Goal: Task Accomplishment & Management: Contribute content

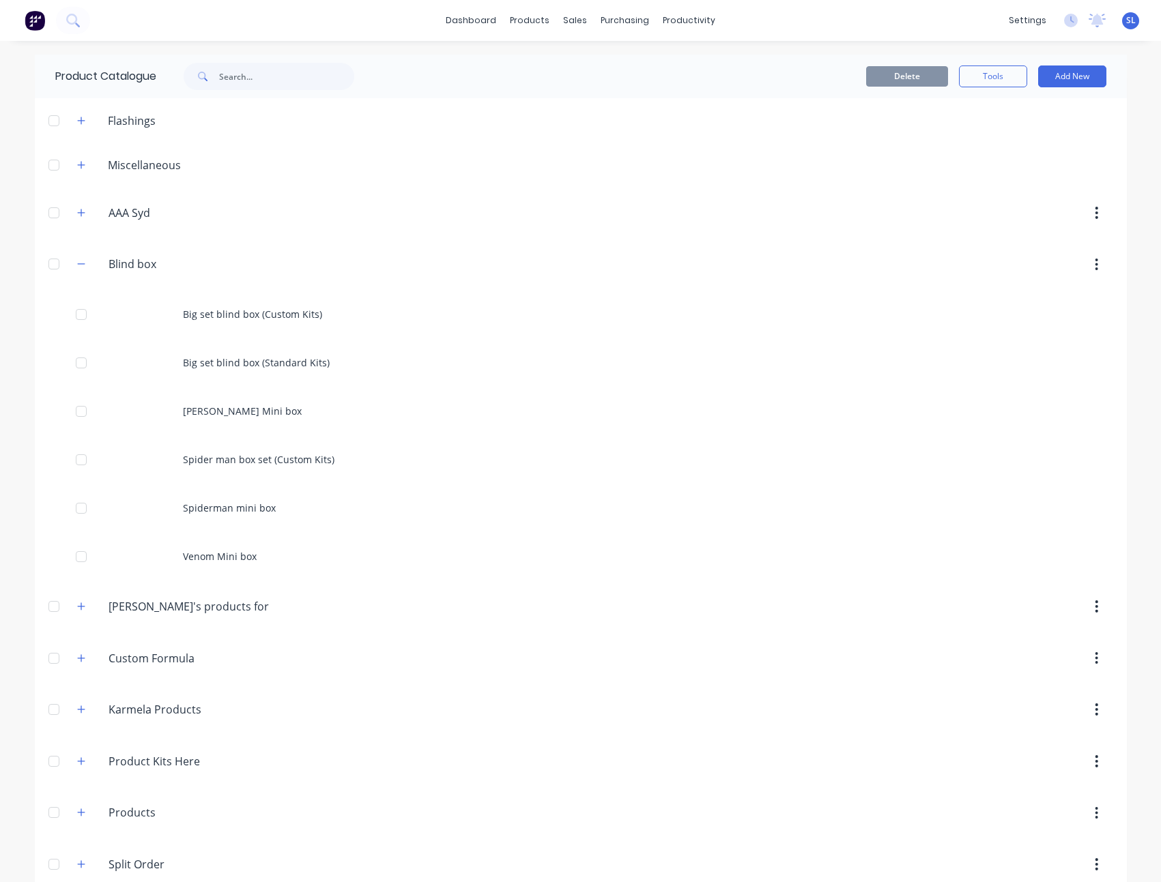
click at [515, 74] on div "Delete Tools Add New" at bounding box center [747, 76] width 718 height 22
click at [594, 85] on link "Customers" at bounding box center [641, 92] width 181 height 27
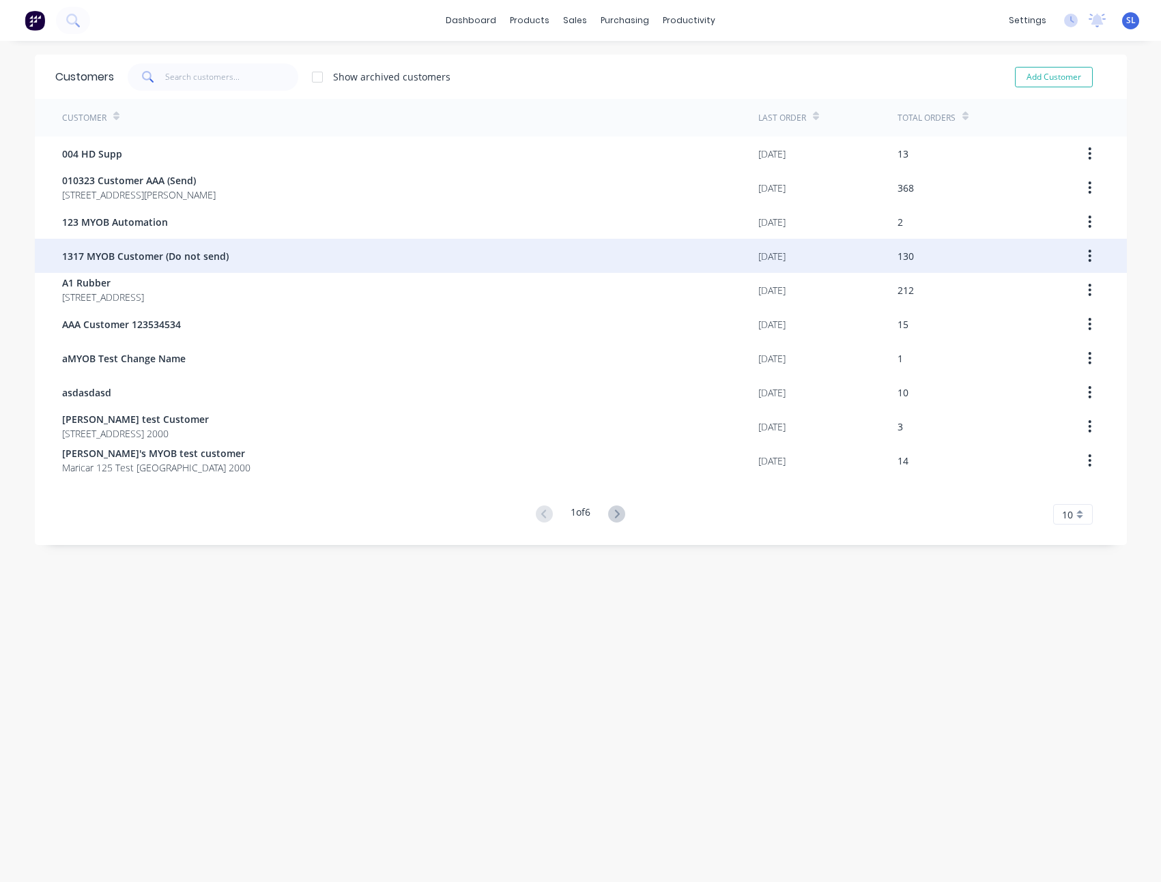
click at [364, 250] on div "1317 MYOB Customer (Do not send)" at bounding box center [410, 256] width 696 height 34
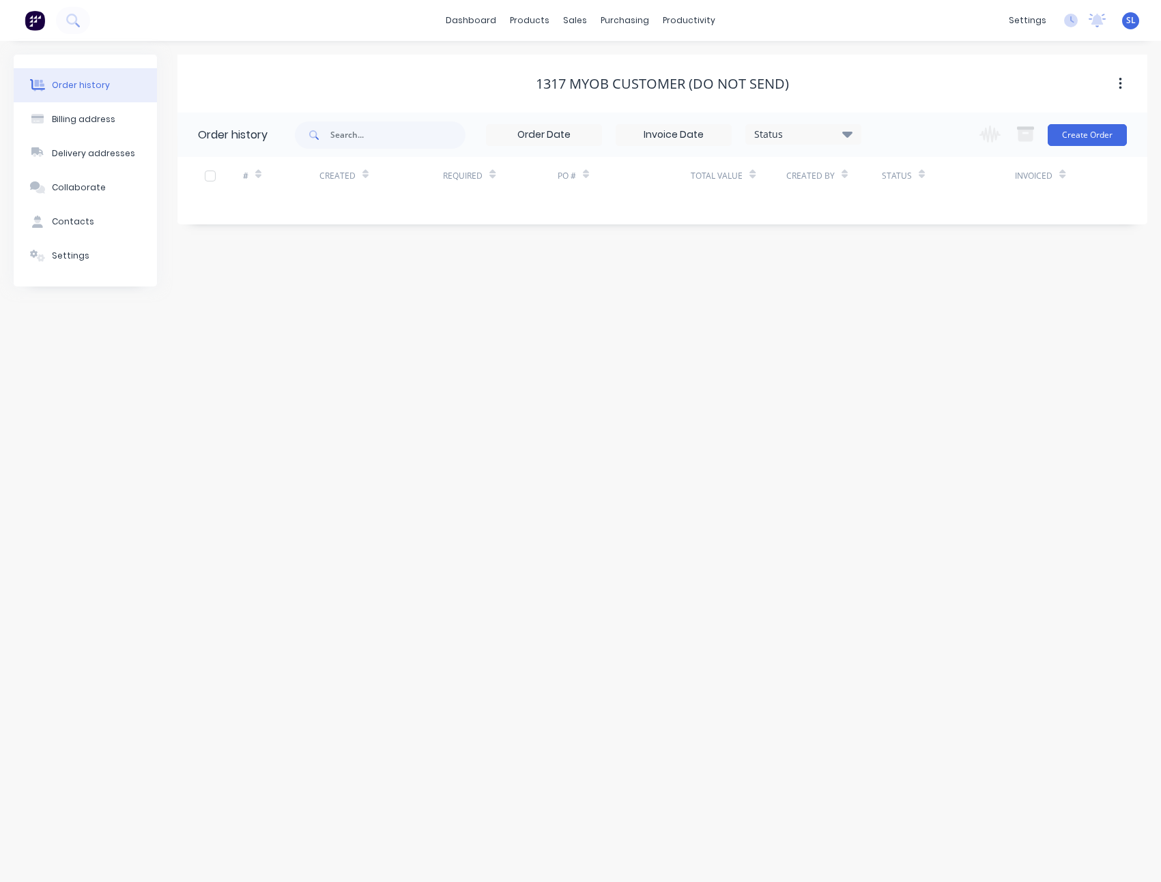
click at [861, 42] on div "Order history Billing address Delivery addresses Collaborate Contacts Settings …" at bounding box center [580, 461] width 1161 height 841
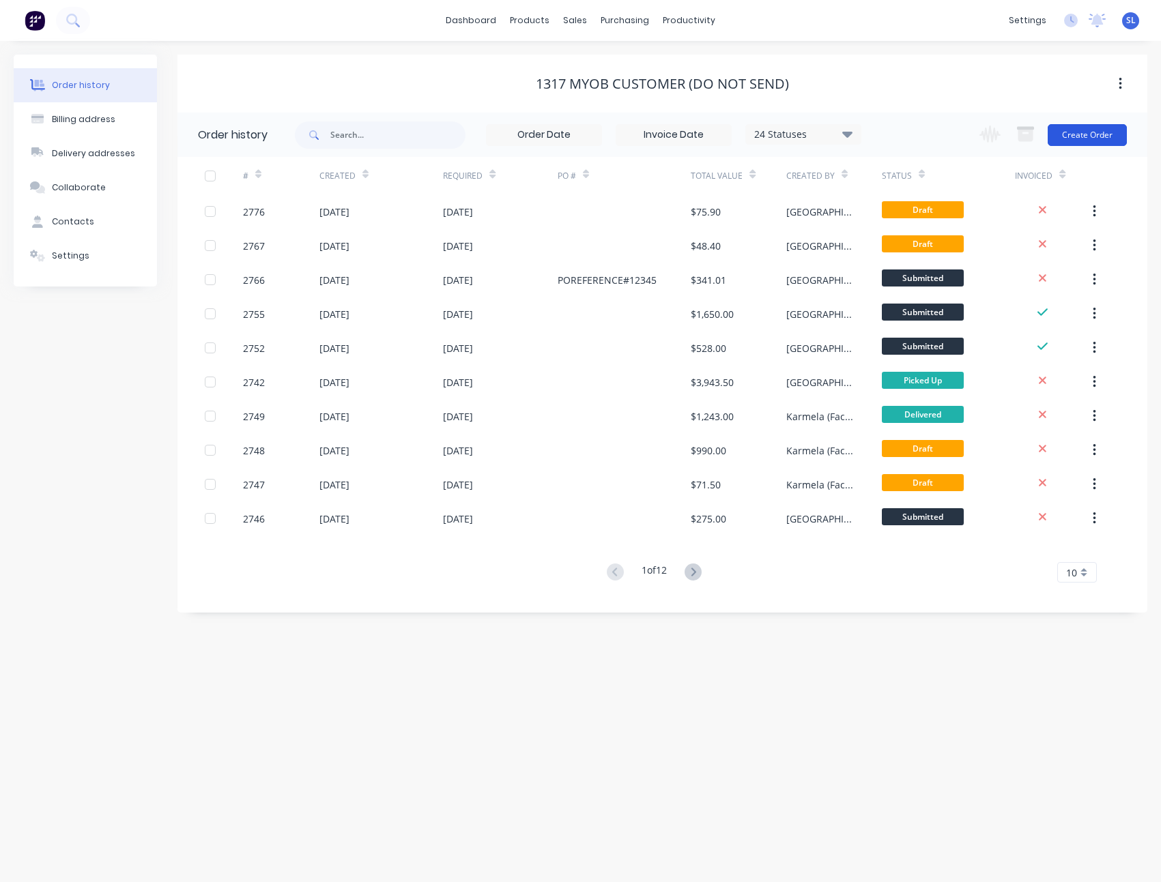
click at [1080, 134] on button "Create Order" at bounding box center [1086, 135] width 79 height 22
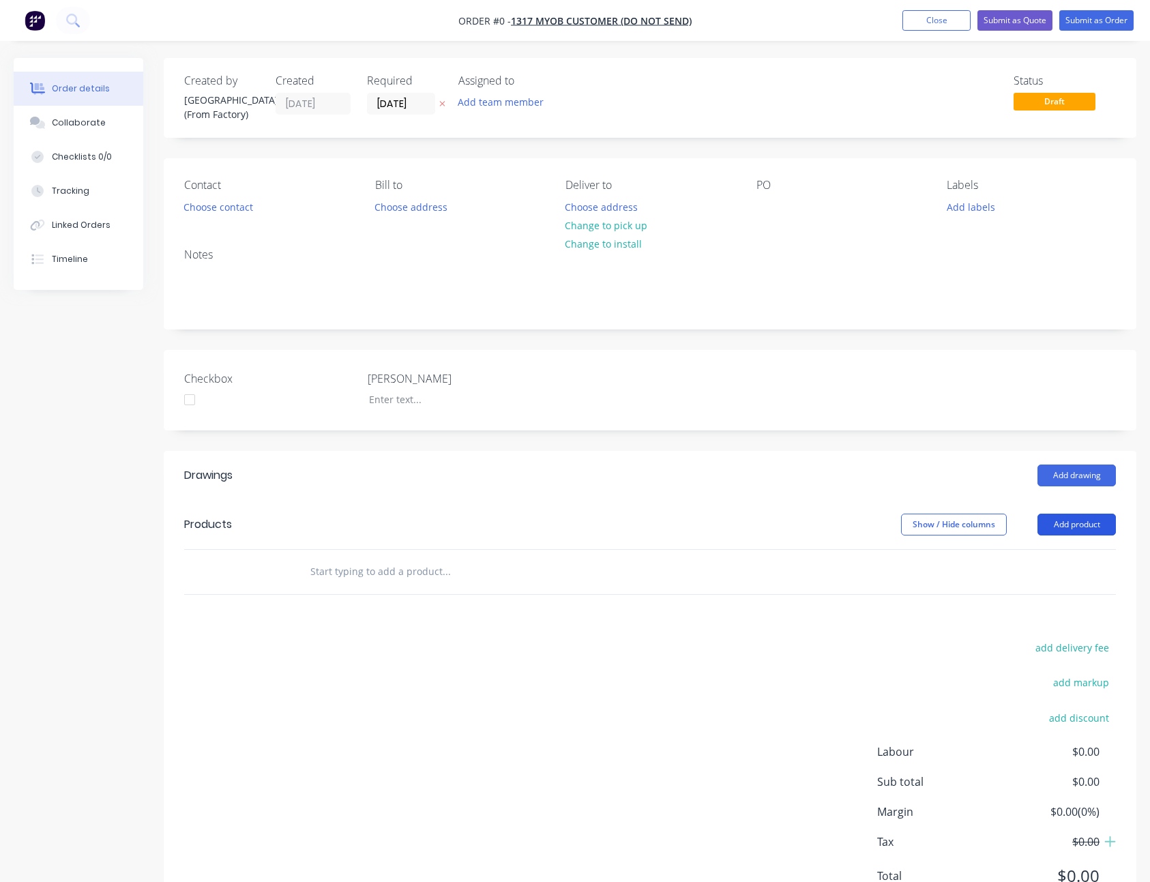
click at [1083, 519] on button "Add product" at bounding box center [1077, 525] width 78 height 22
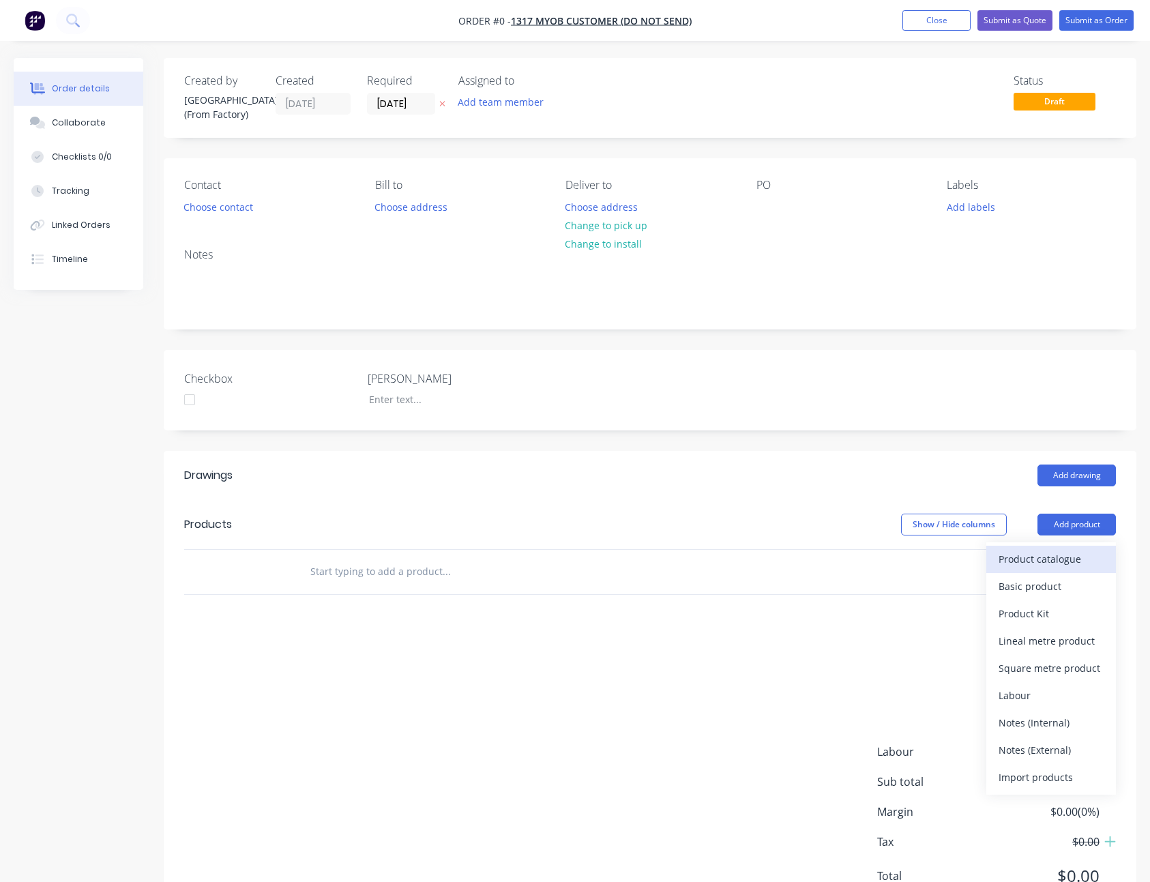
click at [1062, 546] on button "Product catalogue" at bounding box center [1052, 559] width 130 height 27
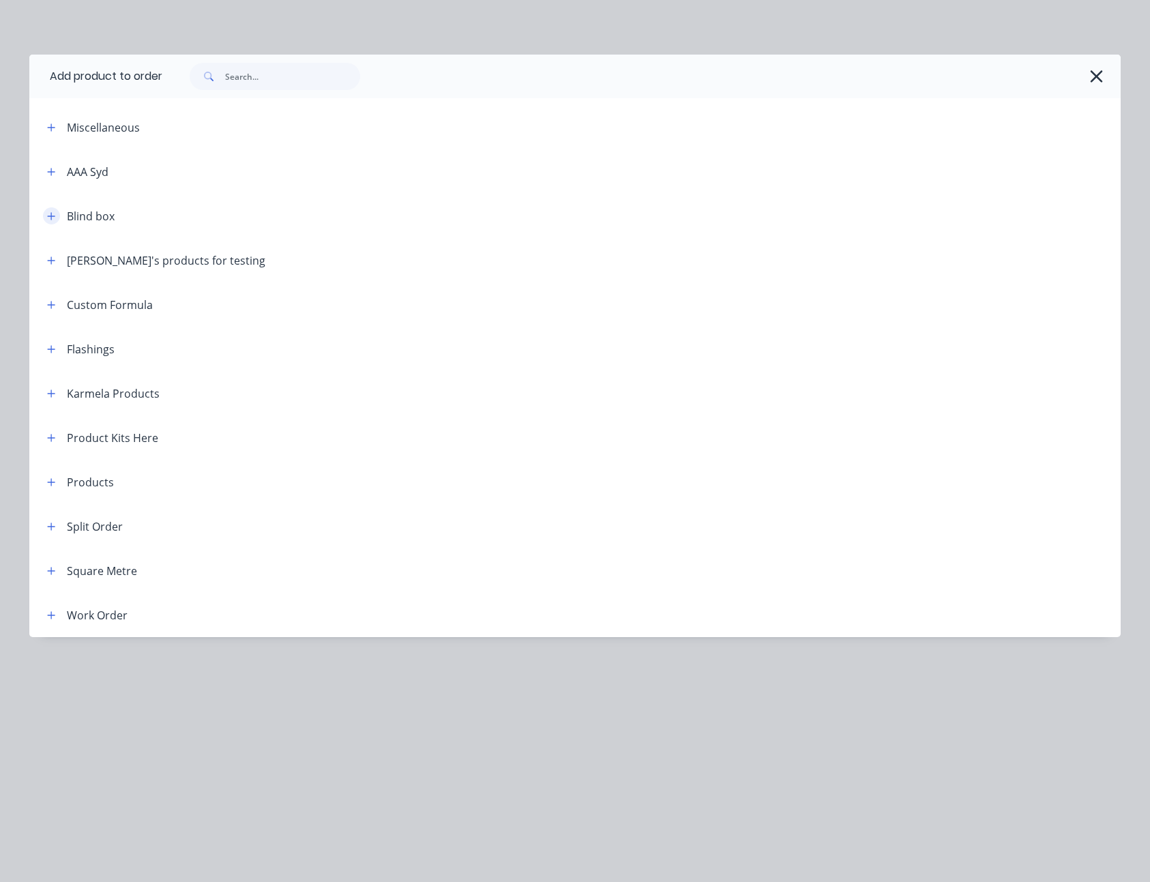
click at [56, 216] on button "button" at bounding box center [51, 215] width 17 height 17
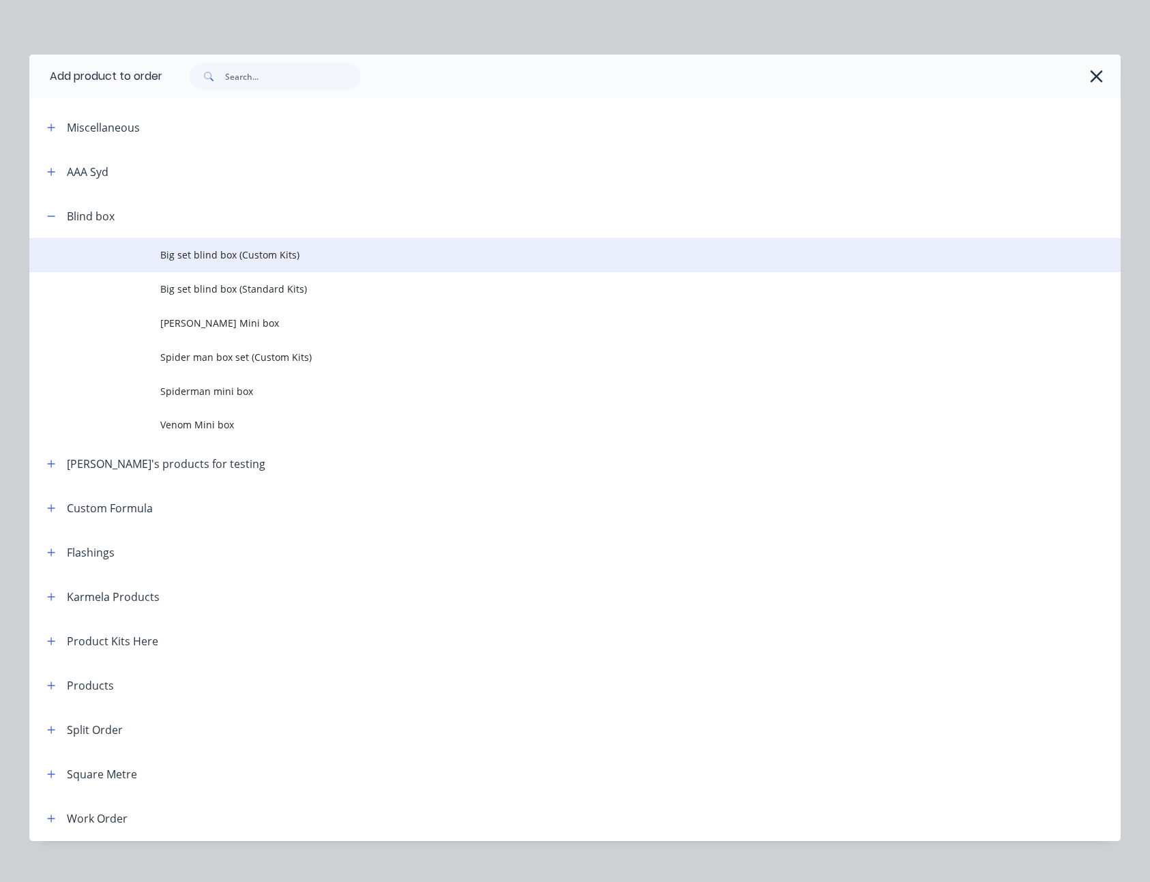
click at [303, 257] on span "Big set blind box (Custom Kits)" at bounding box center [544, 255] width 768 height 14
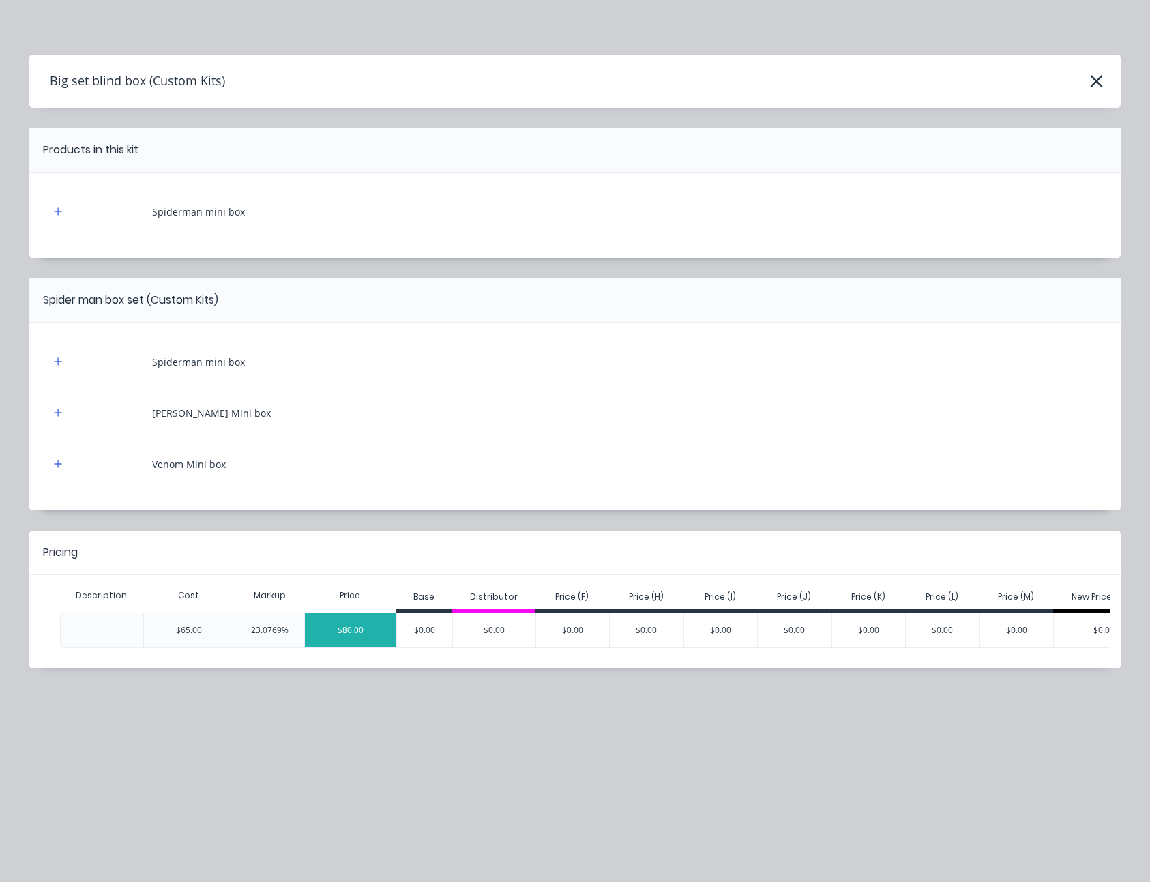
click at [349, 631] on div "$80.00" at bounding box center [350, 630] width 91 height 34
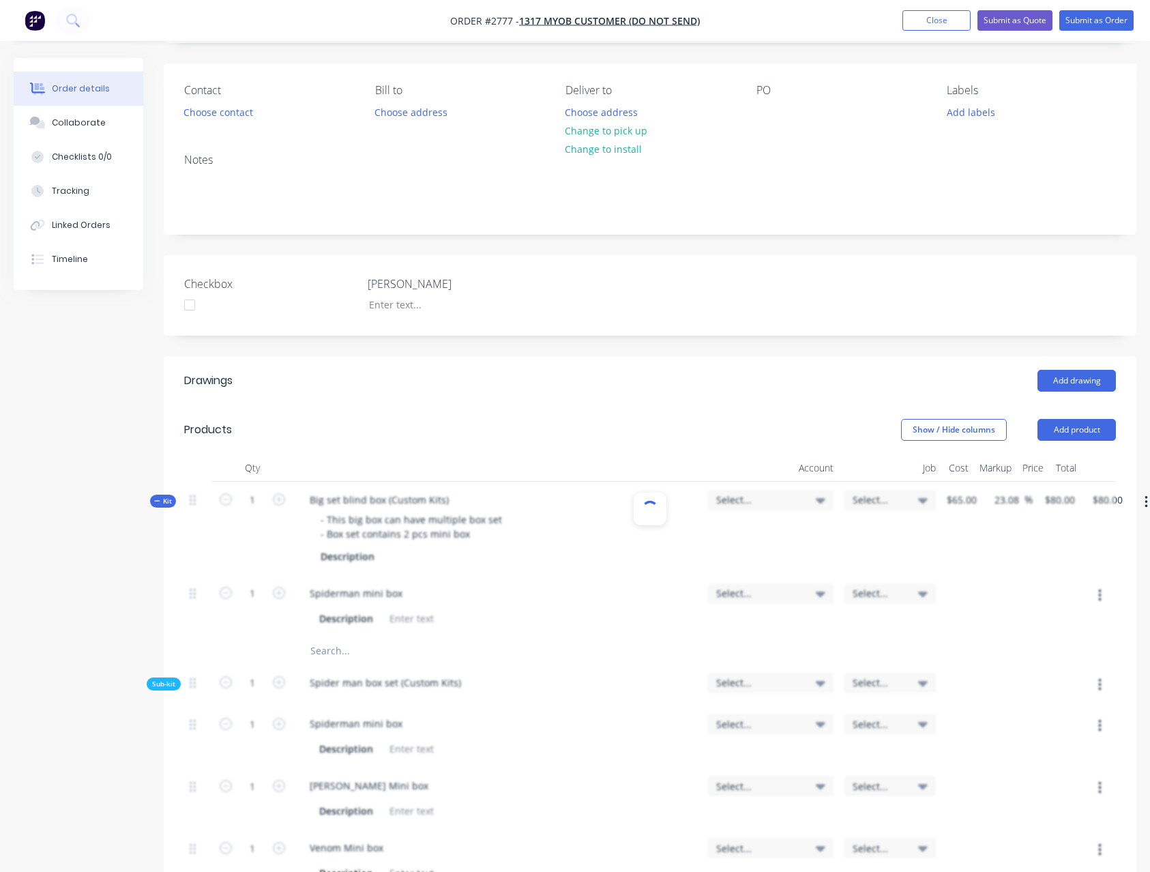
scroll to position [117, 0]
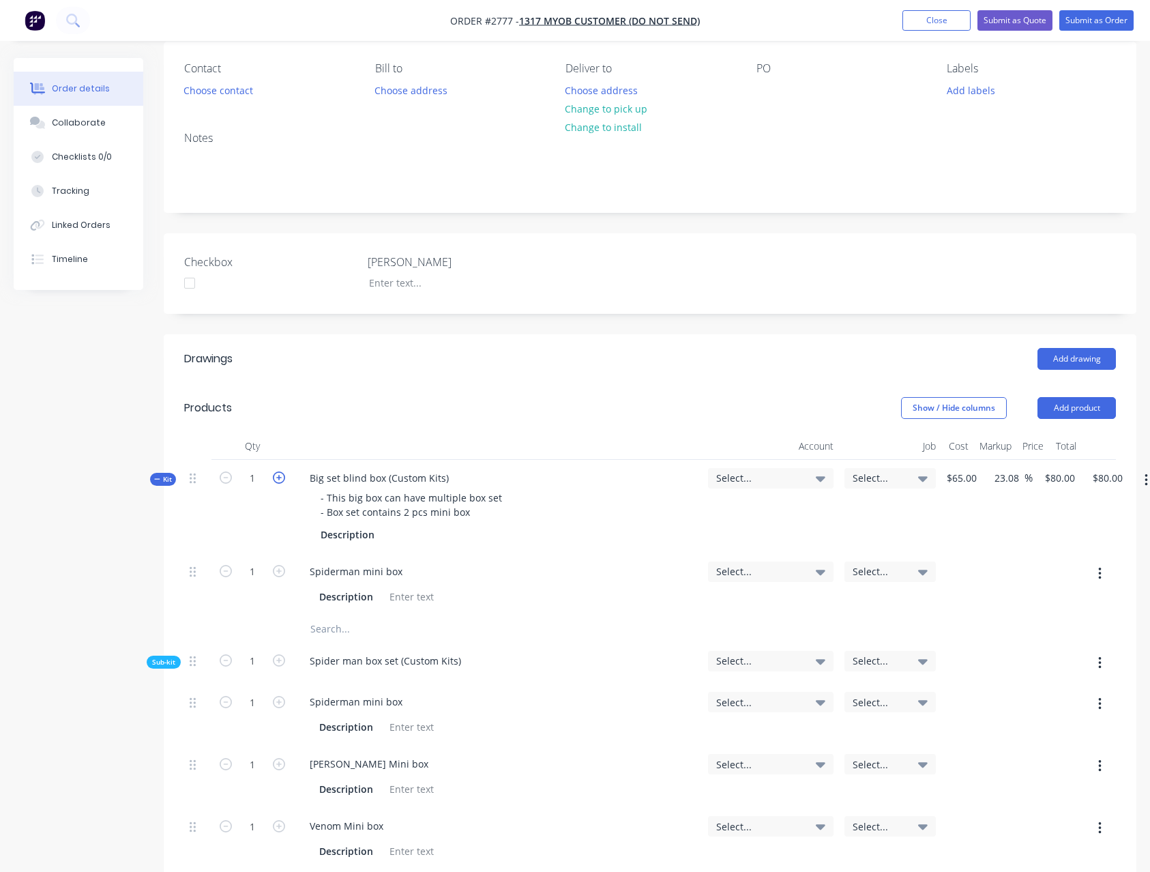
click at [280, 479] on icon "button" at bounding box center [279, 477] width 12 height 12
type input "2"
type input "$160.00"
type input "2"
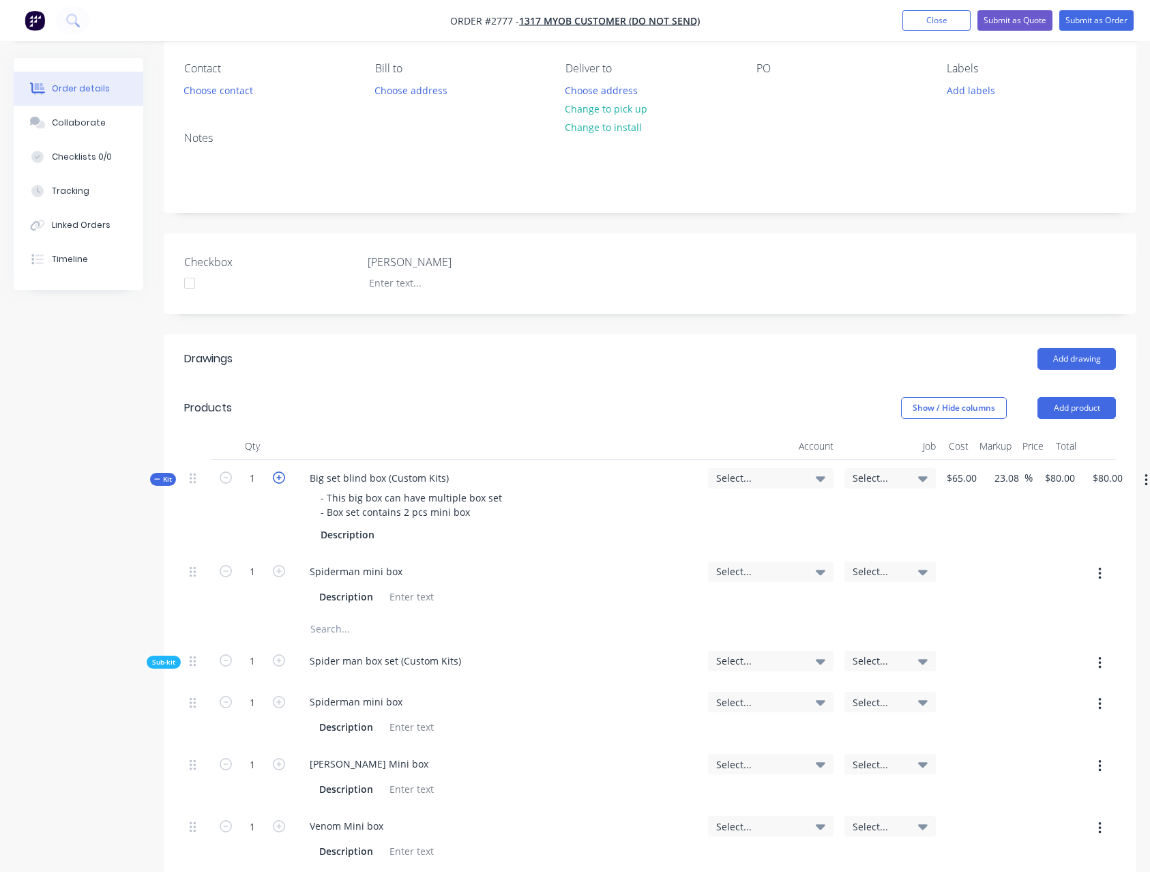
type input "2"
click at [227, 480] on icon "button" at bounding box center [226, 477] width 12 height 12
type input "1"
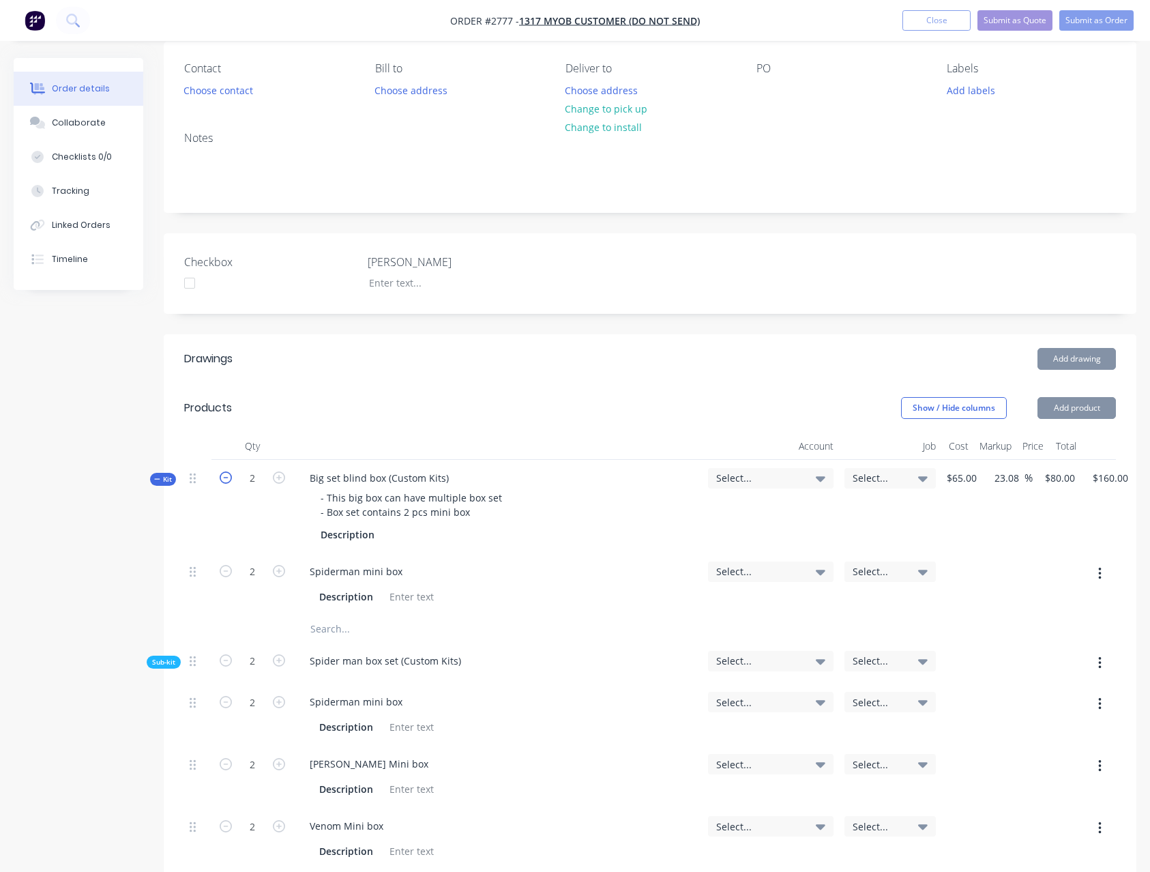
type input "$80.00"
type input "1"
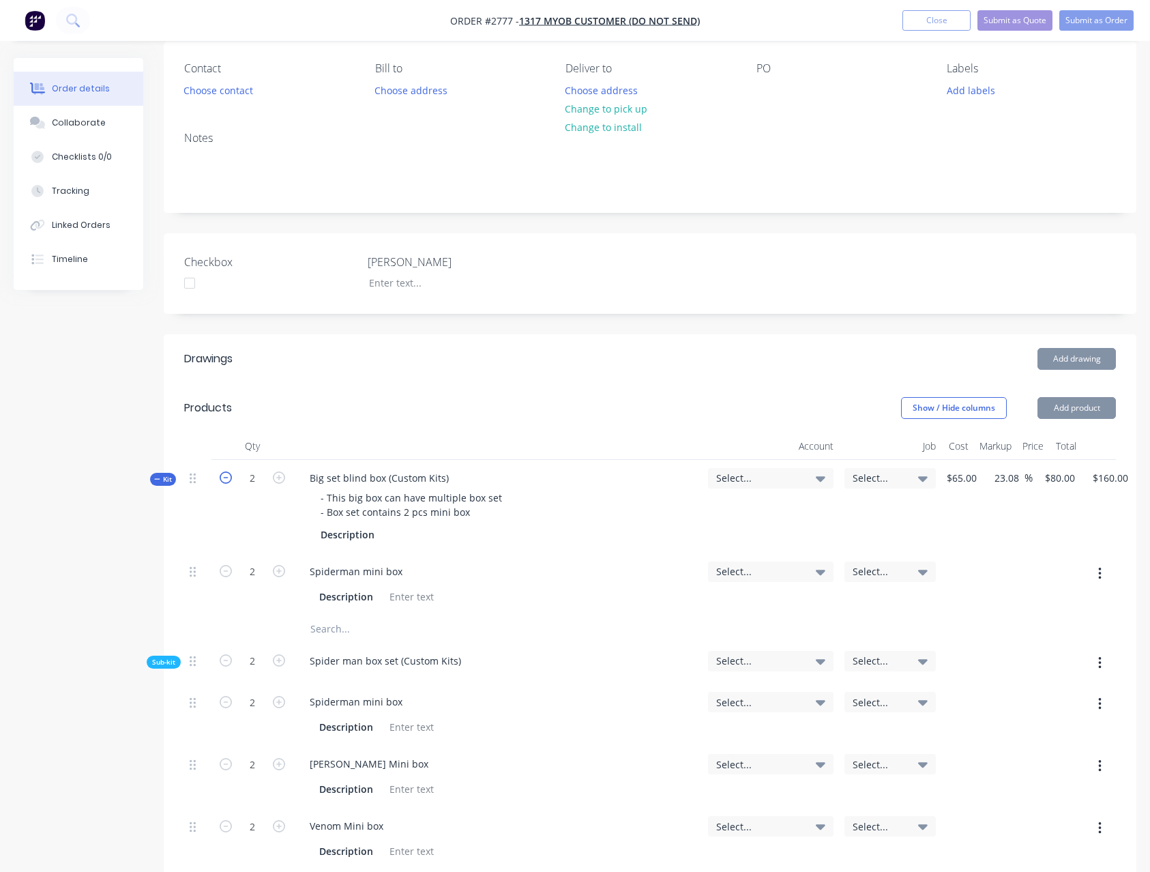
type input "1"
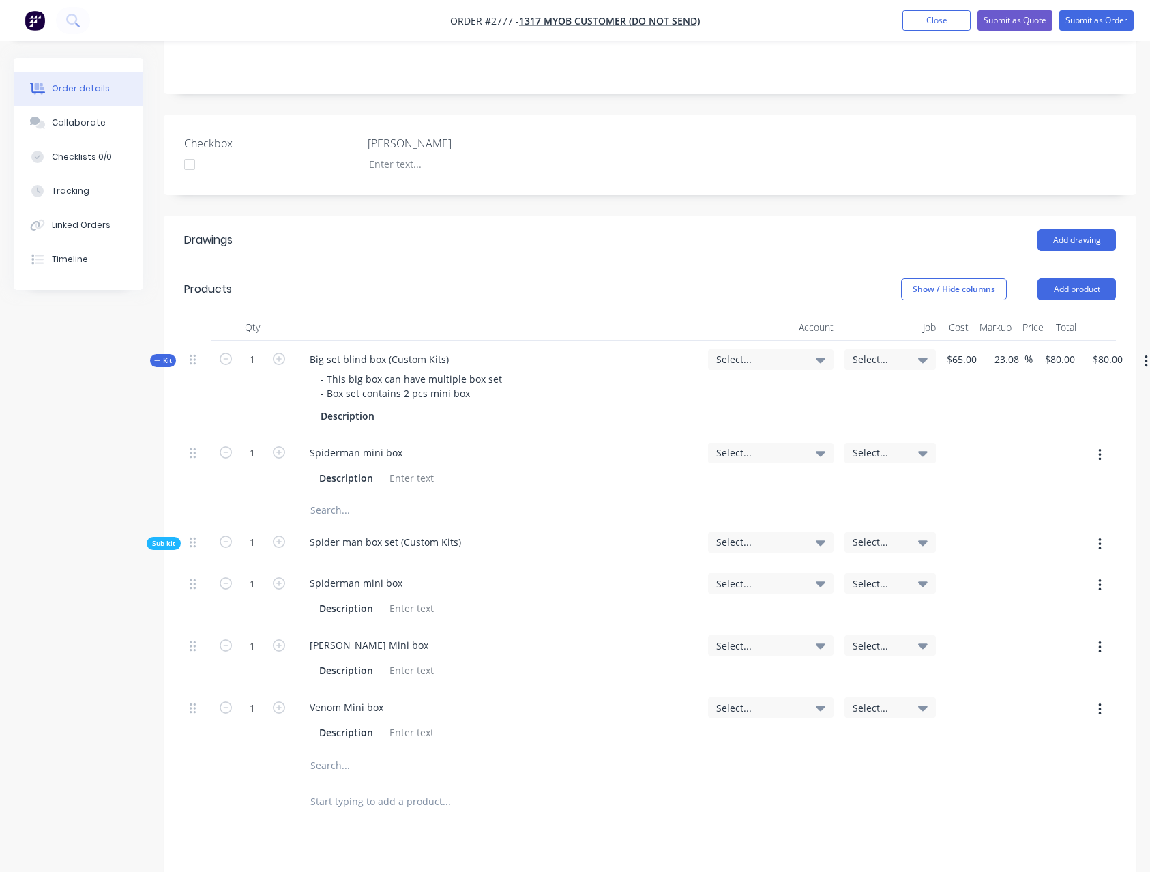
scroll to position [239, 0]
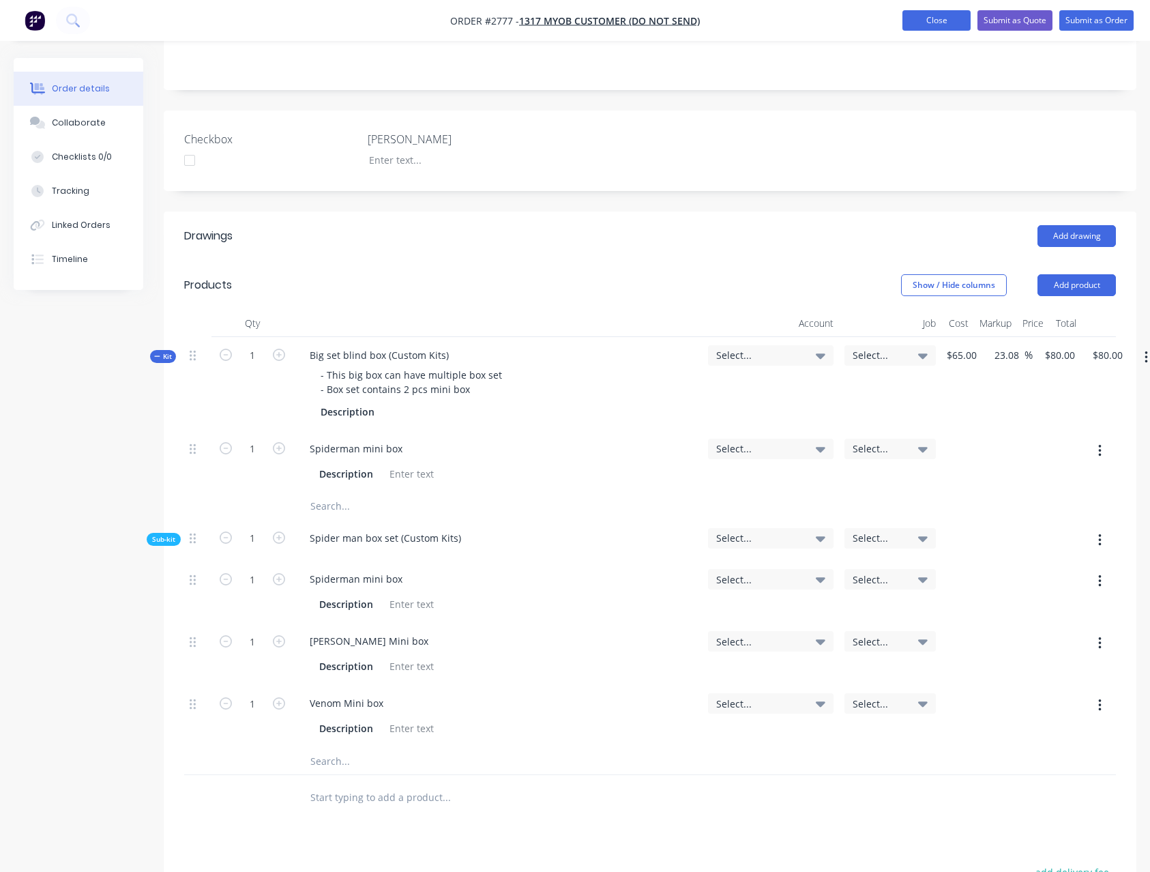
click at [945, 19] on button "Close" at bounding box center [937, 20] width 68 height 20
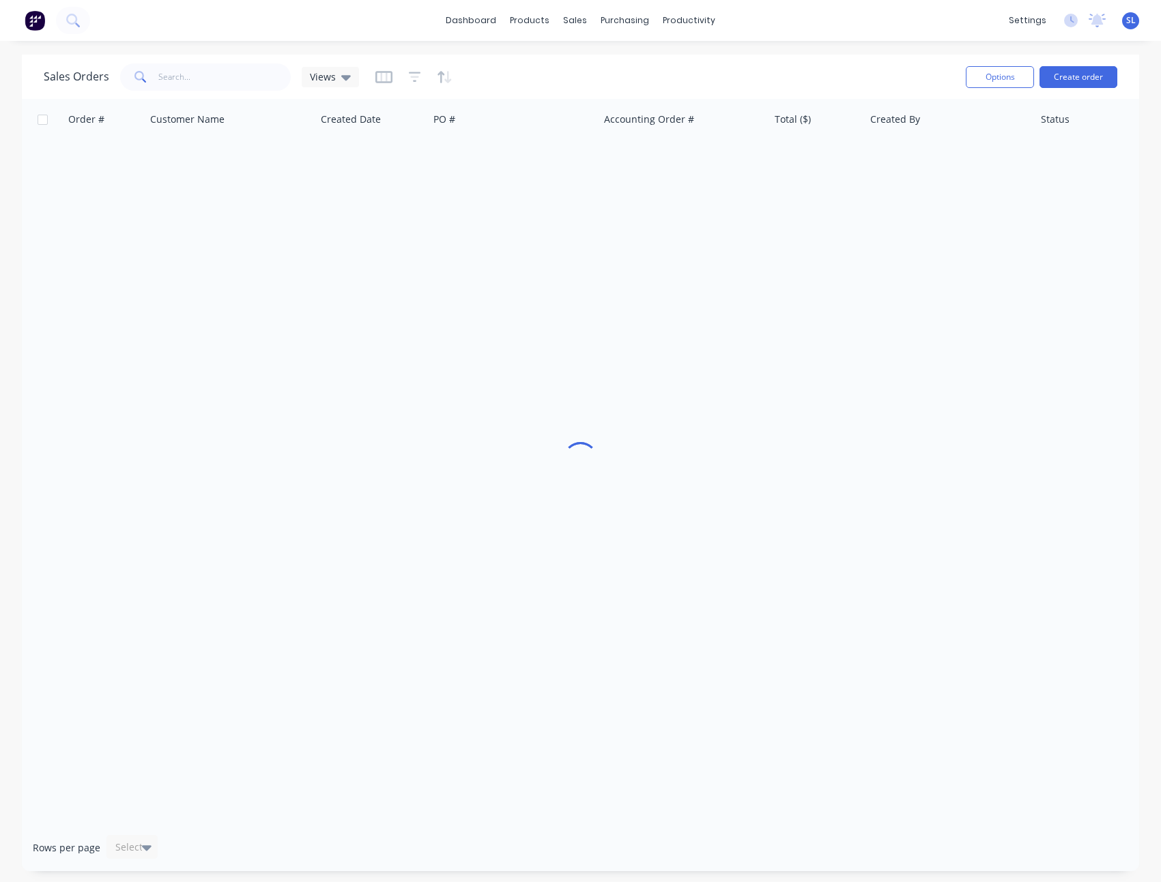
click at [521, 52] on div "dashboard products sales purchasing productivity dashboard products Product Cat…" at bounding box center [580, 441] width 1161 height 882
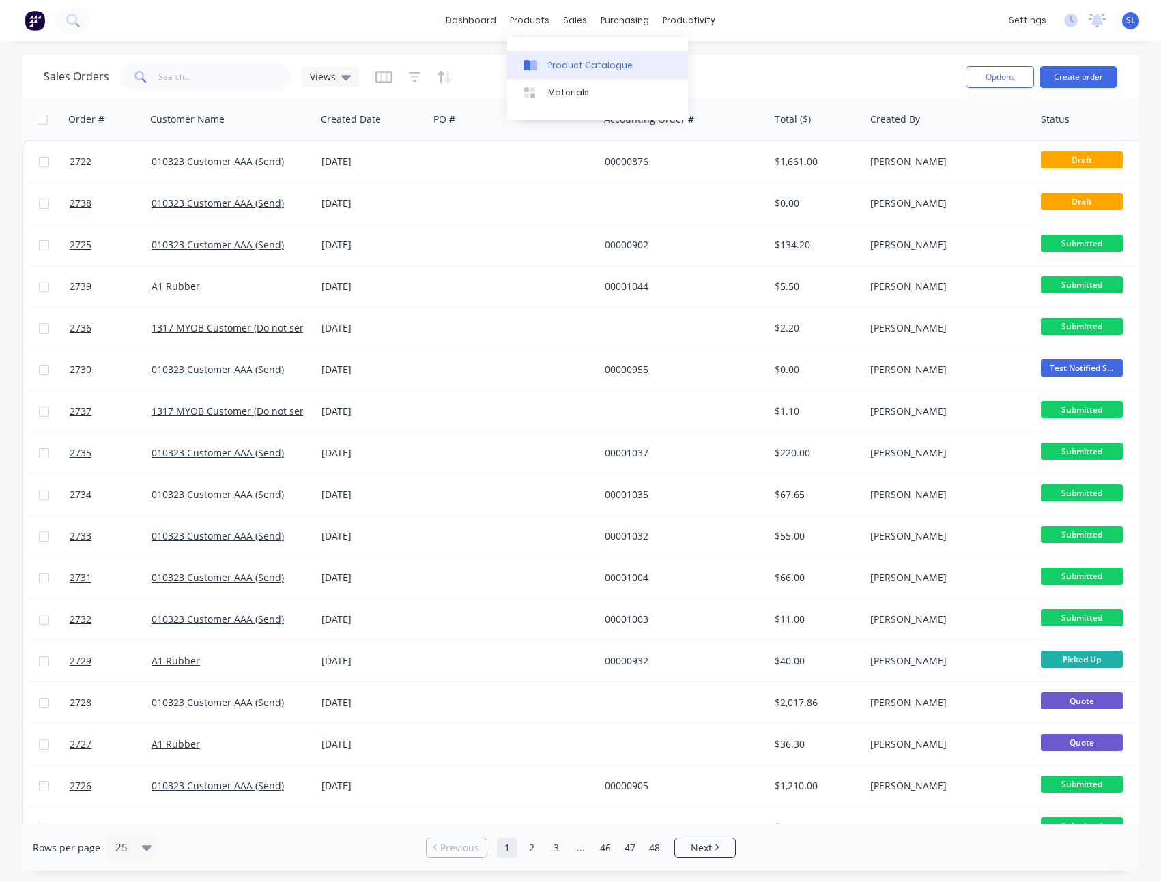
click at [544, 69] on link "Product Catalogue" at bounding box center [597, 64] width 181 height 27
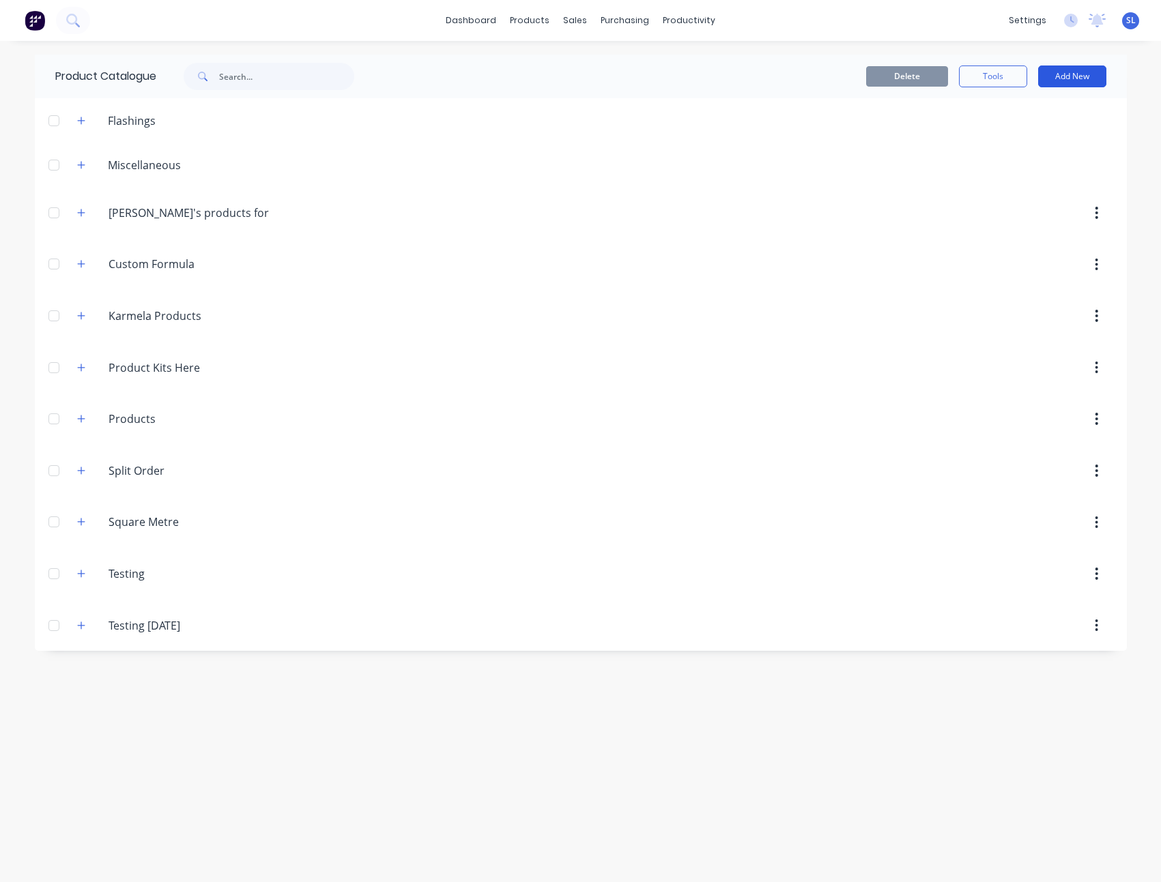
click at [1061, 70] on button "Add New" at bounding box center [1072, 76] width 68 height 22
click at [1034, 115] on div "Category" at bounding box center [1041, 112] width 105 height 20
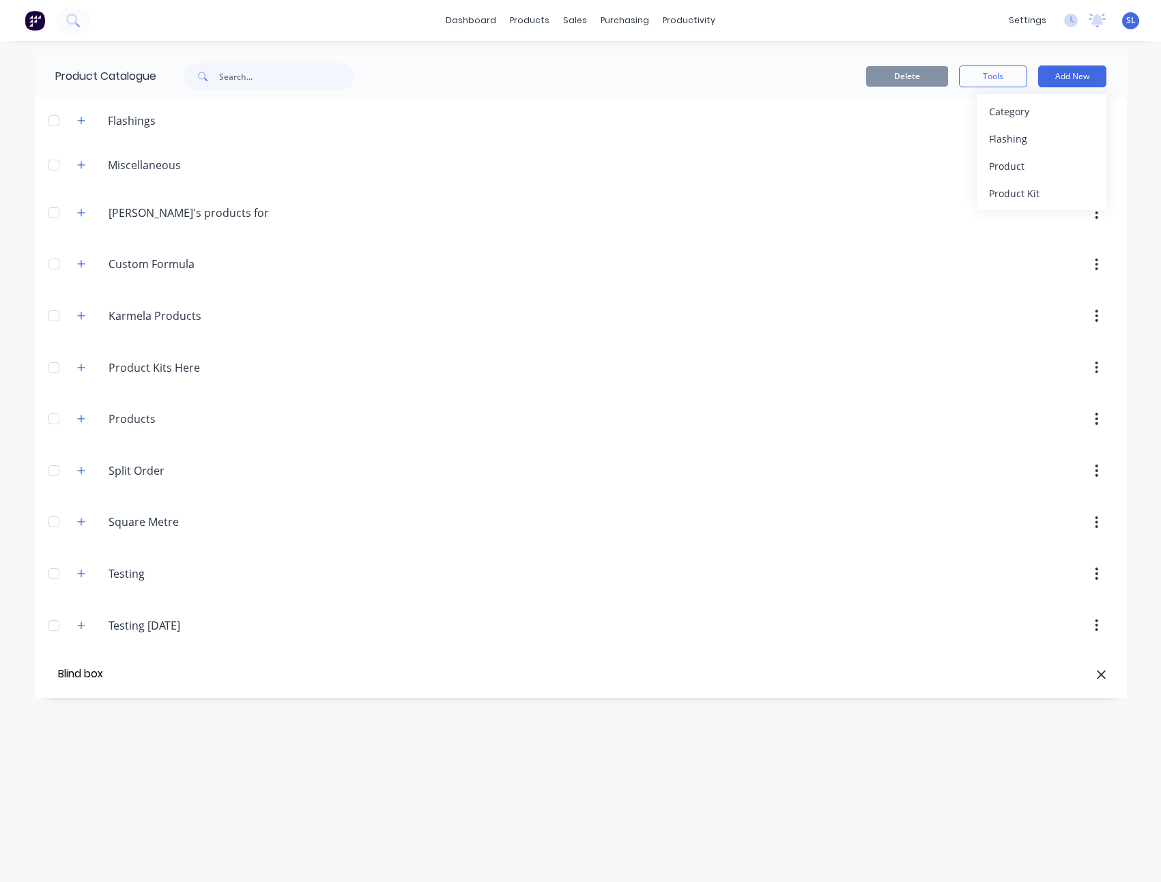
type input "Blind box"
click at [1021, 173] on div "Product" at bounding box center [1041, 166] width 105 height 20
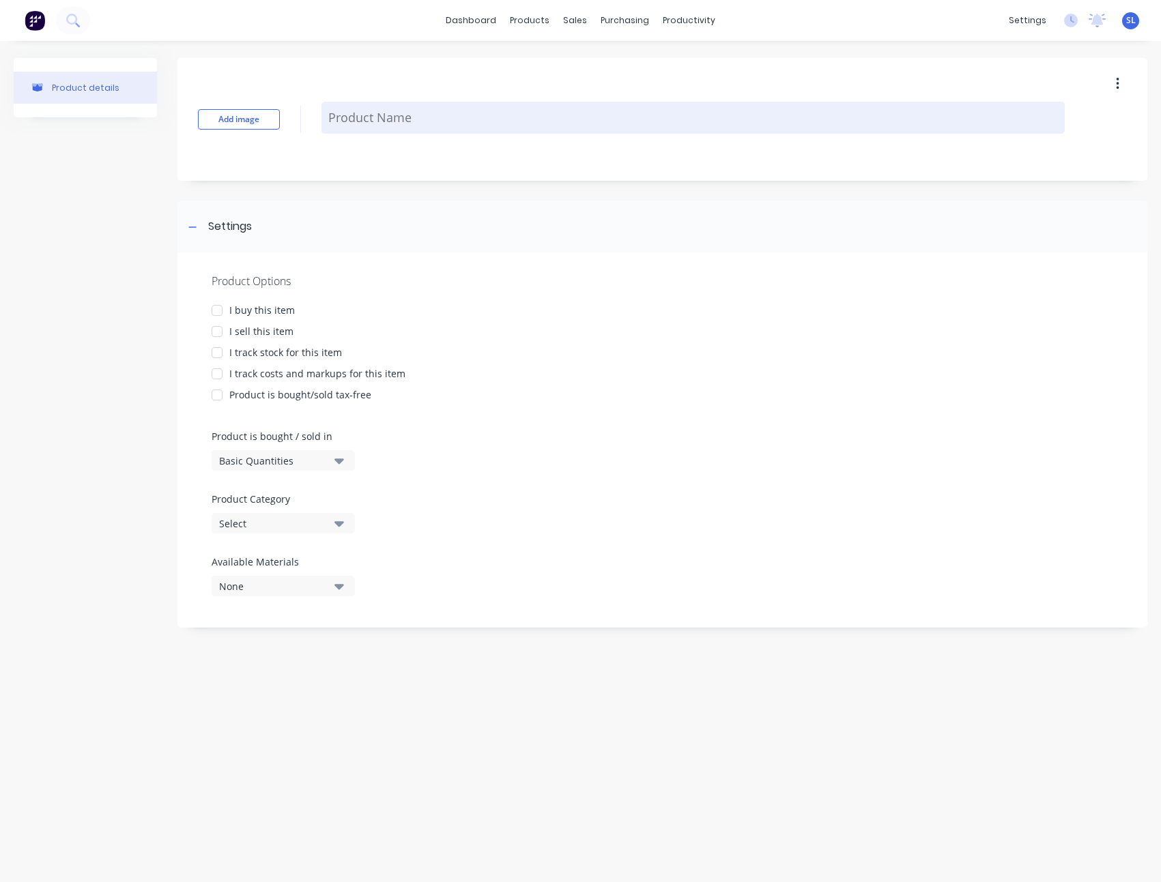
click at [363, 121] on textarea at bounding box center [692, 118] width 743 height 32
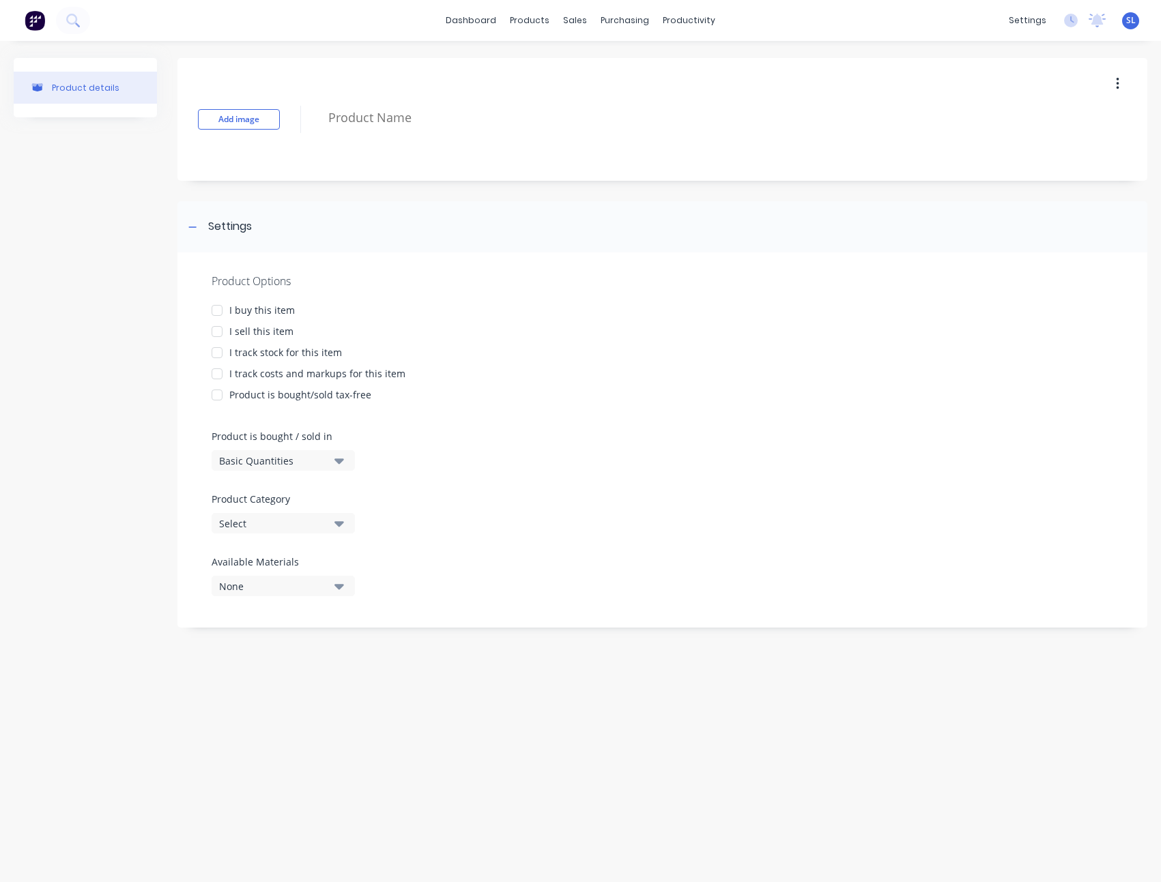
paste textarea "Peter Parker Mini box"
type textarea "x"
type textarea "Peter Parker Mini box"
type textarea "x"
type textarea "Peter Parker Mini box"
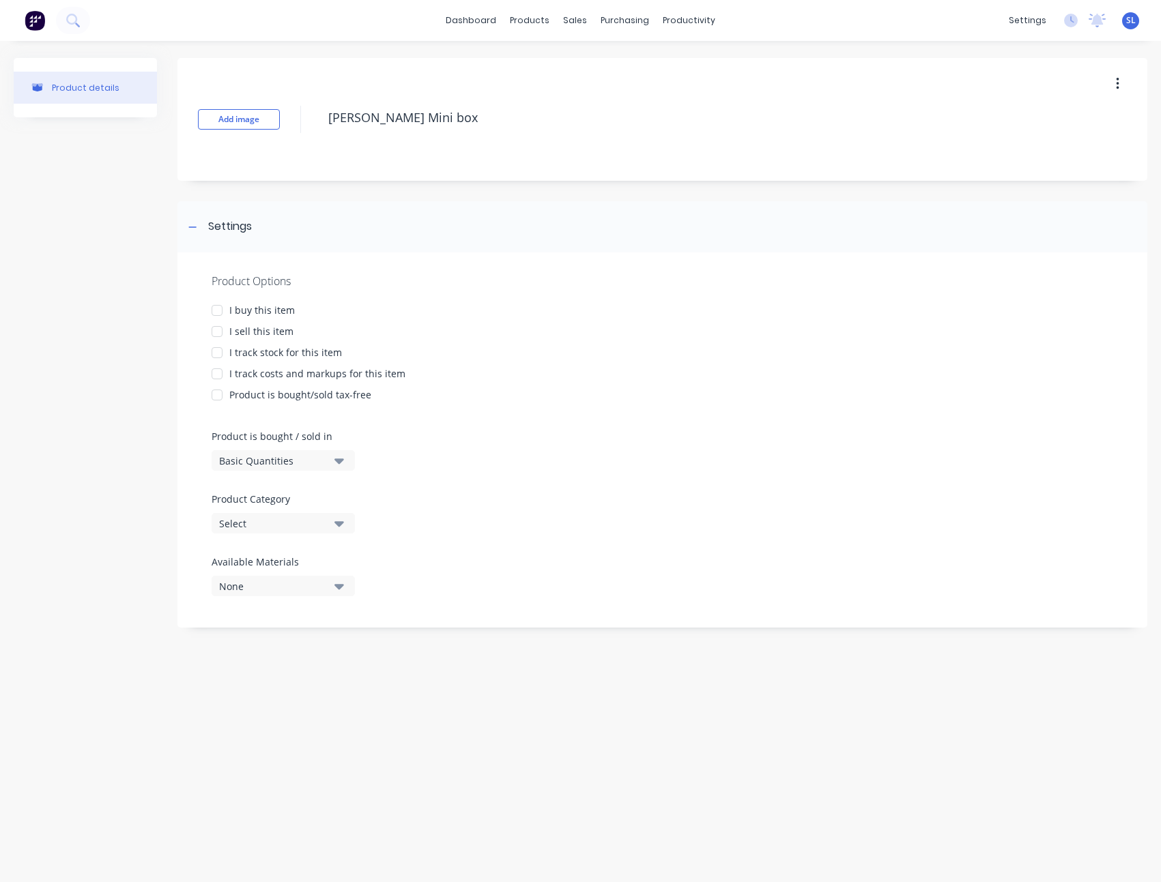
click at [267, 333] on div "I sell this item" at bounding box center [261, 331] width 64 height 14
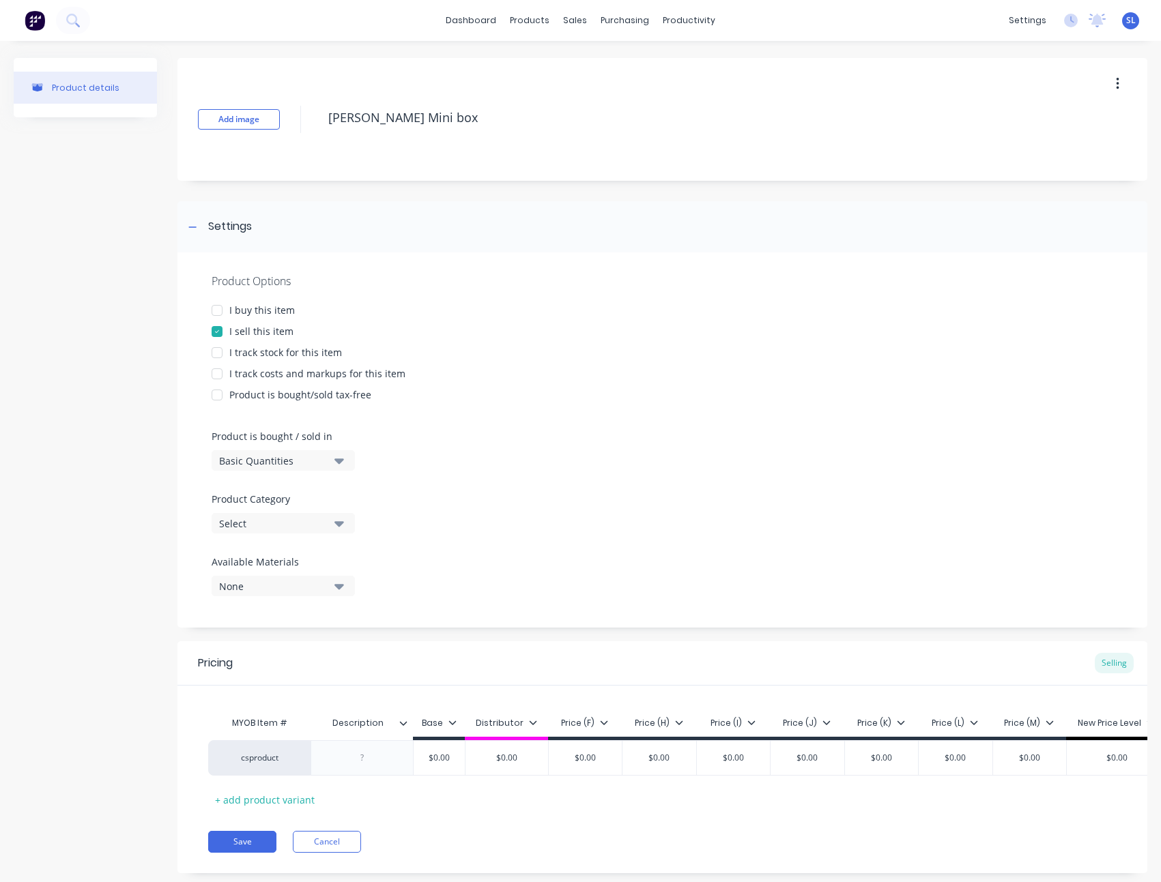
click at [277, 371] on div "I track costs and markups for this item" at bounding box center [317, 373] width 176 height 14
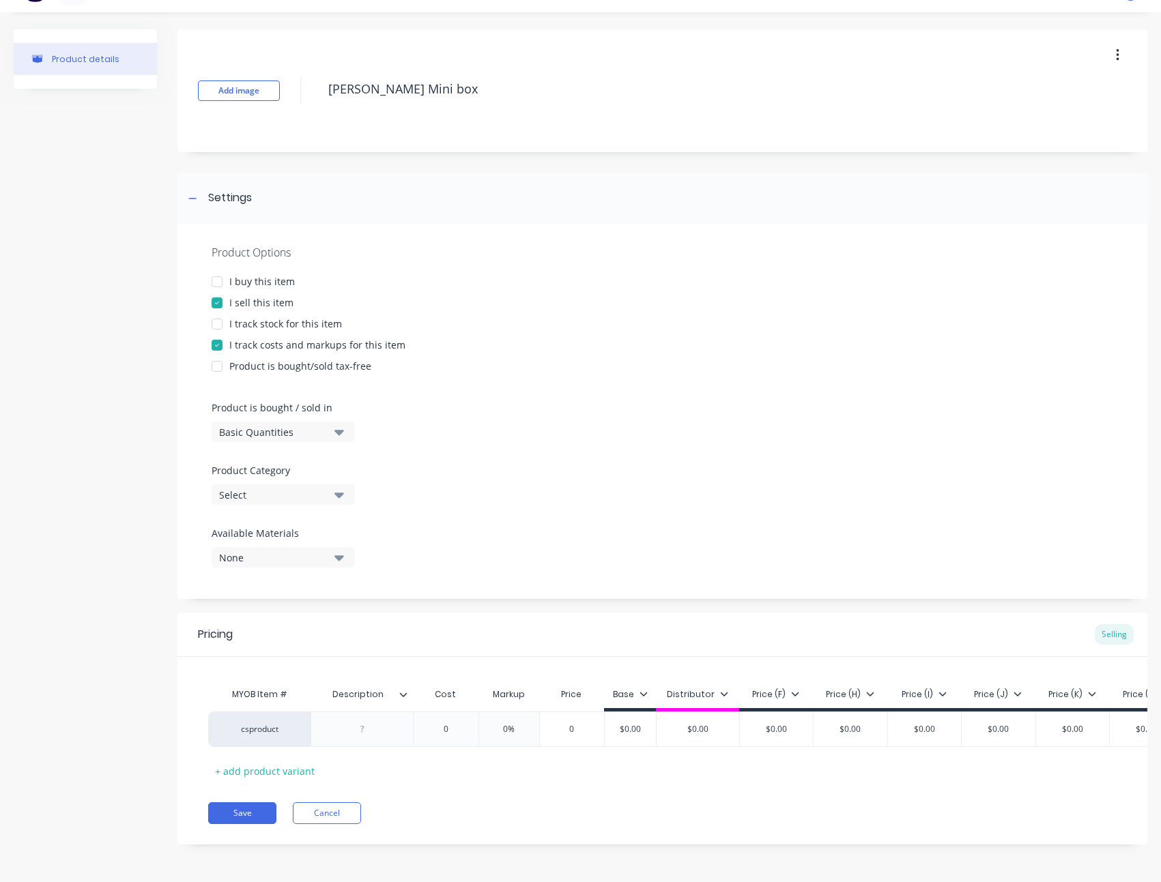
scroll to position [39, 0]
click at [269, 425] on div "Basic Quantities" at bounding box center [273, 432] width 109 height 14
click at [533, 420] on div "Product Options I buy this item I sell this item I track stock for this item I …" at bounding box center [661, 411] width 969 height 375
click at [324, 497] on div "Product Options I buy this item I sell this item I track stock for this item I …" at bounding box center [661, 411] width 969 height 375
click at [323, 492] on button "Select" at bounding box center [283, 494] width 143 height 20
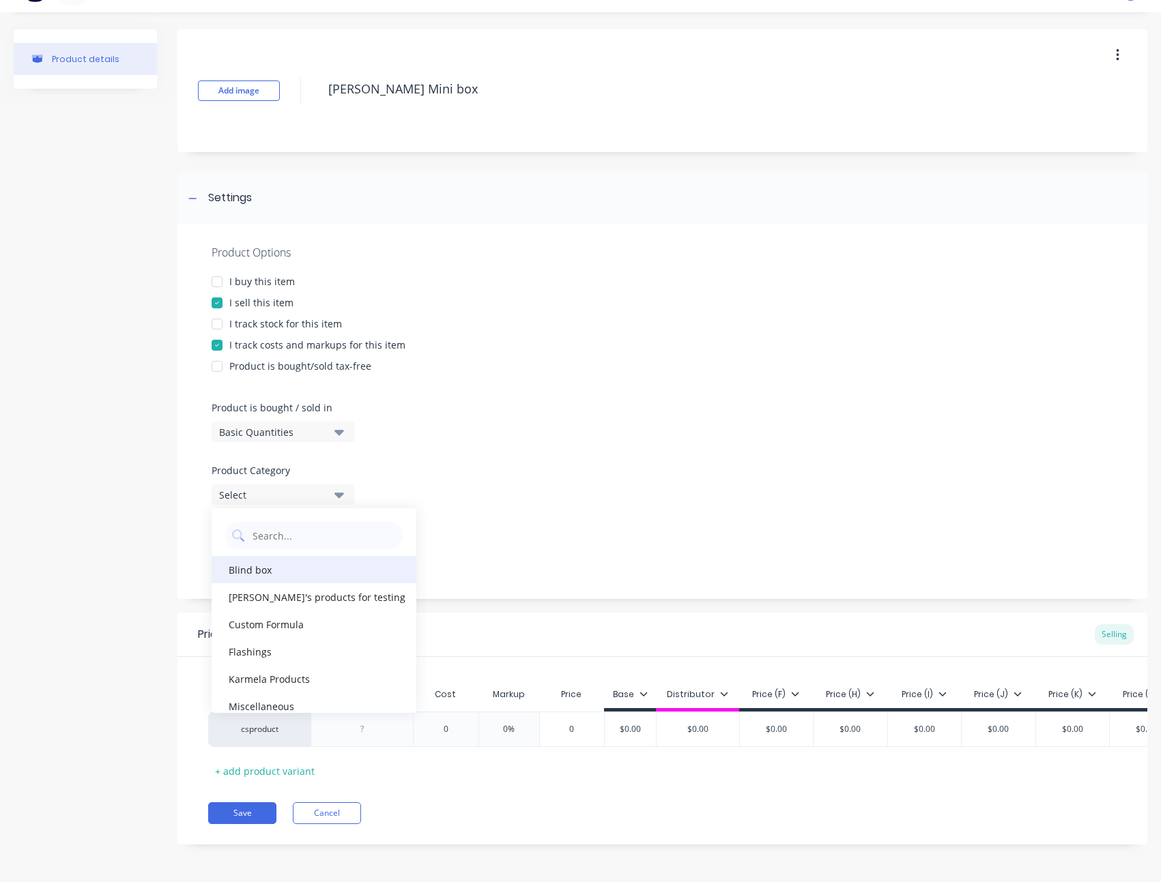
click at [265, 563] on div "Blind box" at bounding box center [314, 569] width 205 height 27
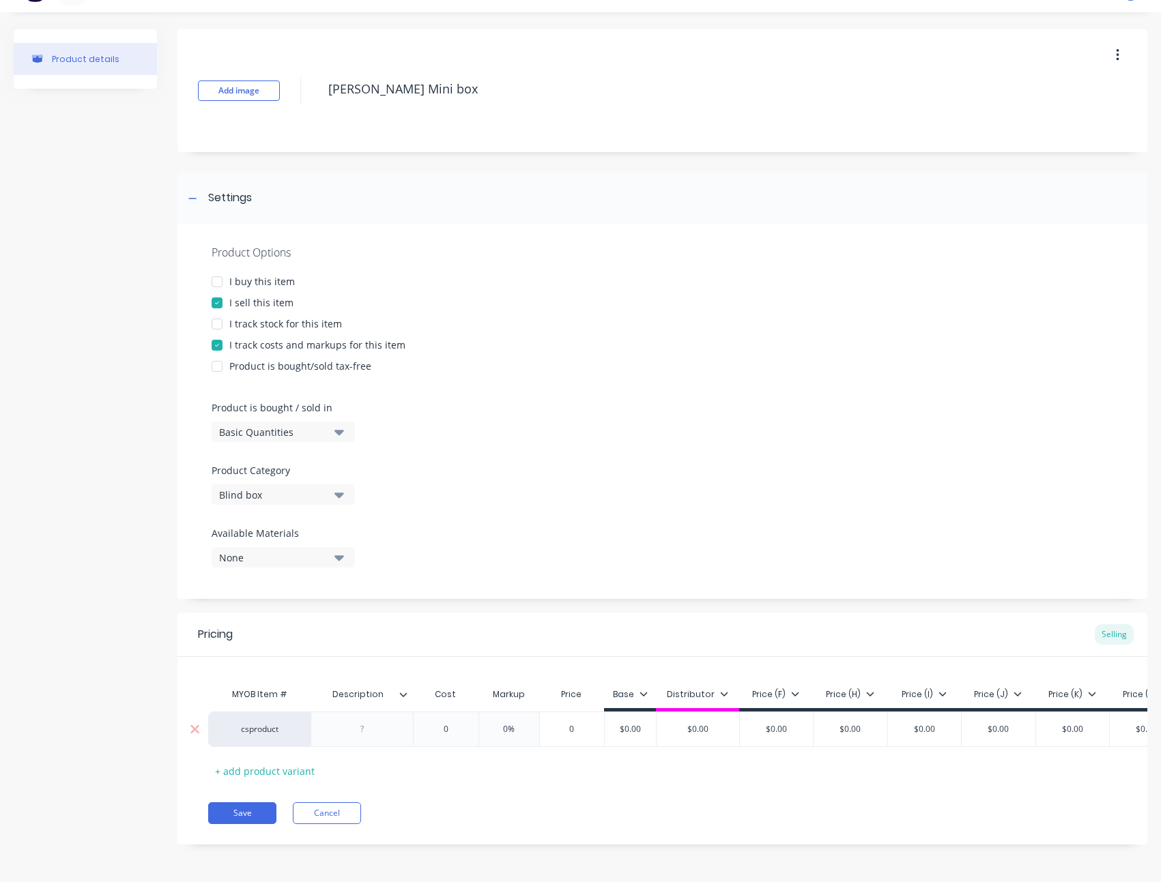
click at [375, 720] on div at bounding box center [362, 729] width 68 height 18
type textarea "x"
type input "0"
click at [437, 723] on input "0" at bounding box center [445, 729] width 68 height 12
type textarea "x"
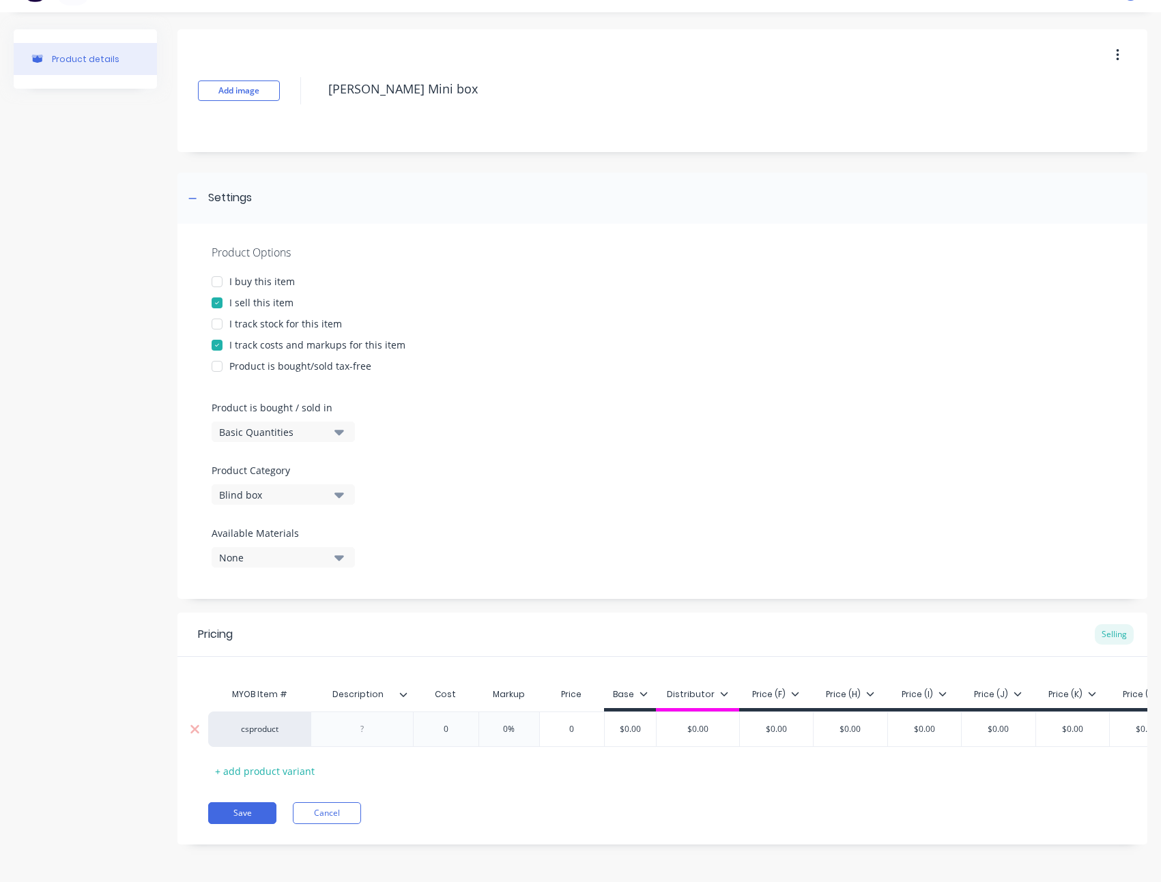
type input "2"
type textarea "x"
type input "$20.00"
type input "0%"
click at [508, 723] on input "0%" at bounding box center [513, 729] width 68 height 12
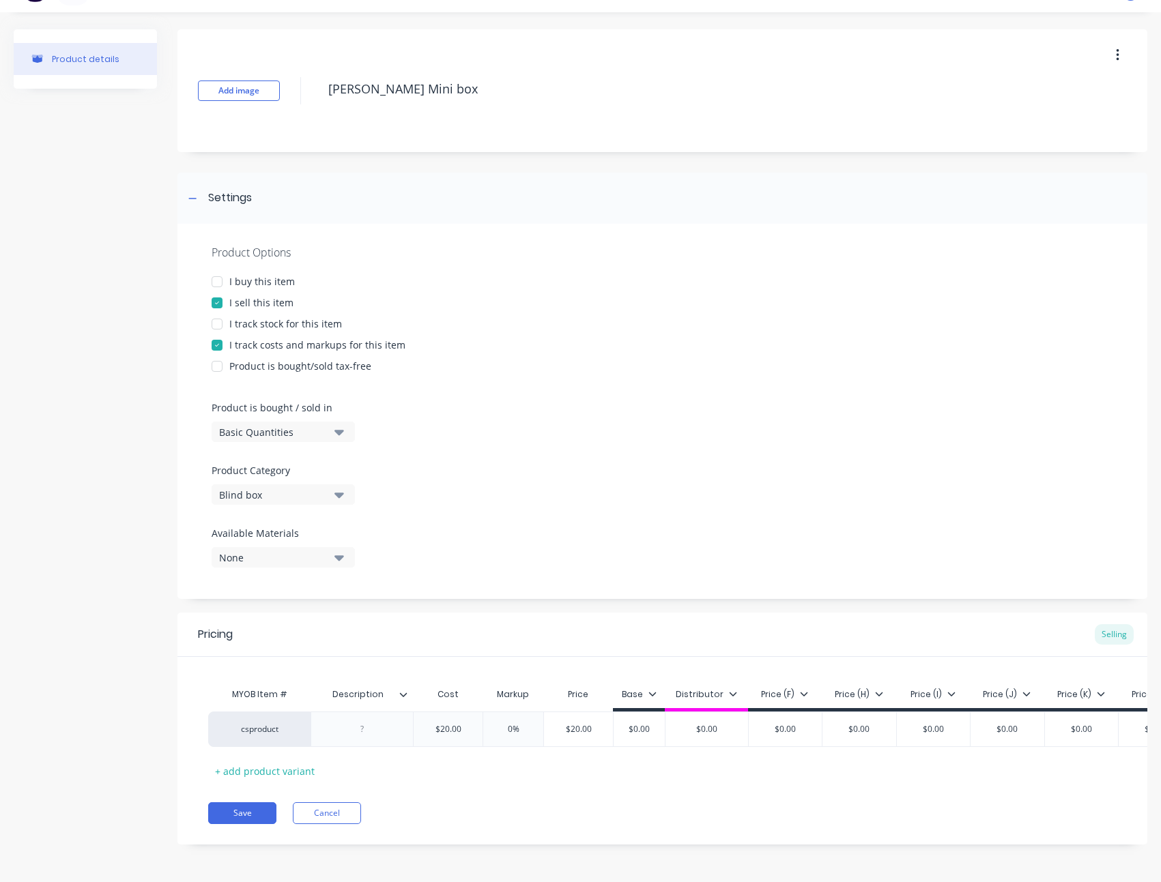
type textarea "x"
type input "50%"
click at [543, 791] on div "Pricing Selling MYOB Item # Description Cost Markup Price Base Distributor Pric…" at bounding box center [661, 729] width 969 height 232
click at [226, 810] on button "Save" at bounding box center [242, 813] width 68 height 22
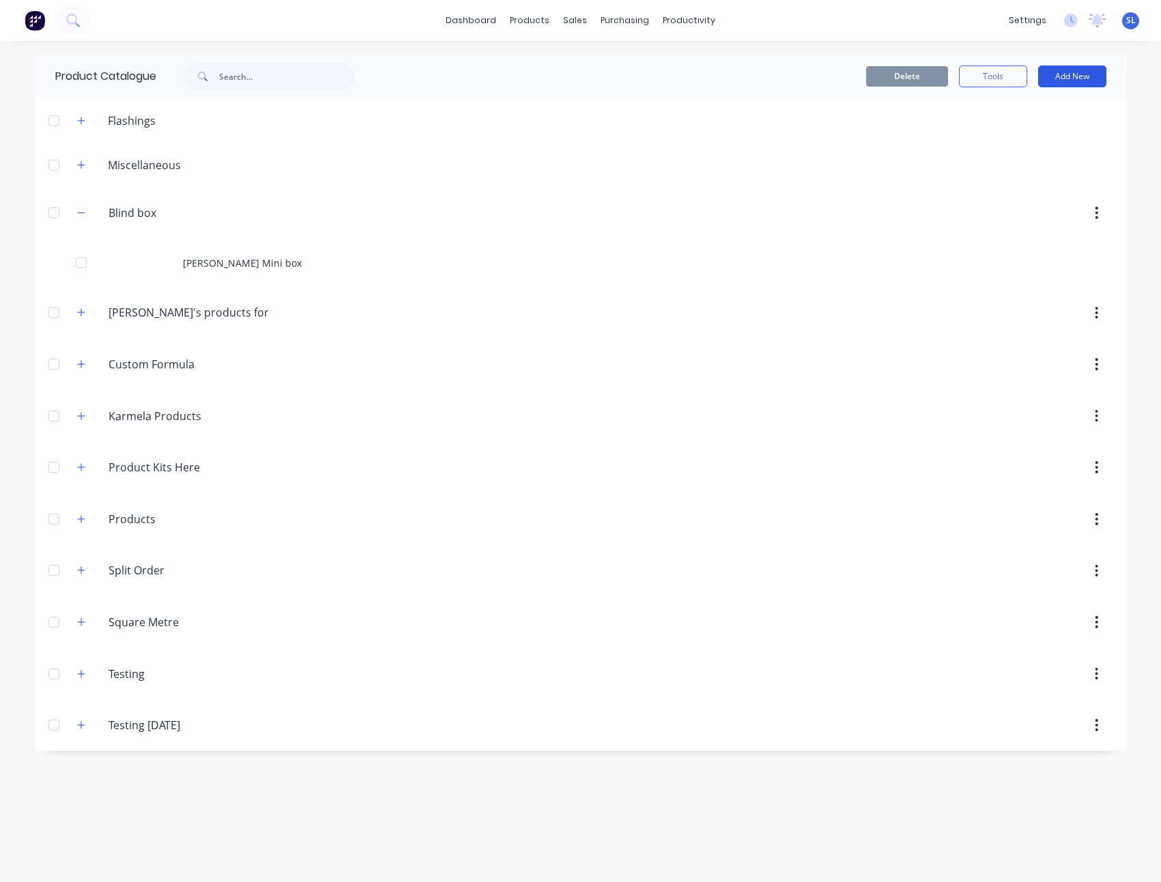
click at [1060, 71] on button "Add New" at bounding box center [1072, 76] width 68 height 22
click at [1042, 156] on div "Product" at bounding box center [1041, 166] width 105 height 20
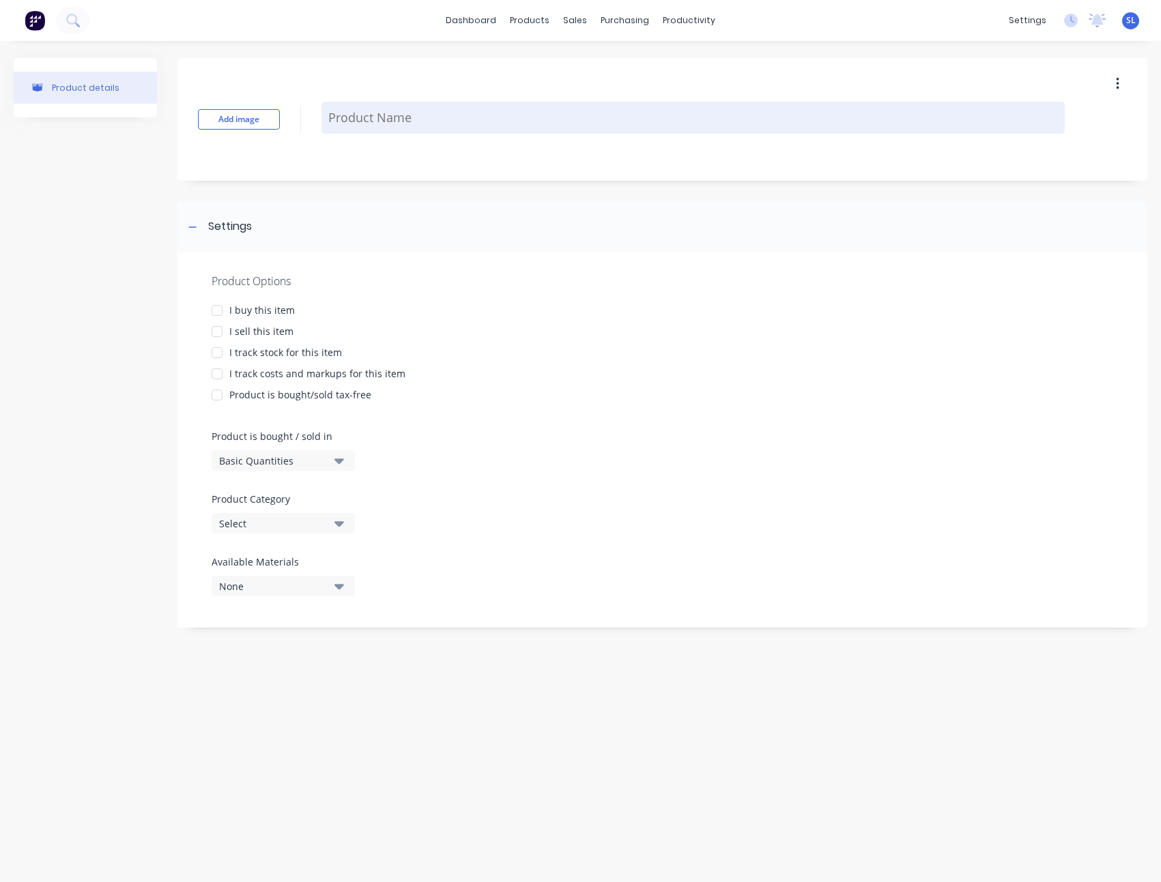
click at [373, 119] on textarea at bounding box center [692, 118] width 743 height 32
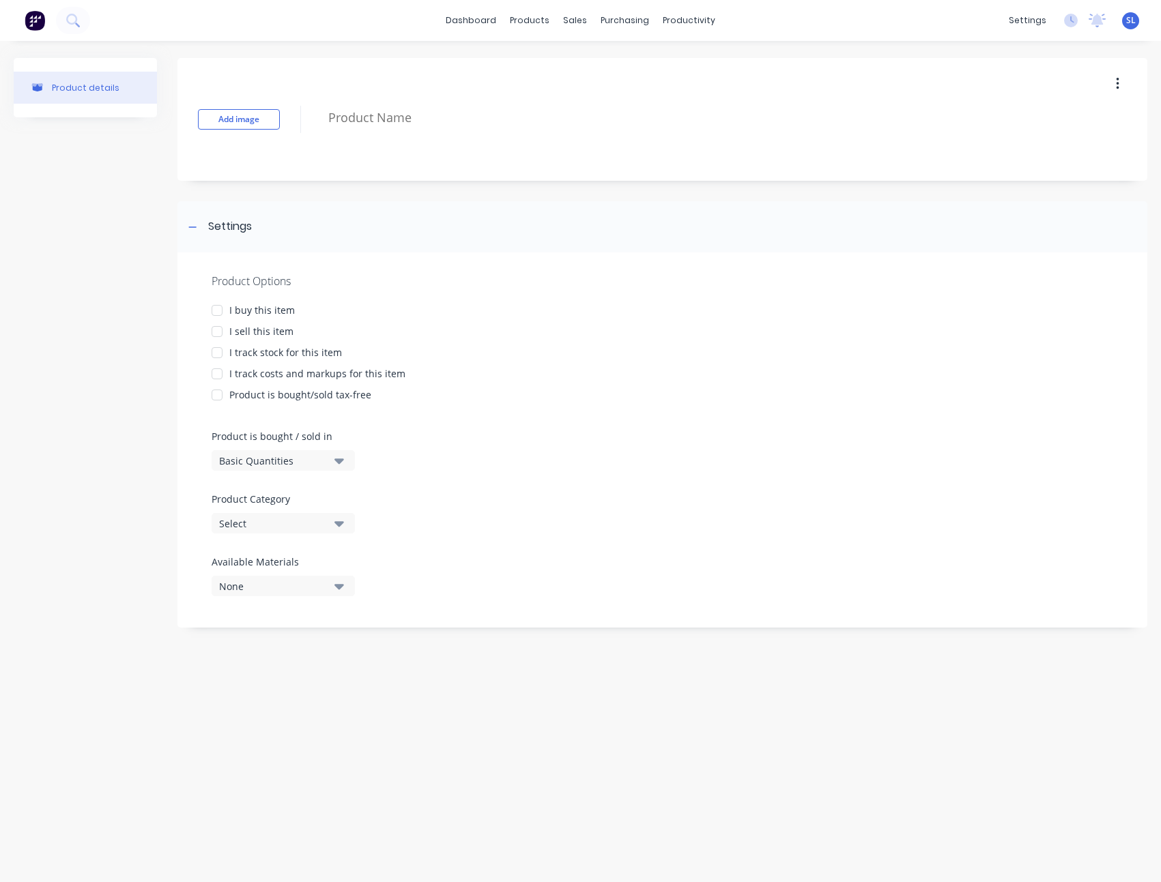
paste textarea "Spider man mini box"
type textarea "x"
type textarea "Spider man mini box"
type textarea "x"
type textarea "Spider man mini box"
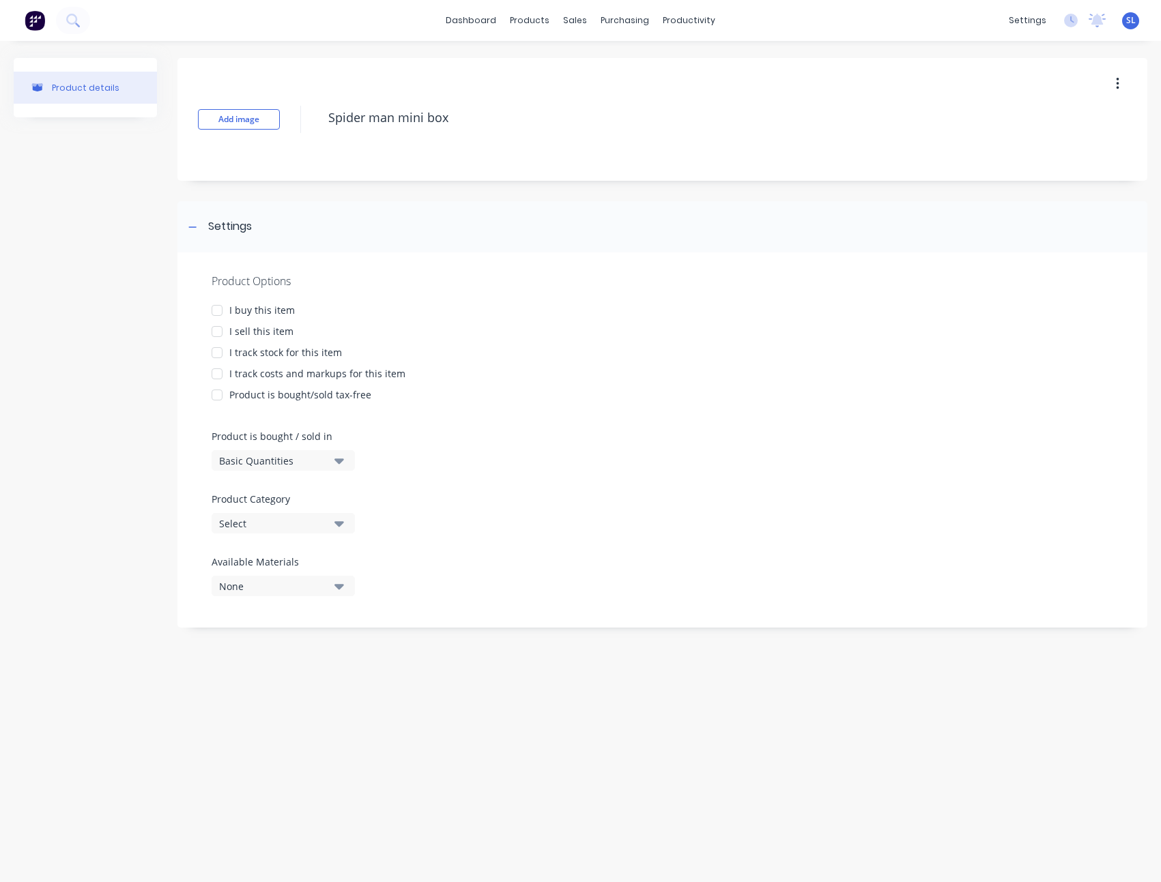
click at [273, 329] on div "I sell this item" at bounding box center [261, 331] width 64 height 14
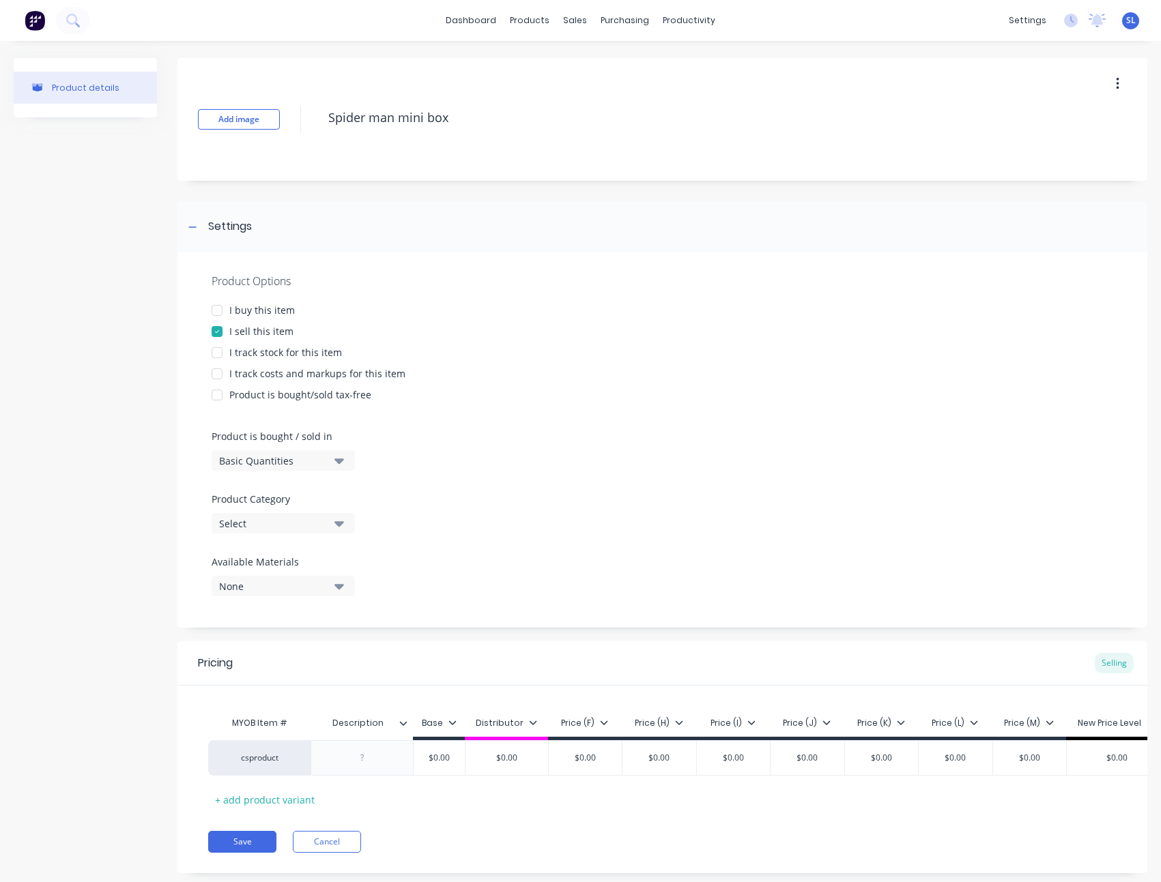
click at [273, 371] on div "I track costs and markups for this item" at bounding box center [317, 373] width 176 height 14
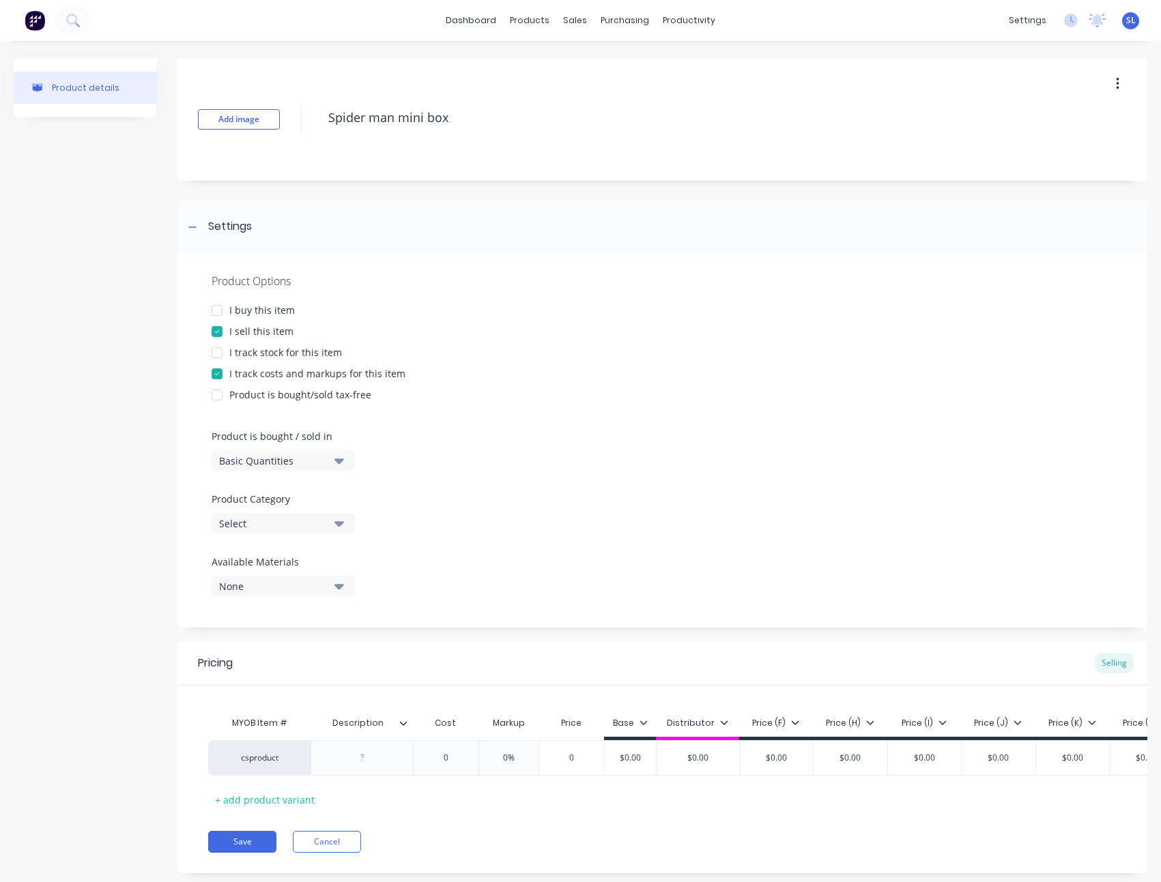
click at [279, 552] on div at bounding box center [662, 549] width 901 height 10
click at [291, 530] on div "Select" at bounding box center [273, 523] width 109 height 14
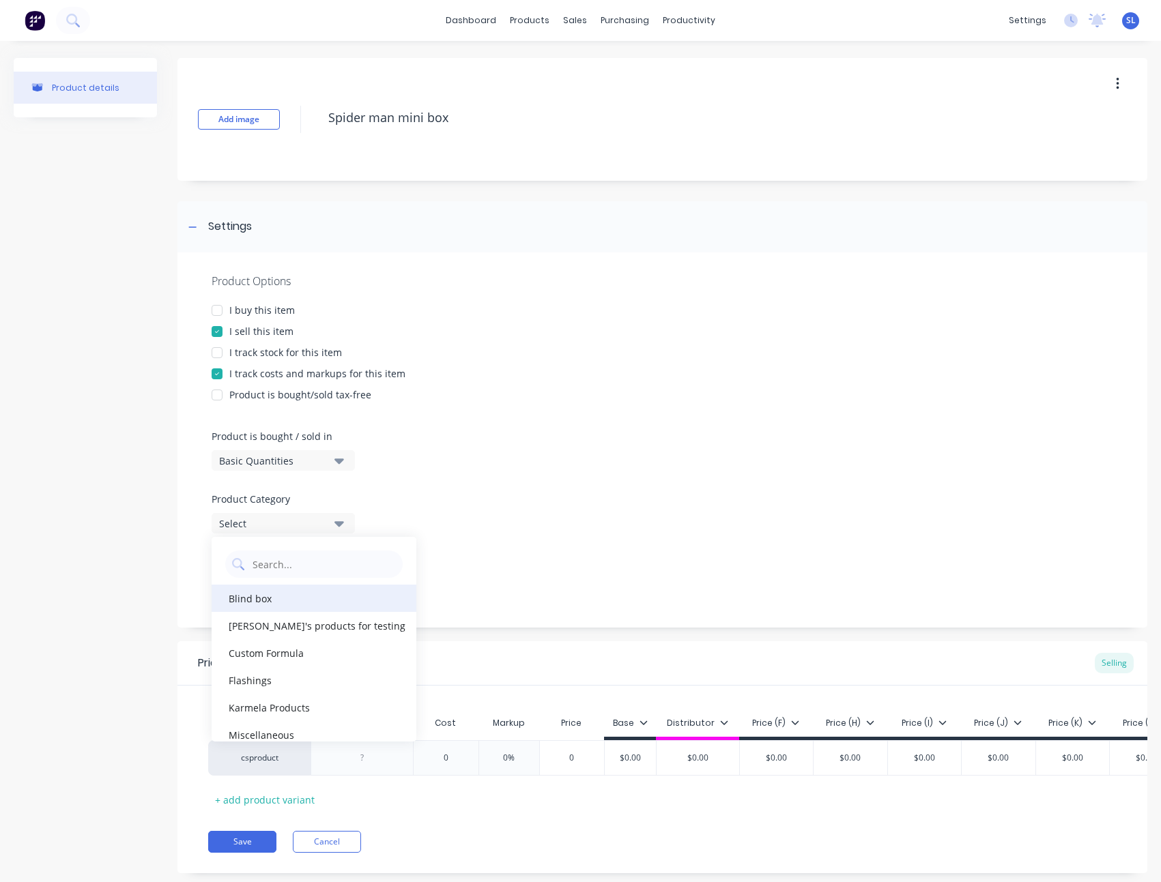
click at [269, 592] on div "Blind box" at bounding box center [314, 598] width 205 height 27
type textarea "x"
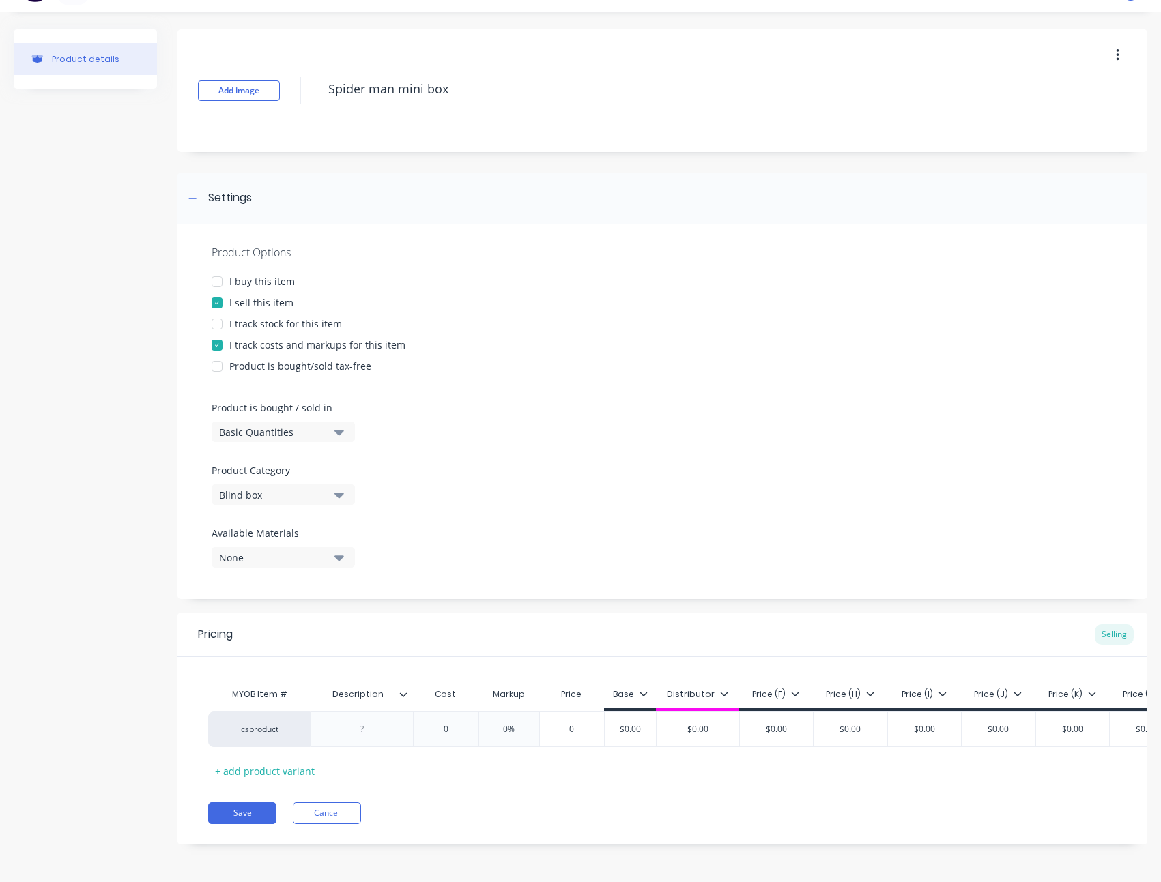
scroll to position [39, 0]
click at [380, 725] on div at bounding box center [362, 729] width 68 height 18
type textarea "x"
type input "0"
type textarea "x"
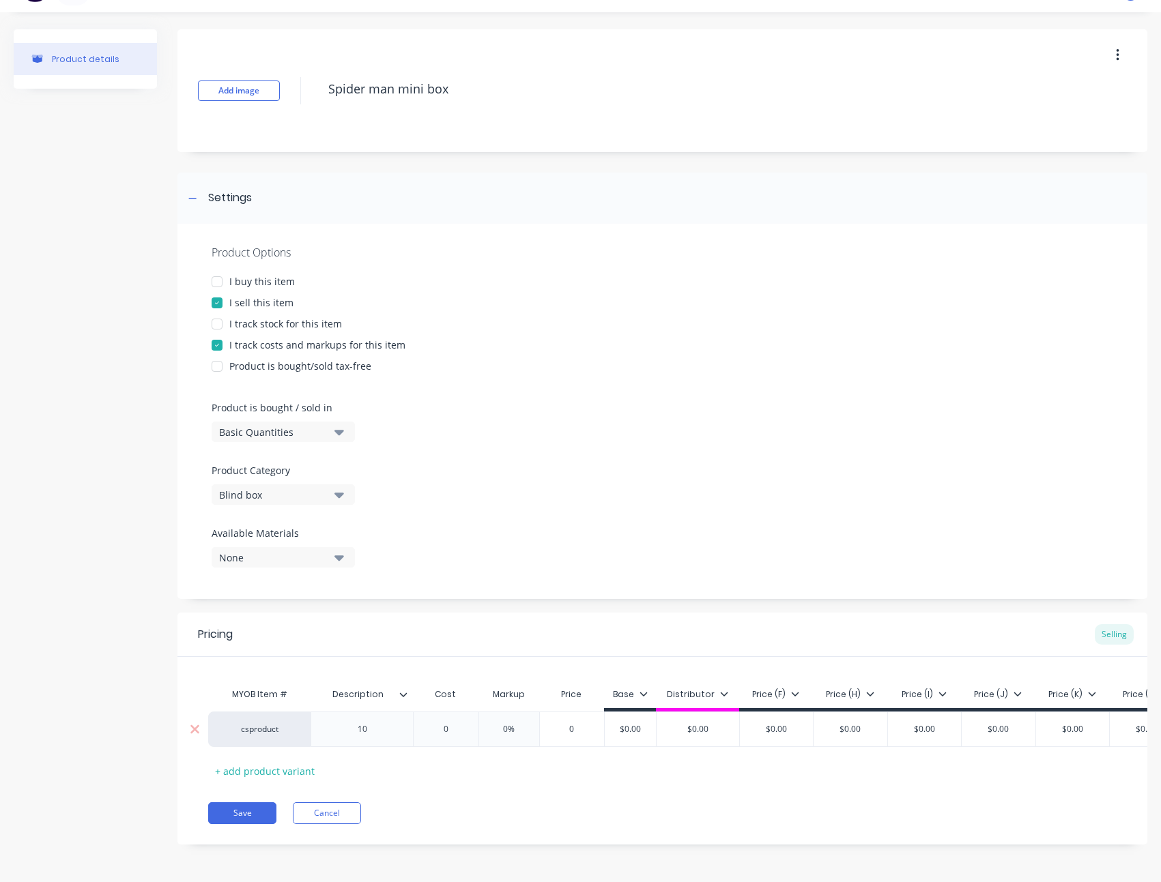
type input "01"
type textarea "x"
type input "010"
type textarea "x"
type input "1"
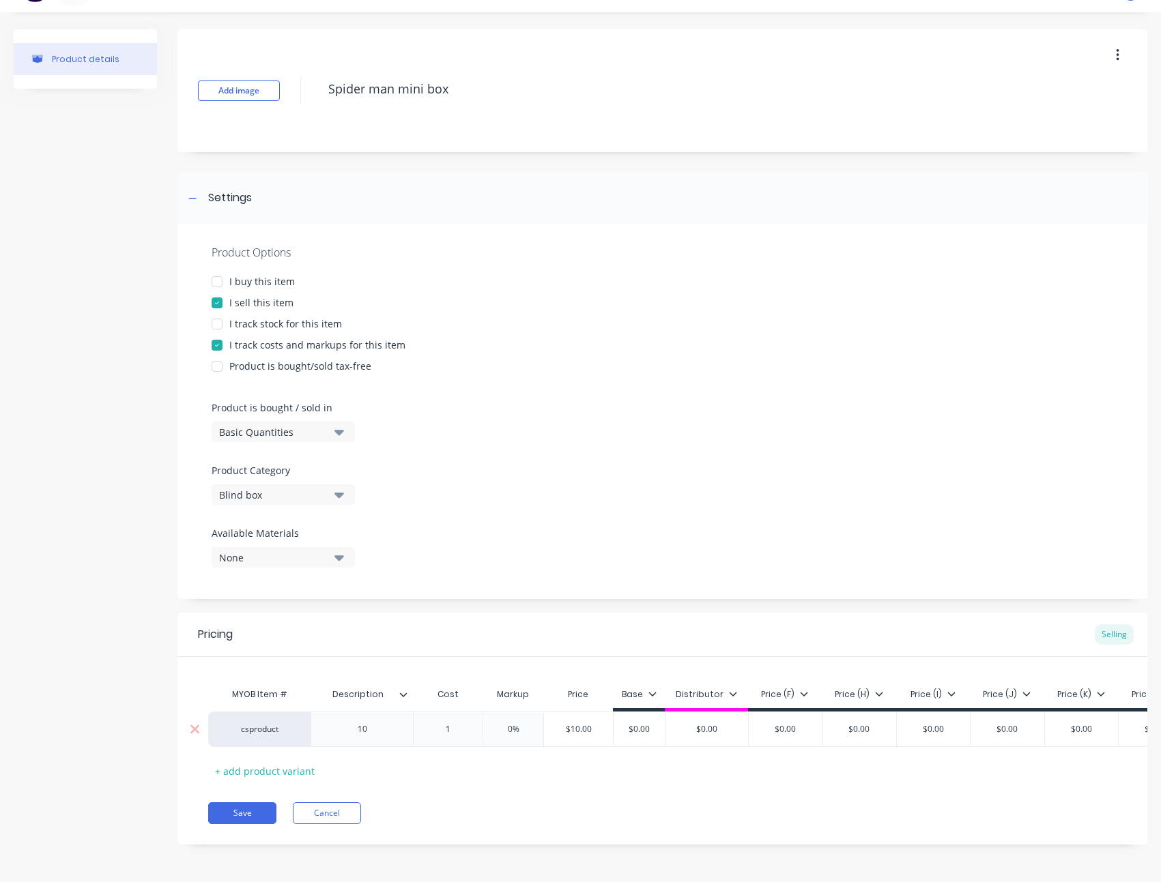
type textarea "x"
type input "$10.00"
click at [93, 670] on div "Product details" at bounding box center [85, 447] width 143 height 836
click at [373, 720] on div "10" at bounding box center [362, 729] width 68 height 18
type textarea "x"
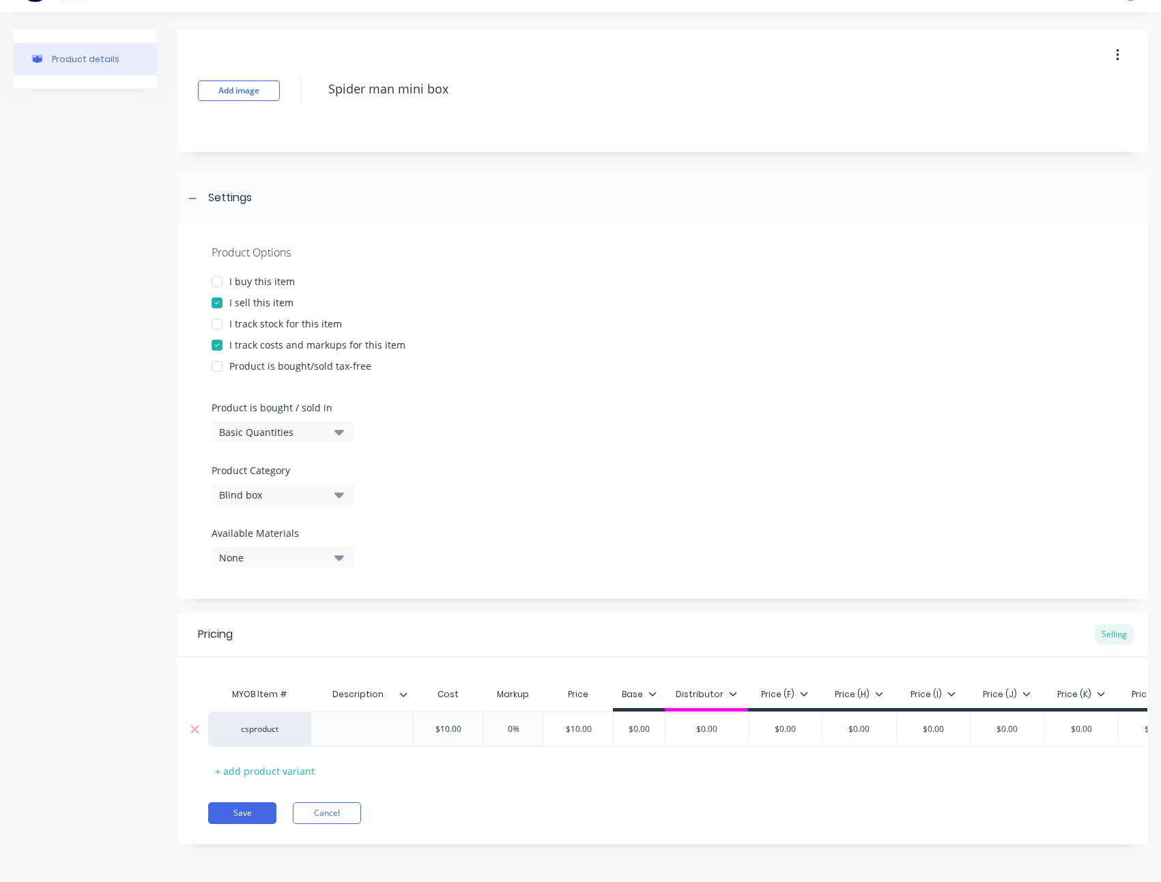
click at [454, 723] on input "$10.00" at bounding box center [447, 729] width 69 height 12
paste input "1"
type input "10"
type input "0%"
click at [508, 723] on input "0%" at bounding box center [513, 729] width 68 height 12
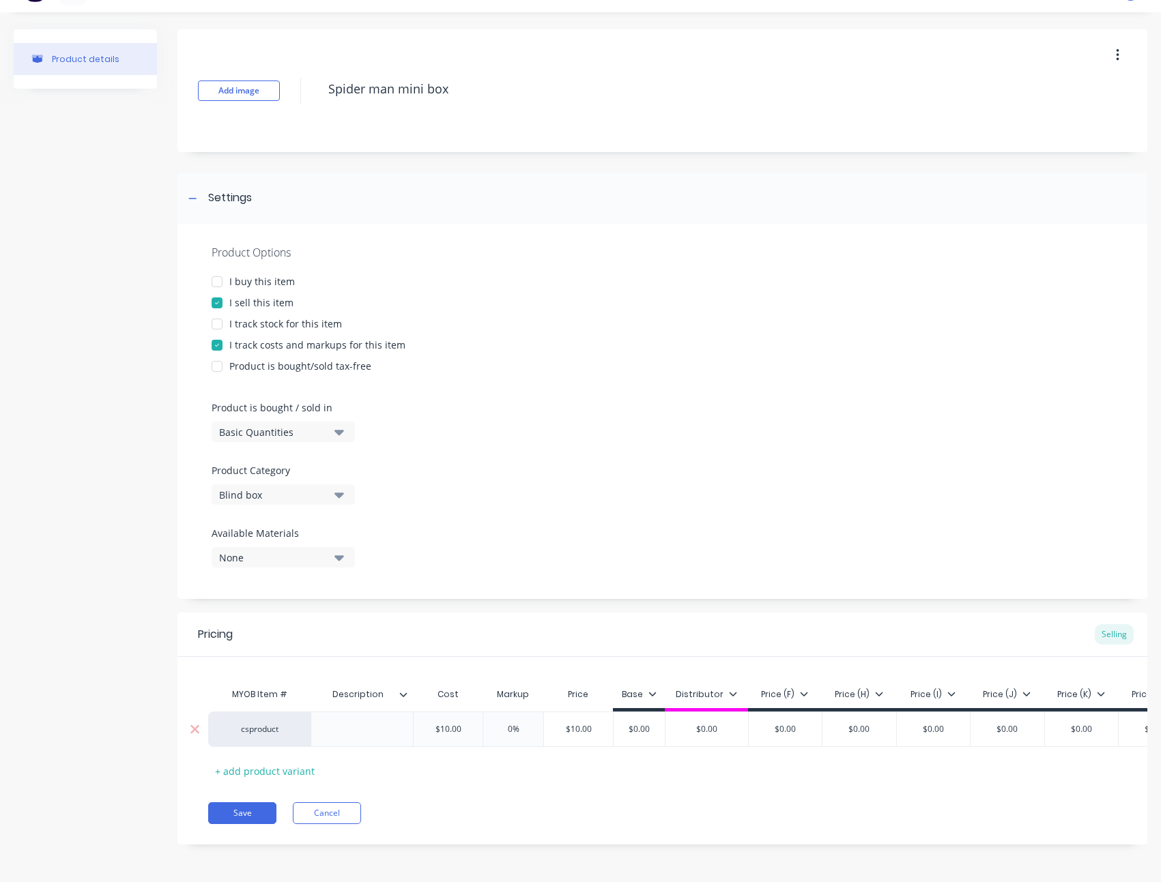
type textarea "x"
type input "1"
type textarea "x"
type input "10"
type input "$11.00"
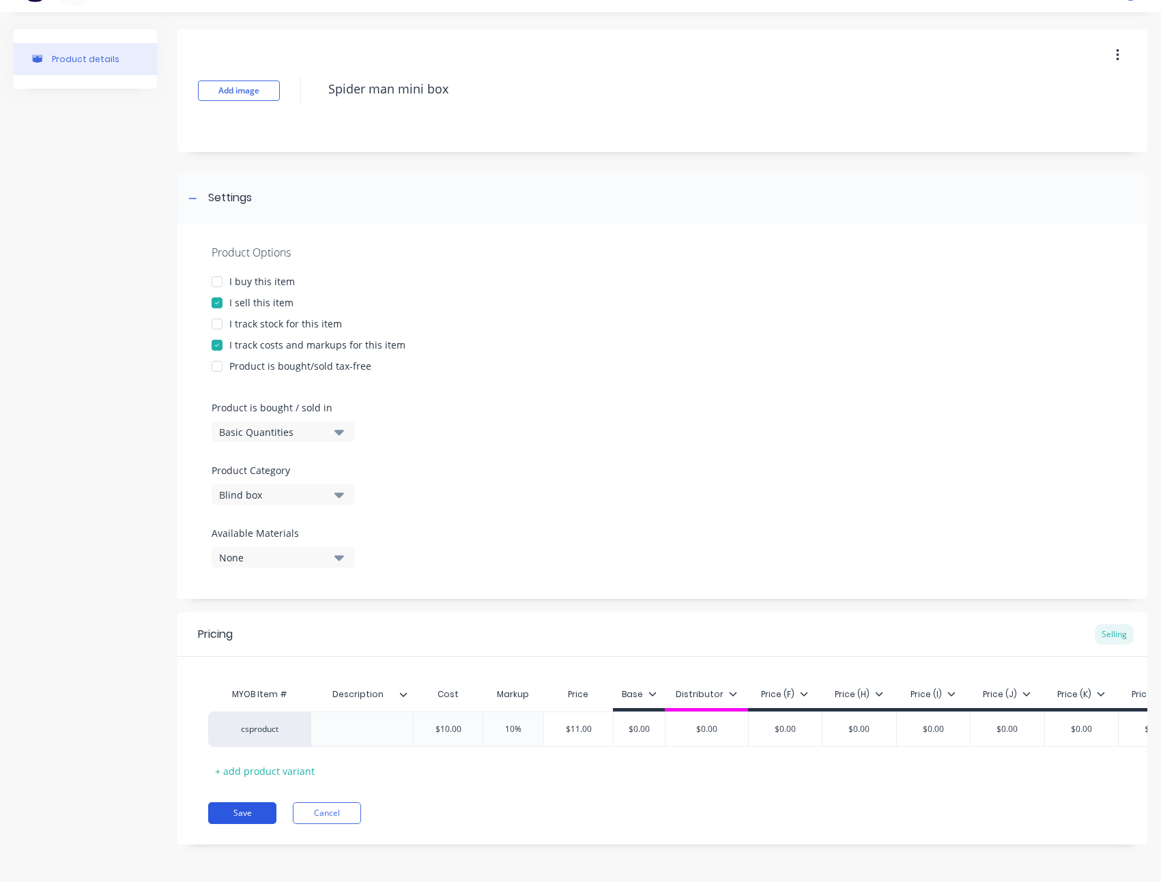
click at [233, 814] on button "Save" at bounding box center [242, 813] width 68 height 22
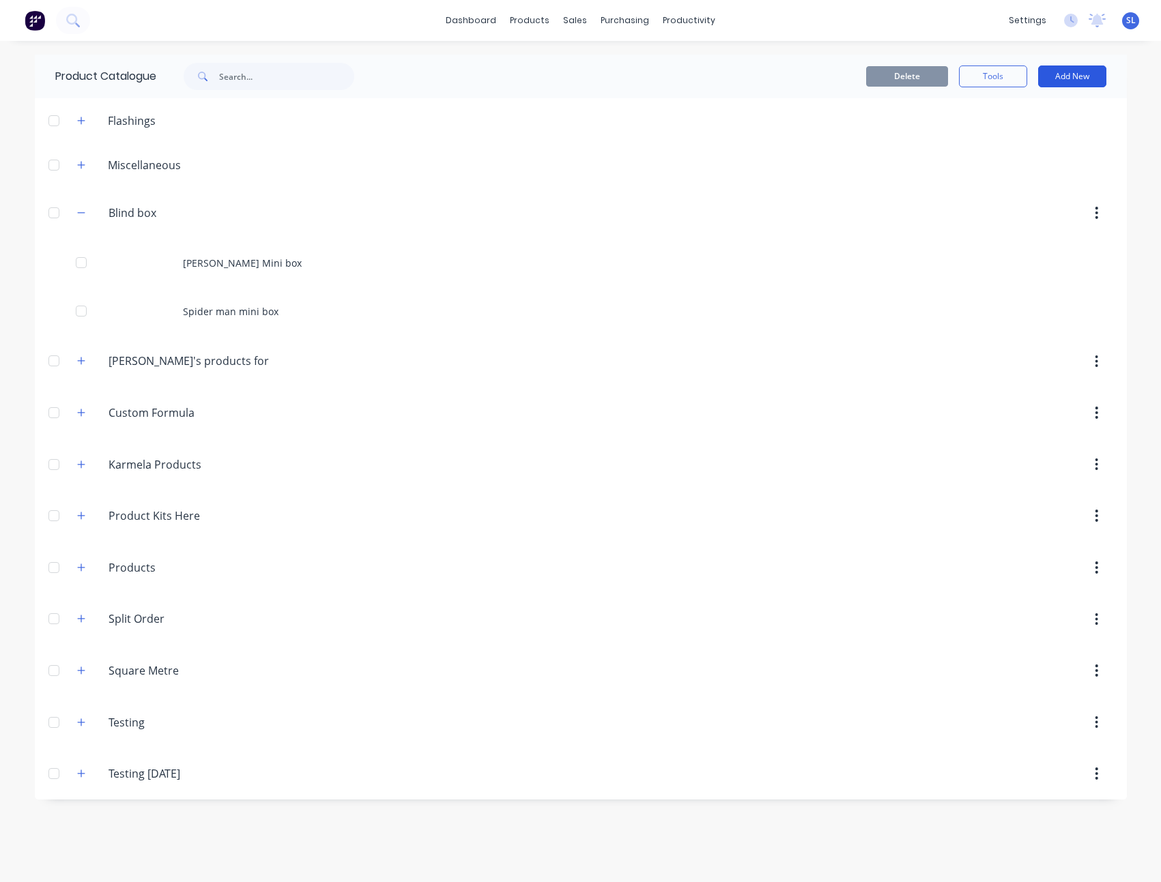
click at [1070, 80] on button "Add New" at bounding box center [1072, 76] width 68 height 22
click at [1053, 157] on div "Product" at bounding box center [1041, 166] width 105 height 20
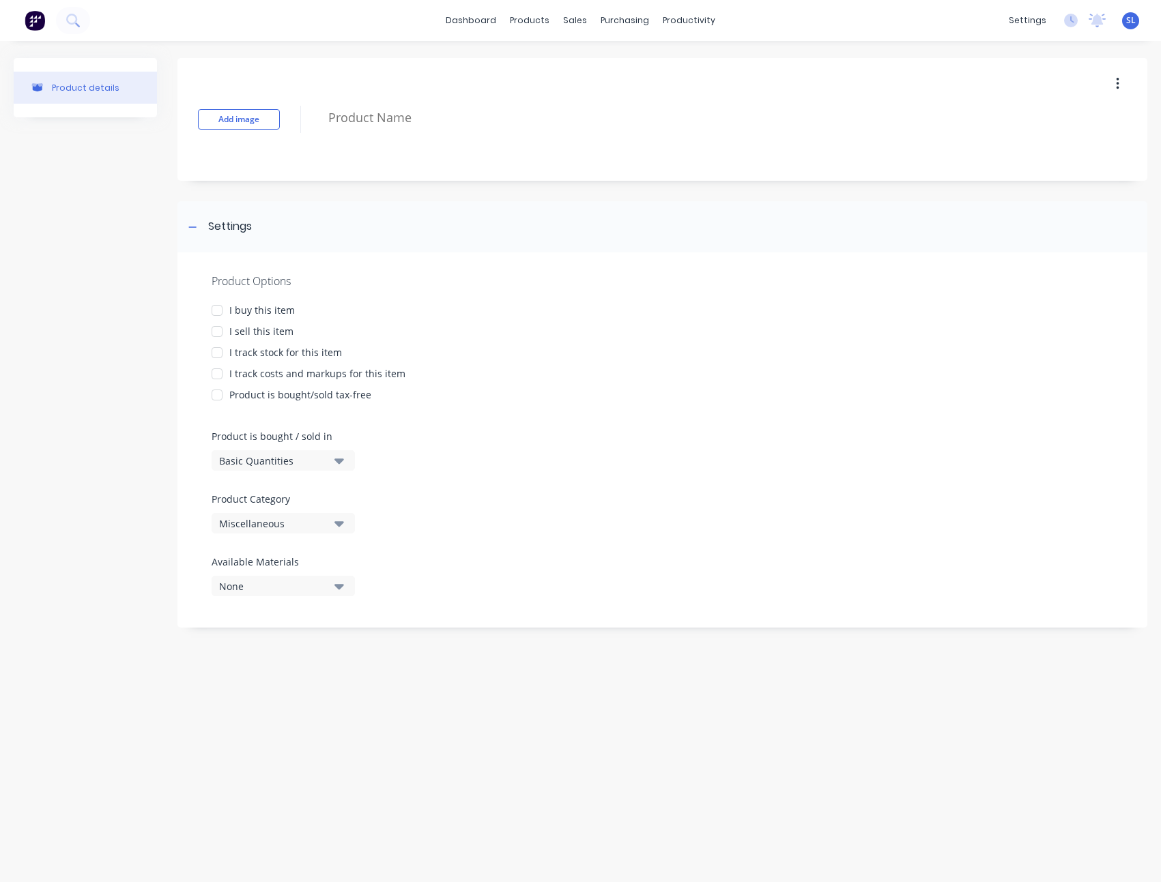
click at [448, 130] on textarea at bounding box center [692, 118] width 743 height 32
paste textarea "Venom Mini box"
type textarea "x"
type textarea "Venom Mini box"
type textarea "x"
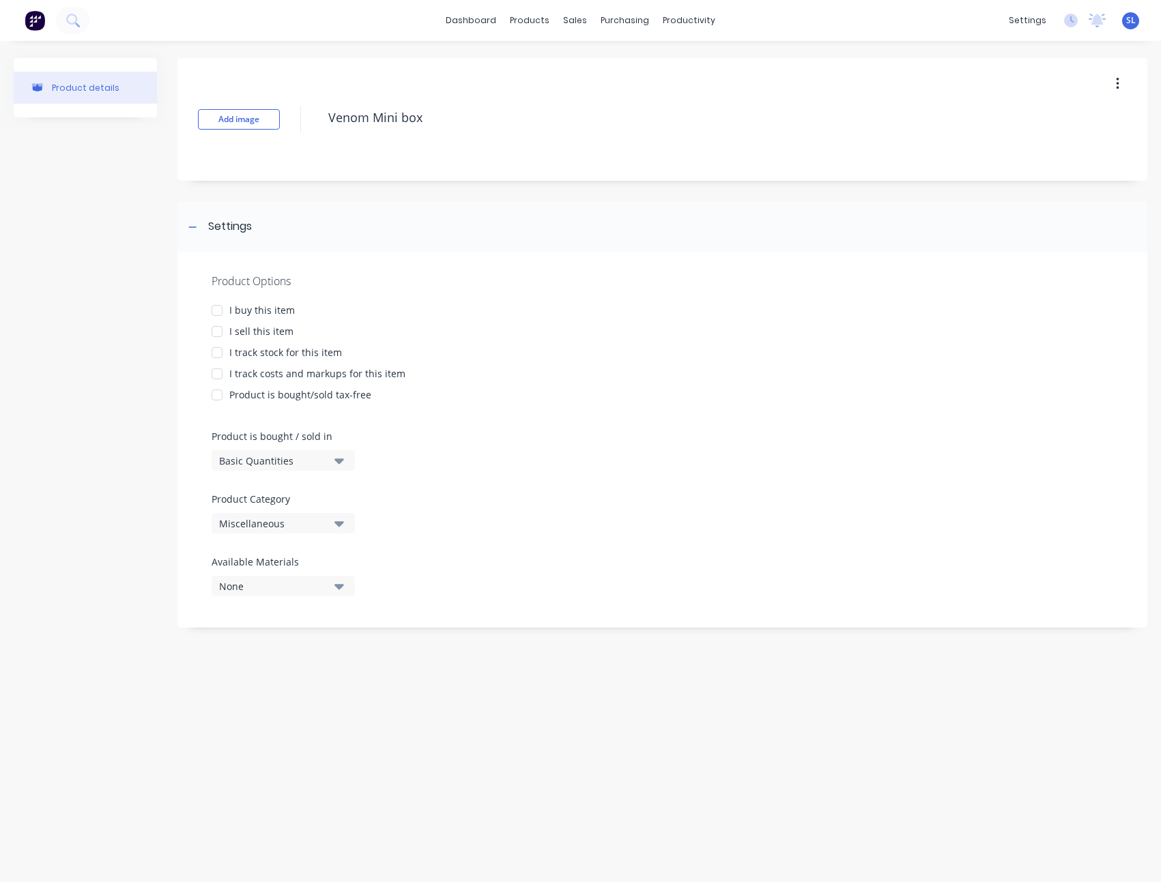
type textarea "Venom Mini box"
click at [257, 331] on div "I sell this item" at bounding box center [261, 331] width 64 height 14
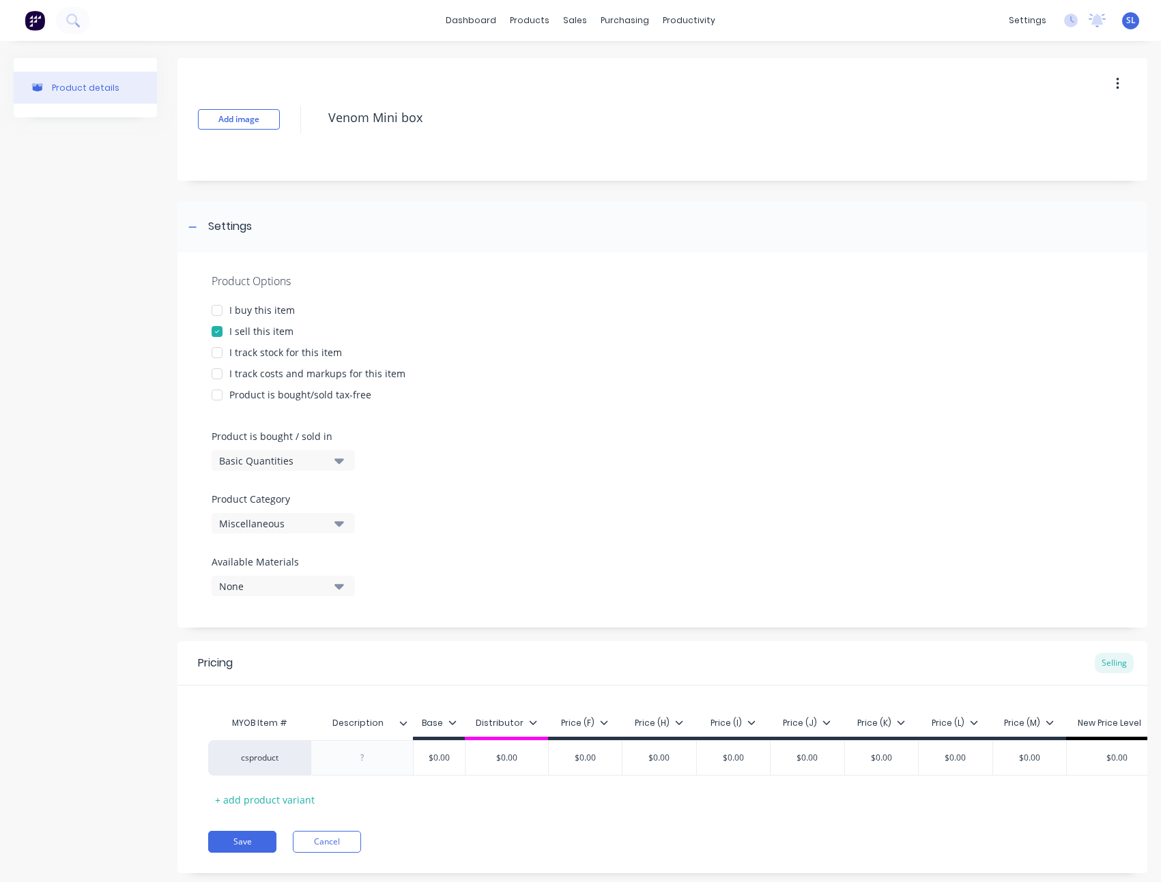
click at [270, 370] on div "I track costs and markups for this item" at bounding box center [317, 373] width 176 height 14
type textarea "x"
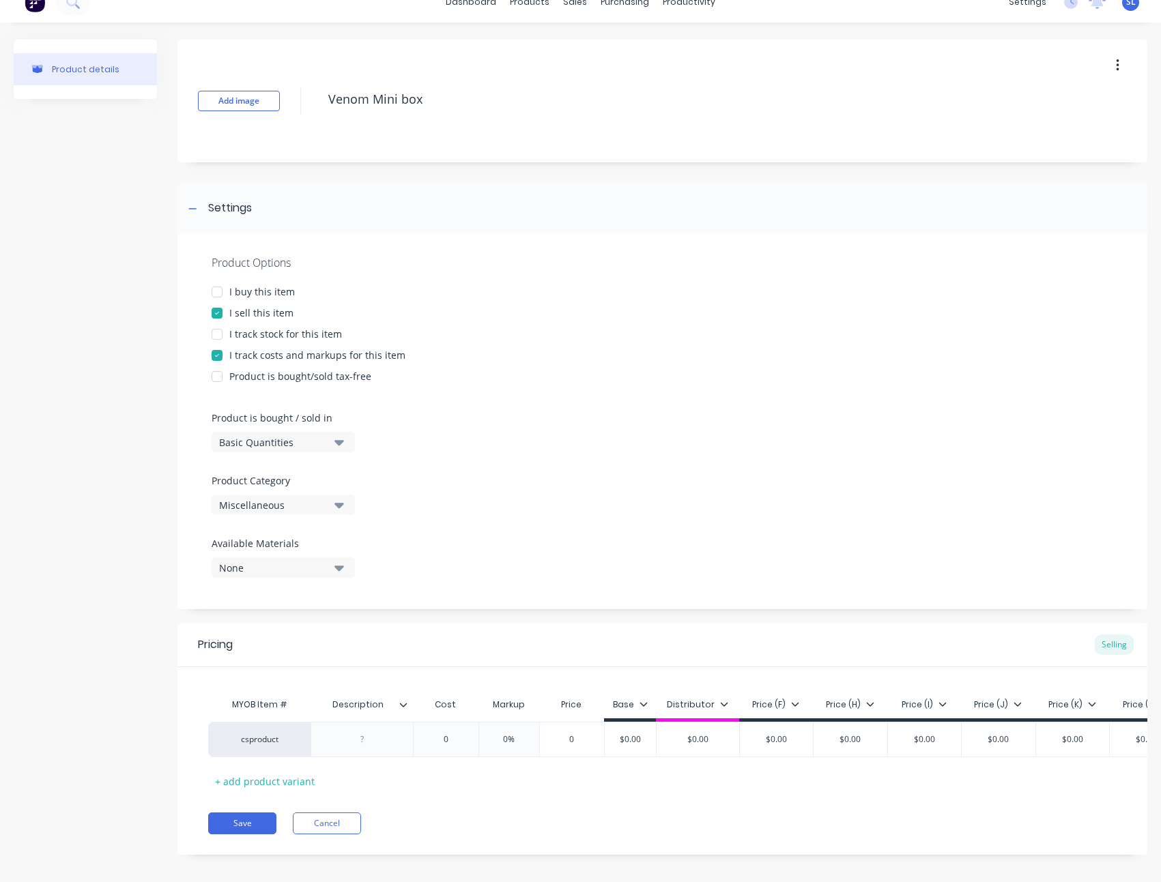
scroll to position [39, 0]
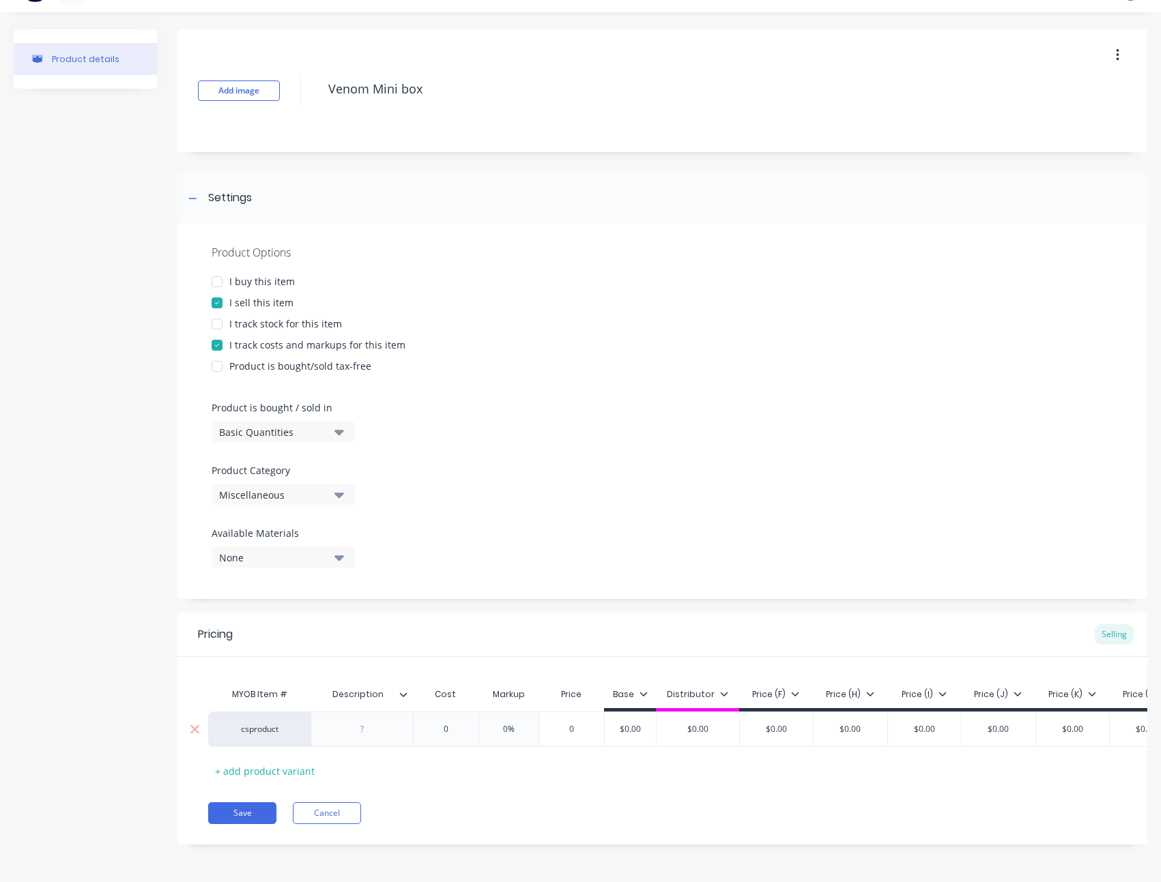
type input "0"
click at [463, 723] on input "0" at bounding box center [445, 729] width 68 height 12
type textarea "x"
type input "5"
type textarea "x"
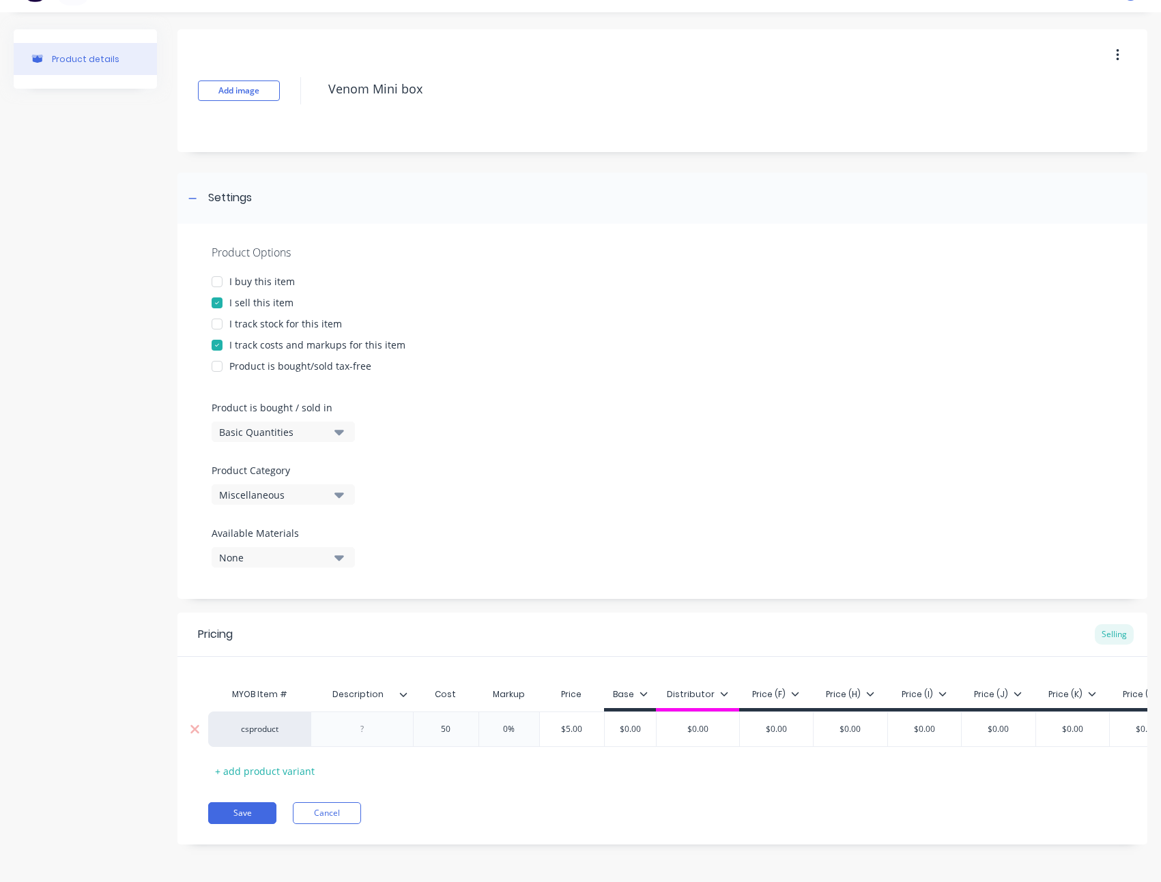
type input "50"
type input "0%"
type textarea "x"
type input "2"
type textarea "x"
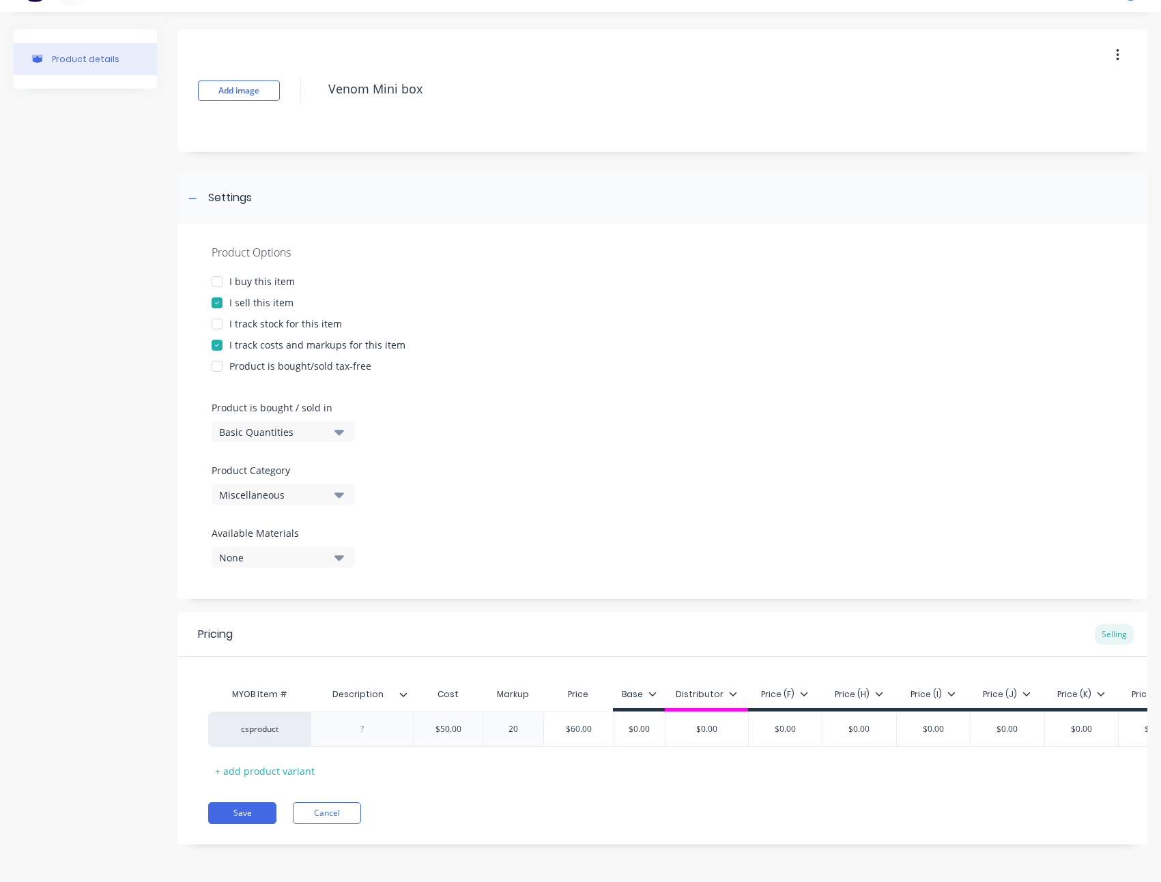
type input "20"
click at [72, 785] on div "Product details" at bounding box center [85, 447] width 143 height 836
click at [261, 489] on div "Miscellaneous" at bounding box center [273, 495] width 109 height 14
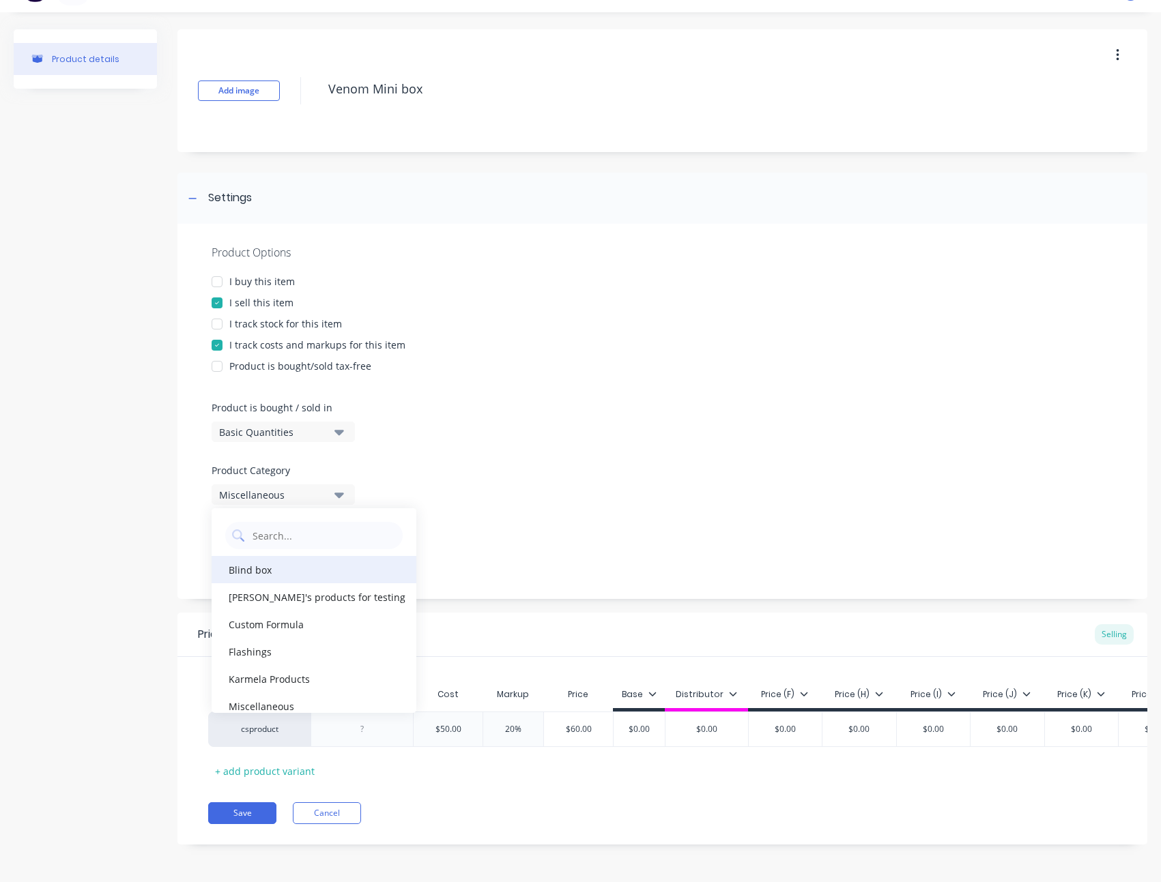
click at [272, 559] on div "Blind box" at bounding box center [314, 569] width 205 height 27
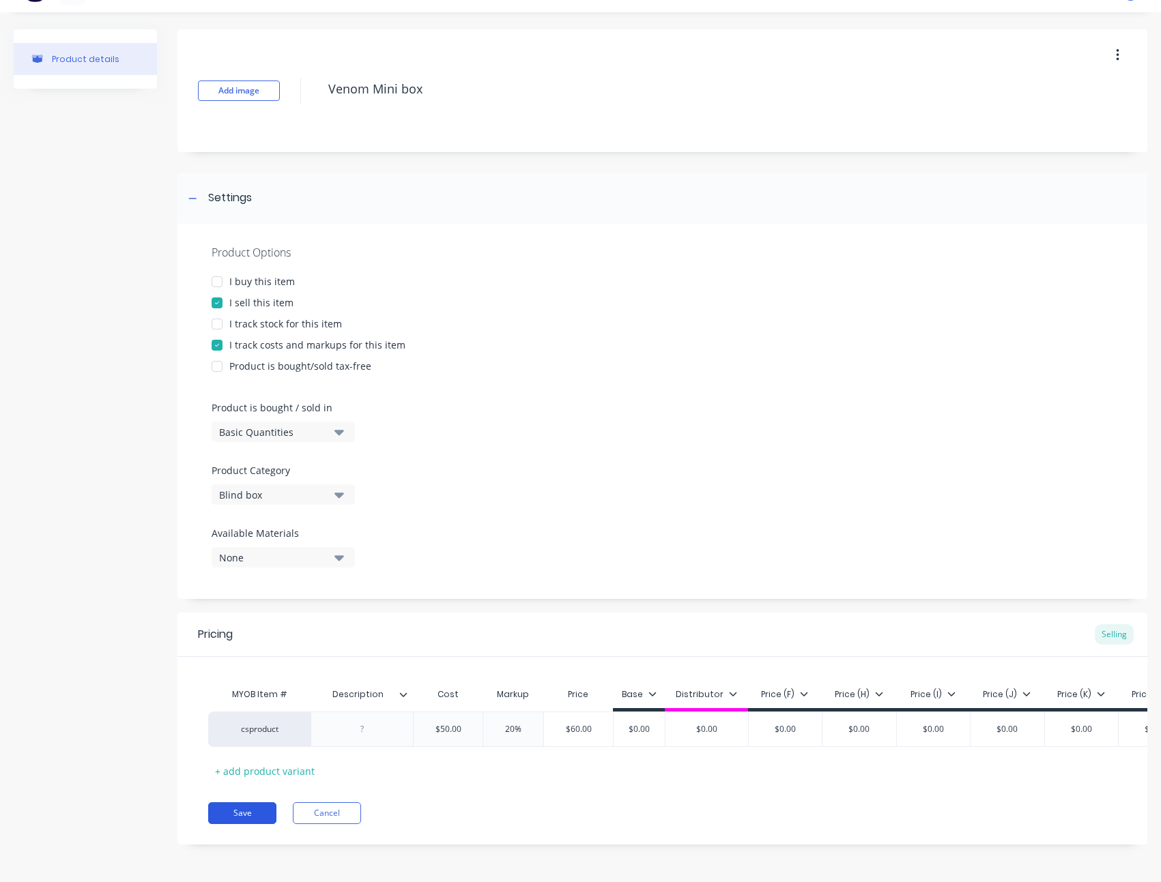
click at [257, 811] on button "Save" at bounding box center [242, 813] width 68 height 22
type textarea "x"
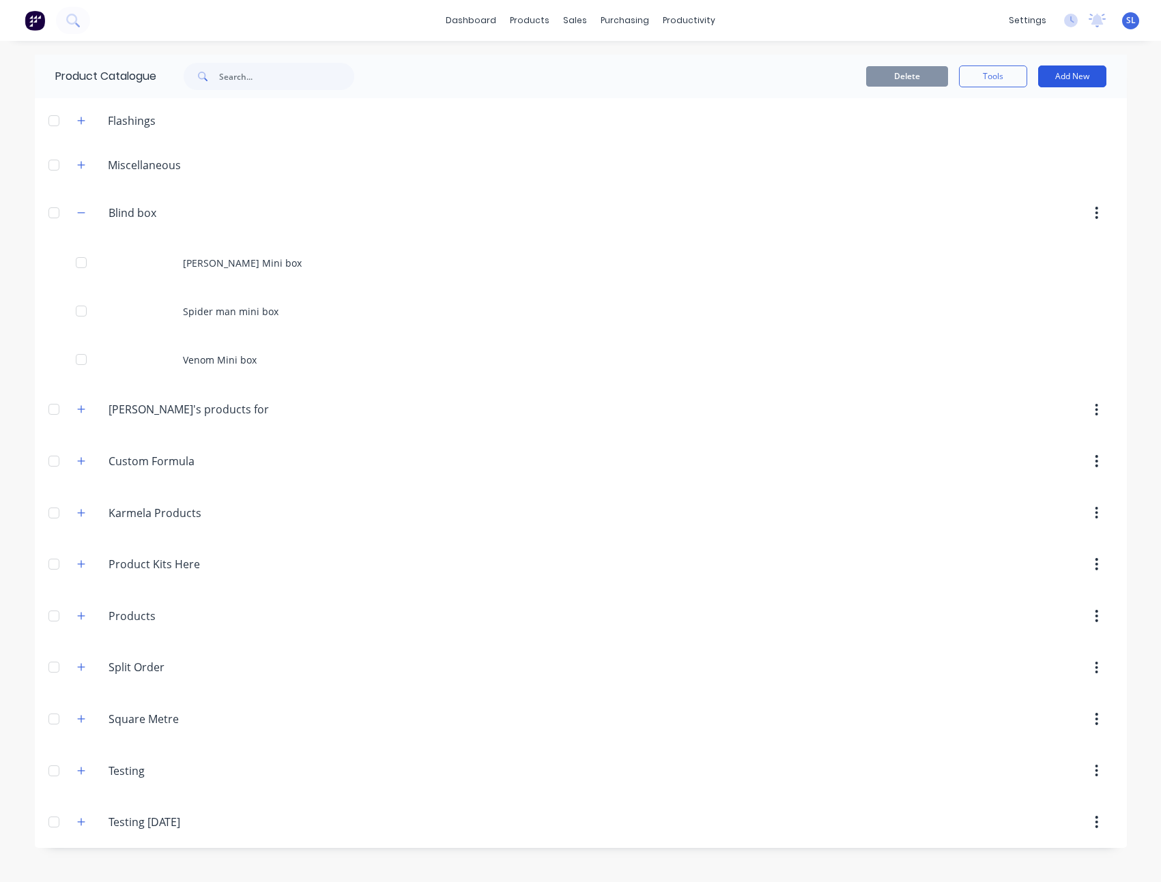
click at [1069, 71] on button "Add New" at bounding box center [1072, 76] width 68 height 22
click at [1040, 191] on div "Product Kit" at bounding box center [1041, 194] width 105 height 20
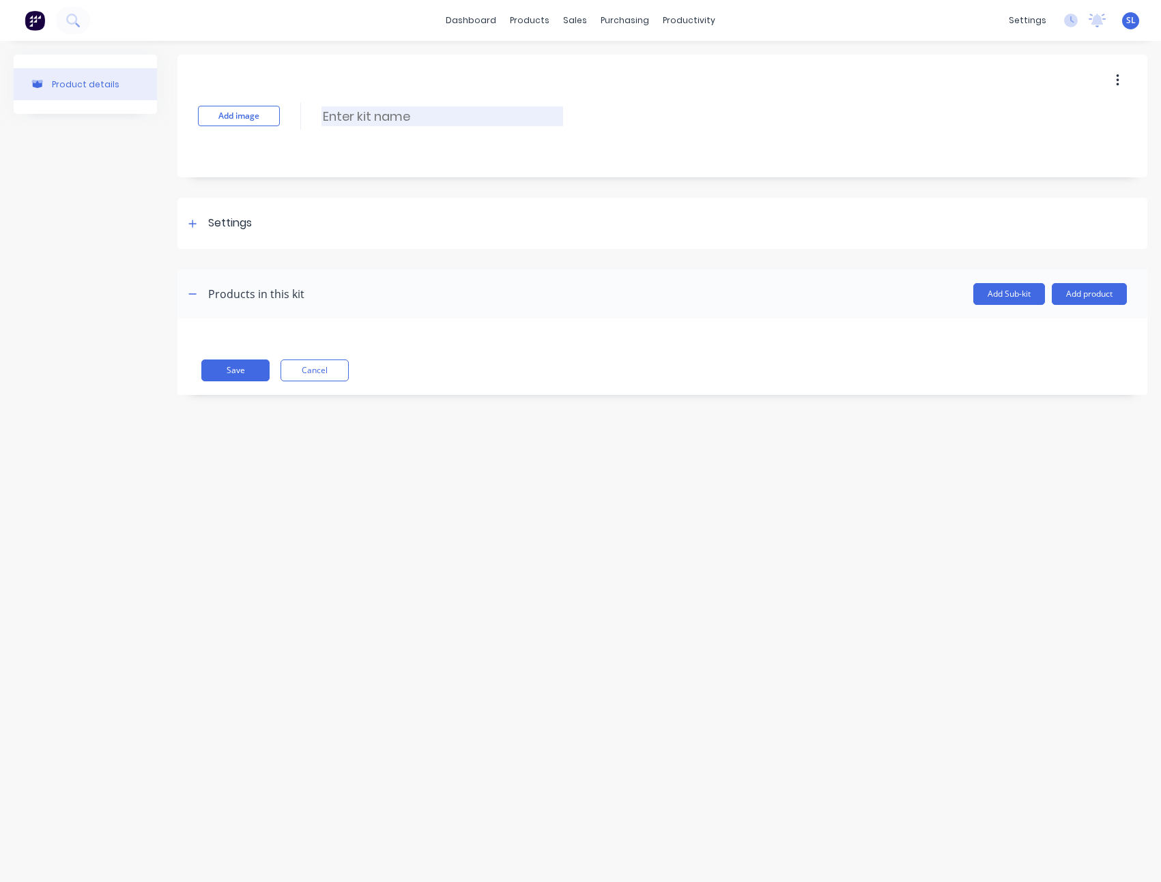
click at [353, 115] on input at bounding box center [442, 116] width 242 height 20
paste input "Spiderman box set (Custom kits)"
type input "Spiderman box set (Custom kits)"
click at [248, 215] on div "Settings" at bounding box center [230, 223] width 44 height 17
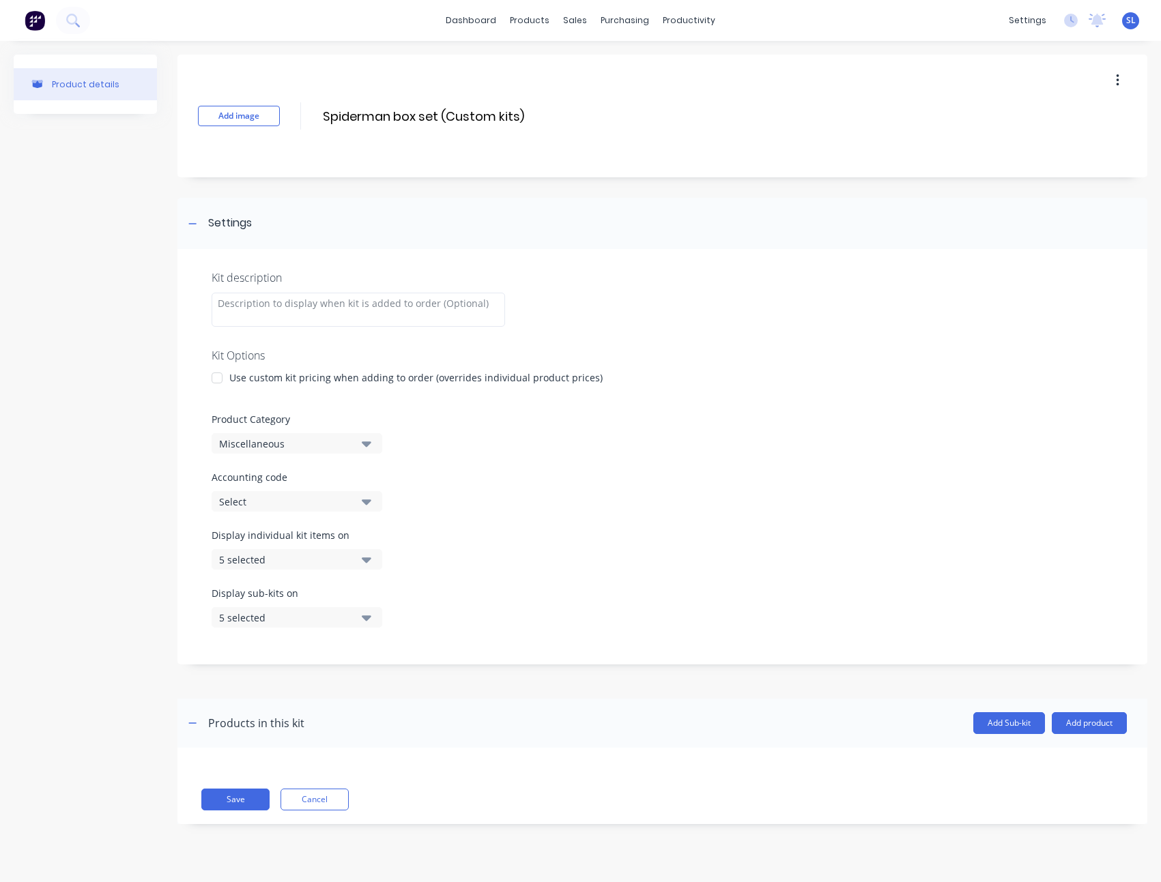
click at [252, 373] on div "Use custom kit pricing when adding to order (overrides individual product price…" at bounding box center [415, 377] width 373 height 14
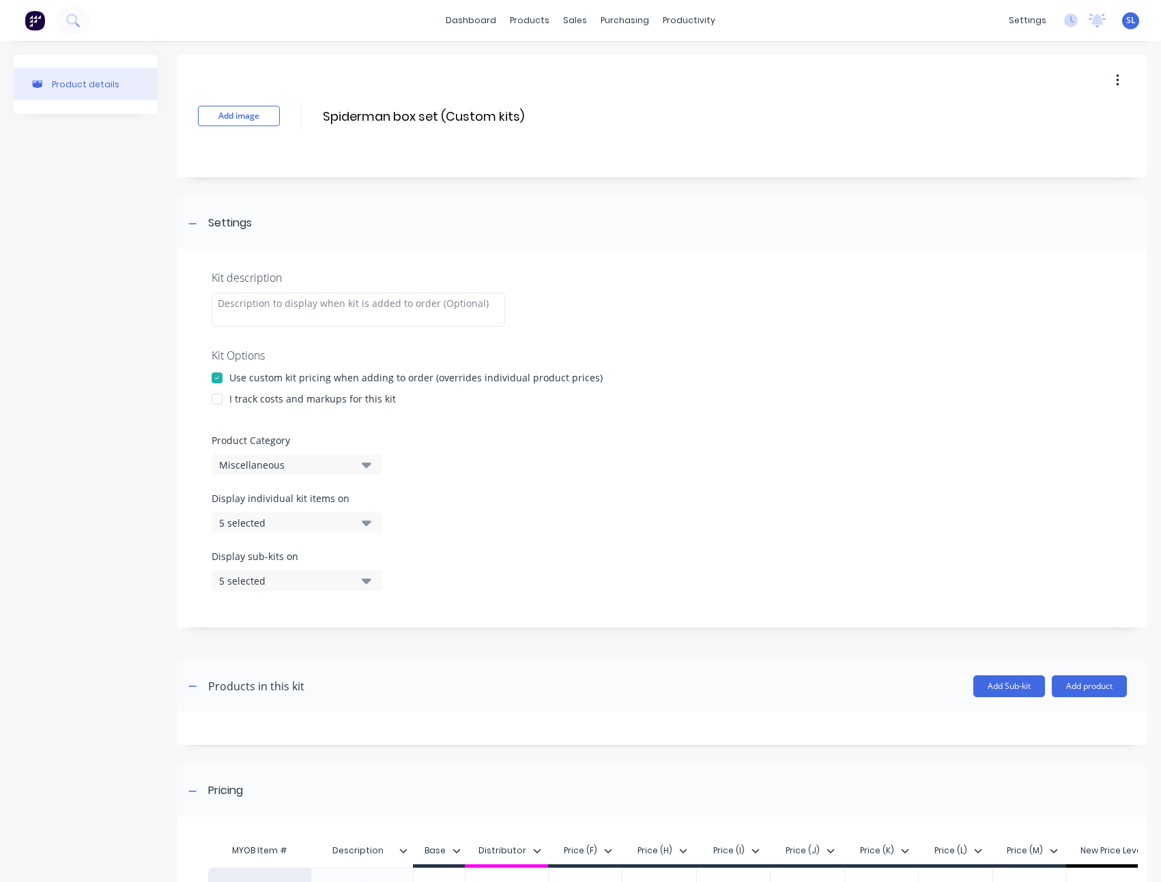
click at [250, 398] on div "I track costs and markups for this kit" at bounding box center [312, 399] width 166 height 14
click at [280, 455] on button "Miscellaneous" at bounding box center [297, 464] width 171 height 20
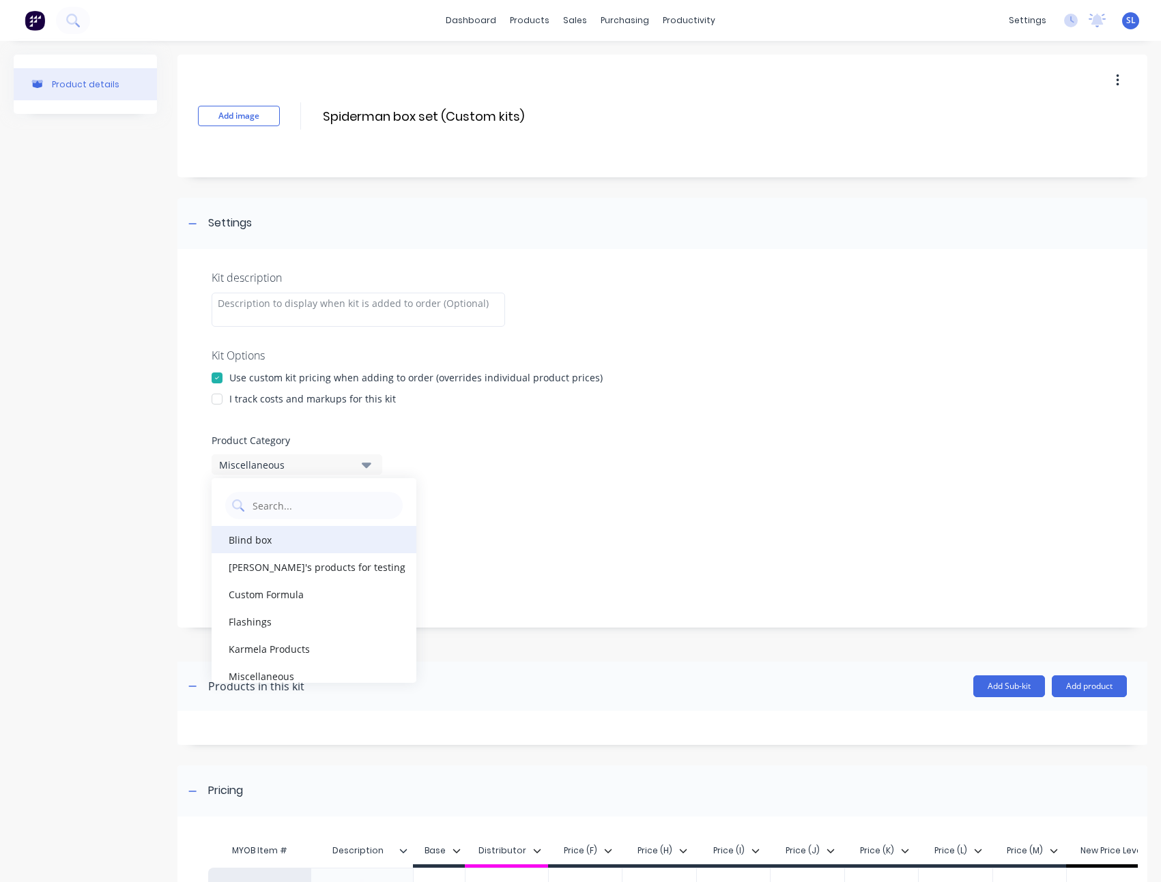
click at [300, 530] on div "Blind box" at bounding box center [314, 539] width 205 height 27
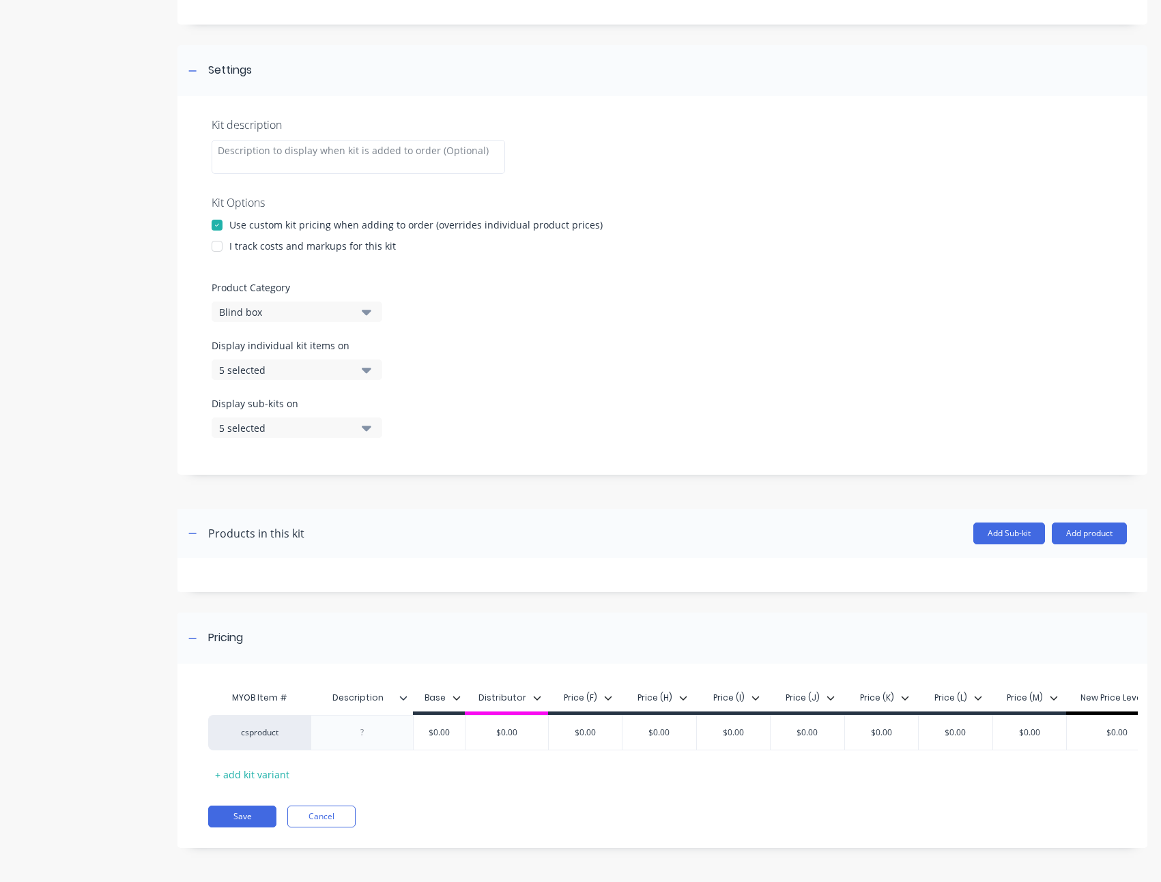
scroll to position [163, 0]
click at [1143, 525] on div "Product details Add image Spiderman box set (Custom kits) Spiderman box set (Cu…" at bounding box center [580, 385] width 1161 height 994
click at [1110, 524] on button "Add product" at bounding box center [1088, 534] width 75 height 22
click at [1072, 565] on div "Product catalogue" at bounding box center [1061, 569] width 105 height 20
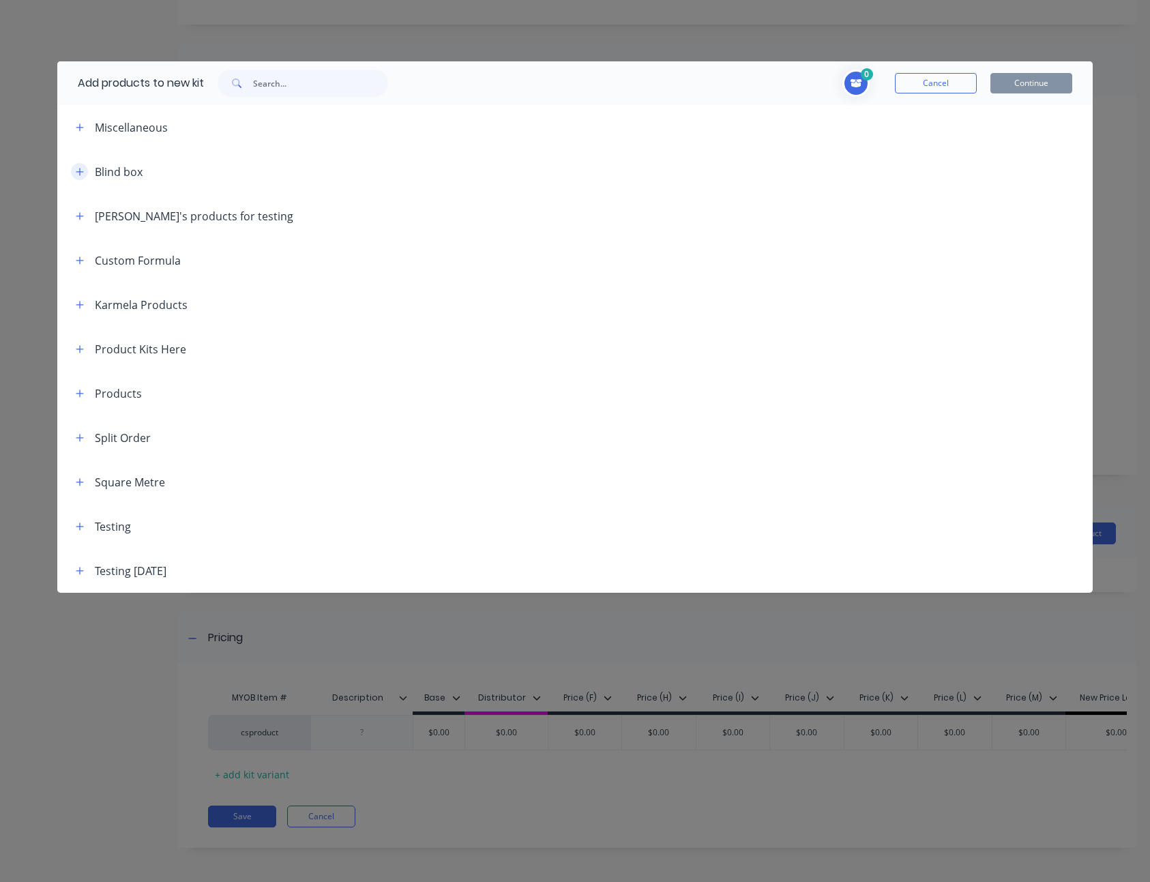
click at [78, 167] on icon "button" at bounding box center [80, 172] width 8 height 10
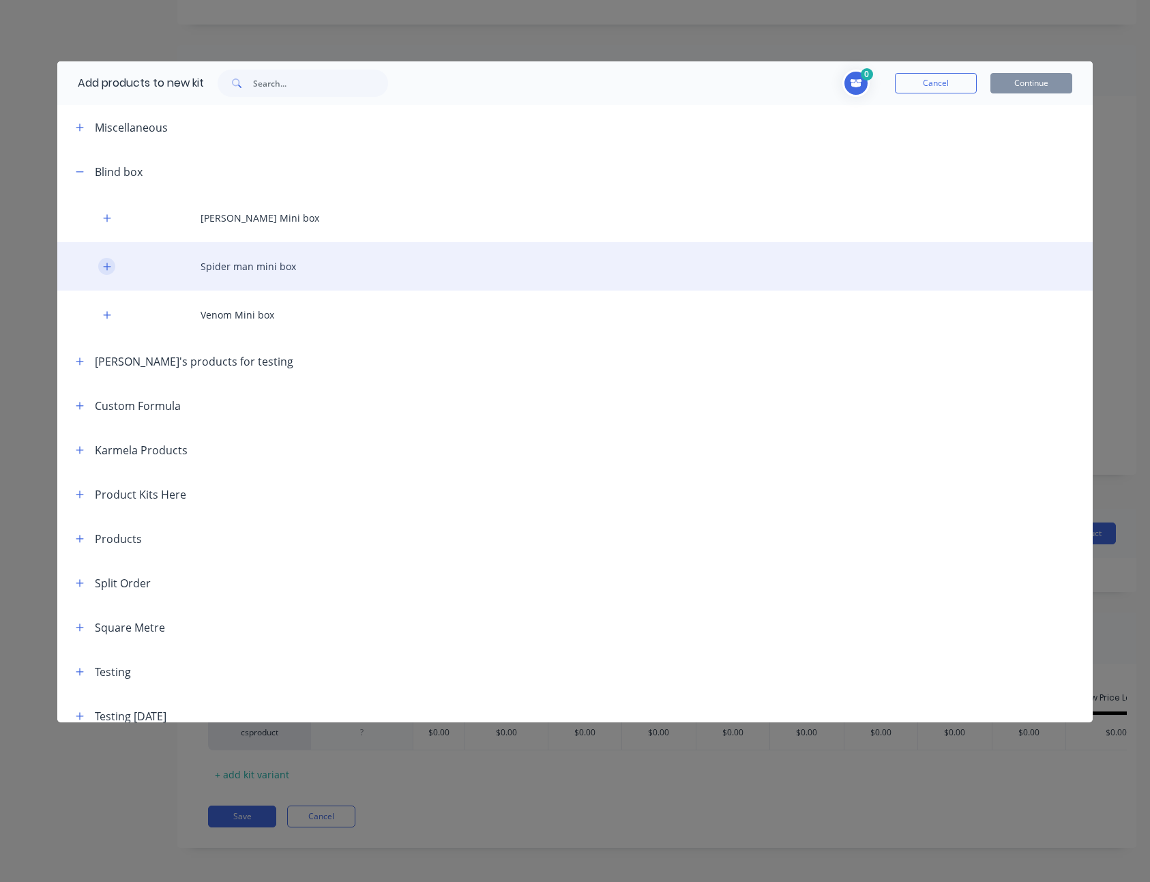
click at [109, 262] on icon "button" at bounding box center [107, 267] width 8 height 10
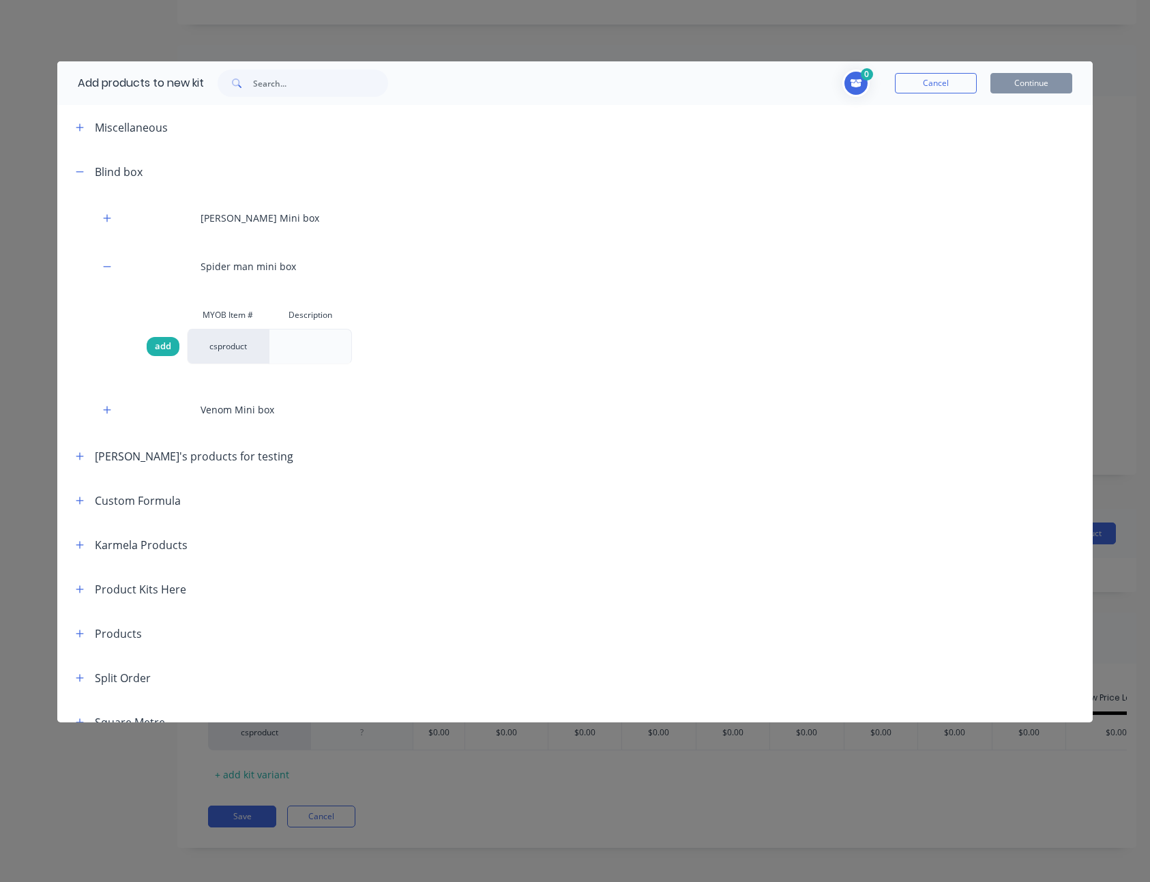
click at [154, 342] on div "add" at bounding box center [163, 346] width 33 height 19
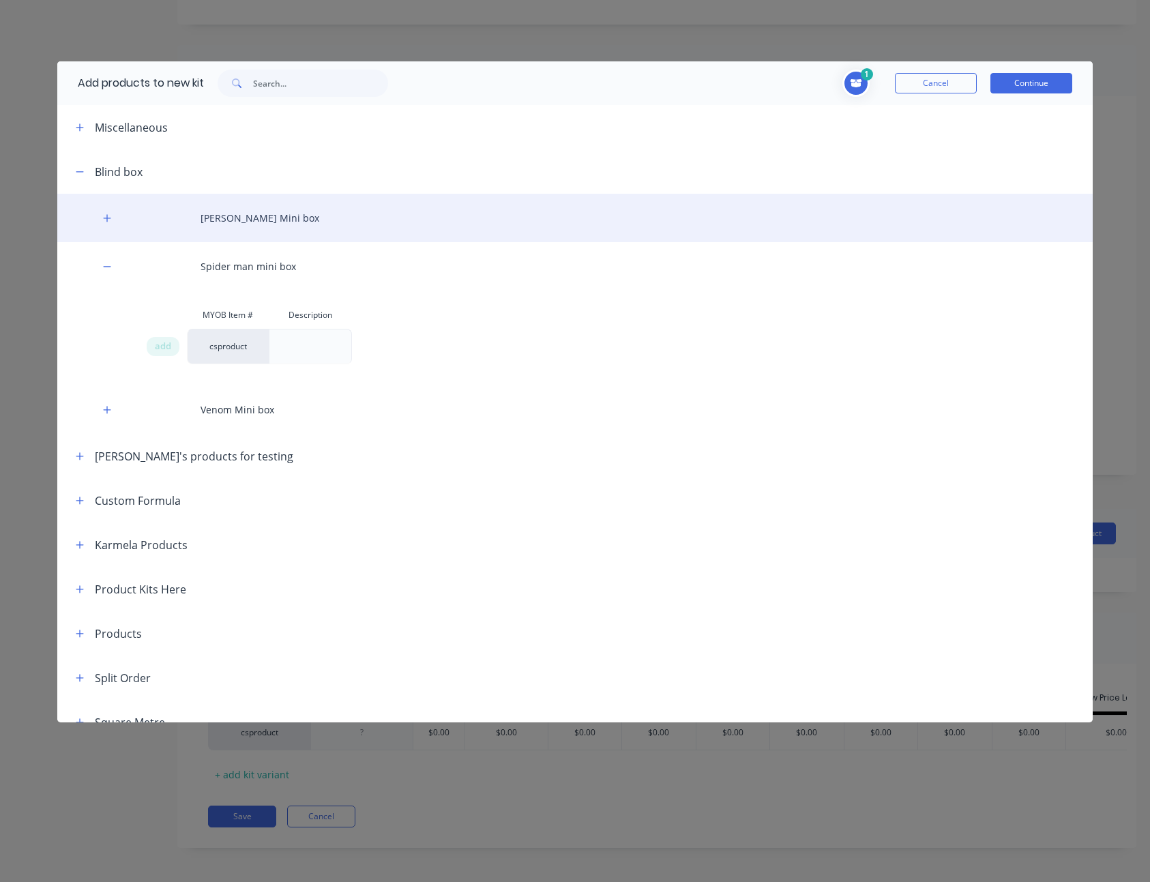
click at [98, 210] on div "Peter Parker Mini box" at bounding box center [574, 218] width 1035 height 48
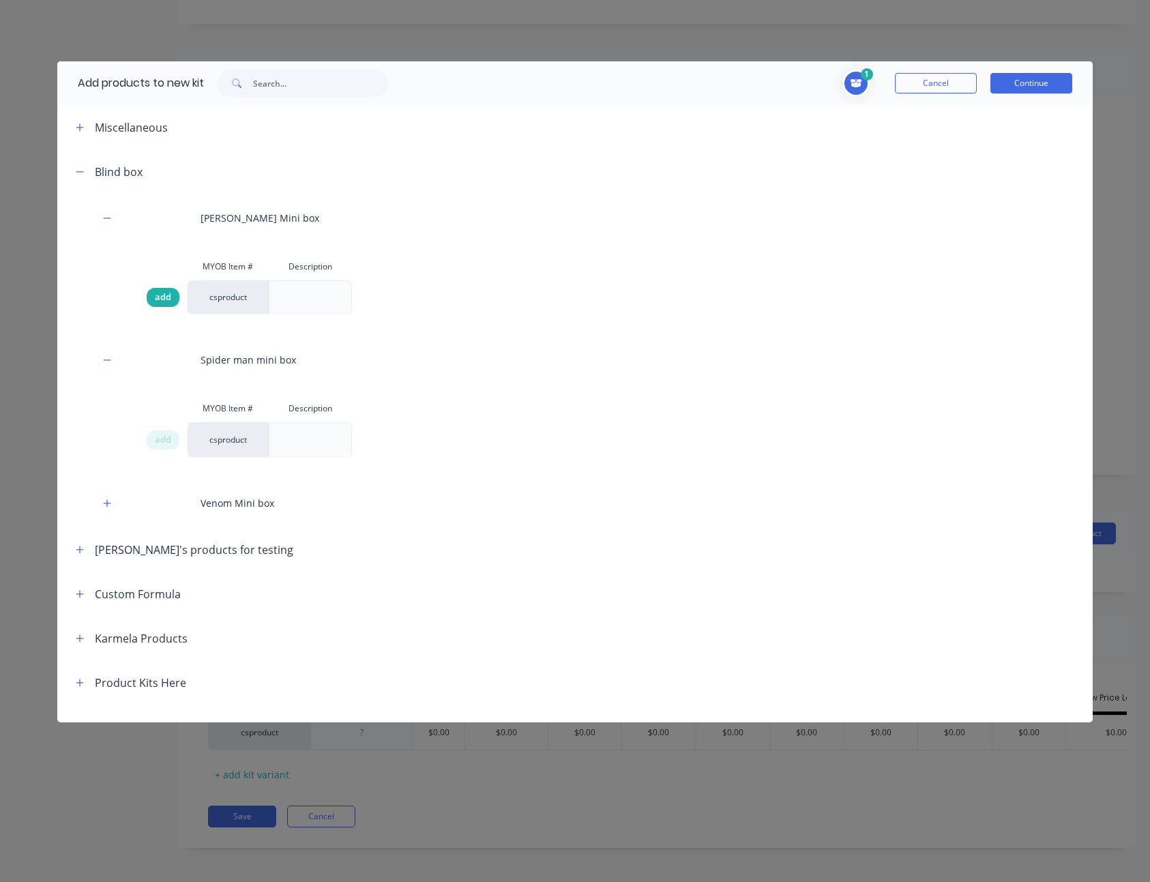
click at [160, 292] on span "add" at bounding box center [163, 298] width 16 height 14
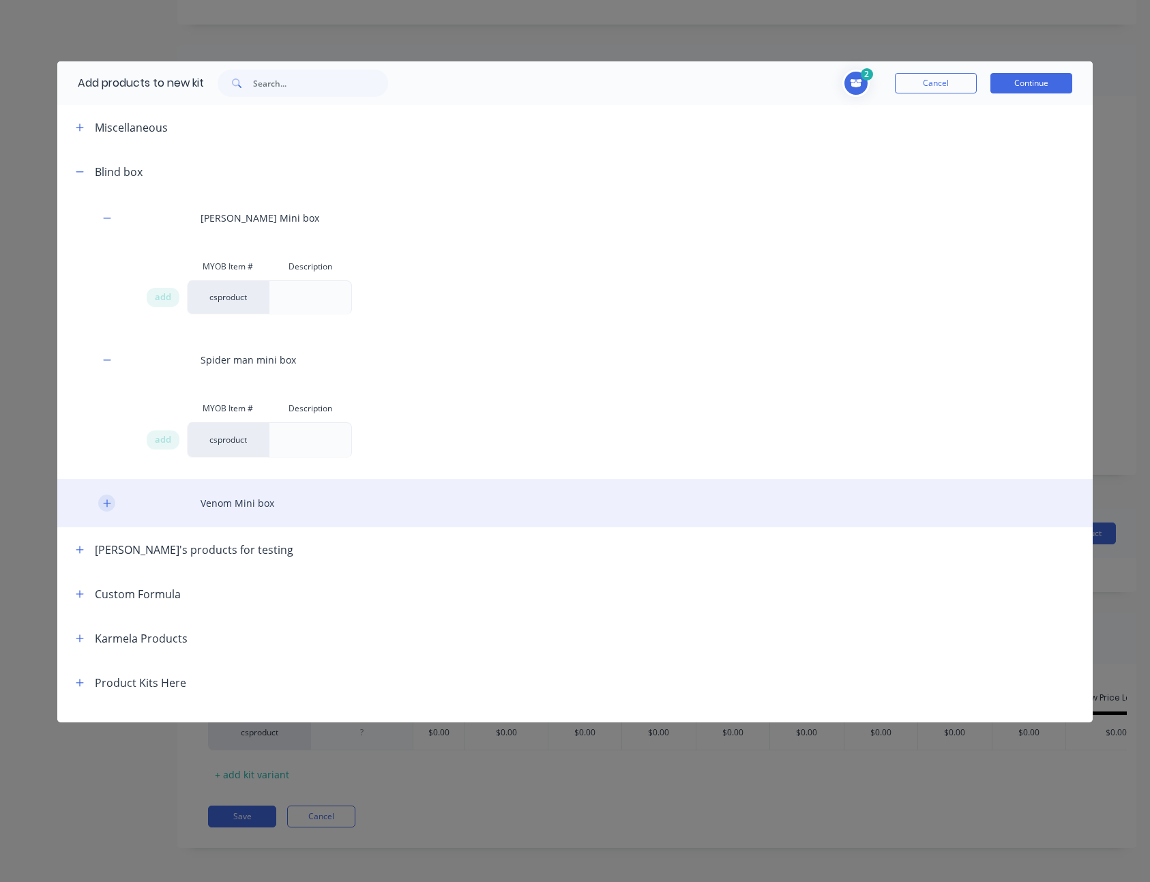
click at [111, 503] on button "button" at bounding box center [106, 503] width 17 height 17
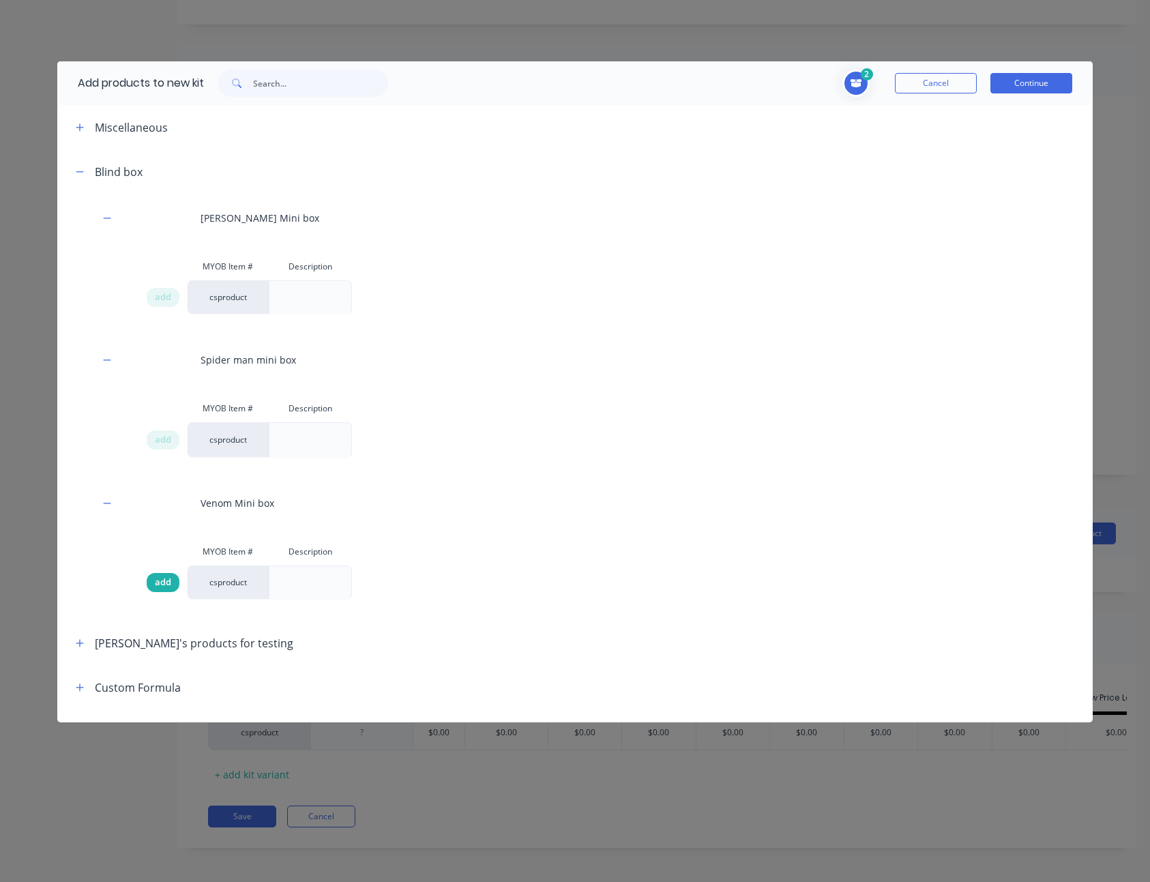
click at [156, 579] on span "add" at bounding box center [163, 583] width 16 height 14
click at [1038, 74] on button "Continue" at bounding box center [1032, 83] width 82 height 20
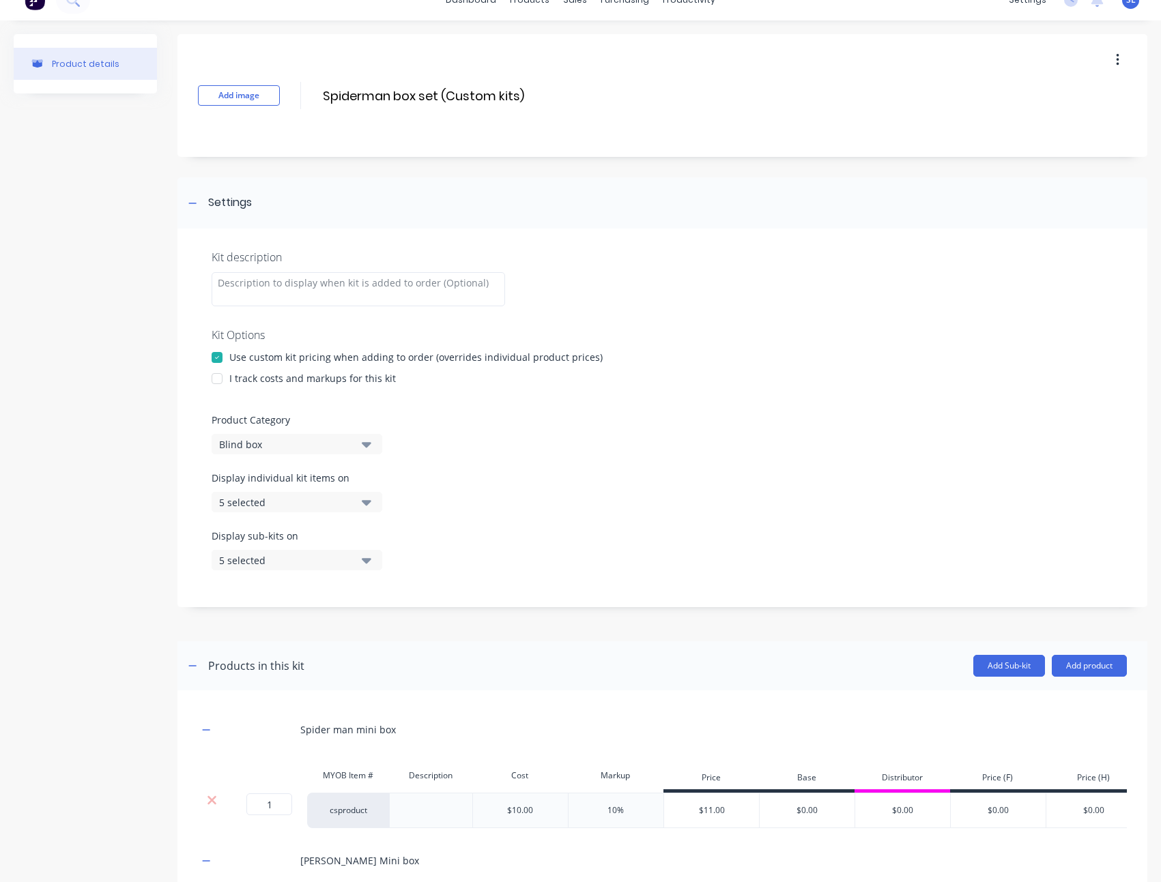
scroll to position [41, 0]
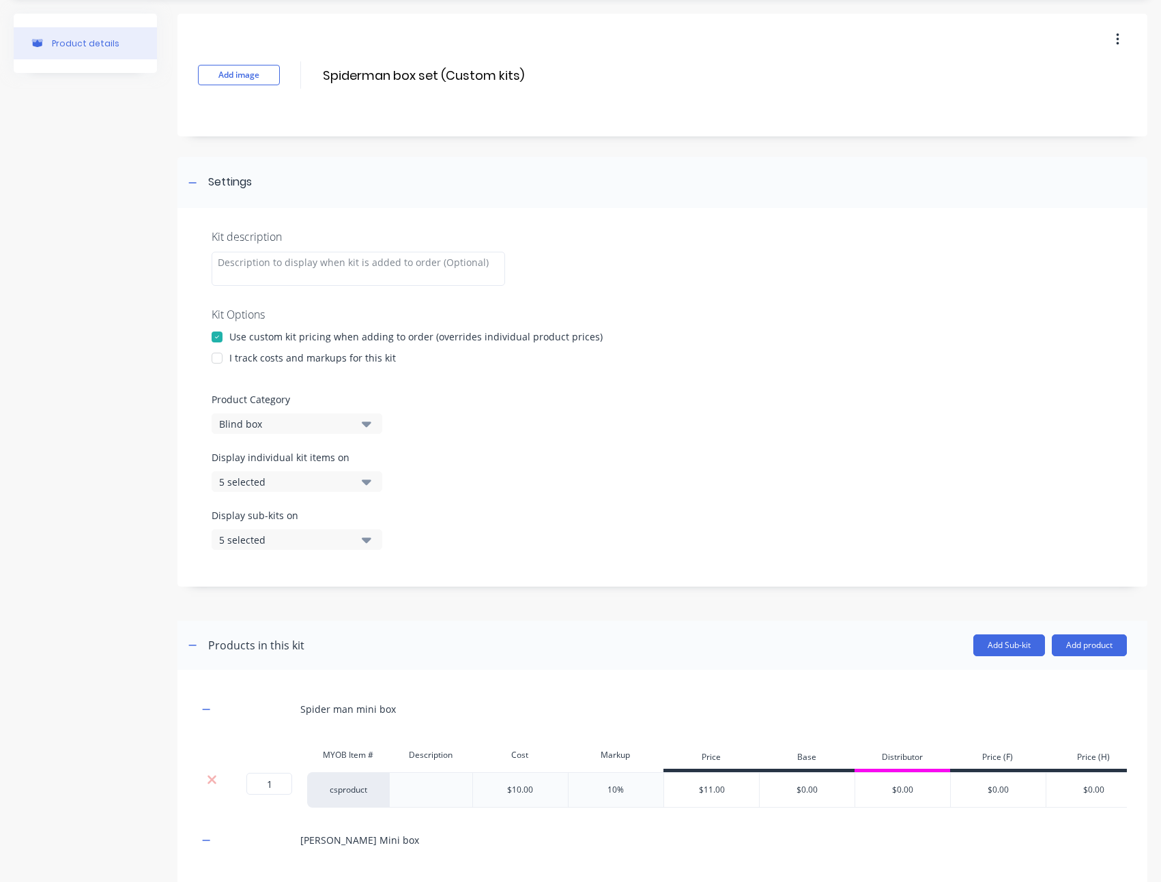
click at [263, 359] on div "I track costs and markups for this kit" at bounding box center [312, 358] width 166 height 14
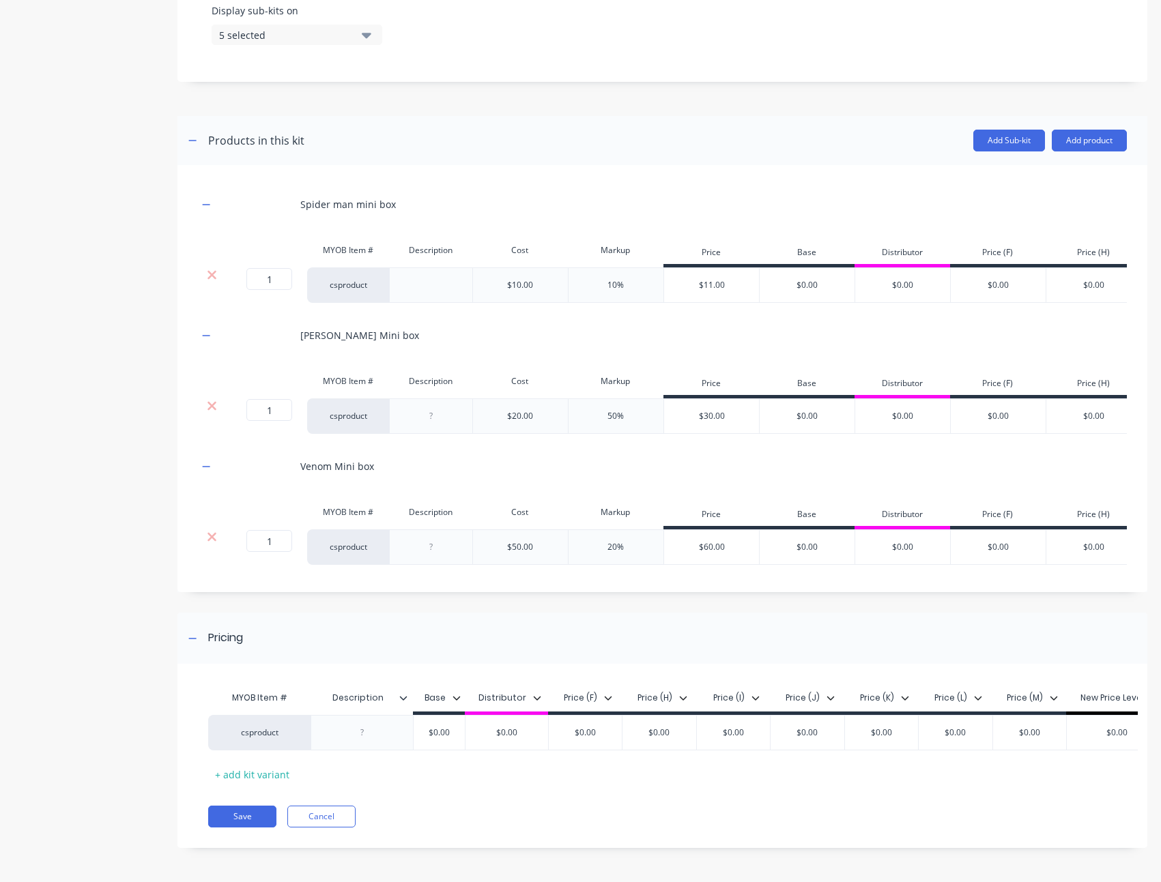
scroll to position [106, 0]
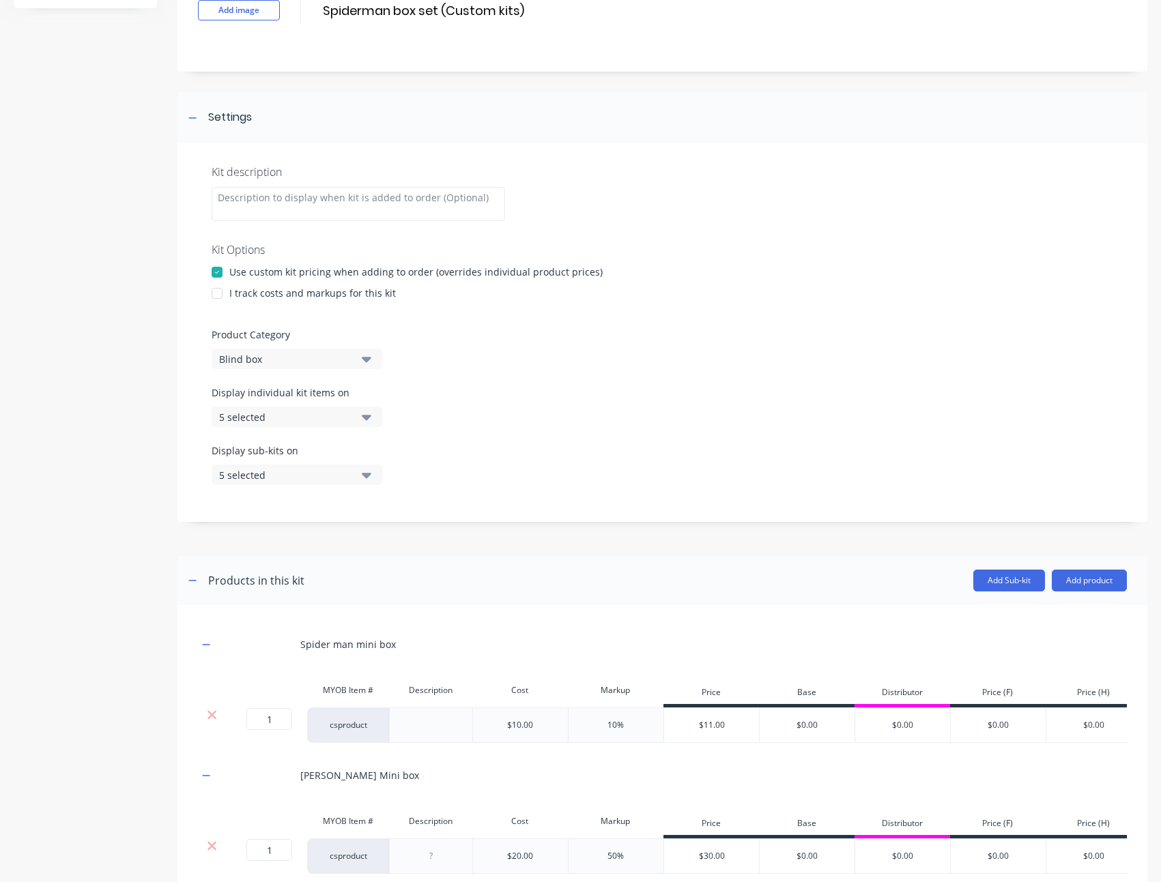
click at [218, 300] on div at bounding box center [216, 293] width 27 height 27
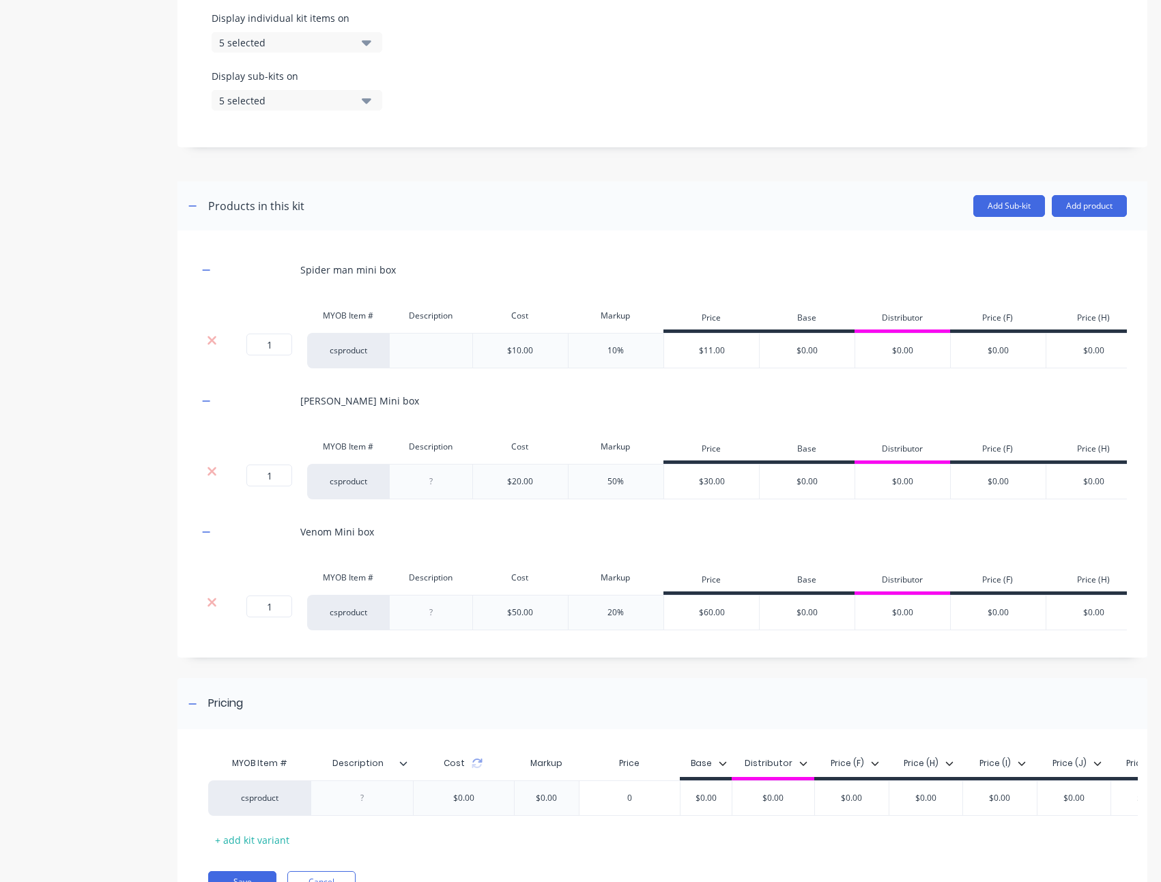
scroll to position [587, 0]
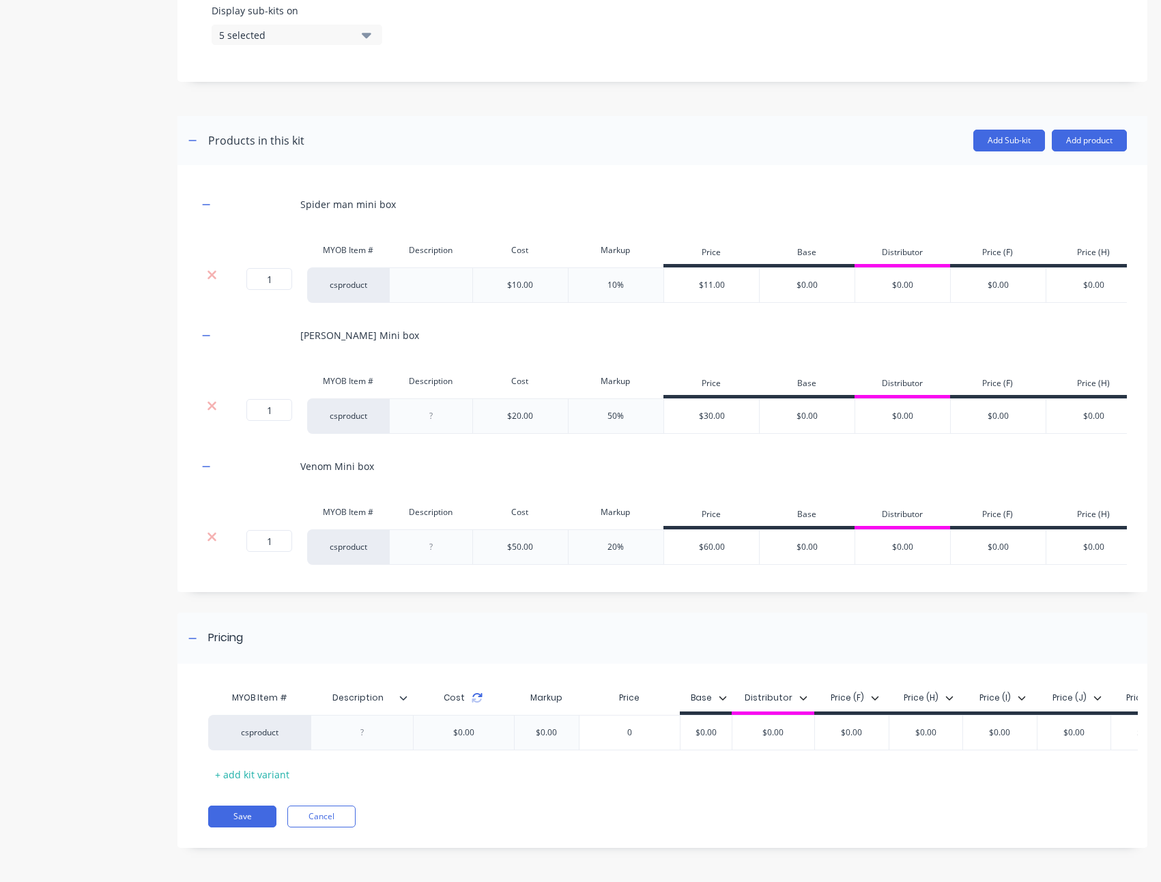
click at [474, 693] on icon at bounding box center [478, 695] width 10 height 4
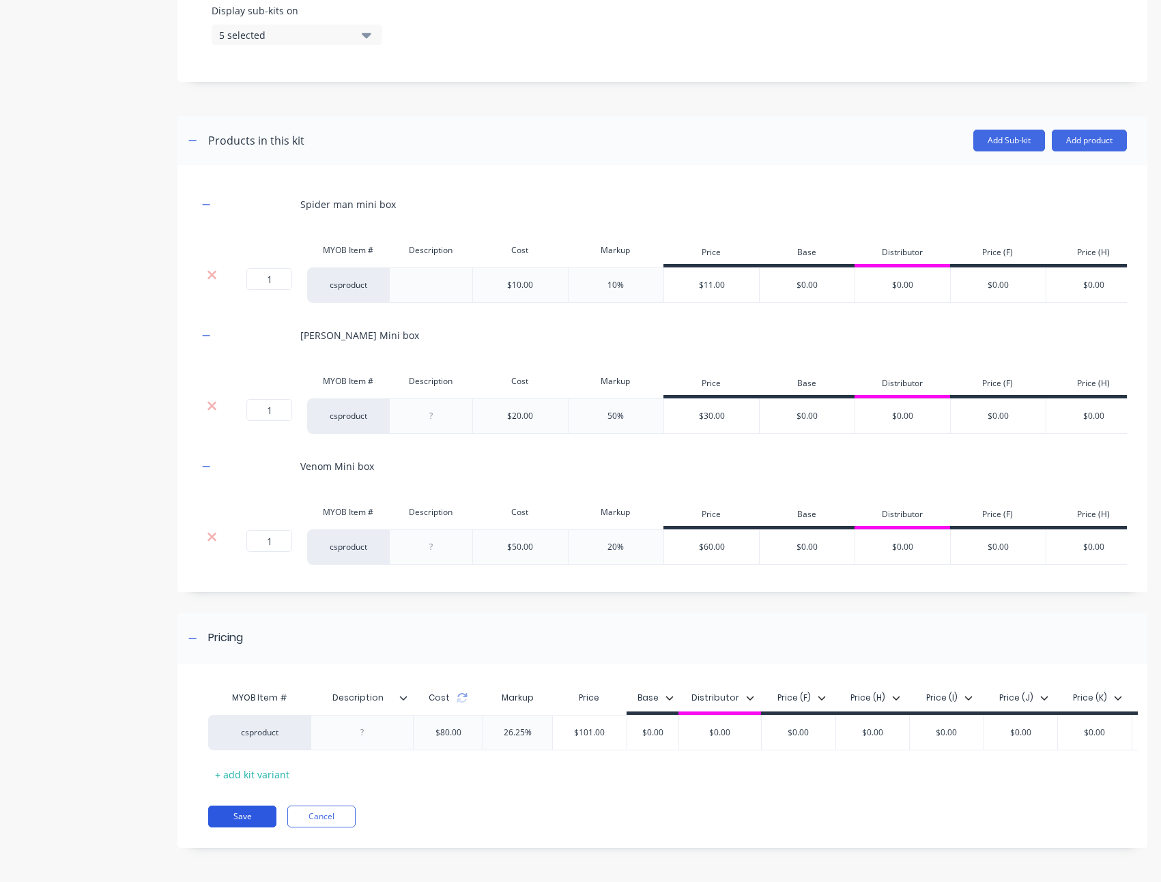
click at [267, 813] on button "Save" at bounding box center [242, 817] width 68 height 22
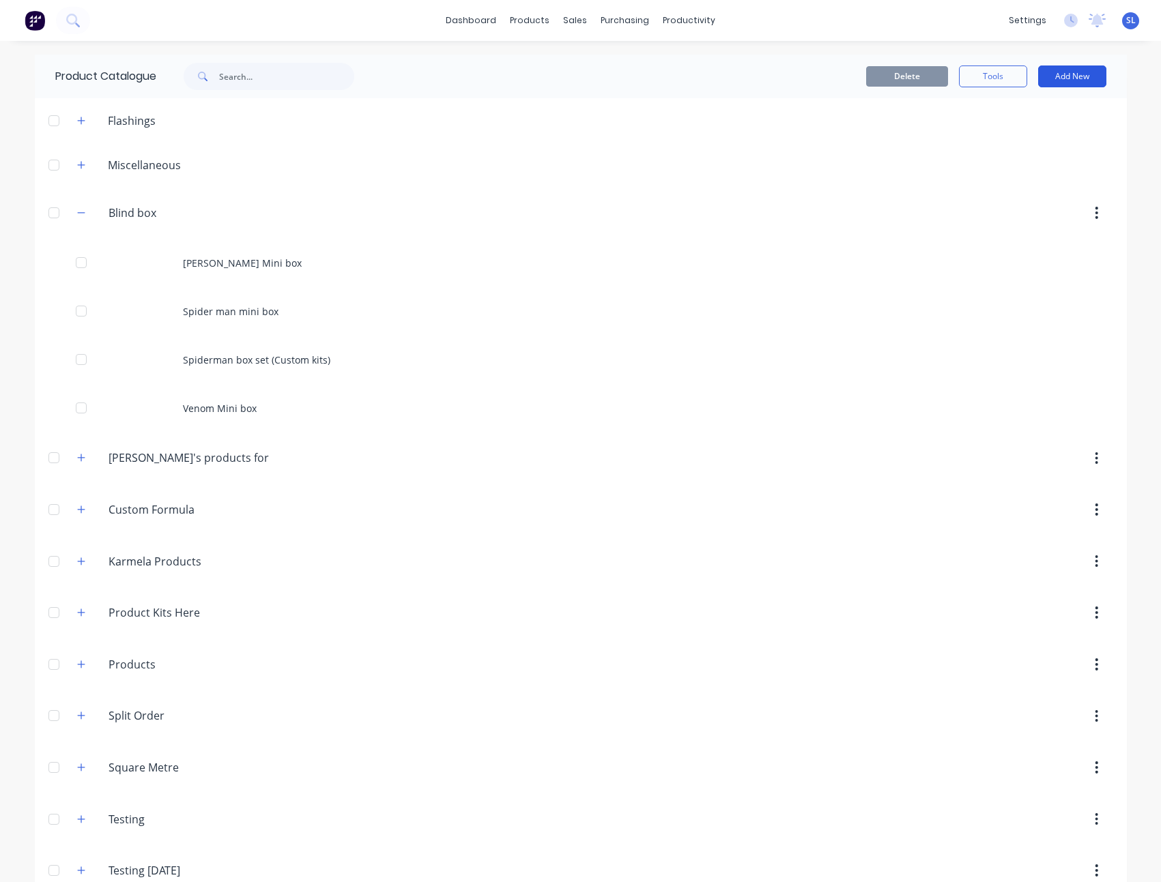
click at [1067, 78] on button "Add New" at bounding box center [1072, 76] width 68 height 22
click at [1035, 188] on div "Product Kit" at bounding box center [1041, 194] width 105 height 20
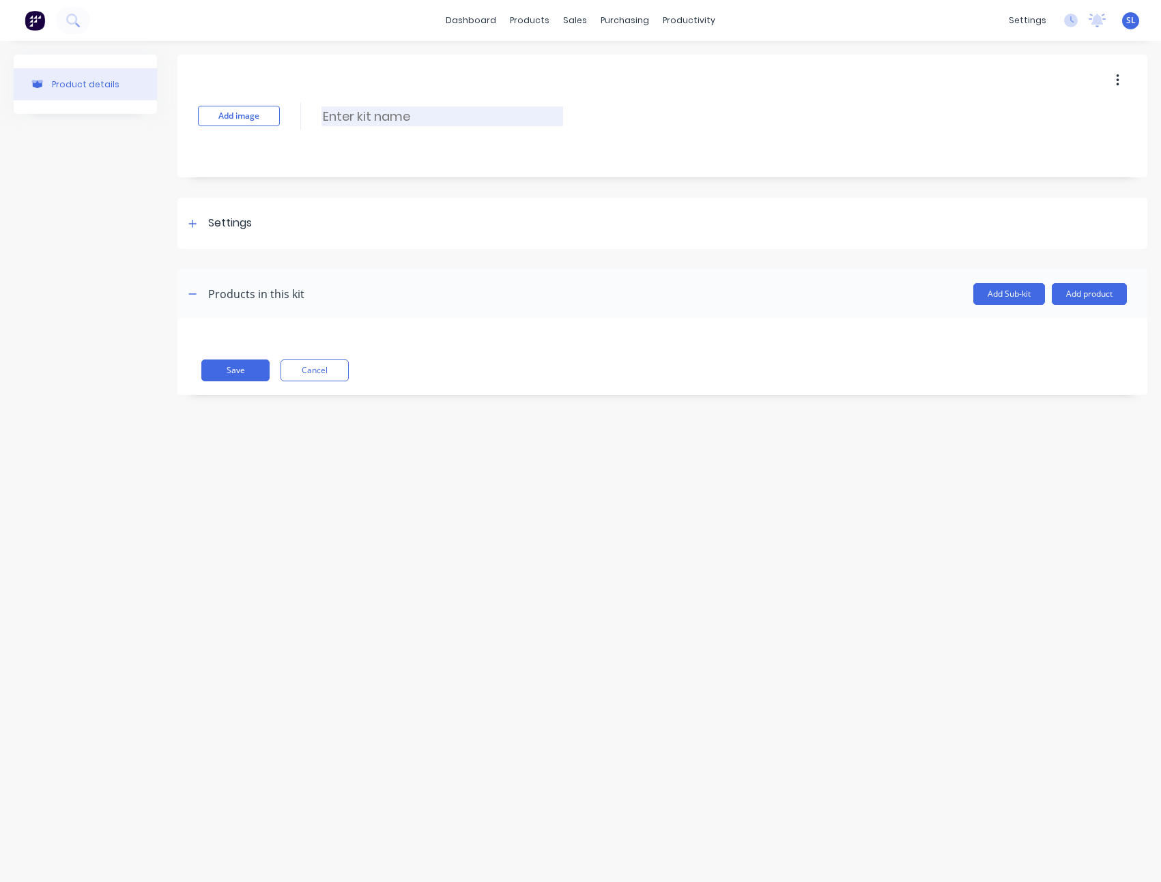
click at [491, 126] on input at bounding box center [442, 116] width 242 height 20
paste input "Big set blind box (Custom Kits)"
type input "Big set blind box (Custom Kits)"
click at [203, 231] on div "Settings" at bounding box center [218, 223] width 68 height 17
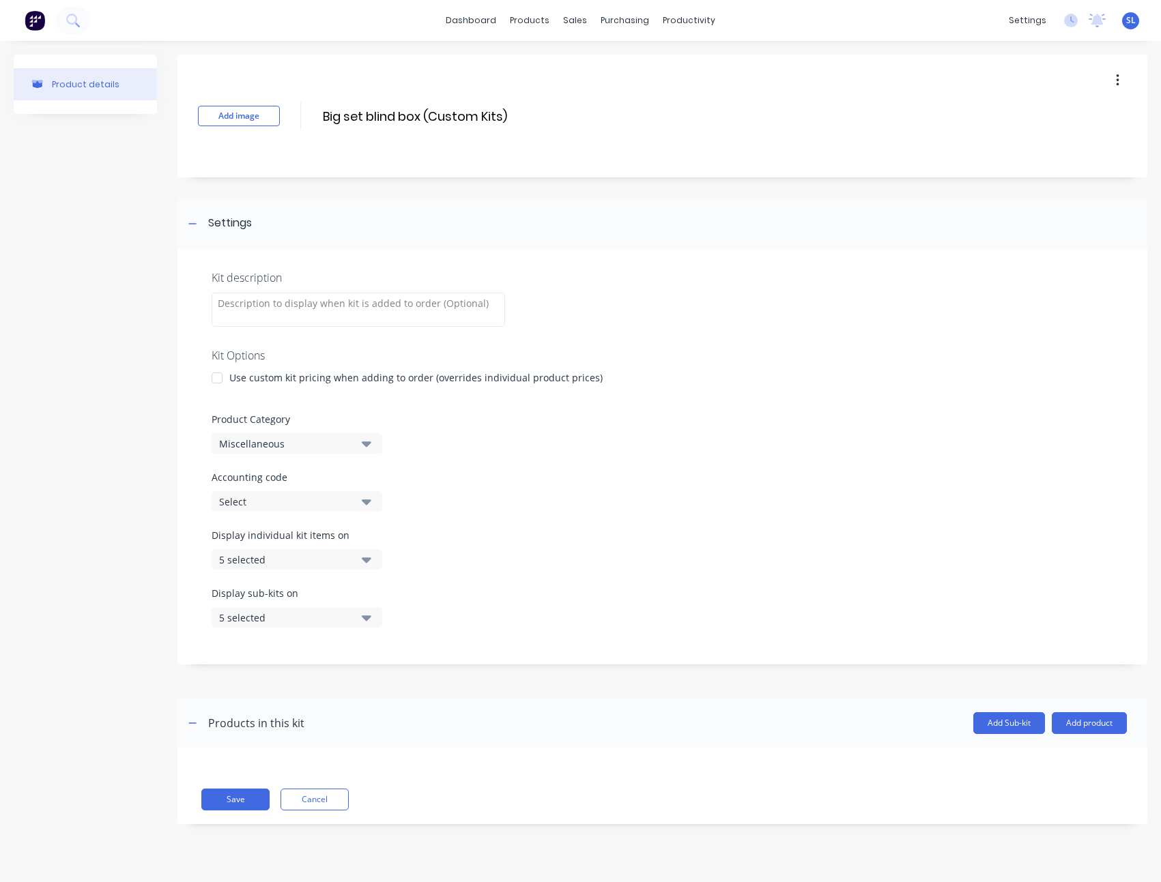
click at [285, 377] on div "Use custom kit pricing when adding to order (overrides individual product price…" at bounding box center [415, 377] width 373 height 14
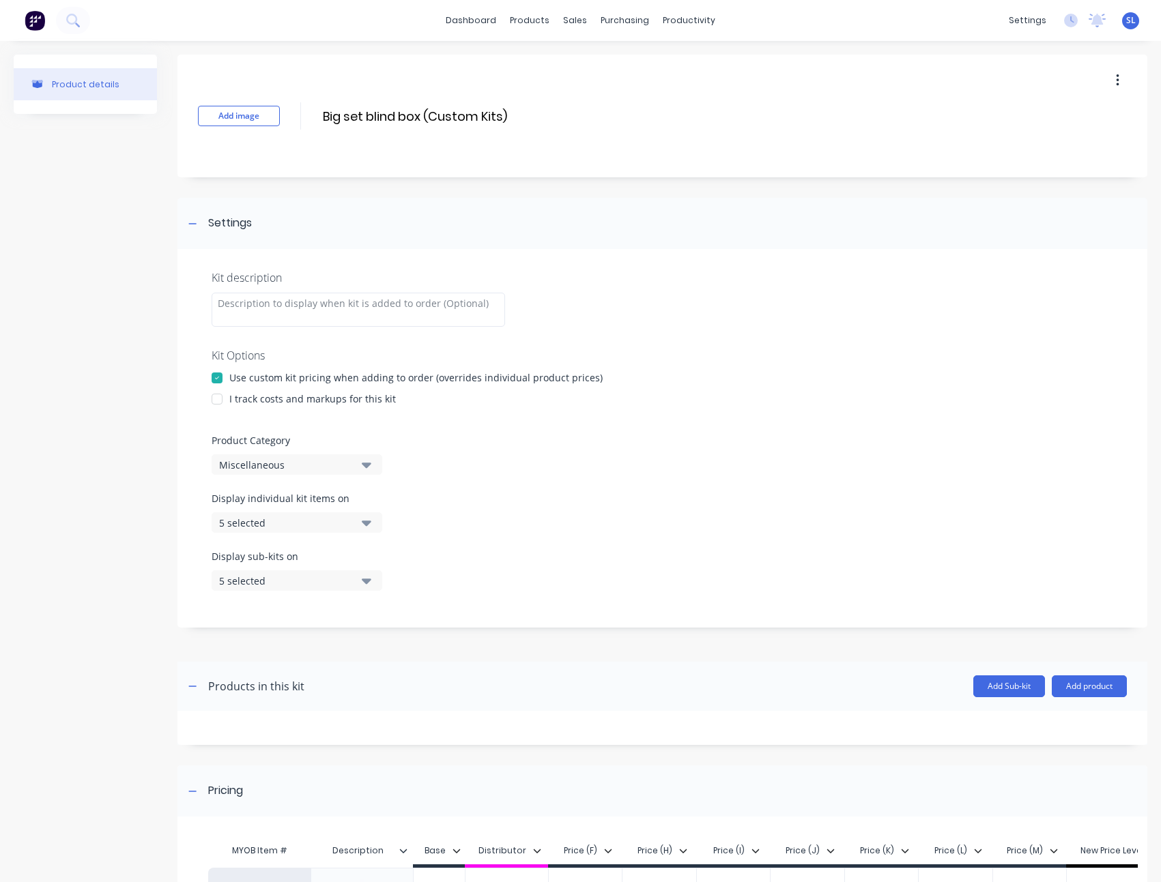
click at [258, 397] on div "I track costs and markups for this kit" at bounding box center [312, 399] width 166 height 14
click at [212, 398] on div at bounding box center [216, 398] width 27 height 27
click at [274, 484] on div "Kit description Kit Options Use custom kit pricing when adding to order (overri…" at bounding box center [661, 438] width 969 height 379
click at [280, 456] on button "Miscellaneous" at bounding box center [297, 464] width 171 height 20
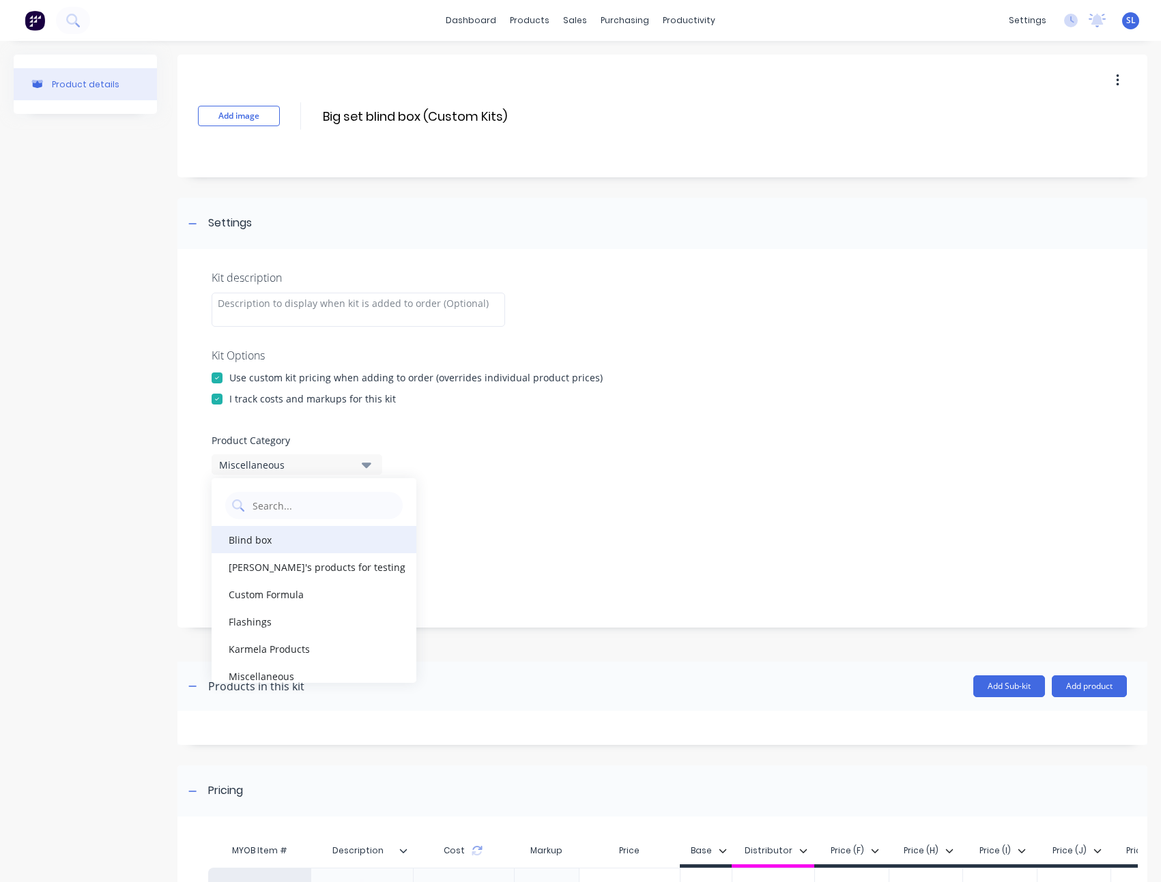
click at [282, 549] on div "Blind box" at bounding box center [314, 539] width 205 height 27
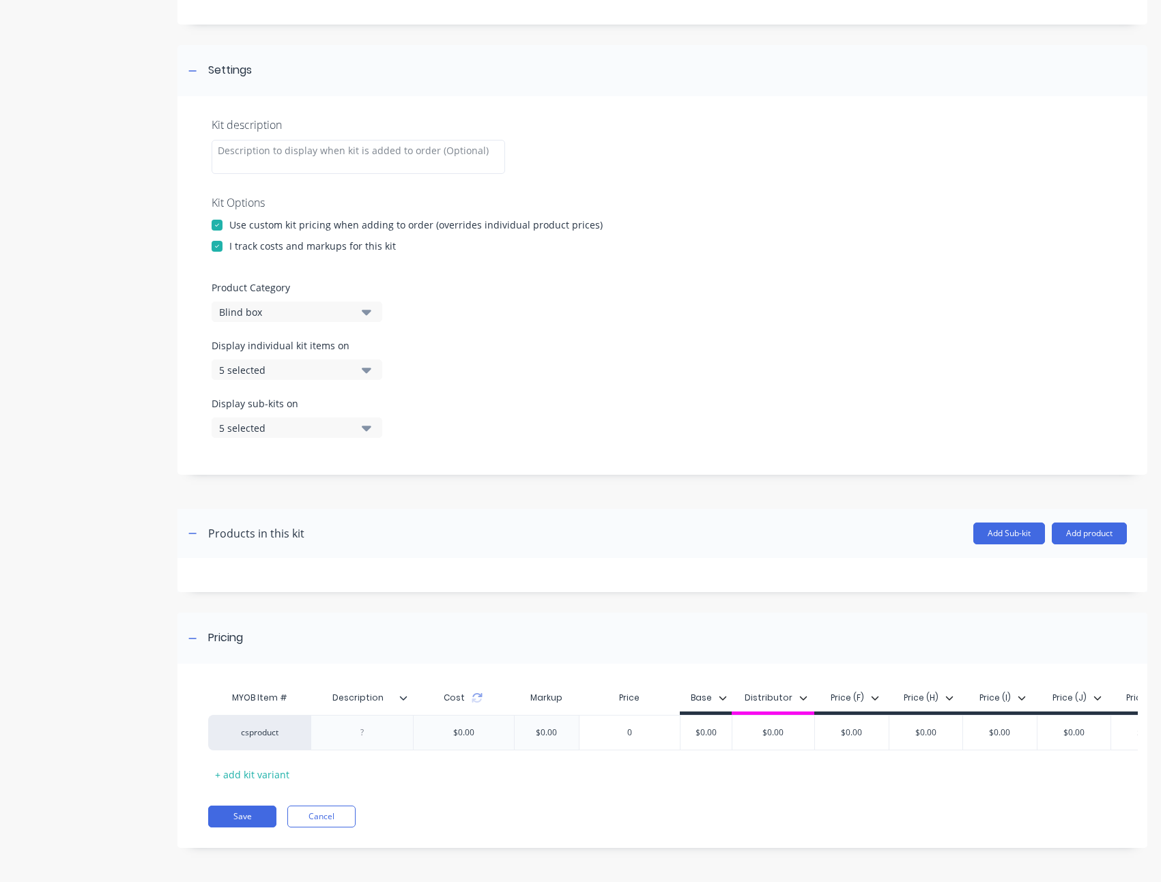
scroll to position [163, 0]
click at [1055, 530] on button "Add product" at bounding box center [1088, 534] width 75 height 22
click at [1050, 559] on div "Product catalogue" at bounding box center [1061, 569] width 105 height 20
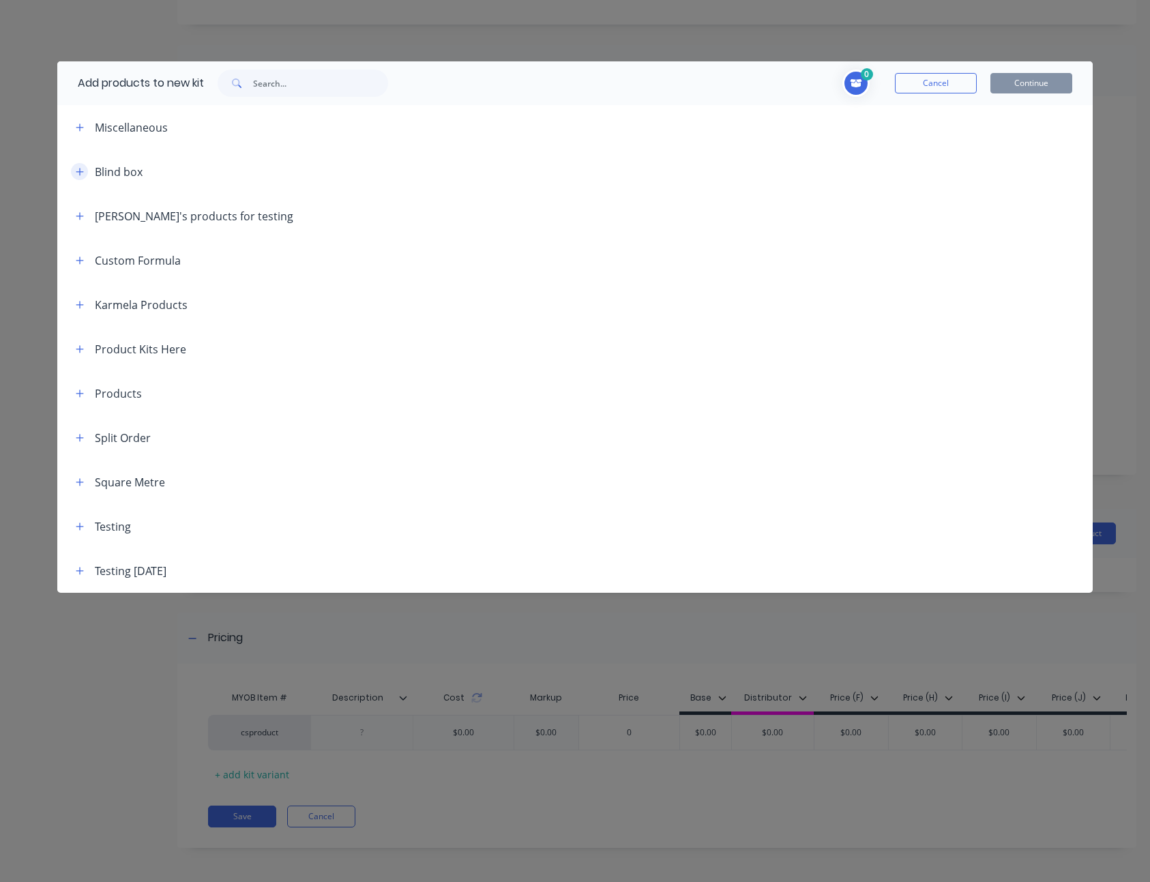
click at [85, 171] on button "button" at bounding box center [79, 171] width 17 height 17
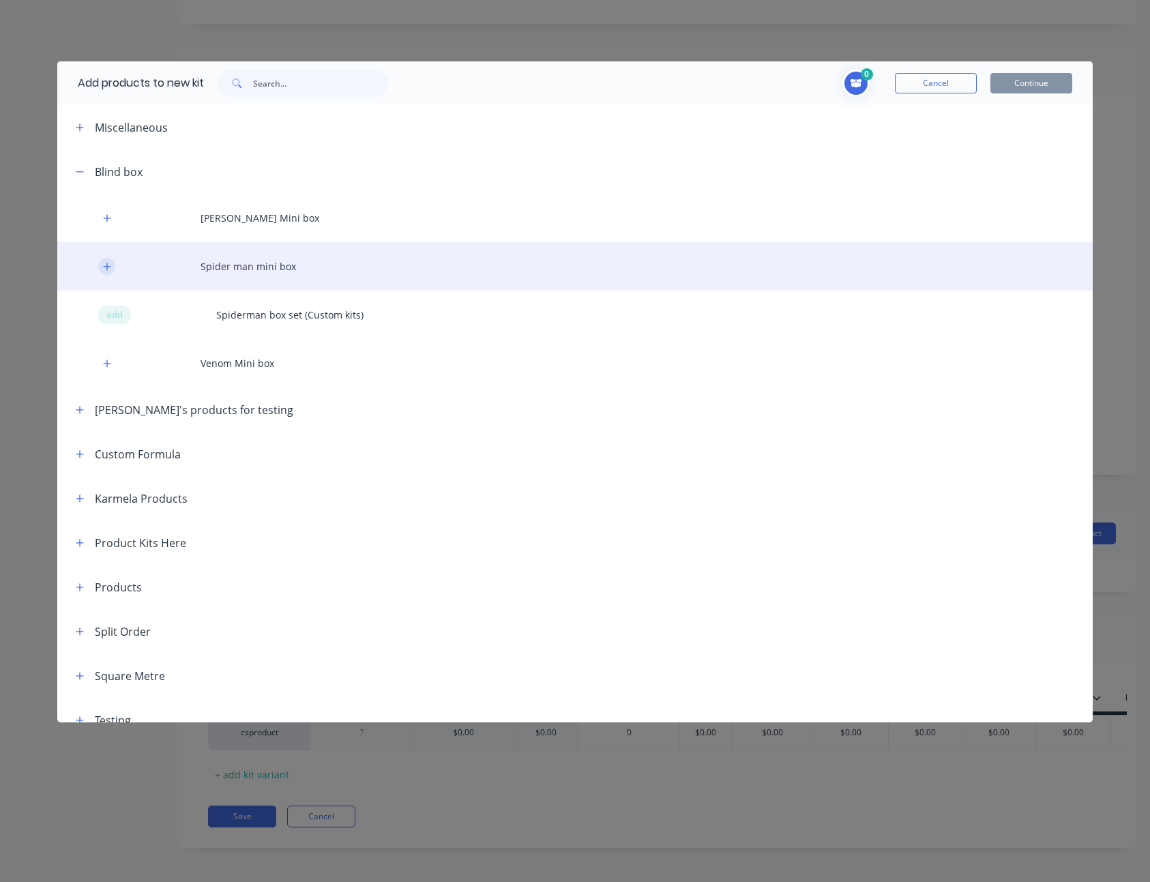
click at [110, 266] on icon "button" at bounding box center [107, 267] width 8 height 8
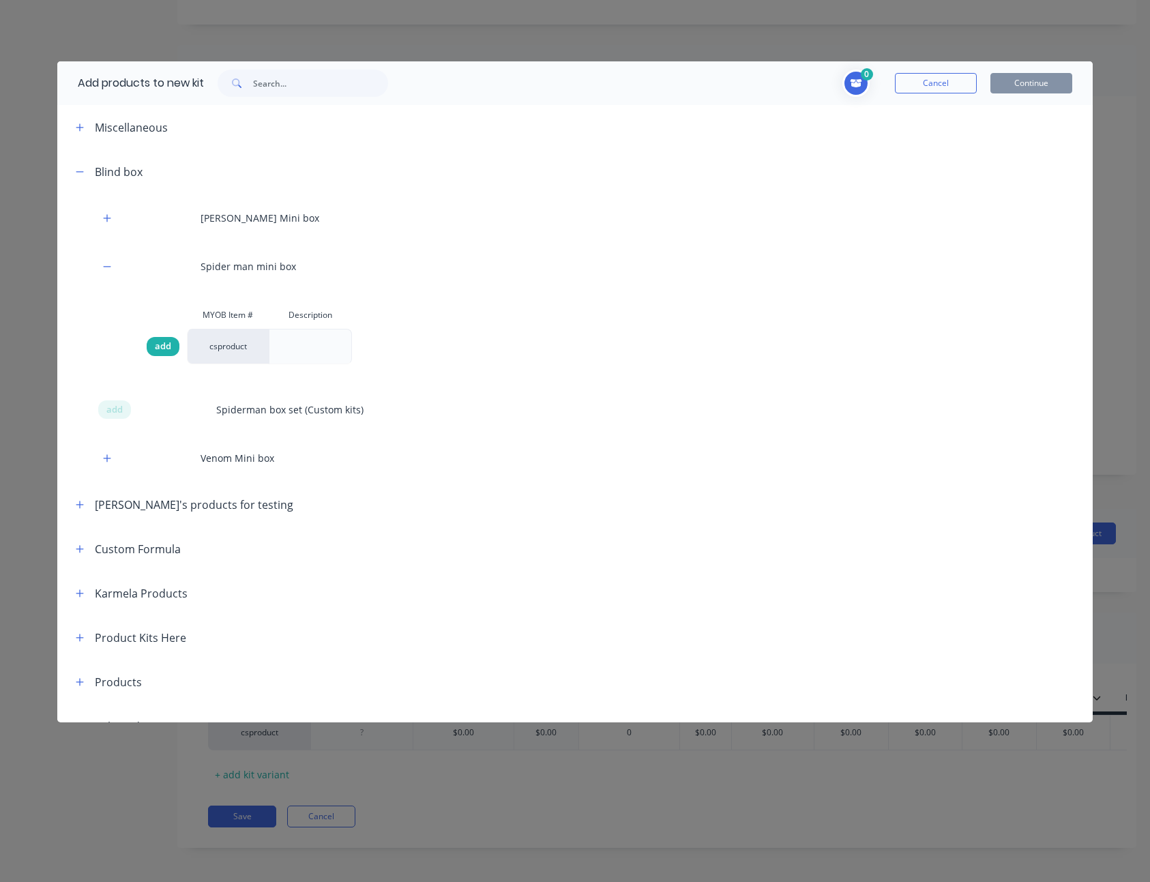
click at [155, 343] on span "add" at bounding box center [163, 347] width 16 height 14
click at [1047, 86] on button "Continue" at bounding box center [1032, 83] width 82 height 20
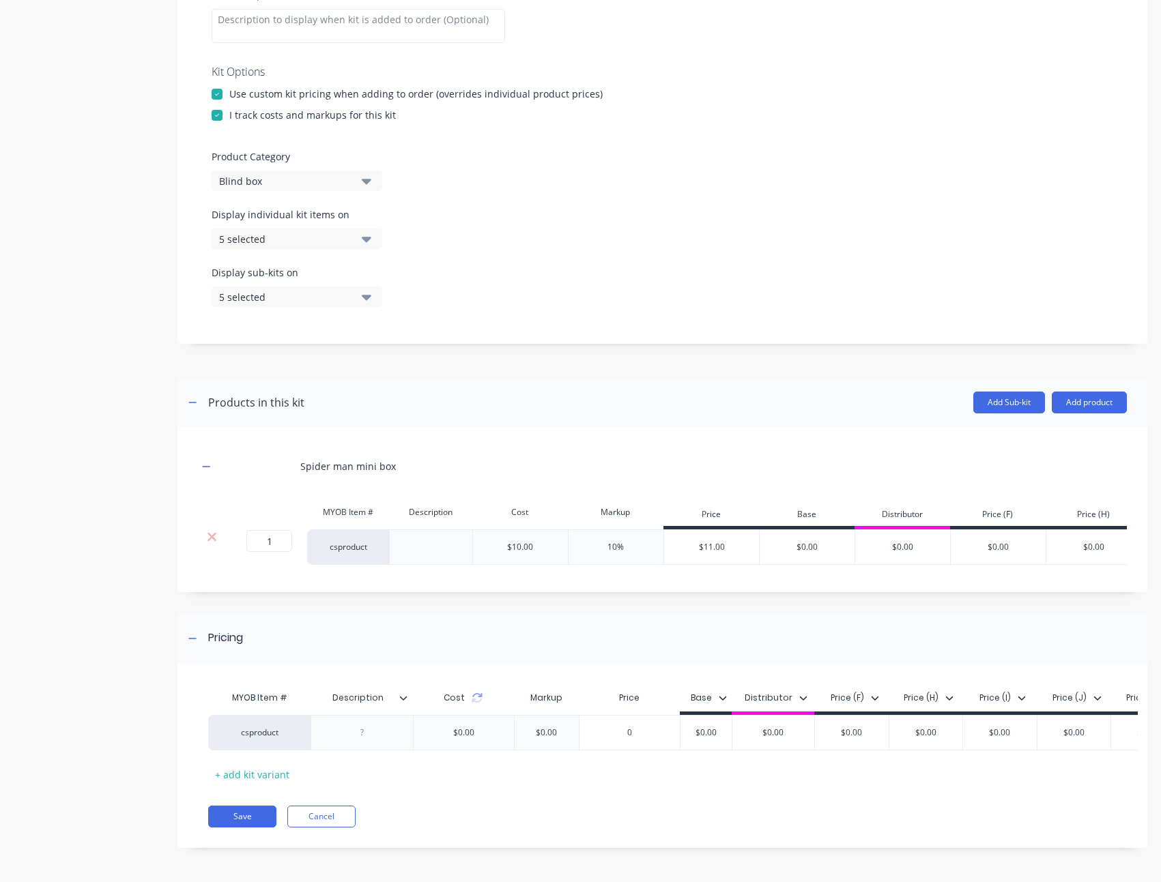
scroll to position [304, 0]
click at [1002, 392] on button "Add Sub-kit" at bounding box center [1009, 403] width 72 height 22
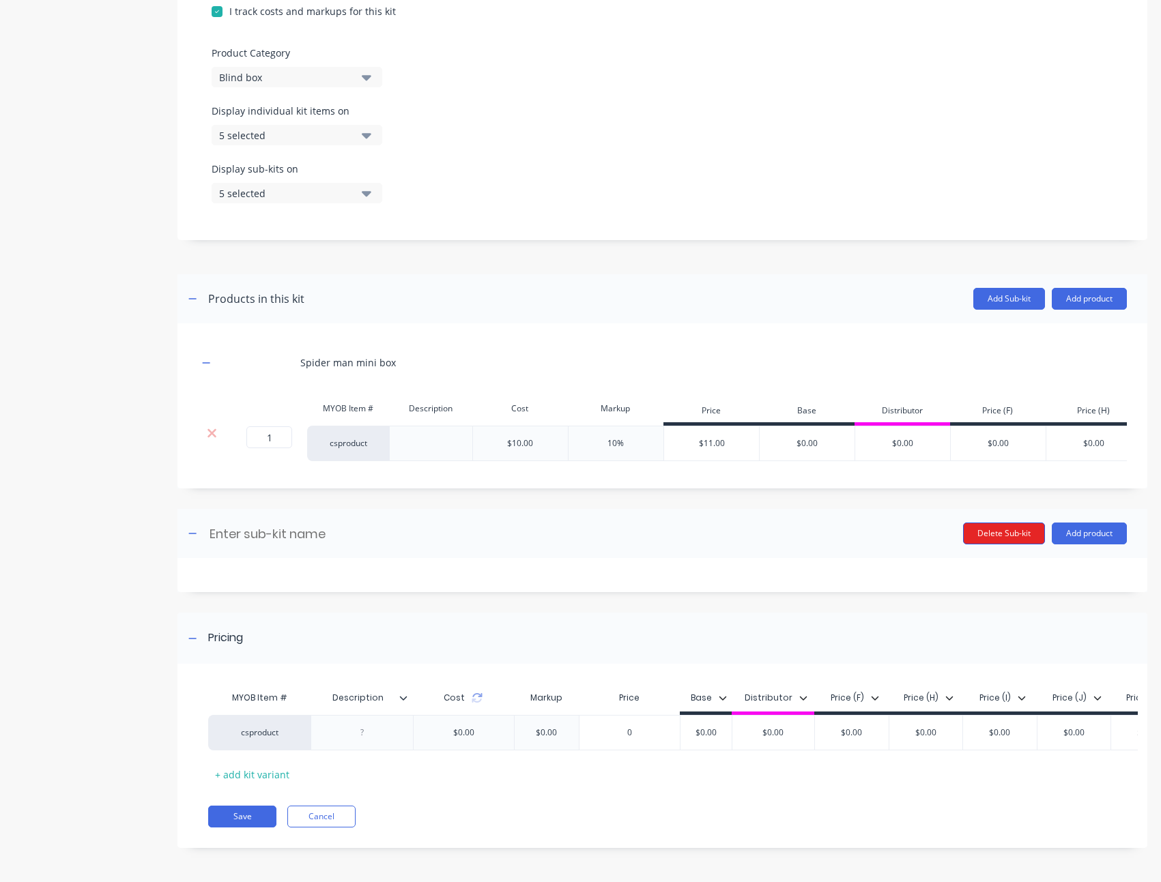
click at [1006, 523] on button "Delete Sub-kit" at bounding box center [1004, 534] width 82 height 22
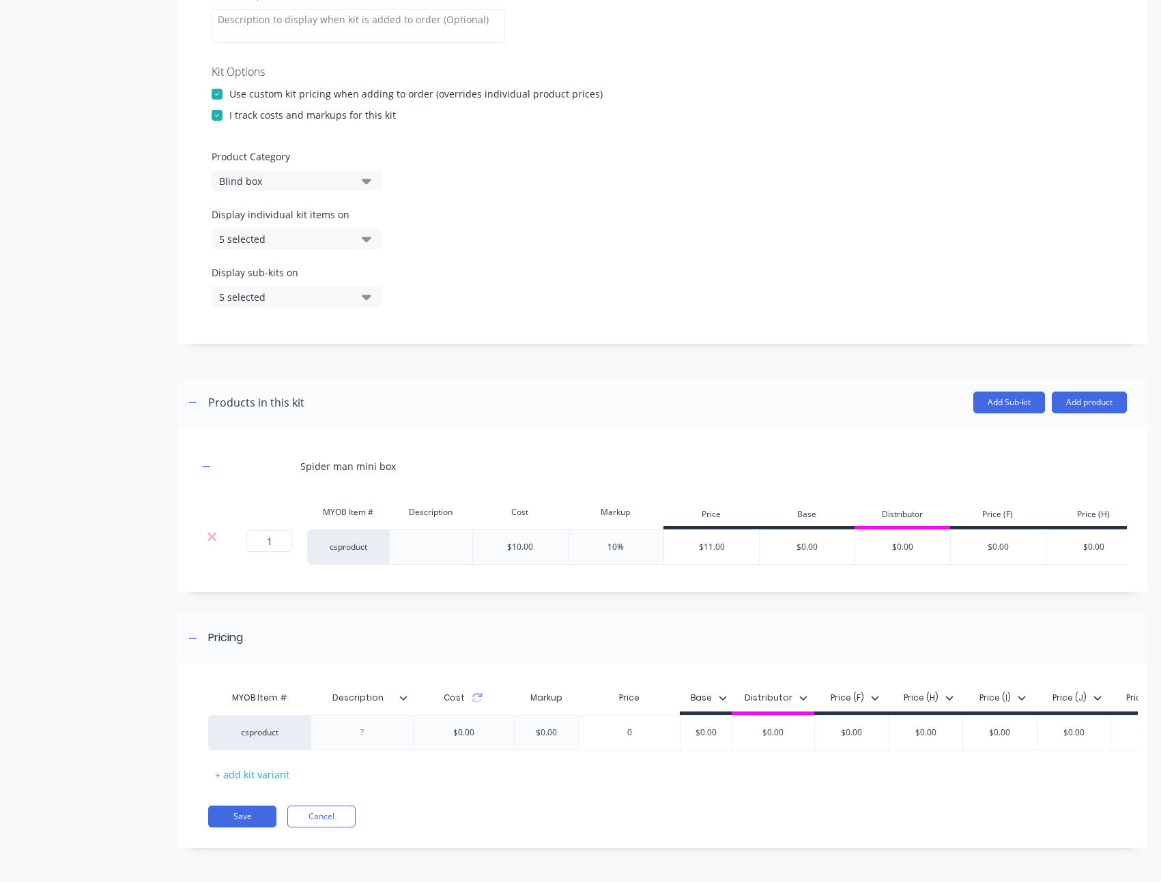
click at [1101, 393] on header "Products in this kit Add Sub-kit Add product" at bounding box center [661, 402] width 969 height 49
click at [1099, 392] on button "Add product" at bounding box center [1088, 403] width 75 height 22
click at [1077, 428] on div "Product catalogue" at bounding box center [1061, 438] width 105 height 20
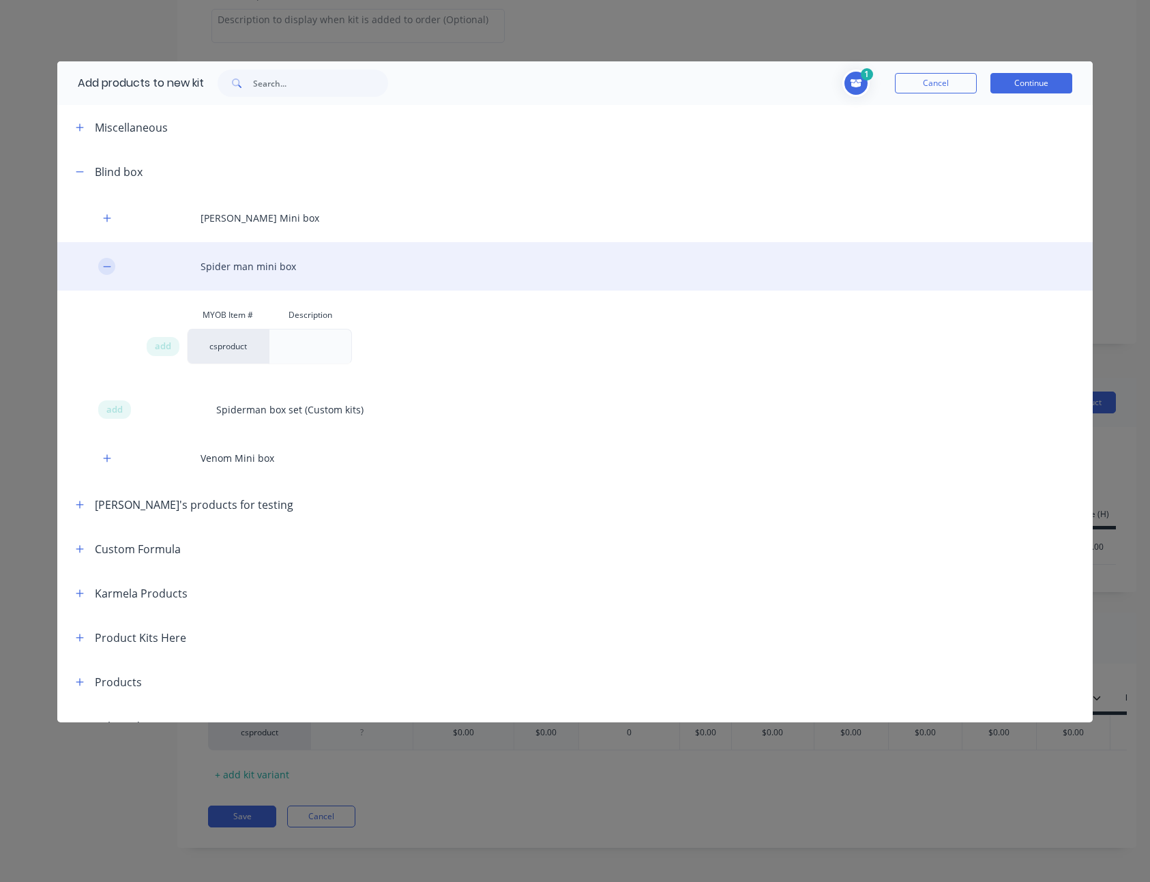
click at [103, 262] on icon "button" at bounding box center [107, 267] width 8 height 10
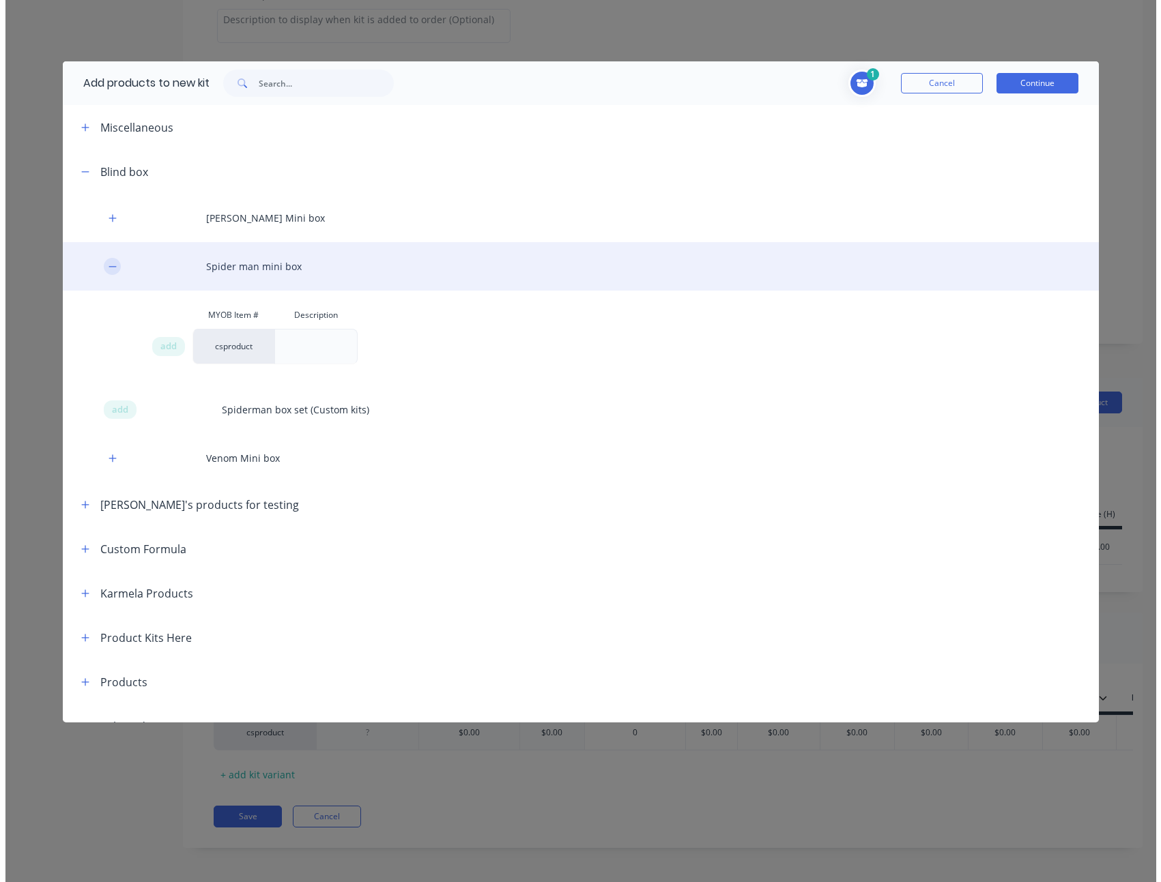
scroll to position [214, 0]
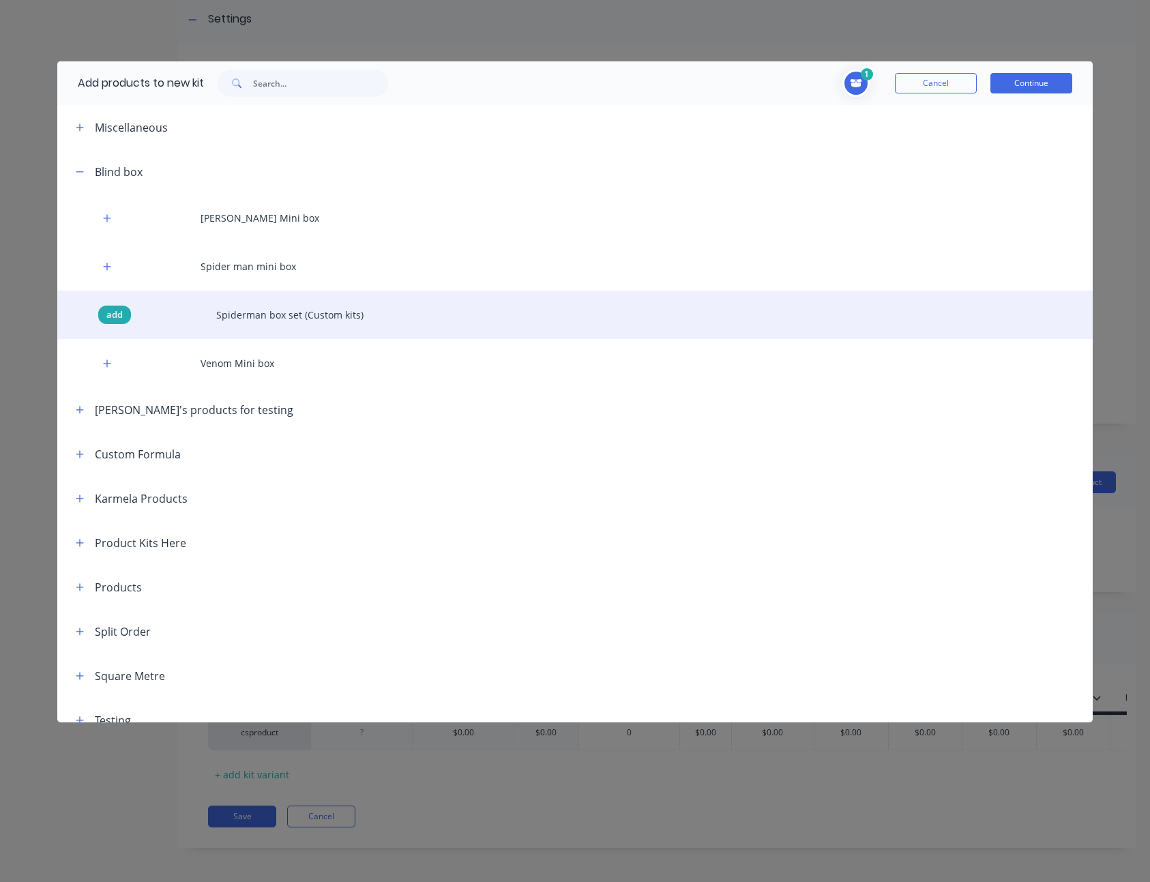
click at [117, 308] on span "add" at bounding box center [114, 315] width 16 height 14
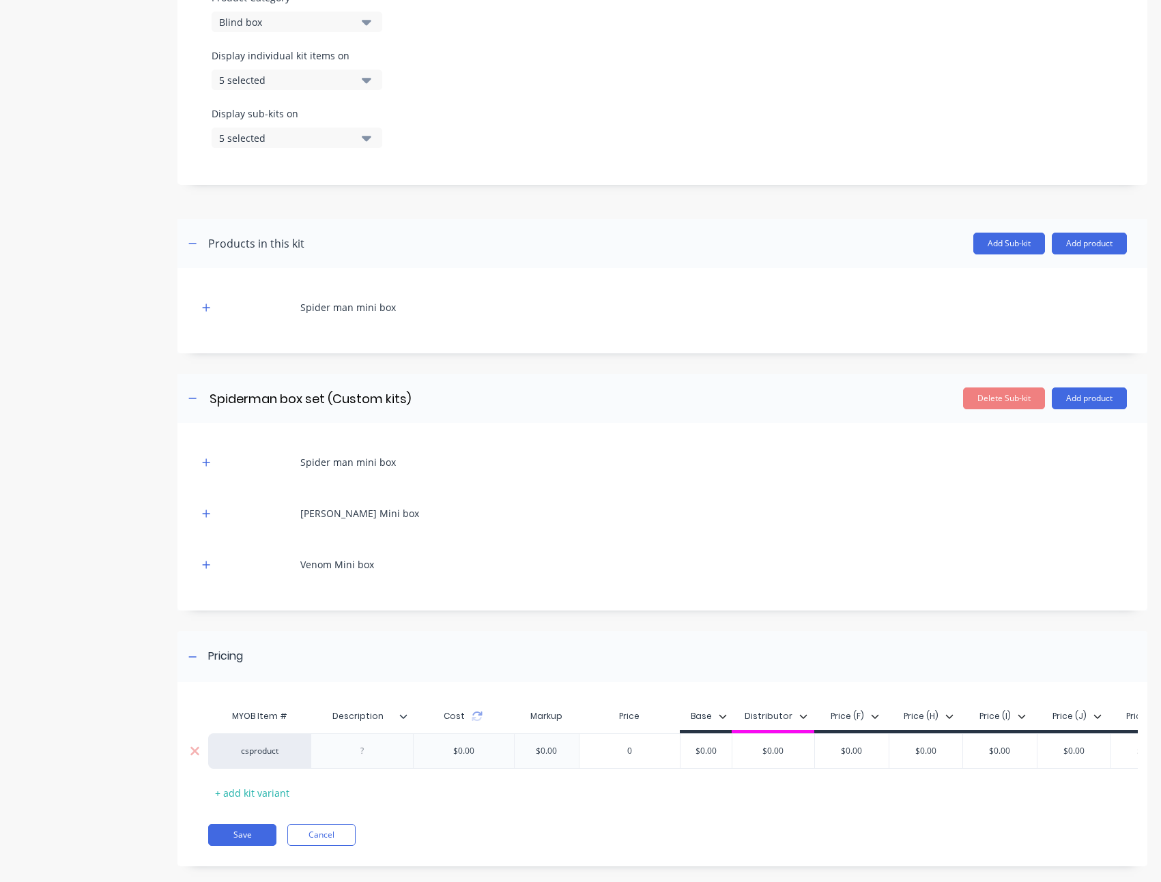
scroll to position [471, 0]
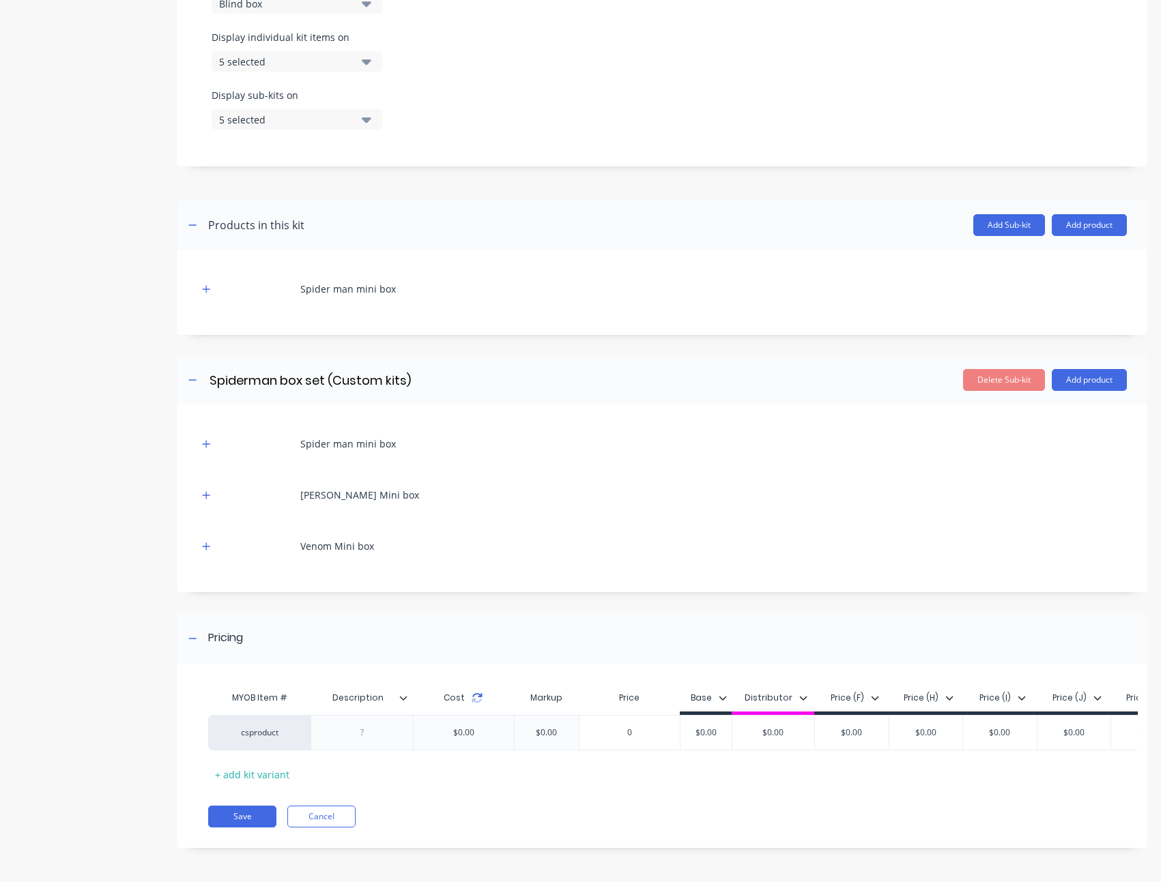
click at [478, 692] on icon at bounding box center [476, 697] width 11 height 11
click at [517, 727] on input "24.4444%" at bounding box center [517, 733] width 69 height 12
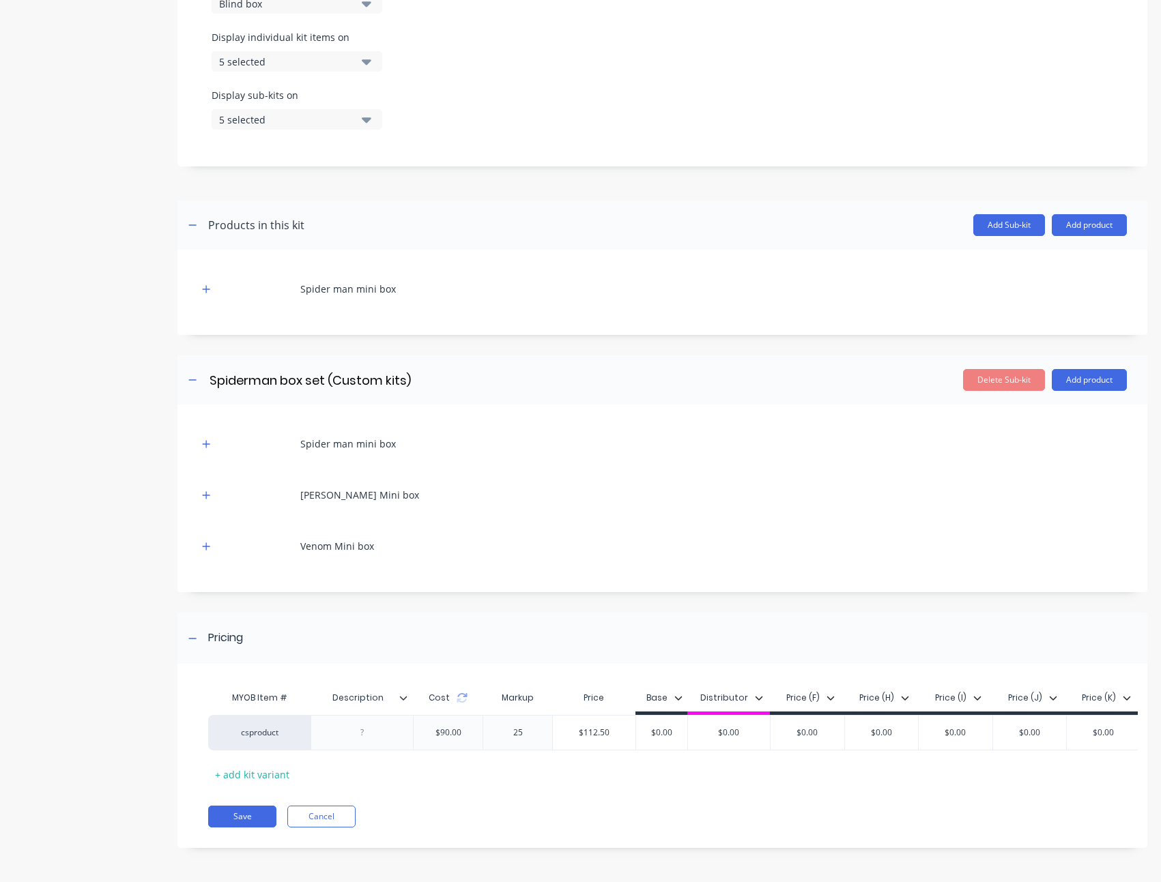
type input "25"
click at [165, 663] on div "Product details Add image Big set blind box (Custom Kits) Big set blind box (Cu…" at bounding box center [580, 230] width 1133 height 1275
click at [247, 811] on button "Save" at bounding box center [242, 817] width 68 height 22
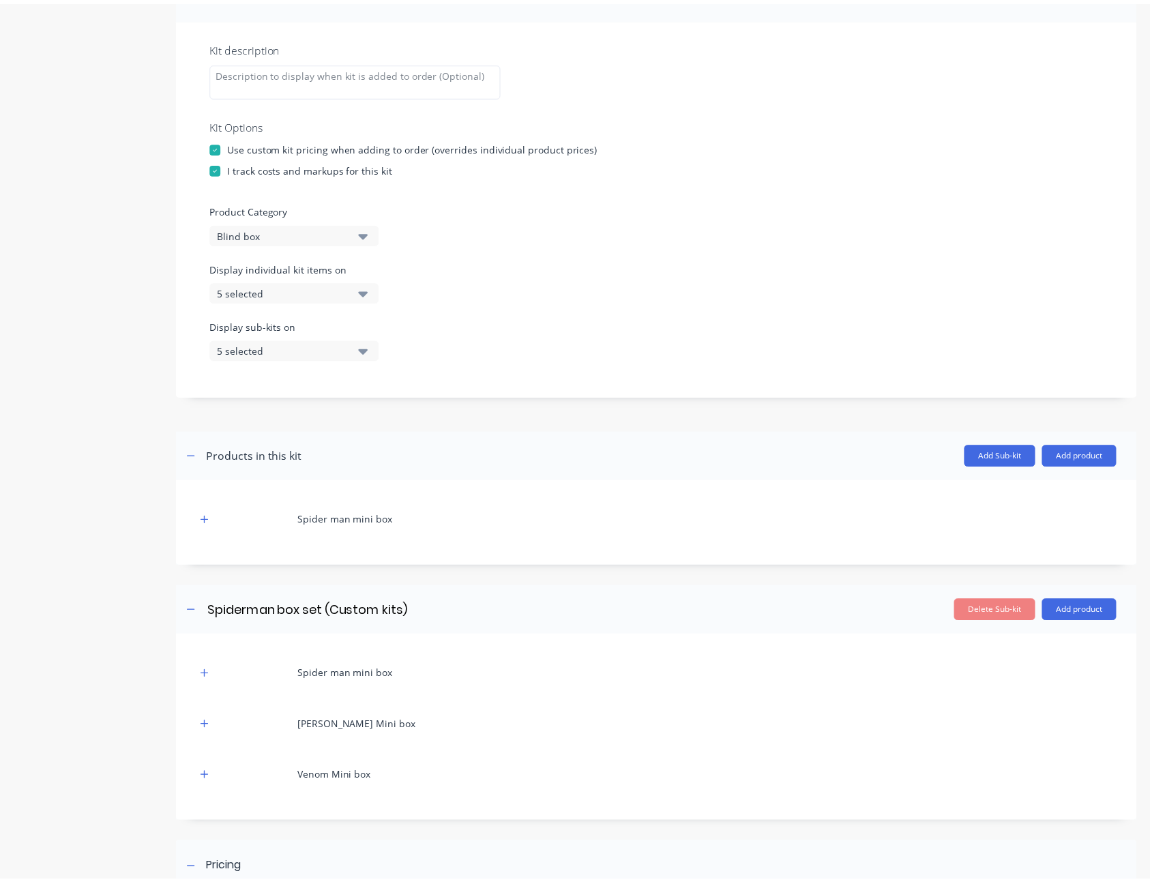
scroll to position [224, 0]
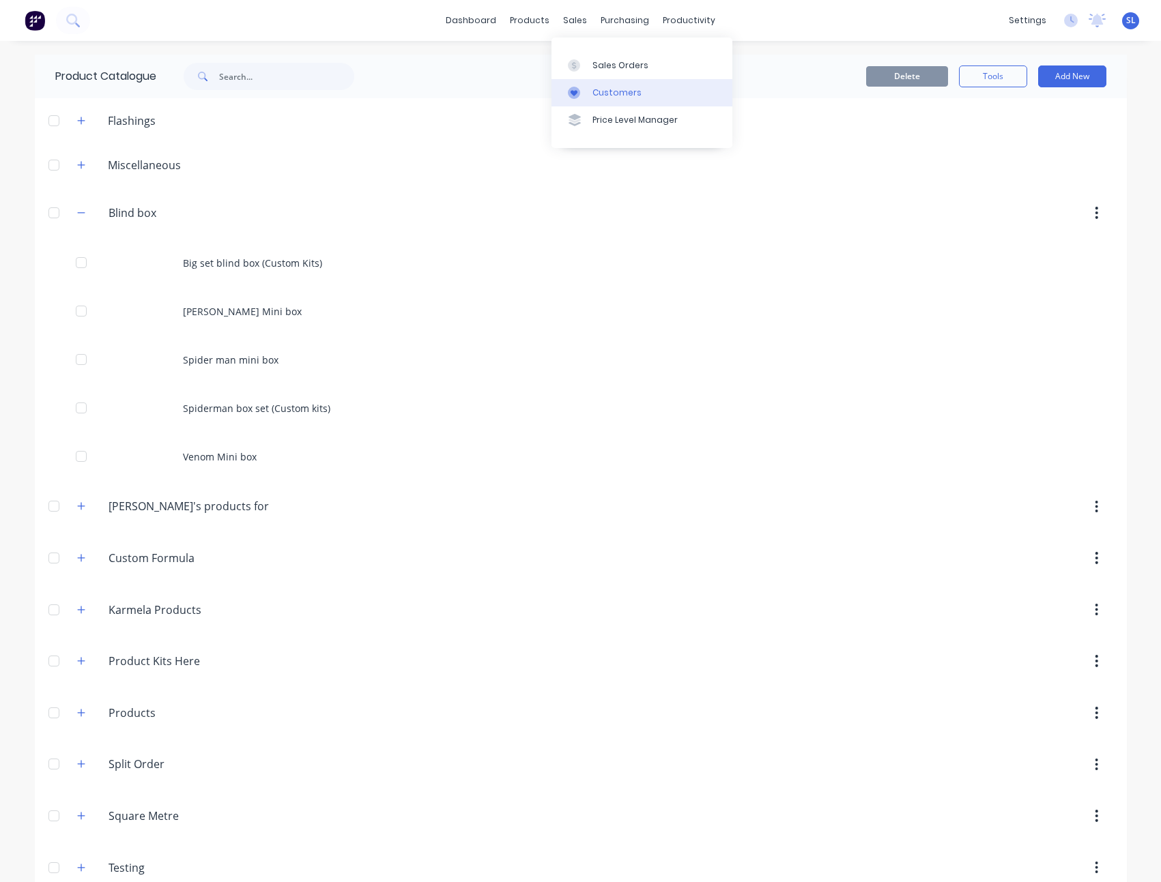
click at [611, 90] on div "Customers" at bounding box center [616, 93] width 49 height 12
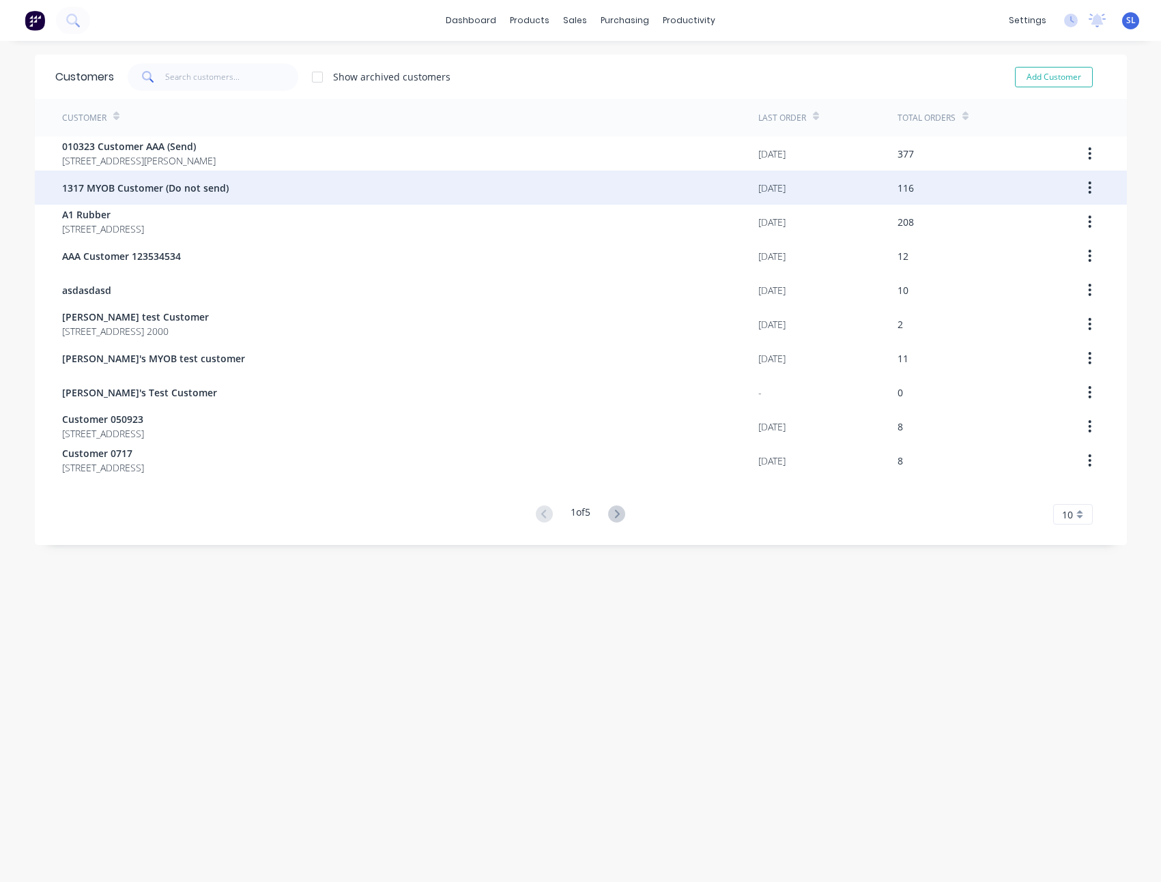
click at [217, 187] on span "1317 MYOB Customer (Do not send)" at bounding box center [145, 188] width 166 height 14
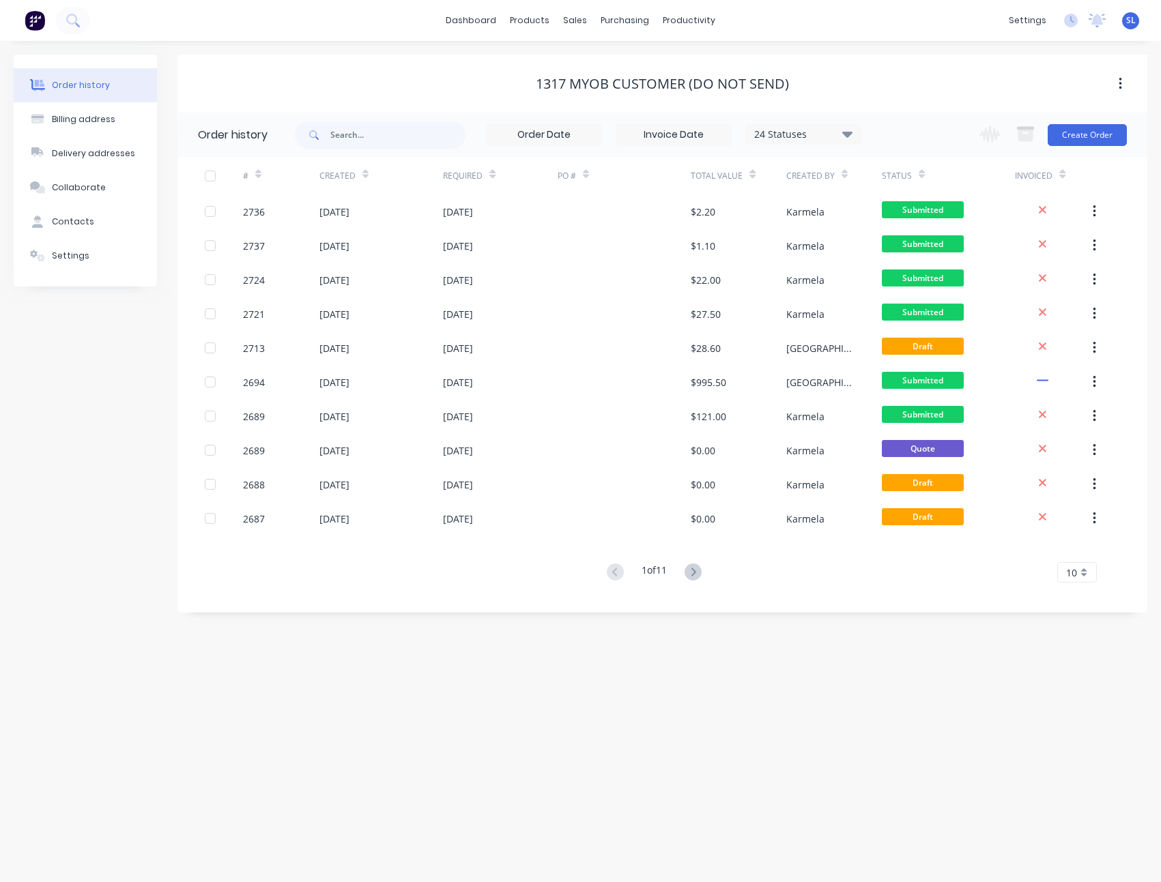
click at [156, 407] on div "Order history Billing address Delivery addresses Collaborate Contacts Settings" at bounding box center [85, 334] width 143 height 558
click at [159, 393] on div "Order history Billing address Delivery addresses Collaborate Contacts Settings …" at bounding box center [580, 334] width 1133 height 558
click at [896, 80] on div "1317 MYOB Customer (Do not send)" at bounding box center [661, 84] width 969 height 16
click at [1114, 130] on button "Create Order" at bounding box center [1086, 135] width 79 height 22
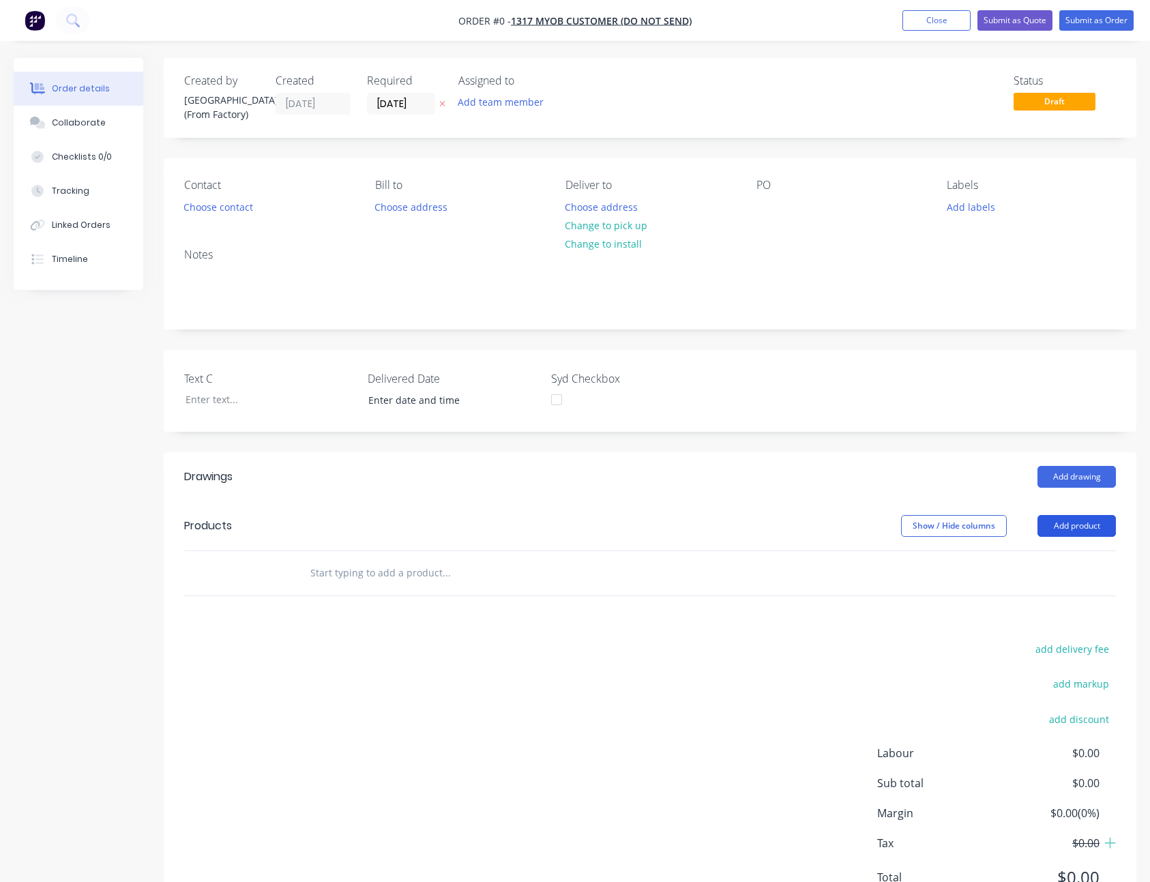
click at [1097, 529] on button "Add product" at bounding box center [1077, 526] width 78 height 22
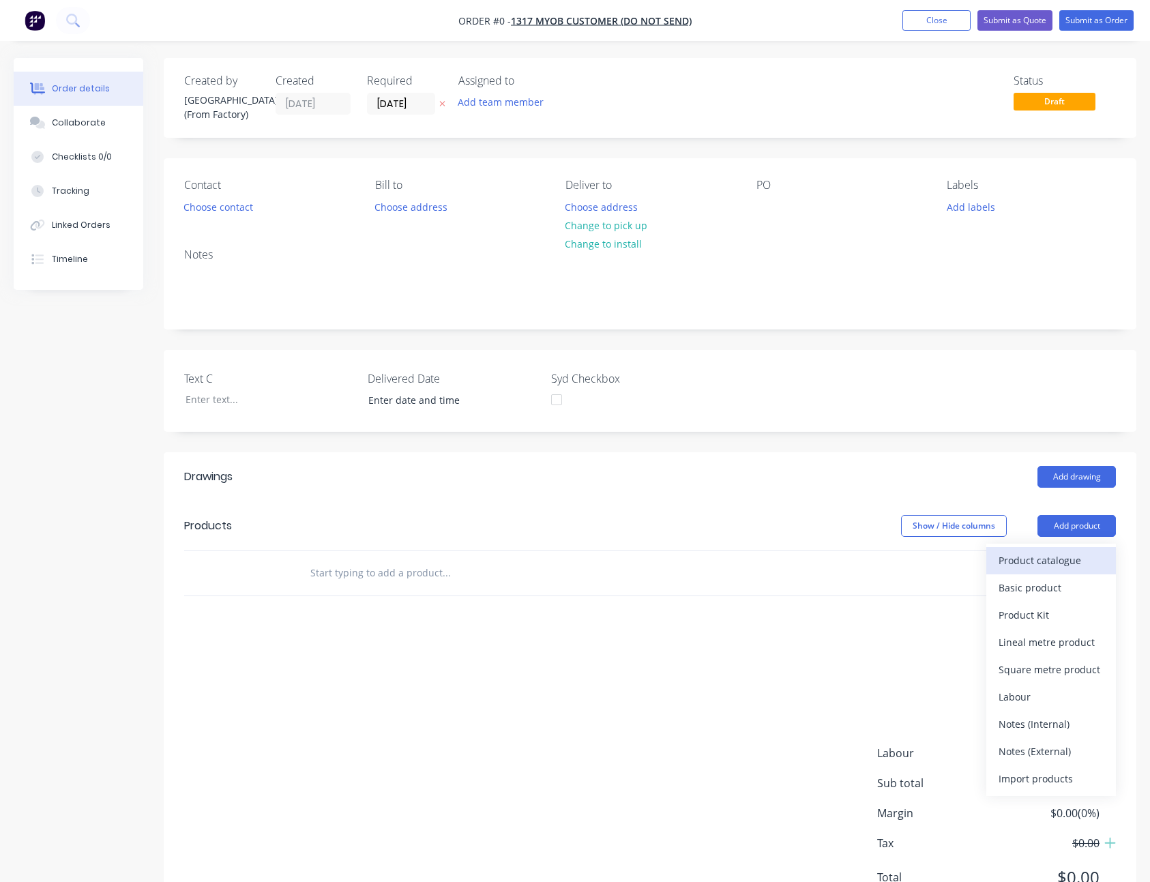
click at [1085, 549] on button "Product catalogue" at bounding box center [1052, 560] width 130 height 27
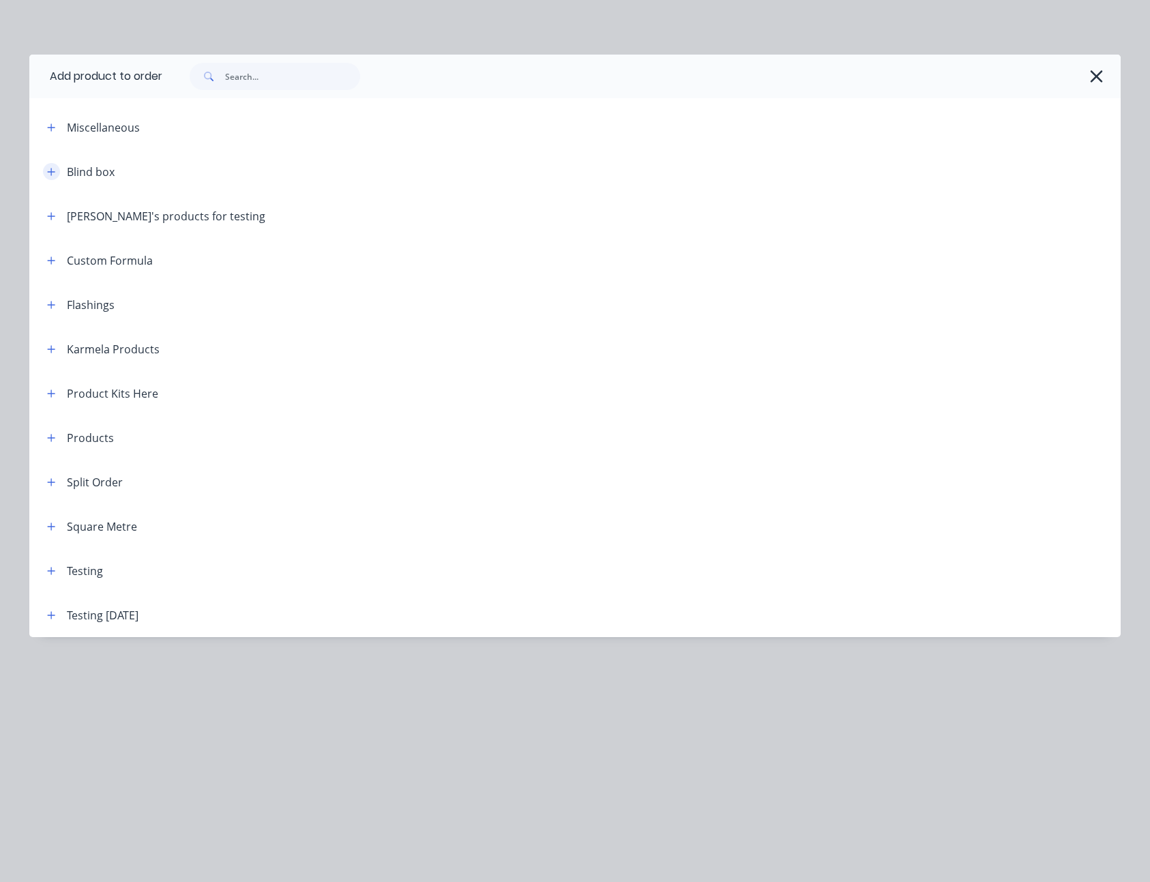
click at [56, 169] on button "button" at bounding box center [51, 171] width 17 height 17
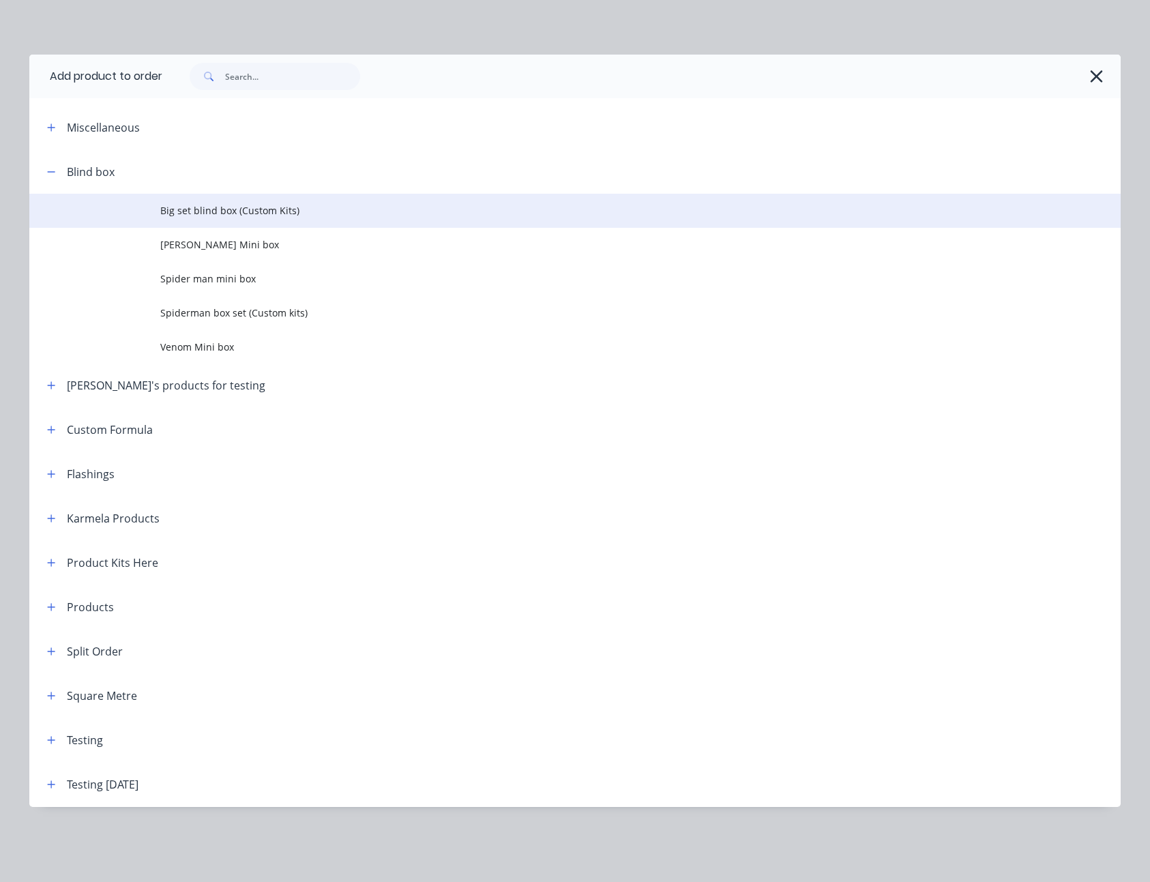
click at [287, 206] on span "Big set blind box (Custom Kits)" at bounding box center [544, 210] width 768 height 14
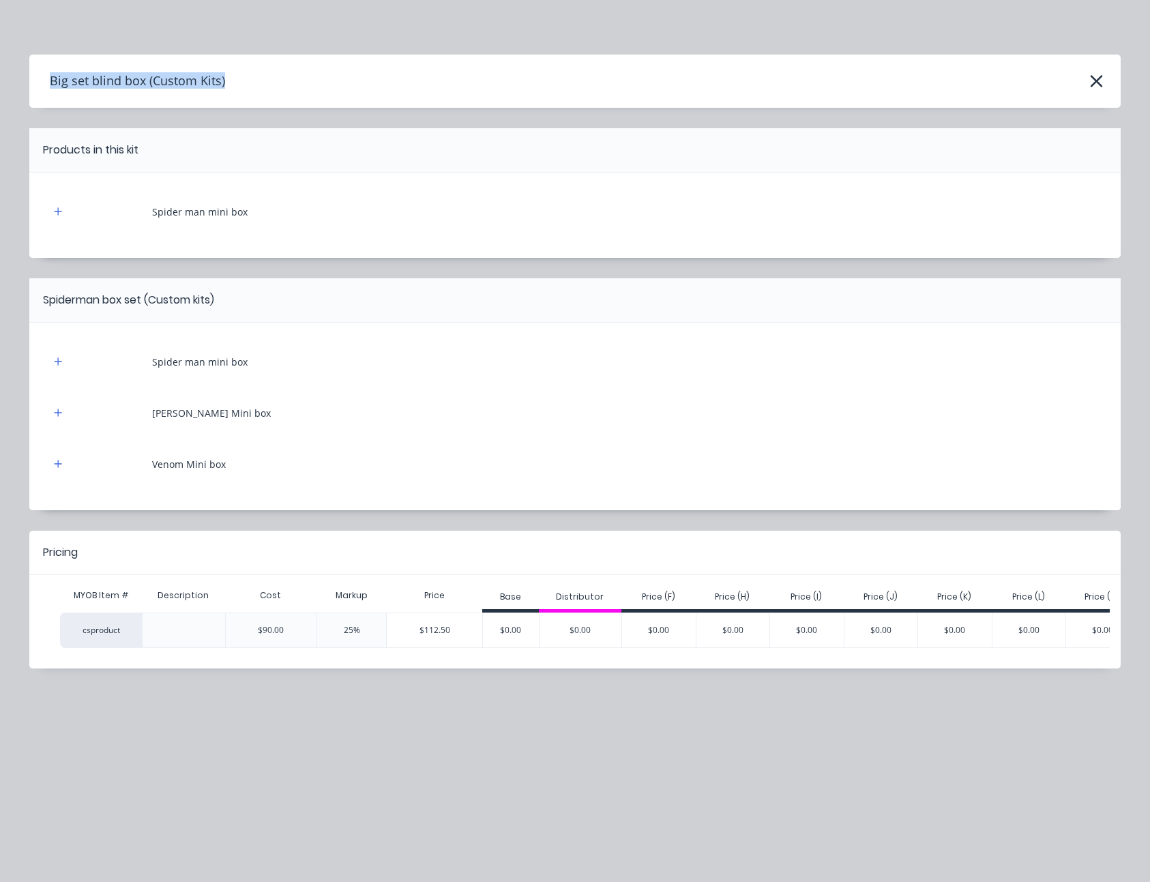
drag, startPoint x: 43, startPoint y: 80, endPoint x: 239, endPoint y: 96, distance: 197.2
click at [239, 96] on header "Big set blind box (Custom Kits)" at bounding box center [575, 81] width 1092 height 53
drag, startPoint x: 151, startPoint y: 215, endPoint x: 254, endPoint y: 218, distance: 103.7
click at [254, 218] on div "Spider man mini box" at bounding box center [575, 212] width 1051 height 38
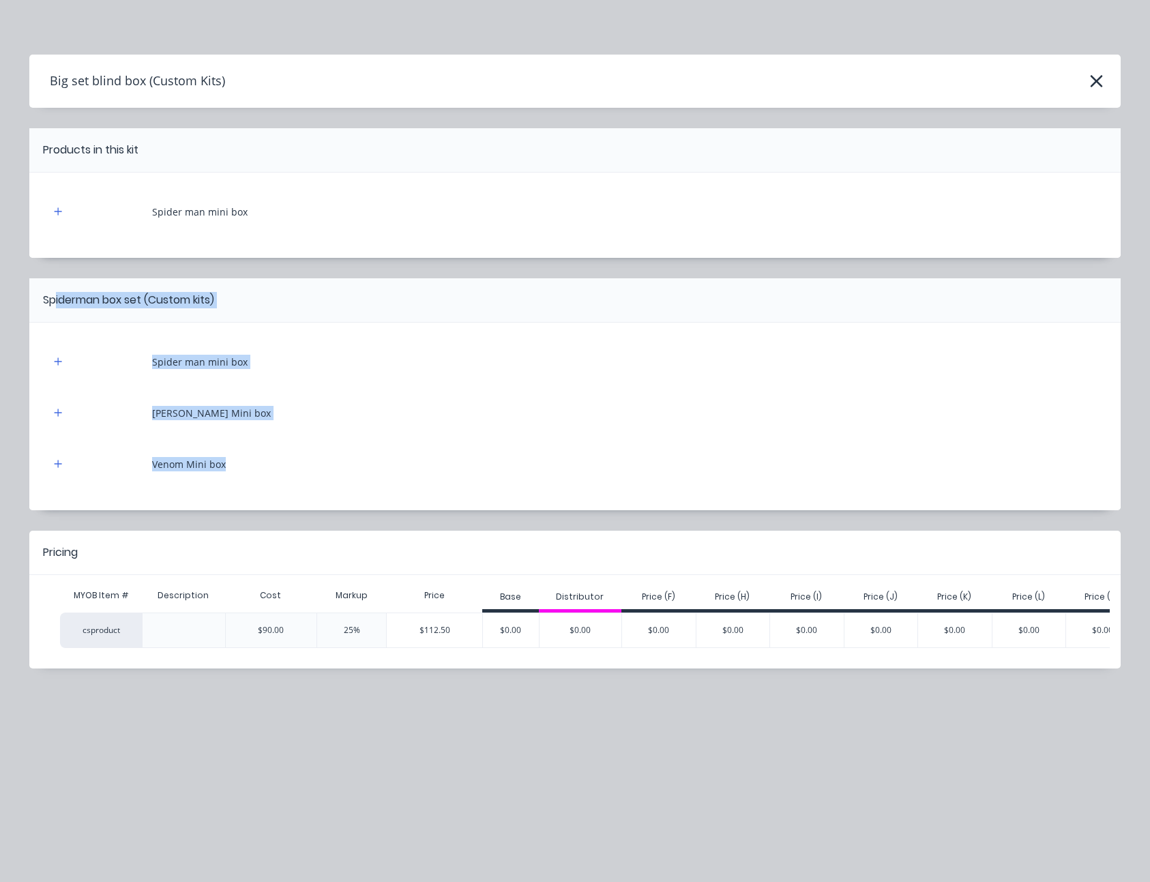
drag, startPoint x: 53, startPoint y: 300, endPoint x: 304, endPoint y: 483, distance: 311.0
click at [304, 483] on div "Spiderman box set (Custom kits) Spider man mini box Peter Parker Mini box Venom…" at bounding box center [575, 394] width 1092 height 232
click at [598, 169] on header "Products in this kit" at bounding box center [575, 150] width 1092 height 44
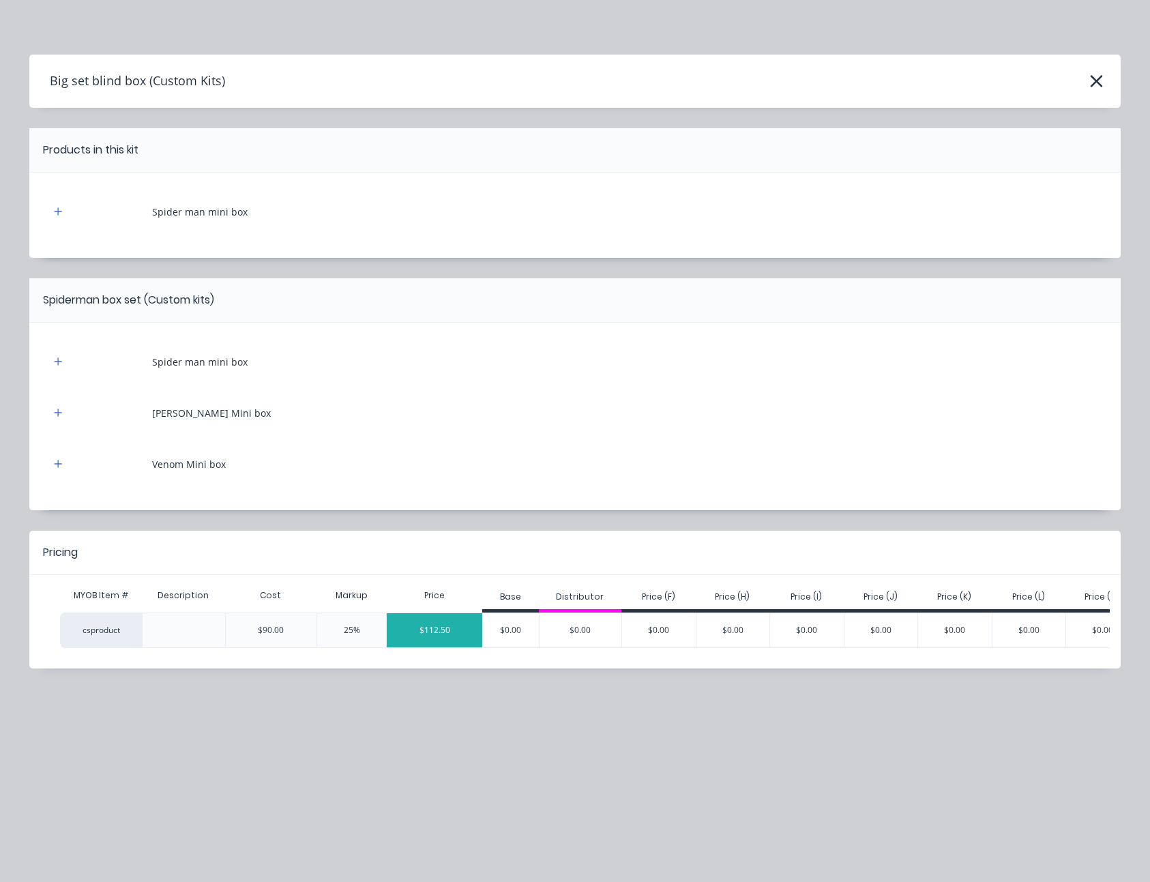
click at [442, 629] on div "$112.50" at bounding box center [435, 630] width 96 height 34
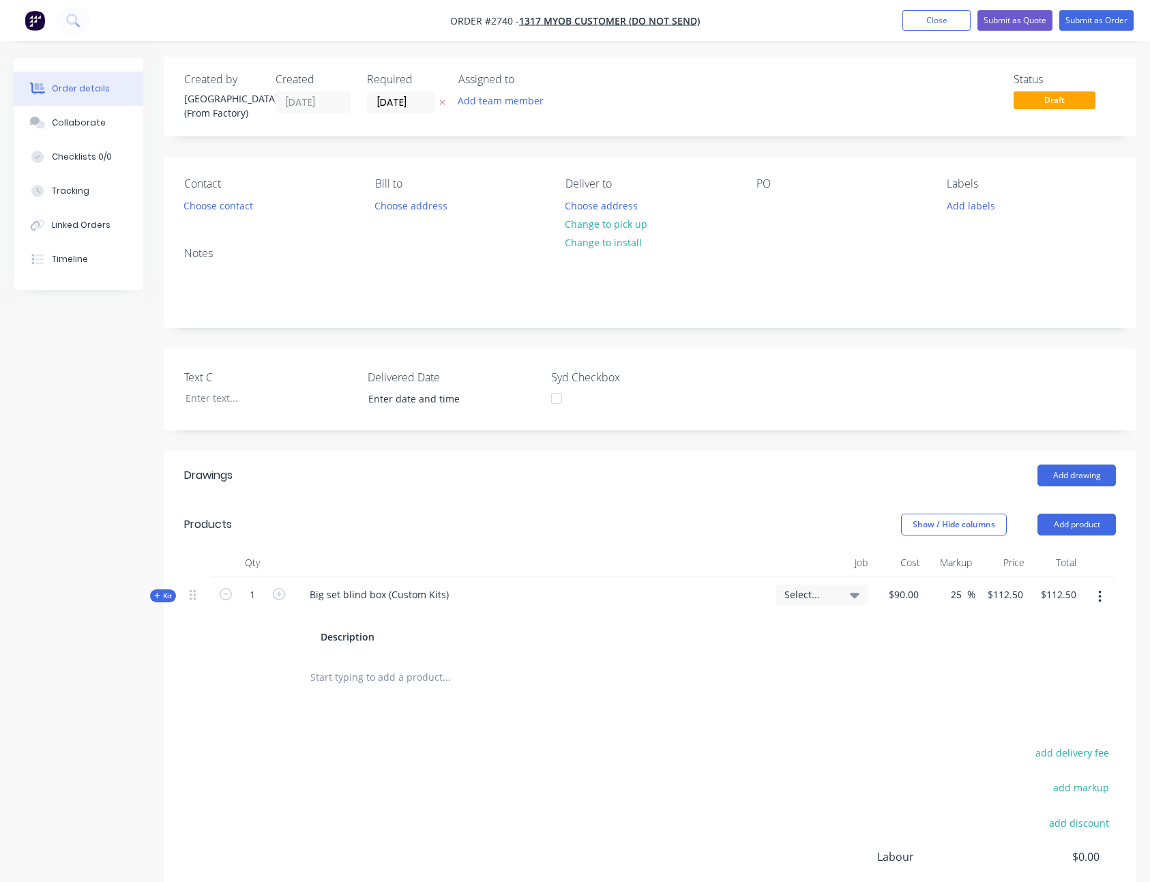
scroll to position [3, 0]
click at [502, 786] on div "add delivery fee add markup add discount Labour $0.00 Sub total $112.50 Margin …" at bounding box center [650, 873] width 932 height 263
click at [160, 594] on span "Kit" at bounding box center [163, 594] width 18 height 10
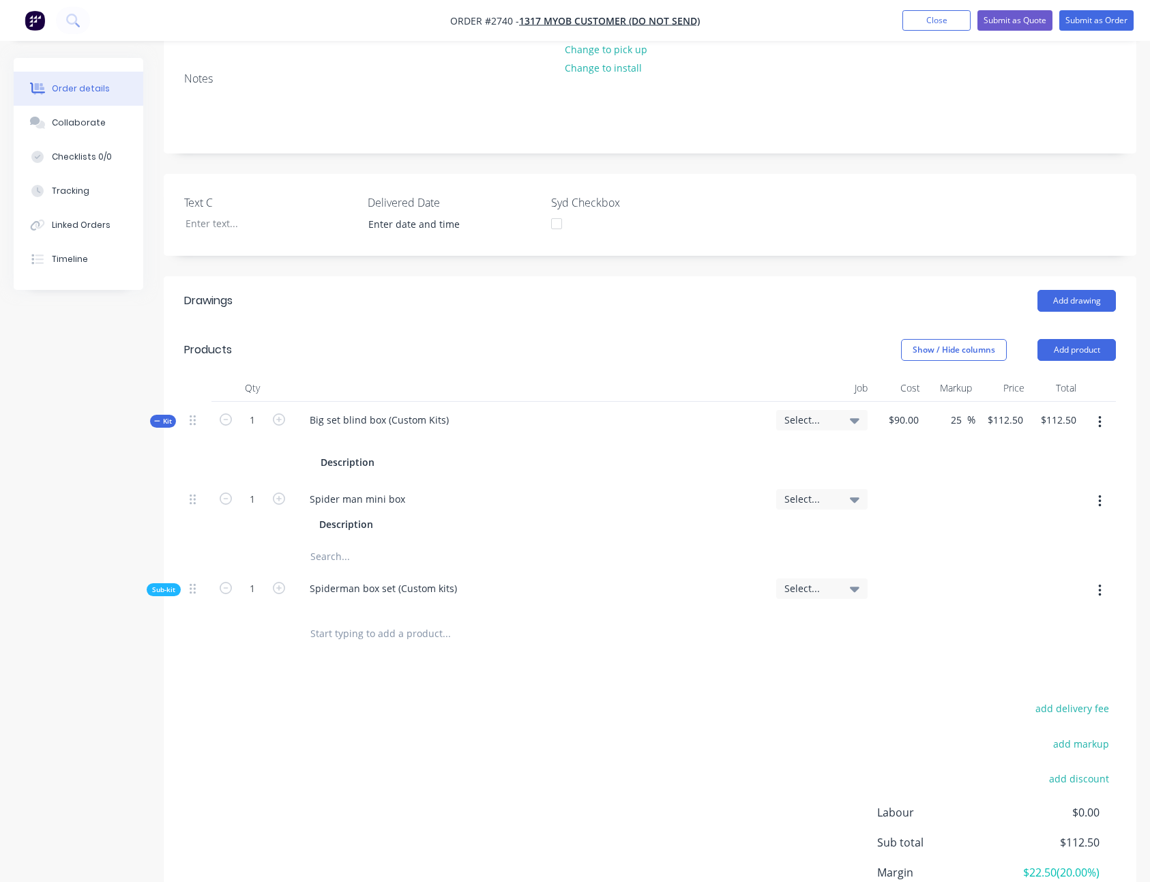
scroll to position [296, 0]
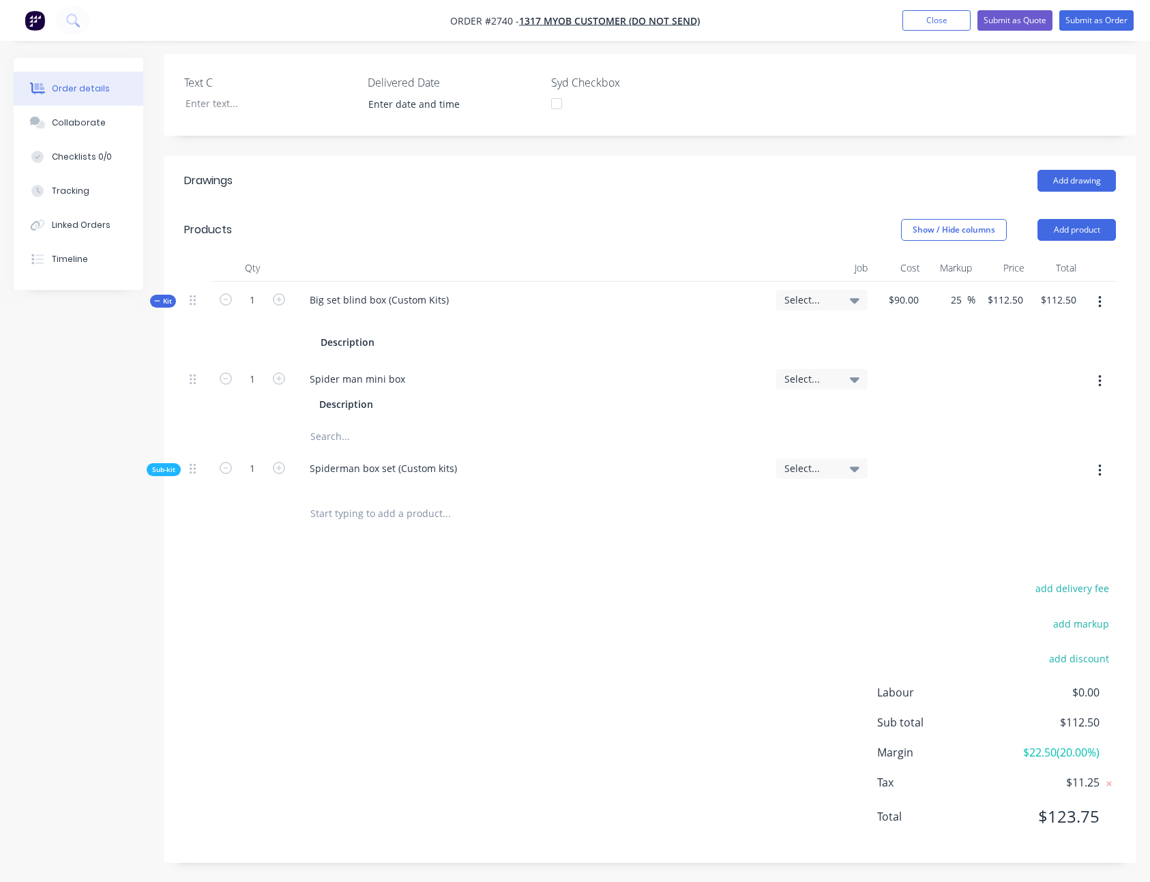
click at [174, 473] on span "Sub-kit" at bounding box center [163, 470] width 23 height 10
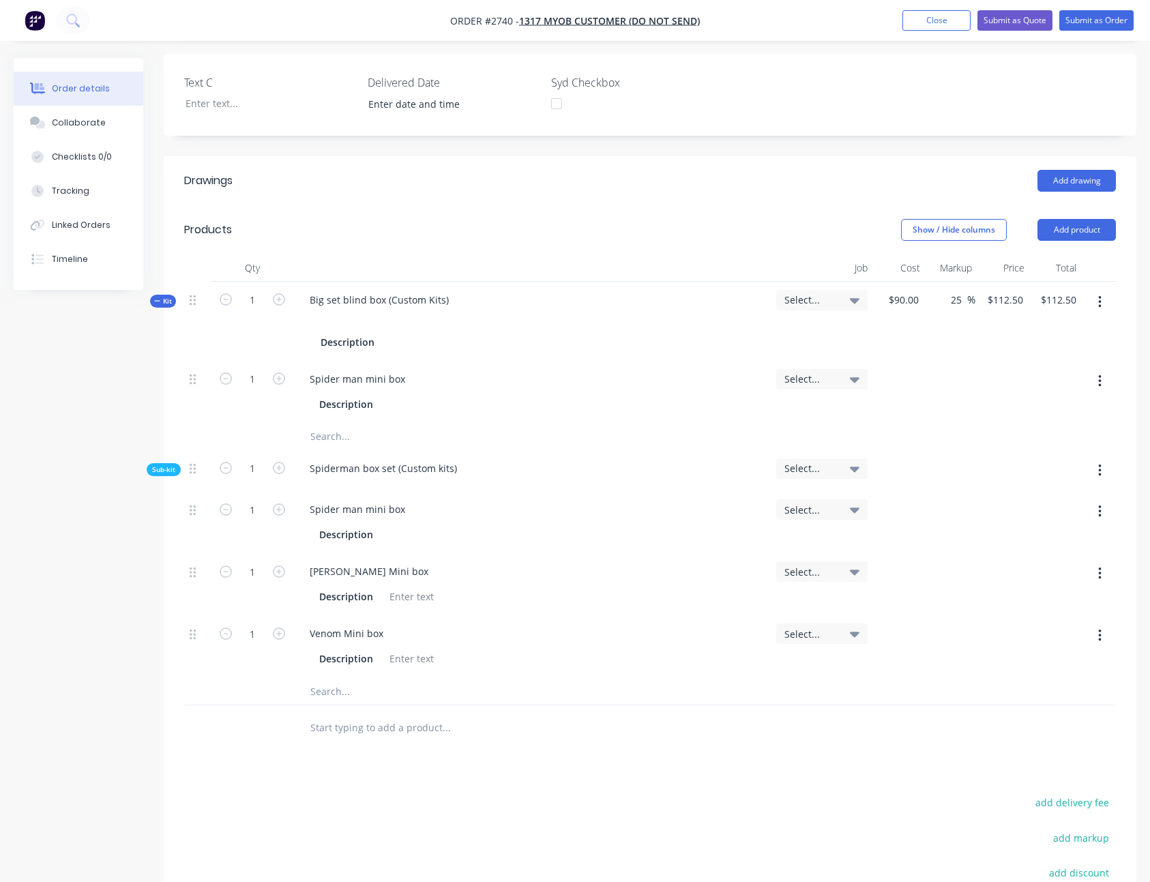
click at [718, 203] on header "Drawings Add drawing" at bounding box center [650, 180] width 973 height 49
drag, startPoint x: 484, startPoint y: 675, endPoint x: 132, endPoint y: 557, distance: 371.3
click at [132, 557] on div "Created by Sydney (From Factory) Created 14/08/25 Required 14/08/25 Assigned to…" at bounding box center [575, 430] width 1123 height 1336
drag, startPoint x: 889, startPoint y: 300, endPoint x: 932, endPoint y: 306, distance: 43.5
click at [932, 306] on div "Kit 1 Big set blind box (Custom Kits) Description Select... $90.00 25 25 % $112…" at bounding box center [650, 321] width 932 height 79
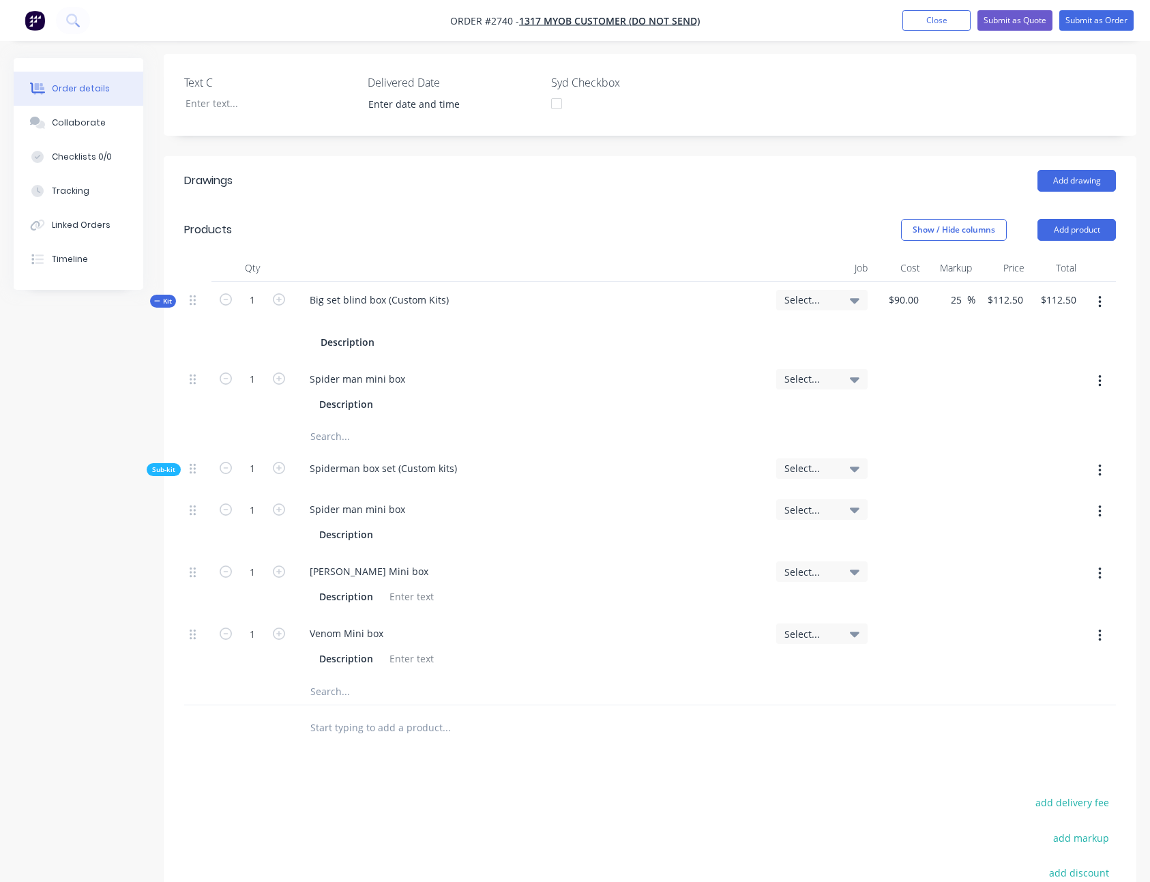
drag, startPoint x: 492, startPoint y: 310, endPoint x: 188, endPoint y: 308, distance: 304.3
click at [188, 308] on div "Kit 1 Big set blind box (Custom Kits) Description Select... $90.00 25 25 % $112…" at bounding box center [650, 321] width 932 height 79
click at [277, 299] on icon "button" at bounding box center [279, 299] width 12 height 12
type input "2"
type input "$212.50"
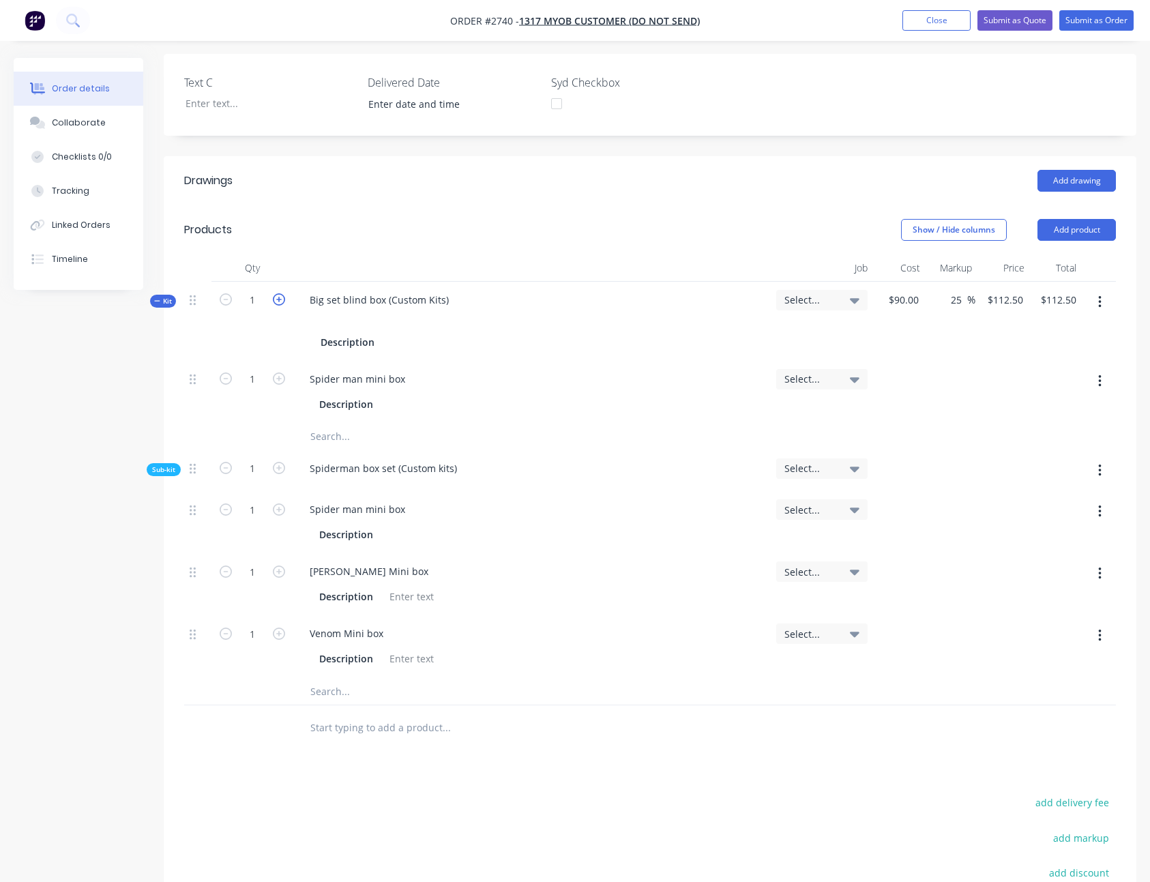
type input "$425.00"
type input "2"
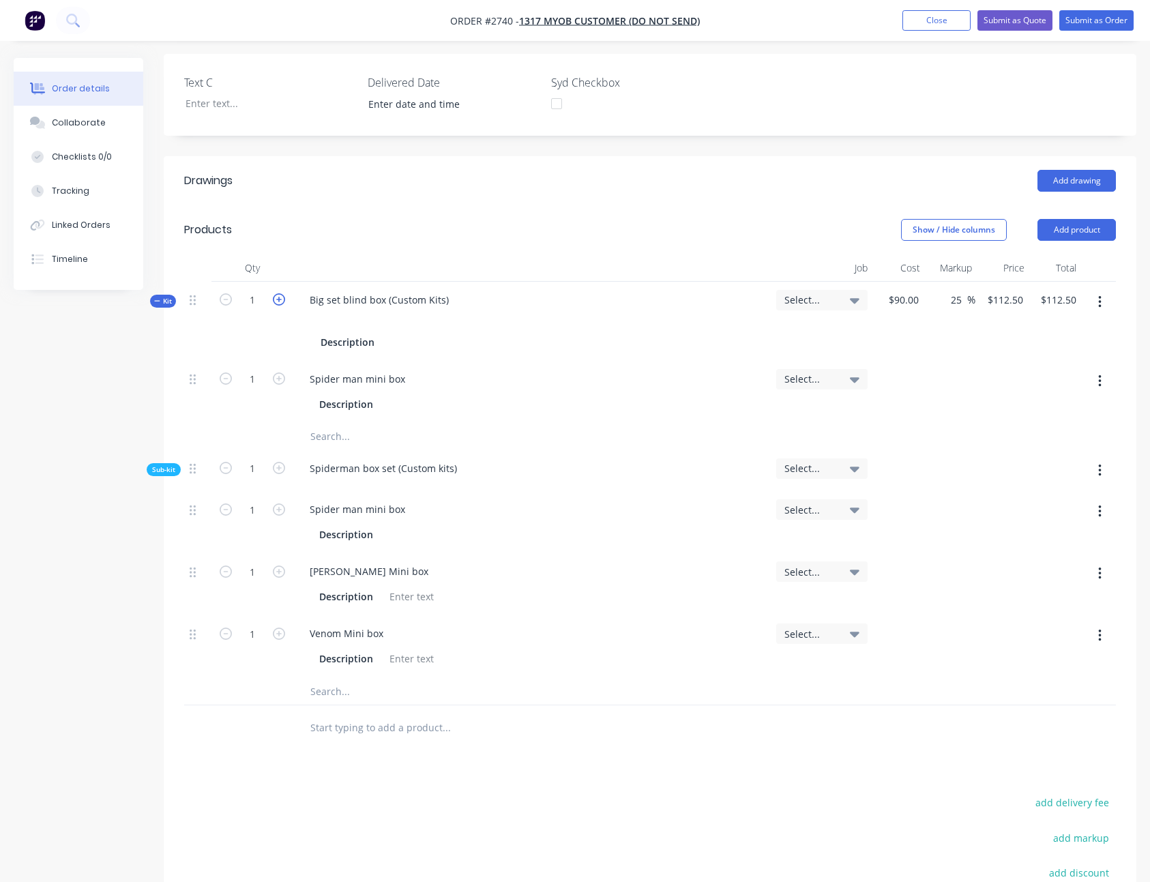
type input "2"
drag, startPoint x: 886, startPoint y: 303, endPoint x: 922, endPoint y: 306, distance: 36.3
click at [922, 306] on div "$170.00" at bounding box center [898, 321] width 51 height 79
drag, startPoint x: 469, startPoint y: 304, endPoint x: 64, endPoint y: 276, distance: 406.2
click at [64, 276] on div "Order details Collaborate Checklists 0/0 Tracking Linked Orders Timeline Order …" at bounding box center [575, 430] width 1150 height 1336
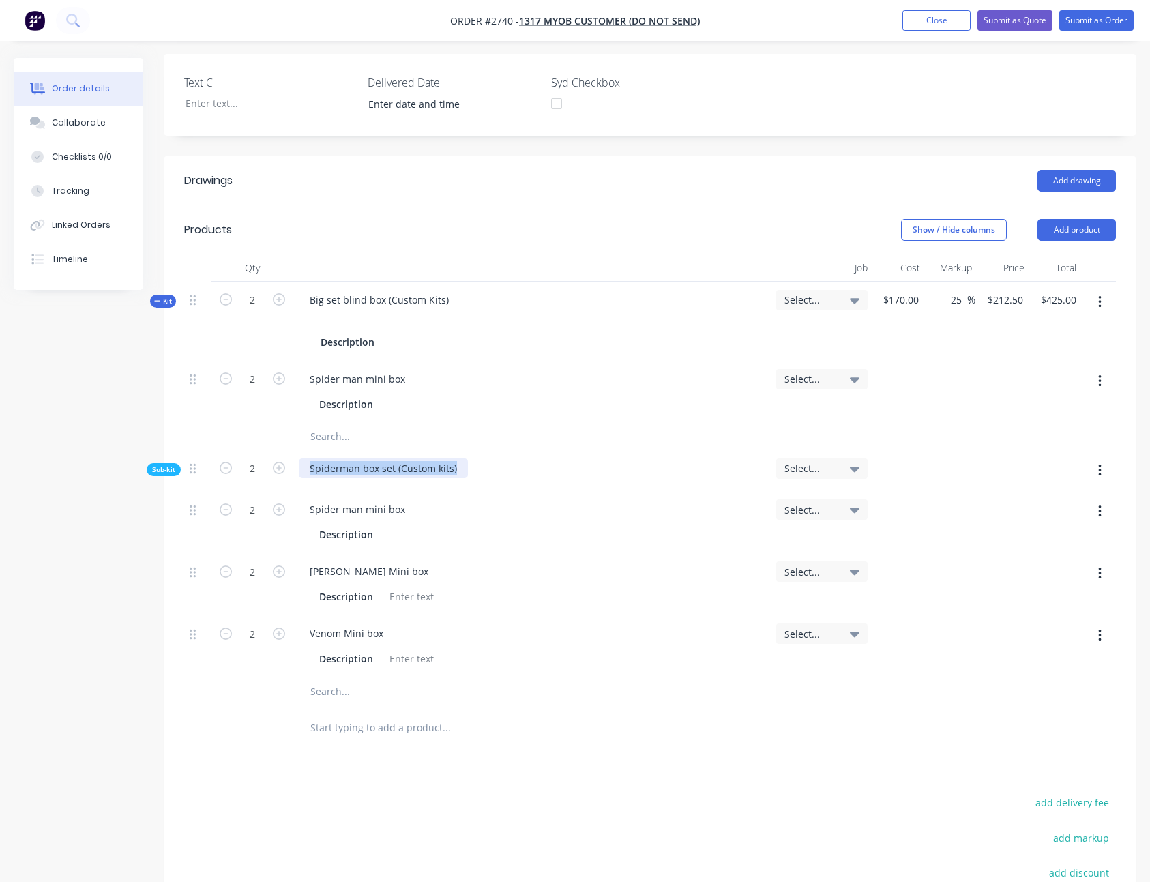
drag, startPoint x: 498, startPoint y: 467, endPoint x: 188, endPoint y: 473, distance: 309.8
click at [188, 473] on div "Sub-kit 2 Spiderman box set (Custom kits) Select..." at bounding box center [650, 471] width 932 height 42
drag, startPoint x: 450, startPoint y: 416, endPoint x: 135, endPoint y: 382, distance: 316.4
click at [135, 382] on div "Created by Sydney (From Factory) Created 14/08/25 Required 14/08/25 Assigned to…" at bounding box center [575, 430] width 1123 height 1336
click at [224, 298] on icon "button" at bounding box center [226, 299] width 12 height 12
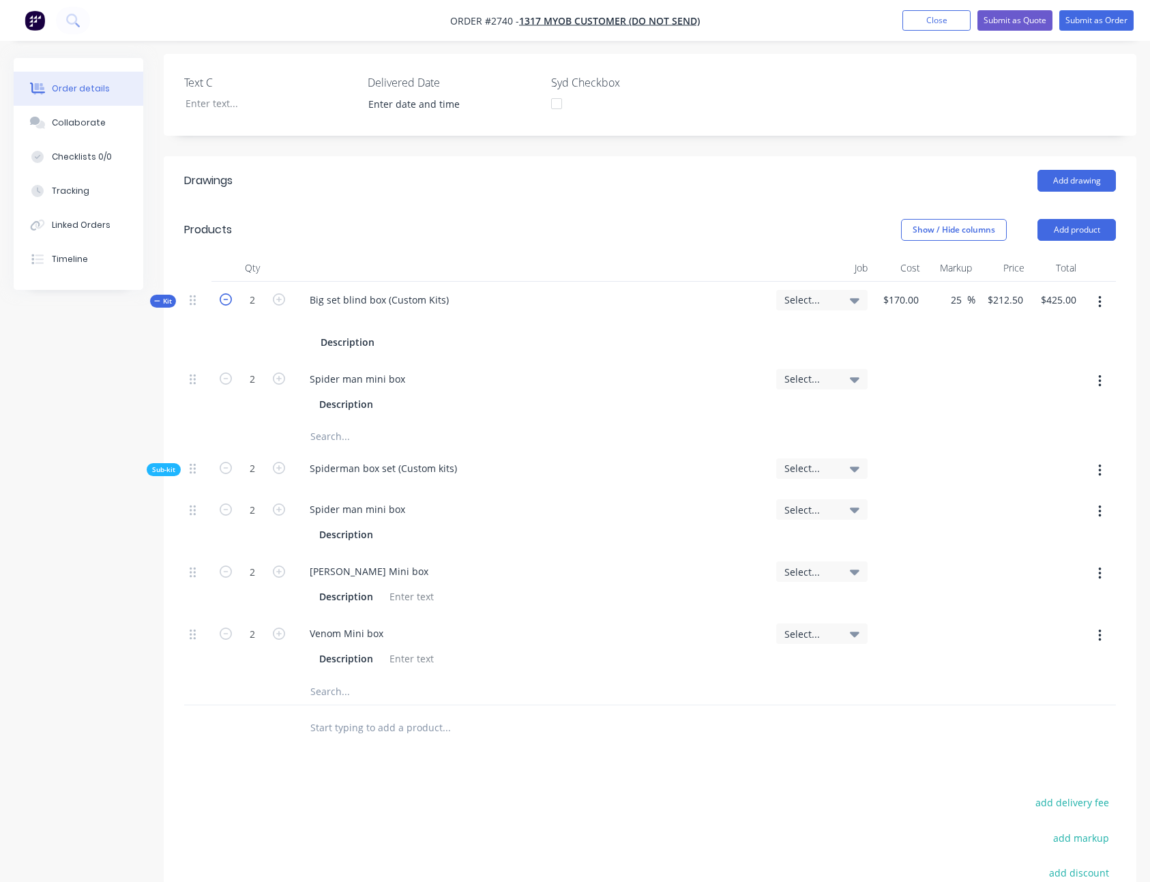
type input "1"
type input "$112.50"
type input "1"
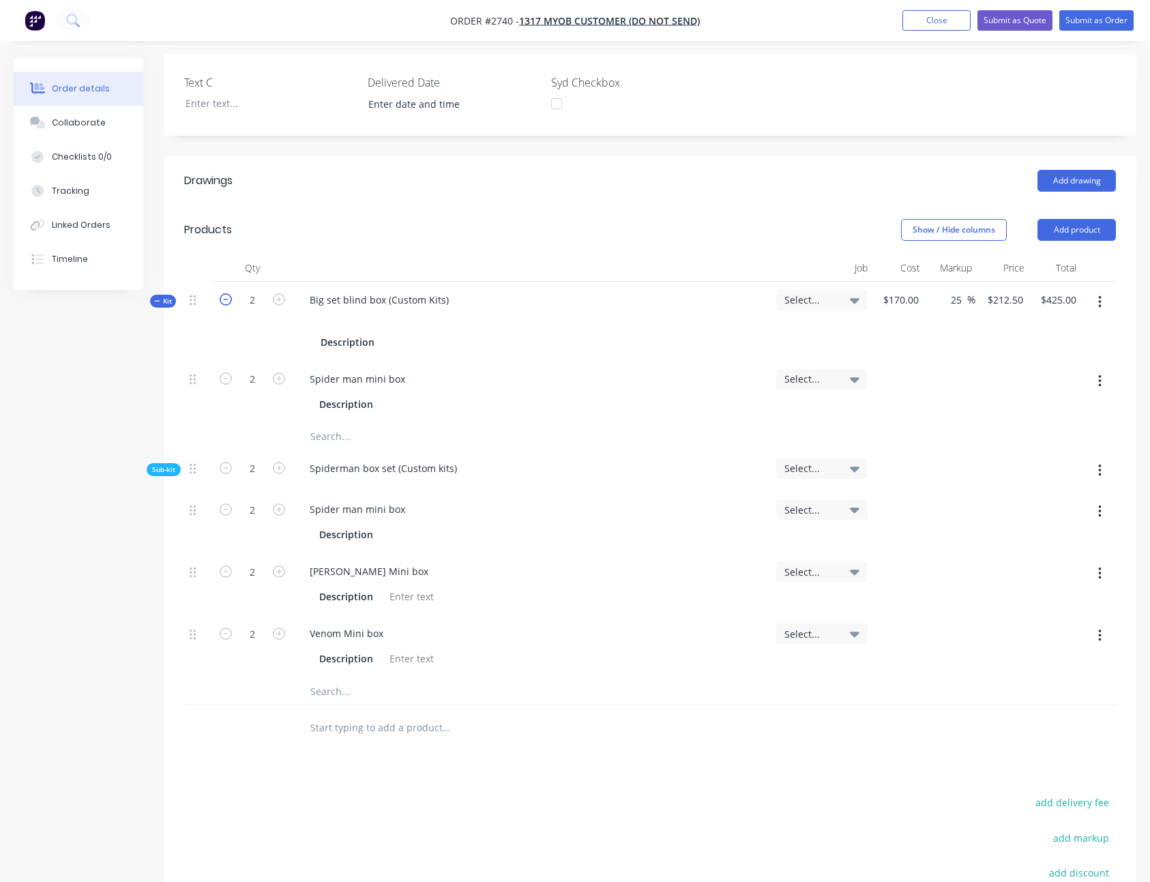
type input "1"
click at [276, 299] on icon "button" at bounding box center [279, 299] width 12 height 12
type input "2"
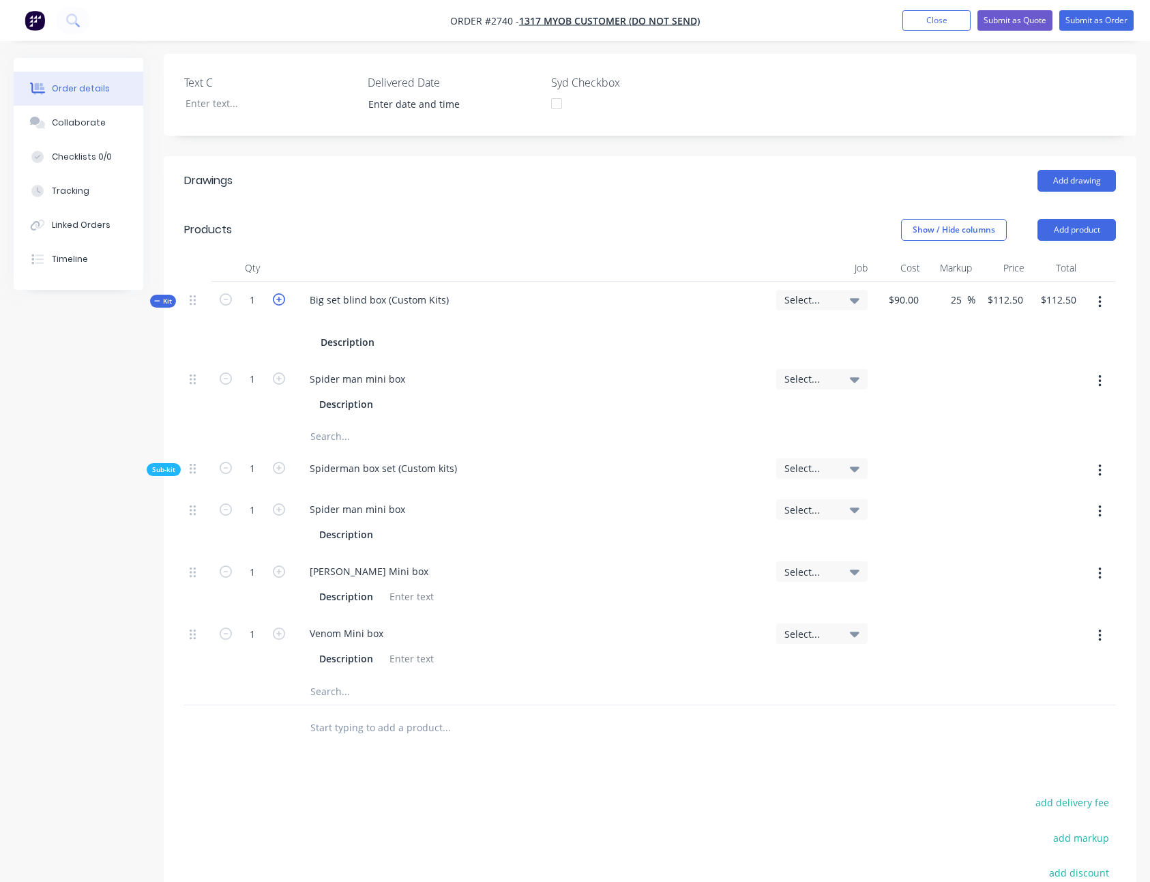
type input "$212.50"
type input "$425.00"
type input "2"
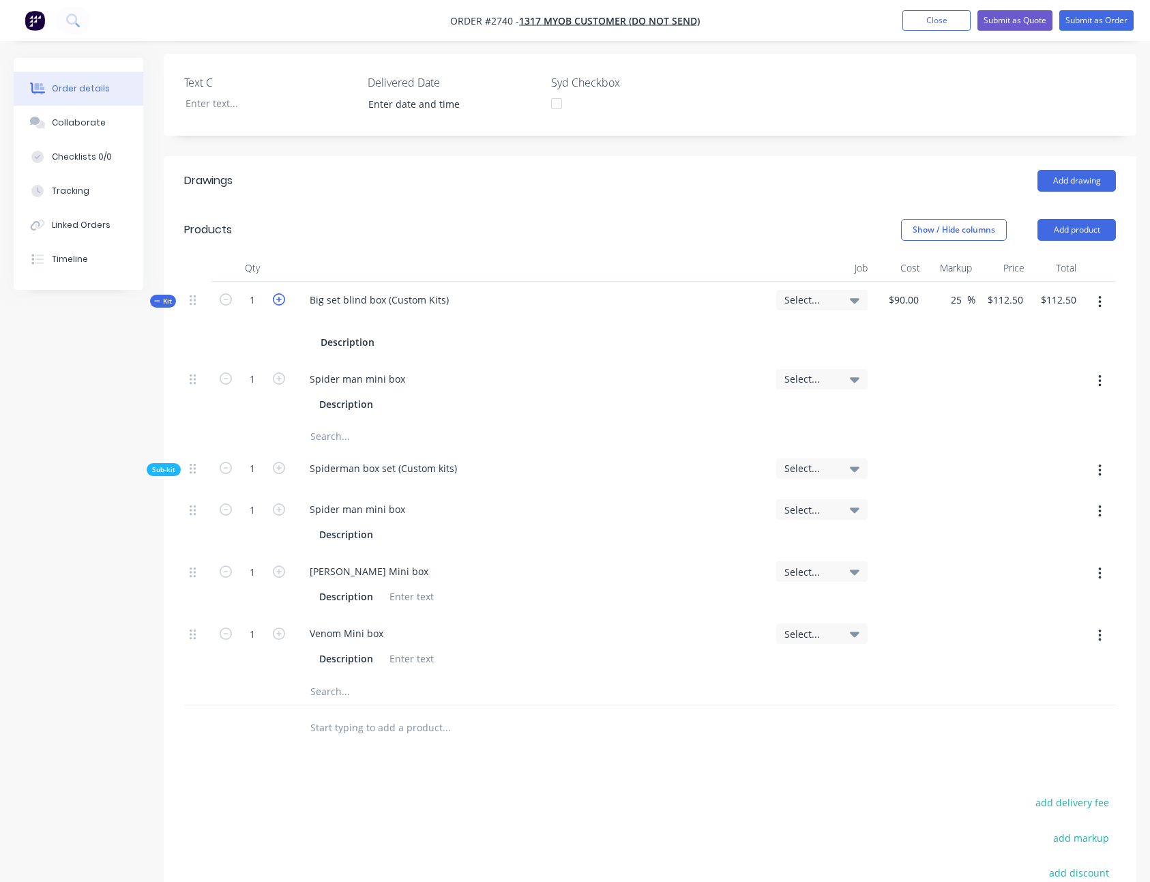
type input "2"
click at [224, 302] on icon "button" at bounding box center [226, 299] width 12 height 12
type input "1"
type input "$112.50"
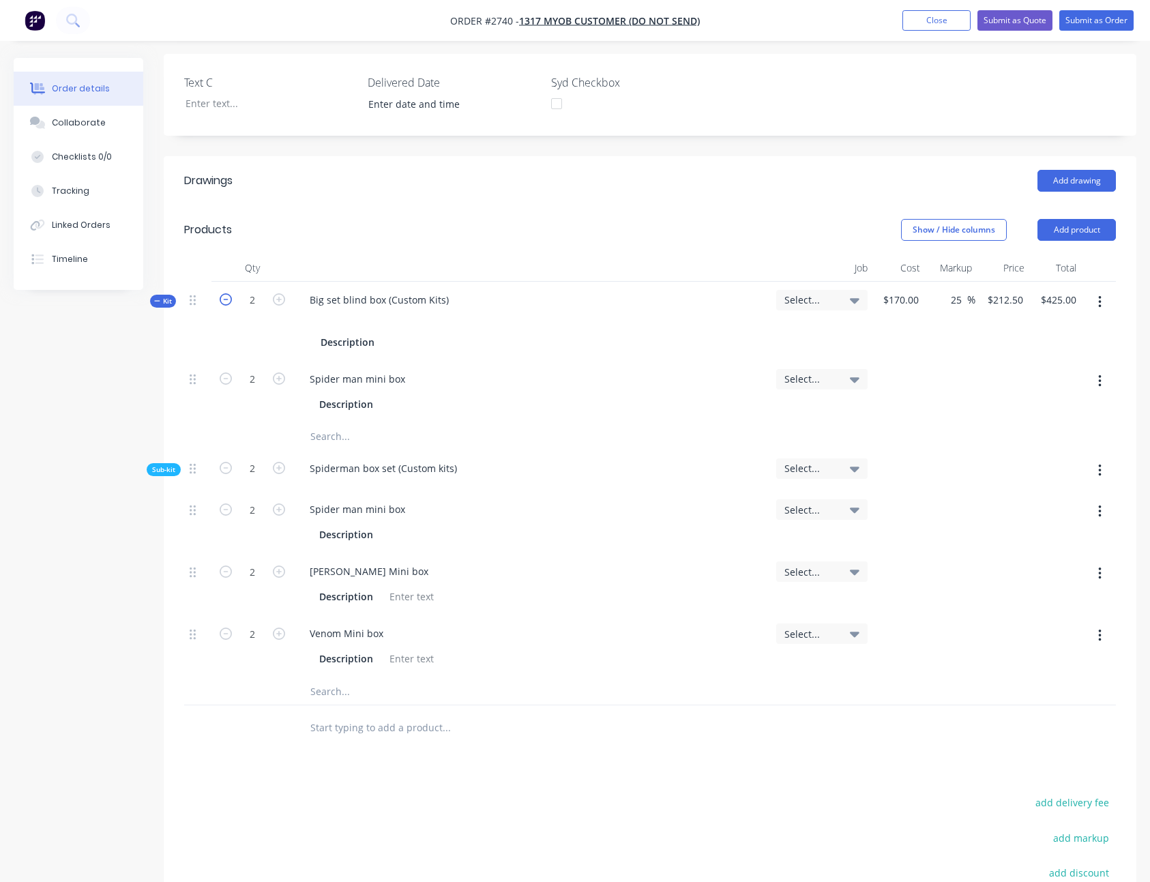
type input "$112.50"
type input "1"
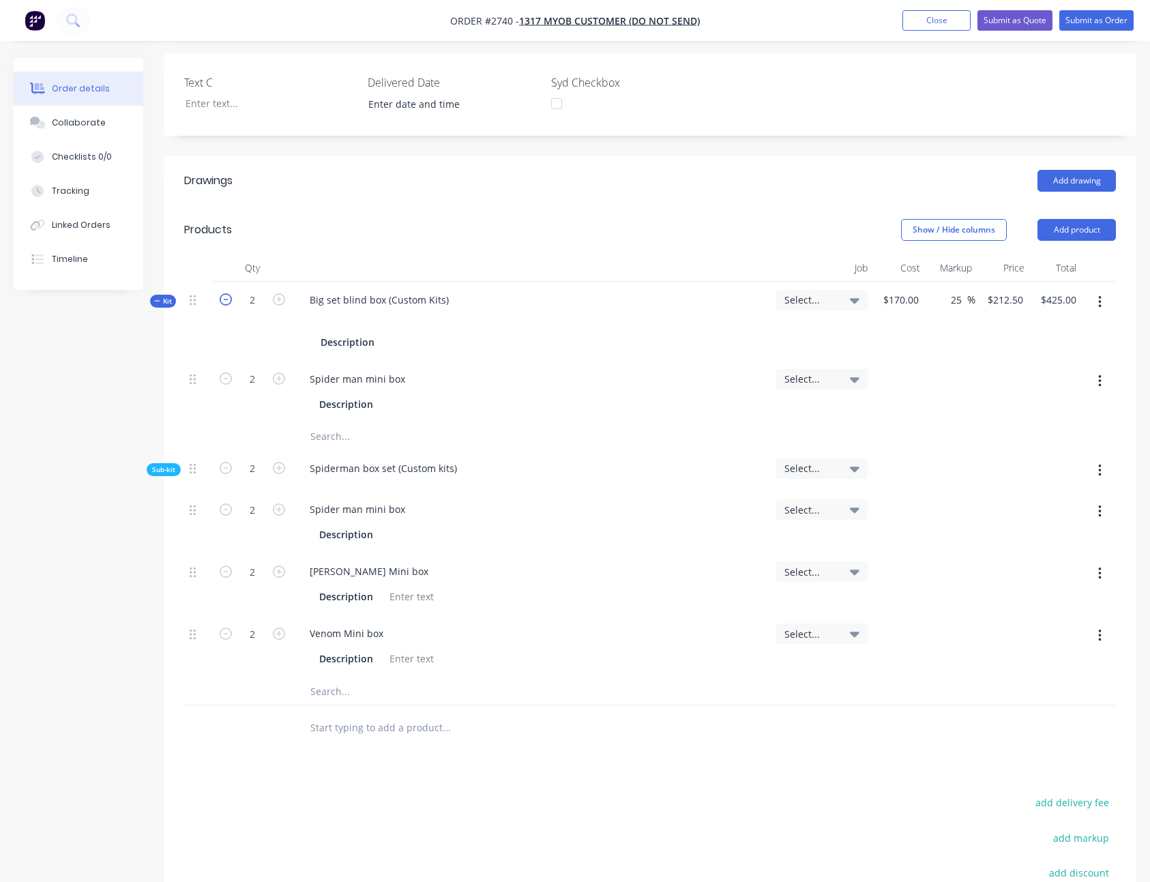
type input "1"
click at [285, 298] on button "button" at bounding box center [279, 298] width 18 height 14
type input "2"
type input "$212.50"
type input "$425.00"
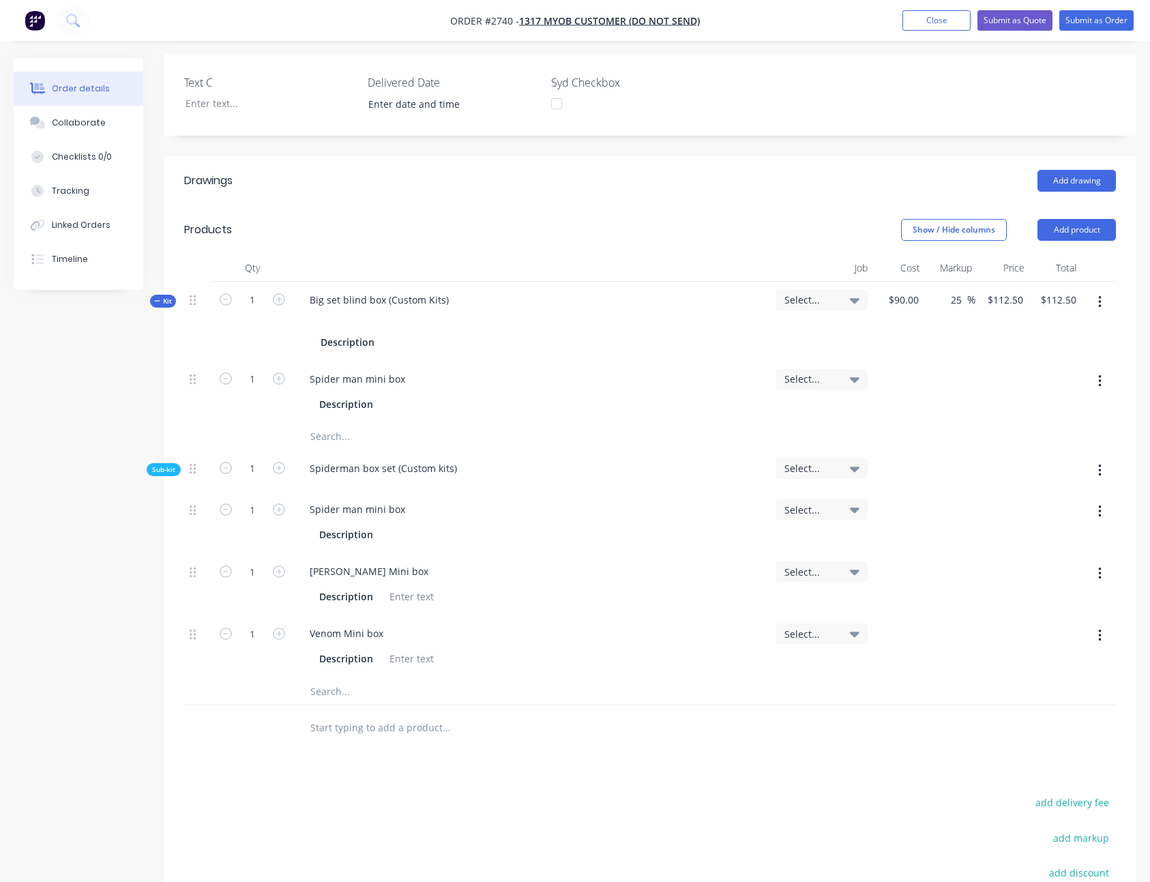
type input "2"
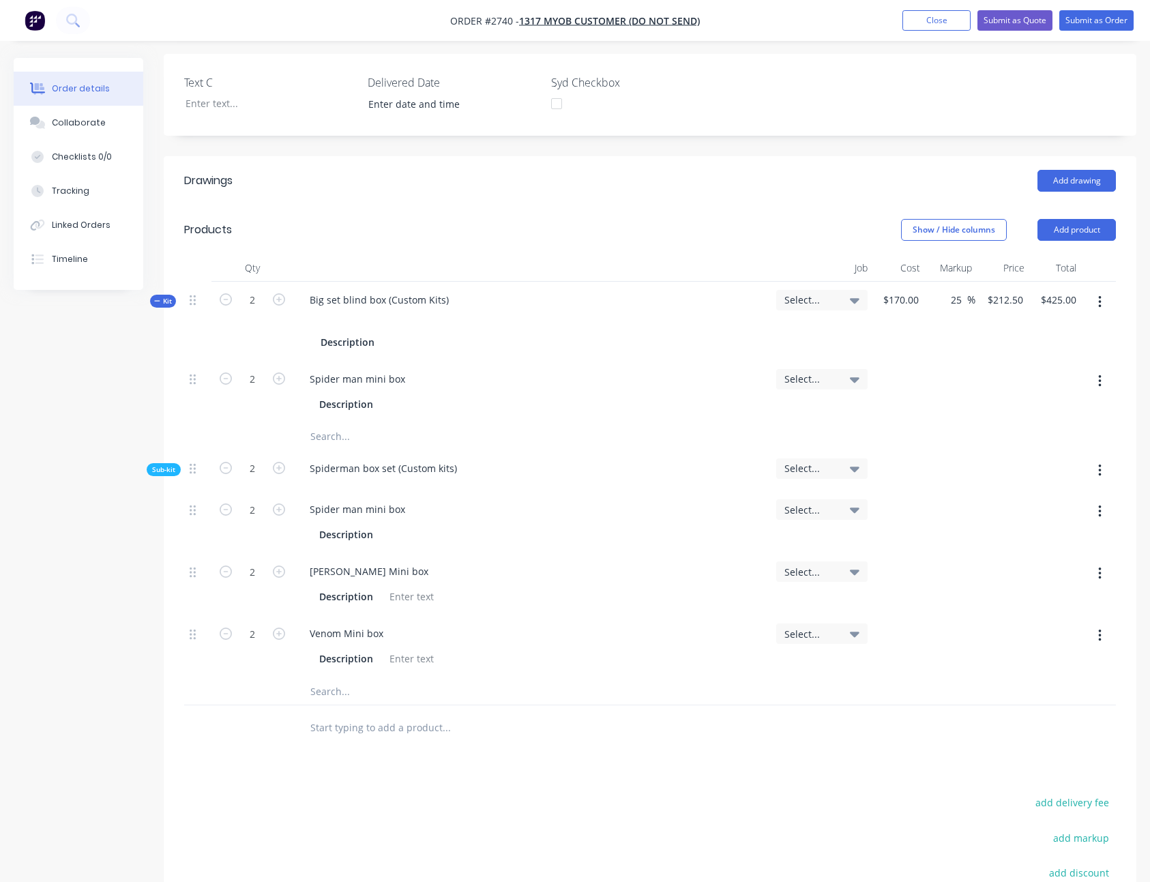
click at [991, 330] on div "$212.50 $212.50" at bounding box center [1002, 321] width 53 height 79
click at [224, 300] on icon "button" at bounding box center [226, 299] width 12 height 12
type input "1"
type input "$112.50"
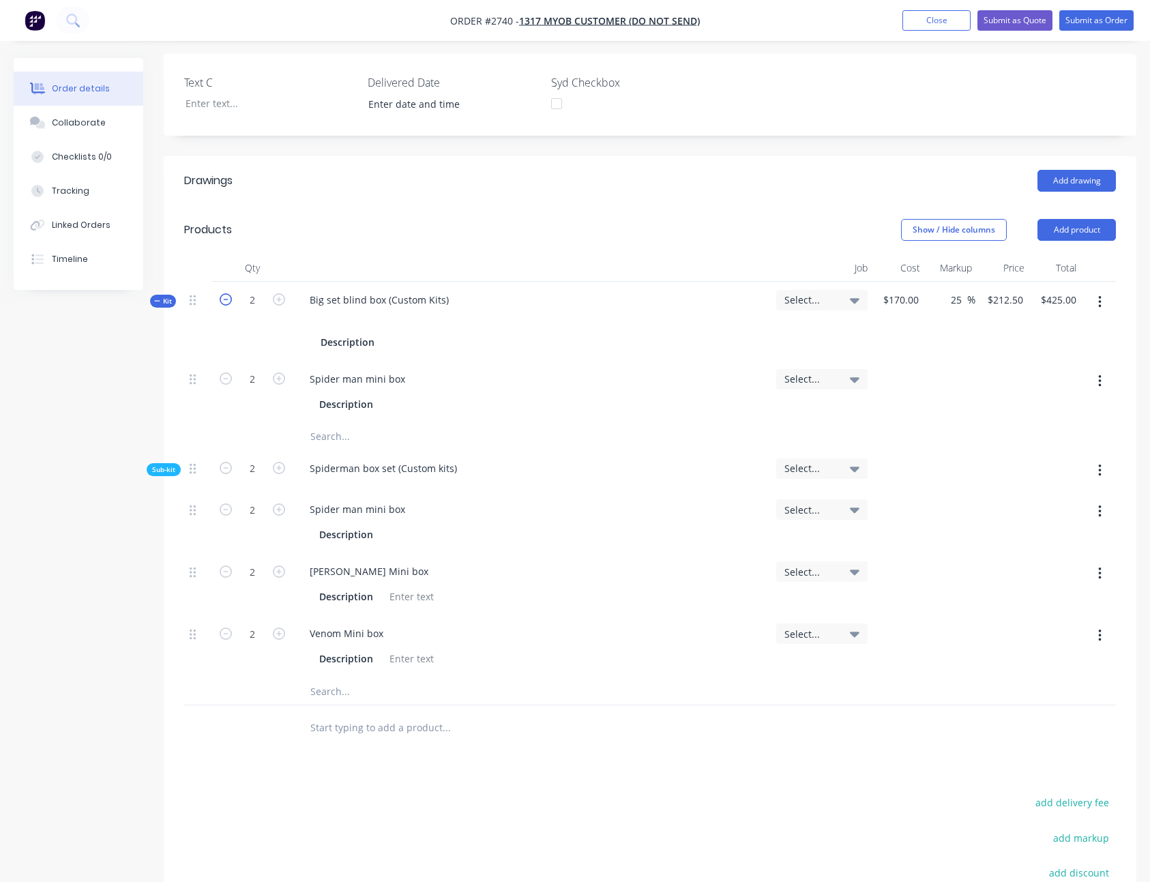
type input "1"
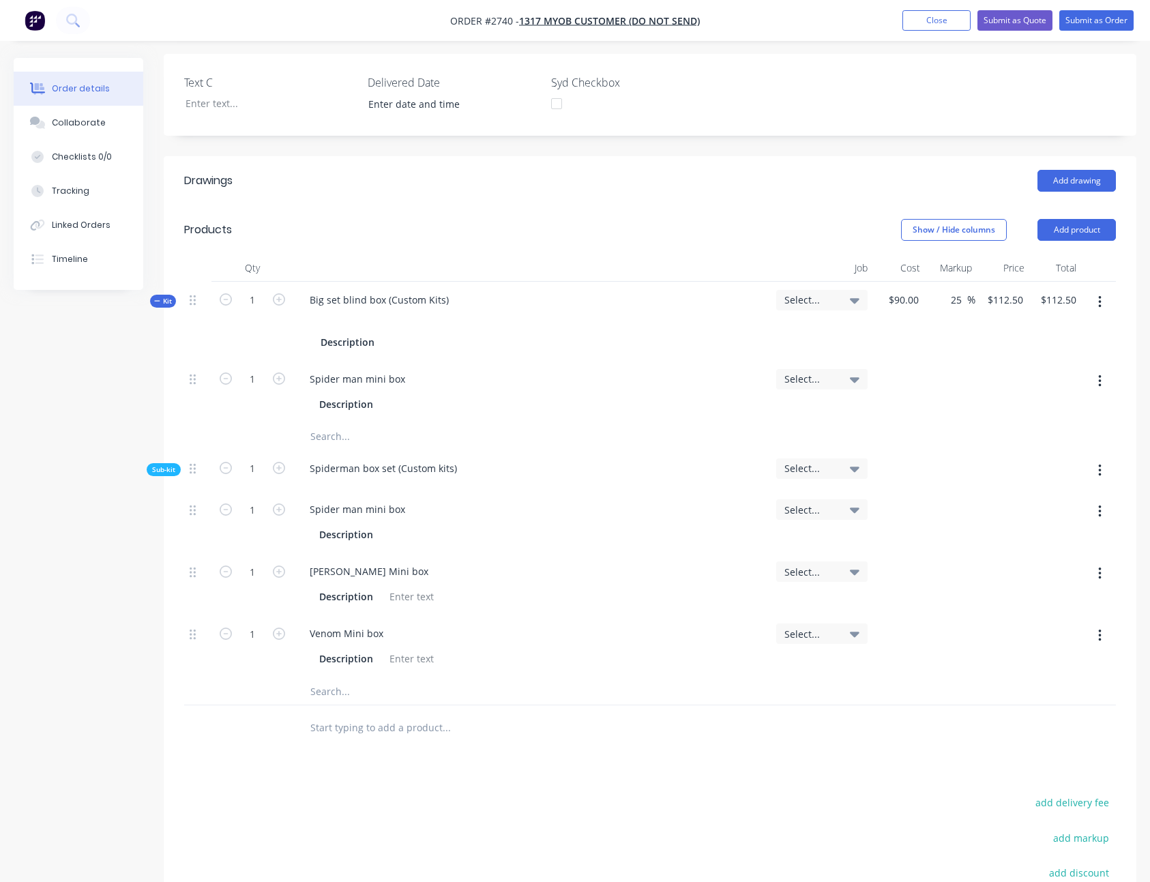
drag, startPoint x: 450, startPoint y: 693, endPoint x: 222, endPoint y: 457, distance: 328.1
click at [177, 434] on div "Qty Job Cost Markup Price Total Kit 1 Big set blind box (Custom Kits) Descripti…" at bounding box center [650, 502] width 973 height 496
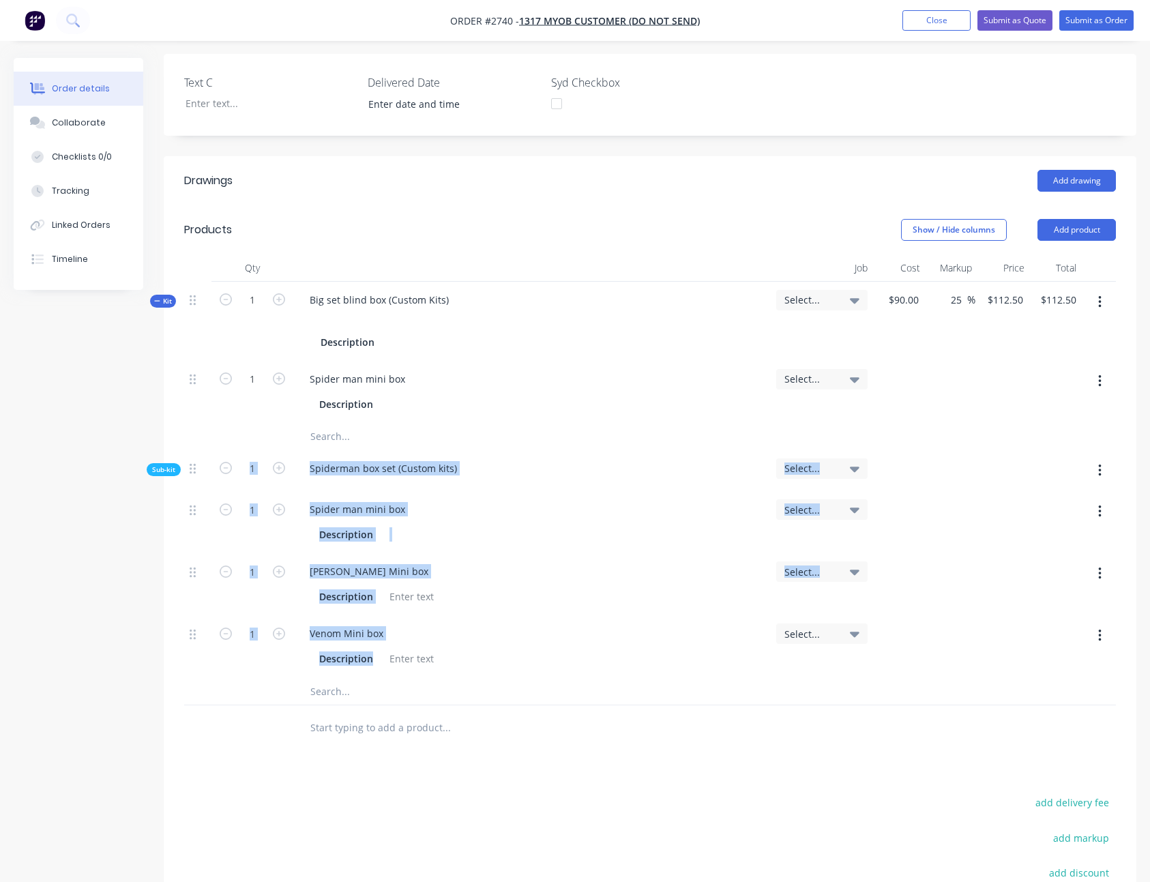
drag, startPoint x: 221, startPoint y: 457, endPoint x: 585, endPoint y: 669, distance: 421.0
click at [585, 669] on div "Sub-kit 1 Spiderman box set (Custom kits) Select... 1 Spider man mini box Descr…" at bounding box center [650, 564] width 932 height 228
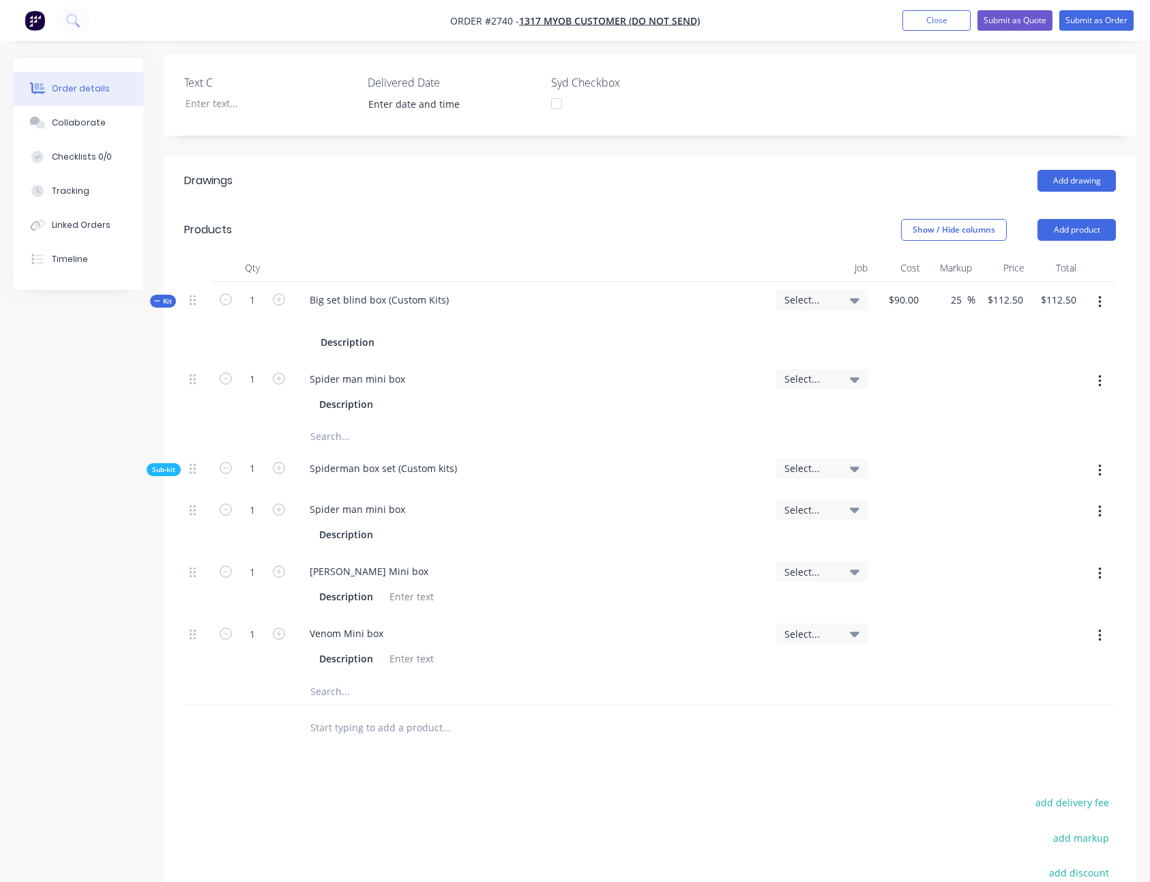
click at [627, 278] on div at bounding box center [532, 267] width 478 height 27
click at [866, 45] on div "Created by Sydney (From Factory) Created 14/08/25 Required 14/08/25 Assigned to…" at bounding box center [650, 419] width 973 height 1315
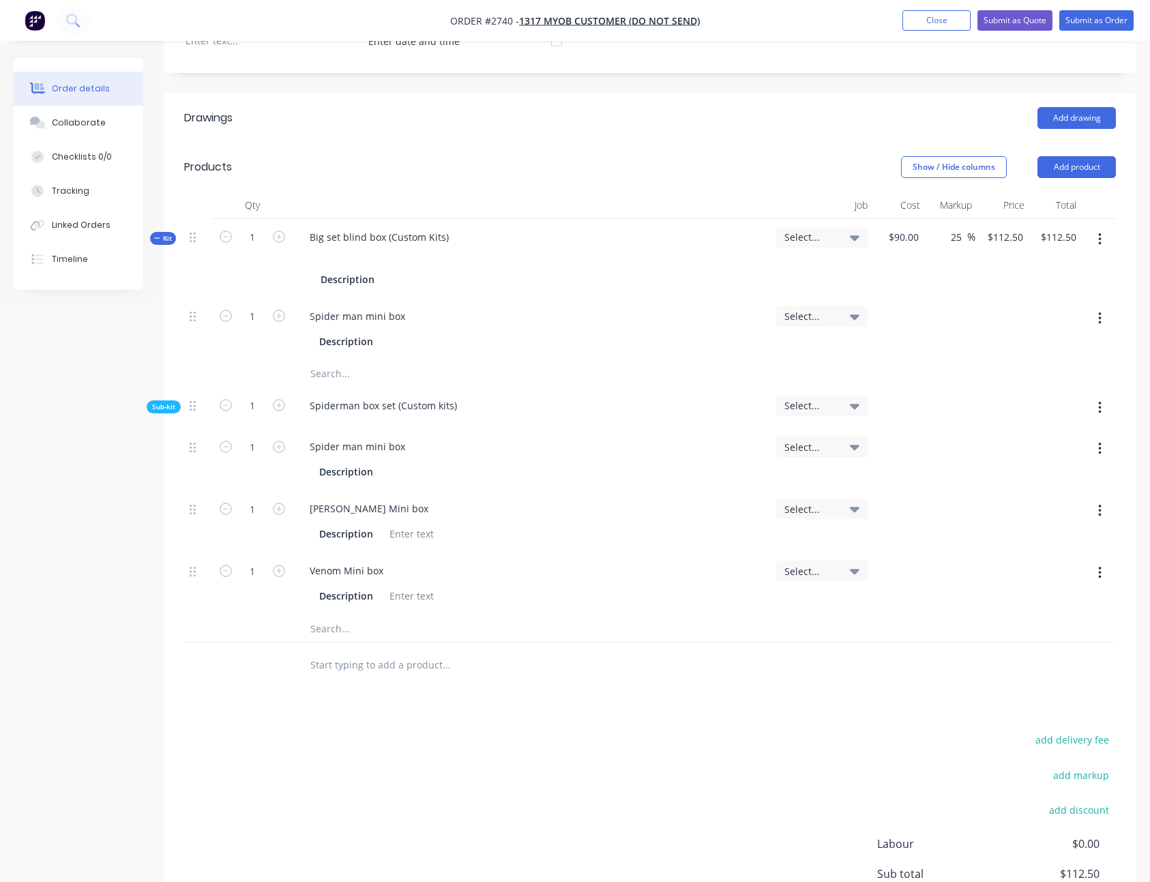
scroll to position [385, 0]
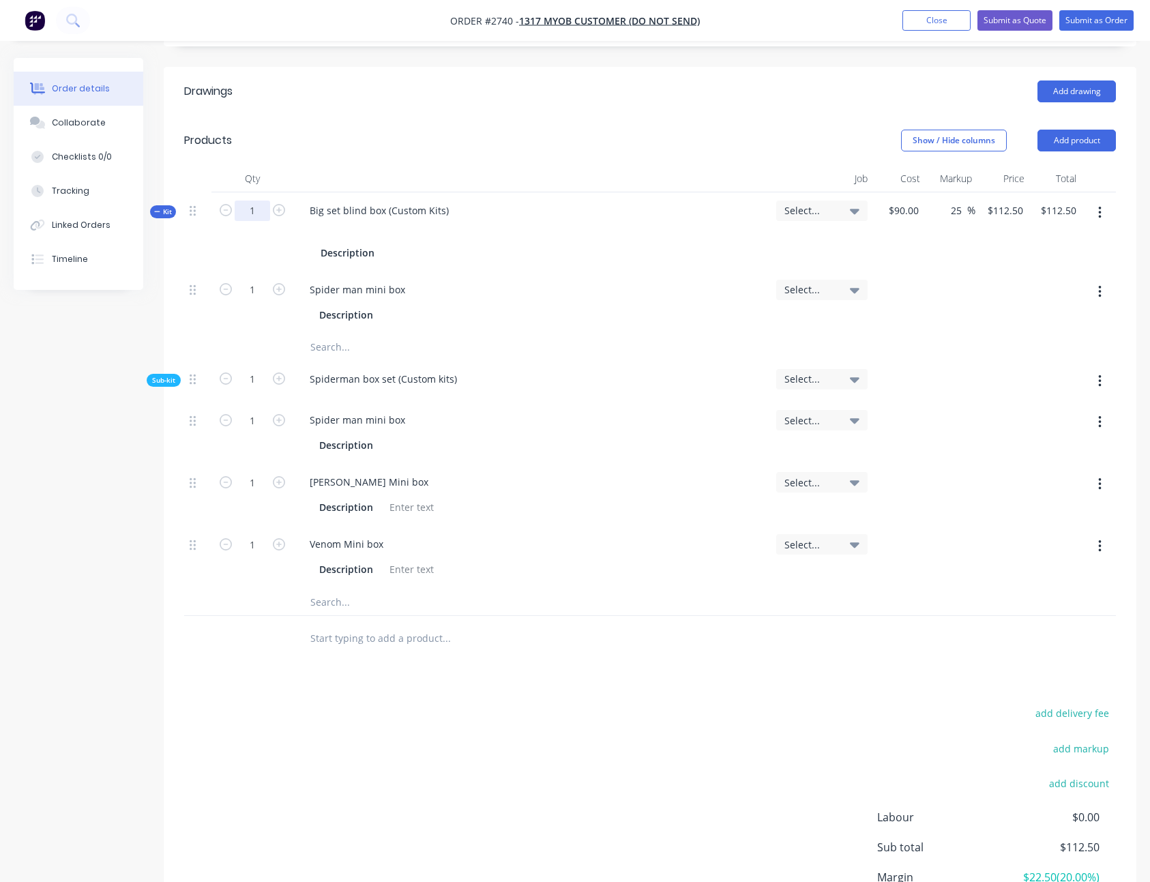
click at [252, 210] on input "1" at bounding box center [252, 211] width 35 height 20
type input "25"
type input "$2,512.50"
type input "$62,812.50"
type input "25"
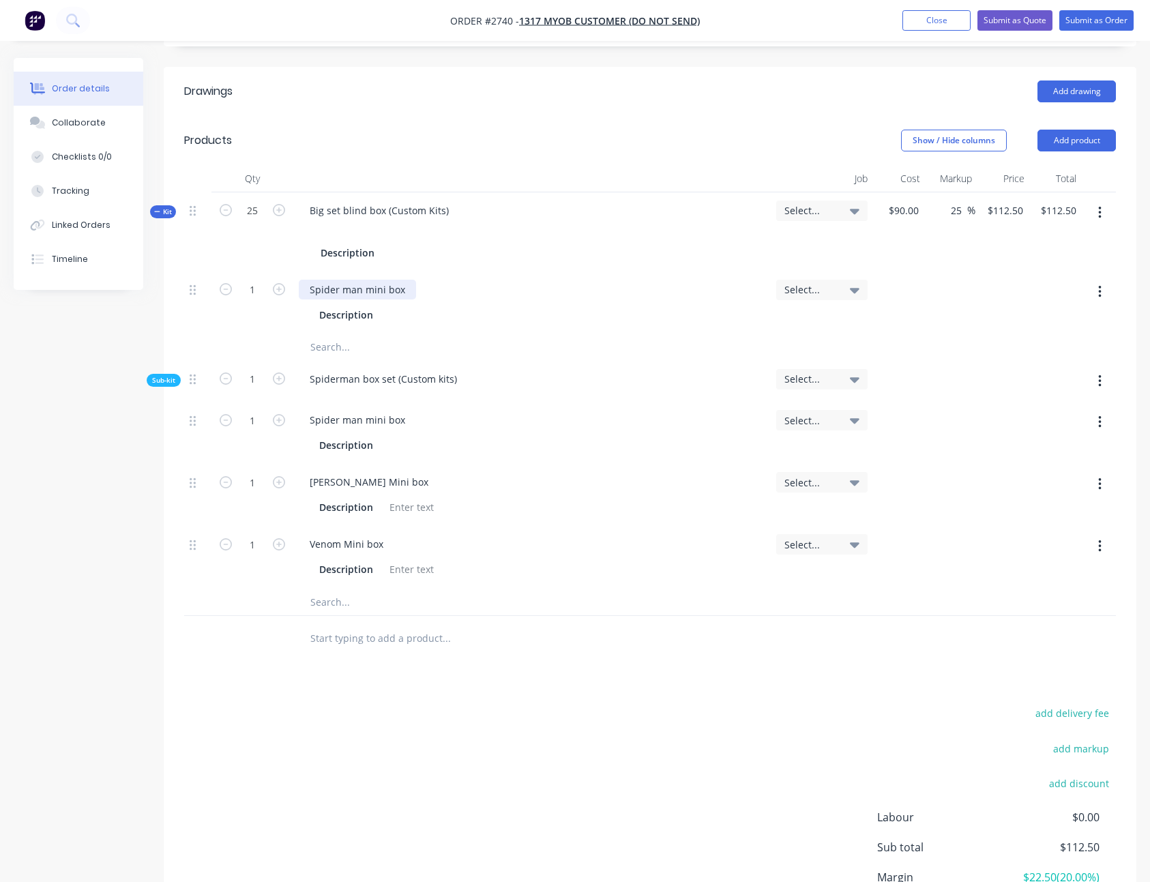
type input "25"
click at [412, 296] on div "Spider man mini box" at bounding box center [357, 290] width 117 height 20
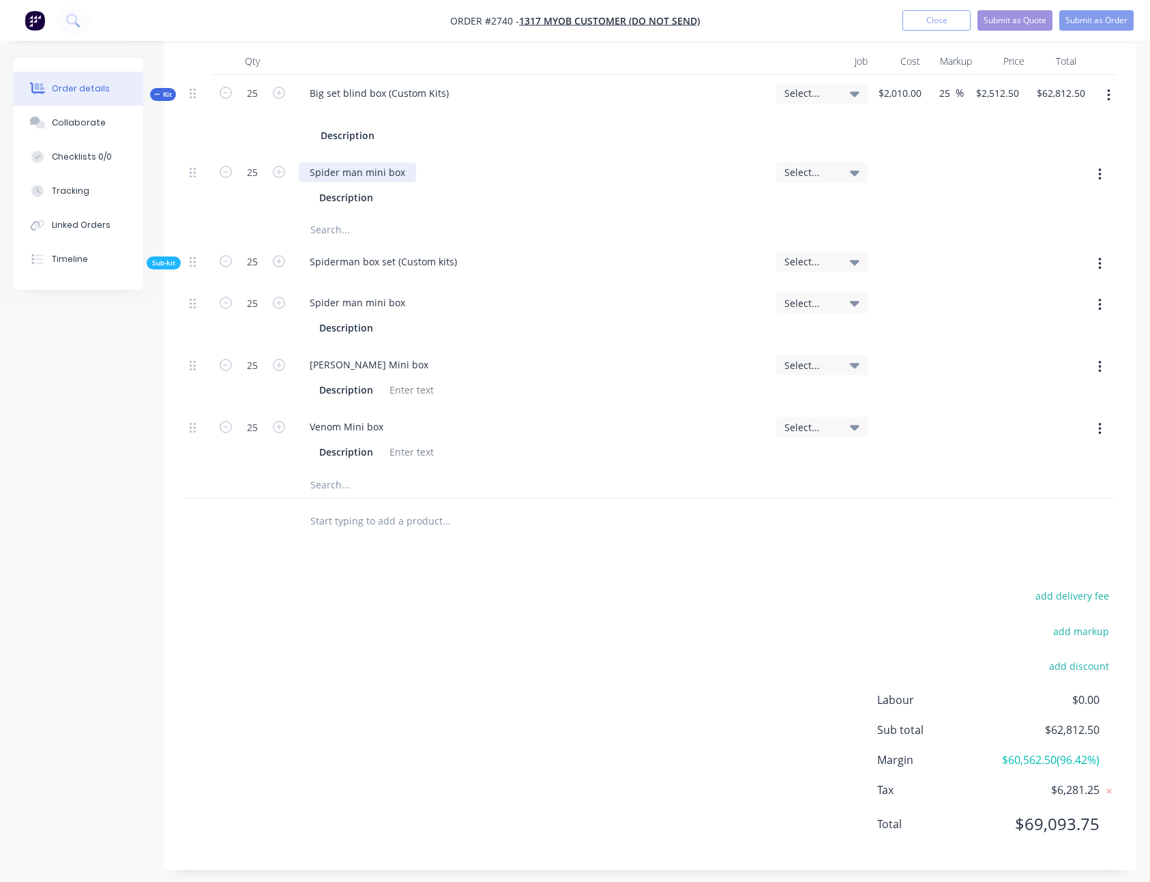
scroll to position [515, 0]
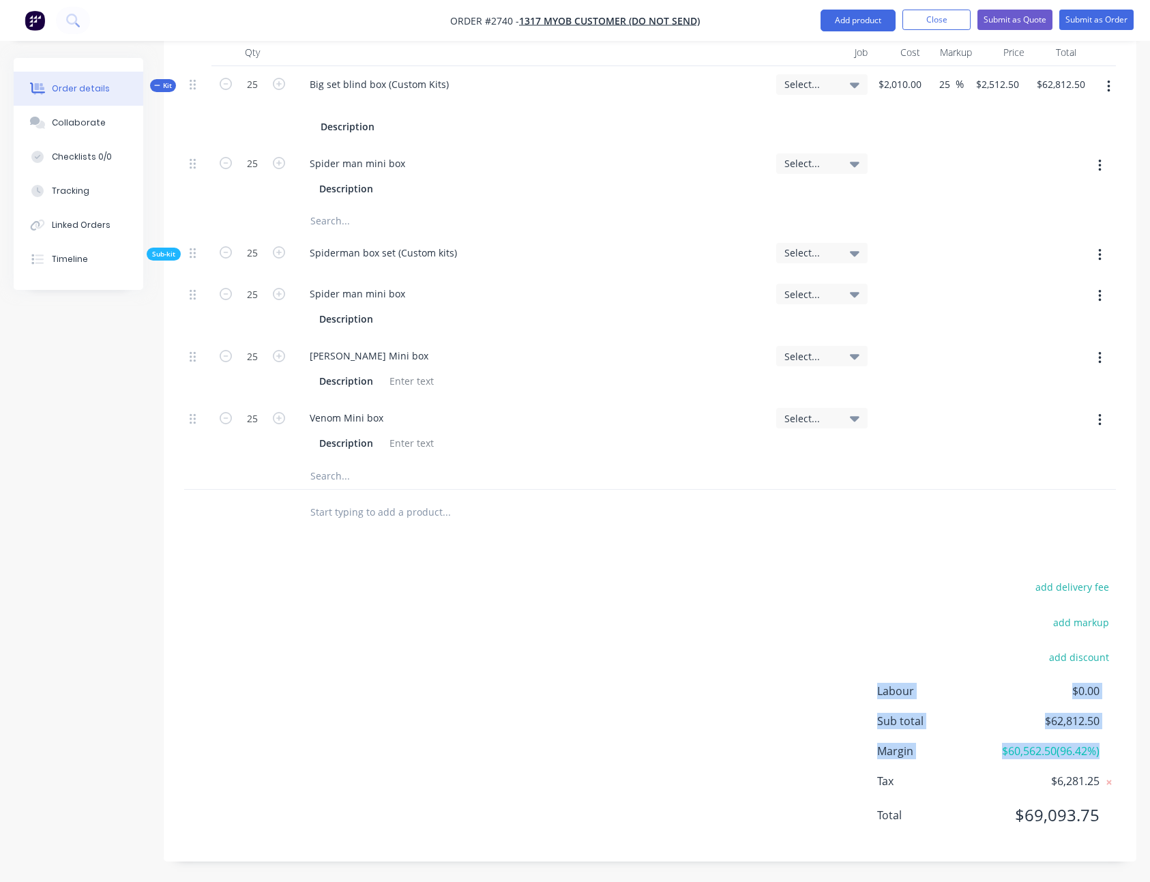
drag, startPoint x: 1105, startPoint y: 763, endPoint x: 871, endPoint y: 695, distance: 243.8
click at [871, 695] on div "add delivery fee add markup add discount Labour $0.00 Sub total $62,812.50 Marg…" at bounding box center [650, 709] width 932 height 263
click at [565, 687] on div "add delivery fee add markup add discount Labour $0.00 Sub total $62,812.50 Marg…" at bounding box center [650, 709] width 932 height 263
drag, startPoint x: 1129, startPoint y: 773, endPoint x: 913, endPoint y: 666, distance: 241.4
click at [913, 666] on div "Order details Collaborate Checklists 0/0 Tracking Linked Orders Timeline Order …" at bounding box center [575, 214] width 1150 height 1336
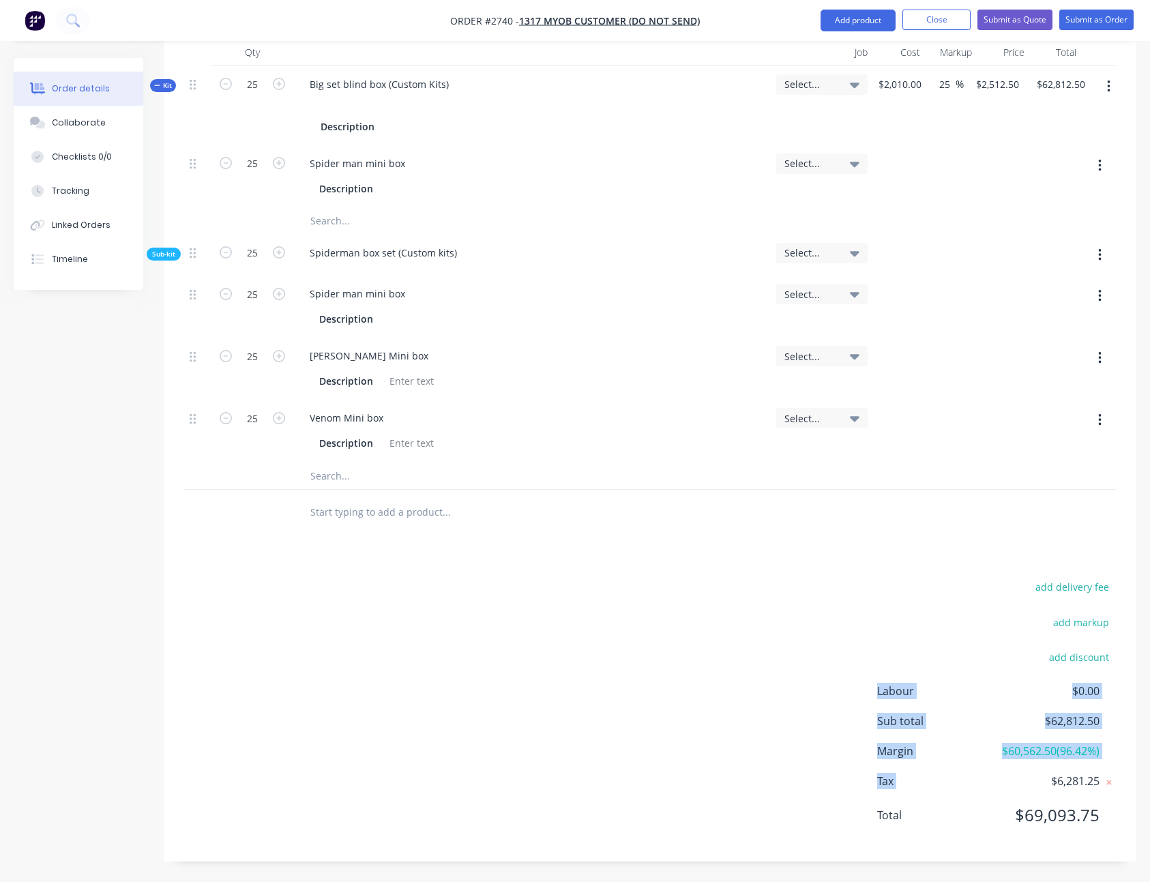
drag, startPoint x: 285, startPoint y: 85, endPoint x: 1079, endPoint y: 90, distance: 794.9
click at [1116, 76] on div "Kit 25 Big set blind box (Custom Kits) Description Select... $2,010.00 25 25 % …" at bounding box center [650, 105] width 932 height 79
drag, startPoint x: 1079, startPoint y: 90, endPoint x: 510, endPoint y: 75, distance: 569.2
click at [510, 75] on div "Kit 25 Big set blind box (Custom Kits) Description Select... $2,010.00 25 25 % …" at bounding box center [650, 105] width 932 height 79
type input "$62,812.50"
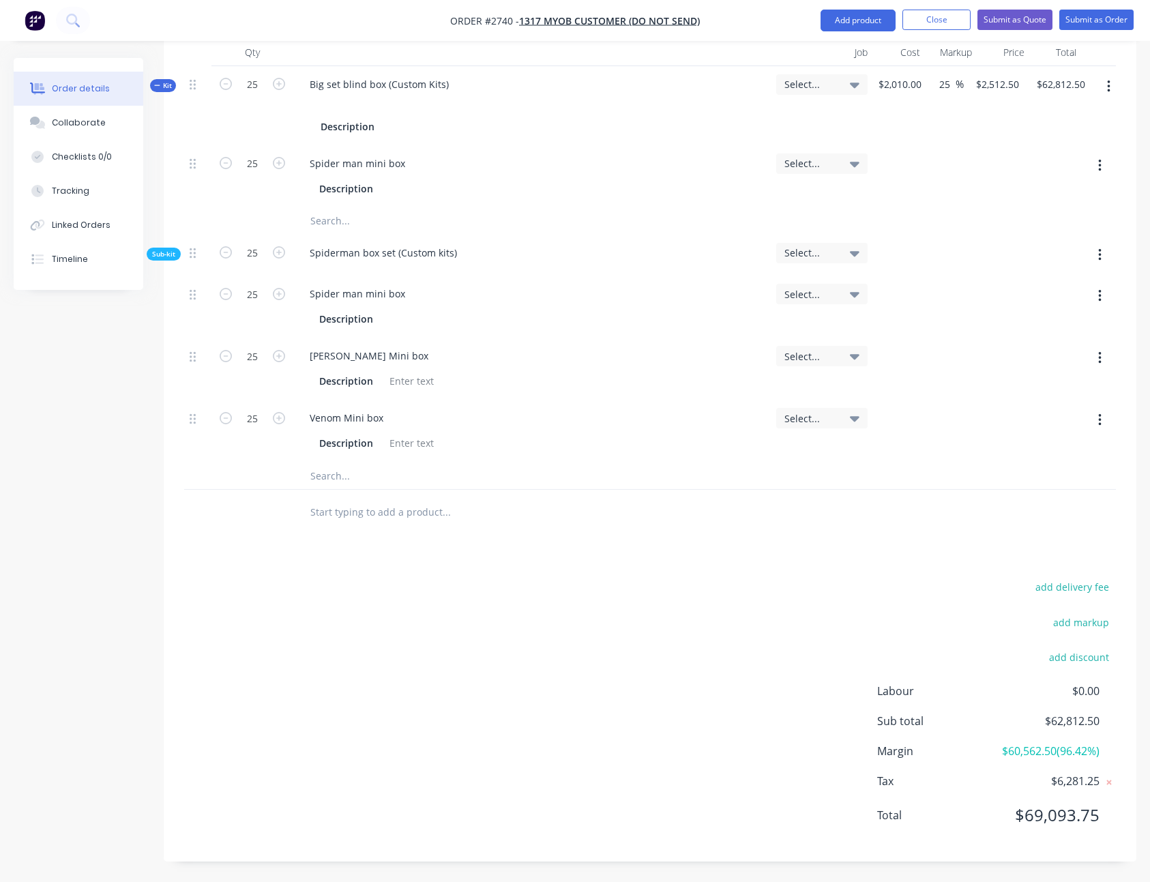
click at [578, 156] on div "Spider man mini box" at bounding box center [532, 164] width 467 height 20
drag, startPoint x: 1133, startPoint y: 772, endPoint x: 965, endPoint y: 657, distance: 203.2
click at [965, 657] on div "add delivery fee add markup add discount Labour $0.00 Sub total $62,812.50 Marg…" at bounding box center [650, 709] width 973 height 263
click at [524, 649] on div "add delivery fee add markup add discount Labour $0.00 Sub total $62,812.50 Marg…" at bounding box center [650, 709] width 932 height 263
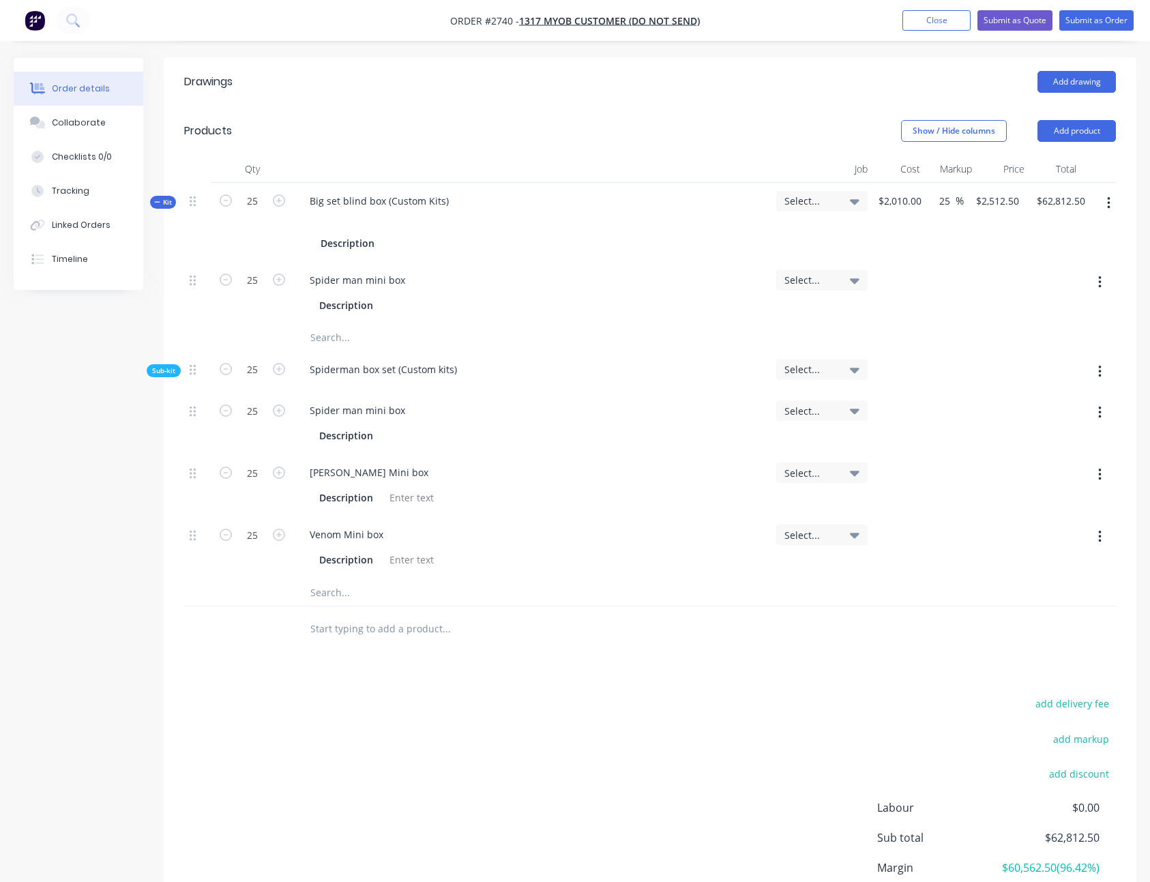
scroll to position [392, 0]
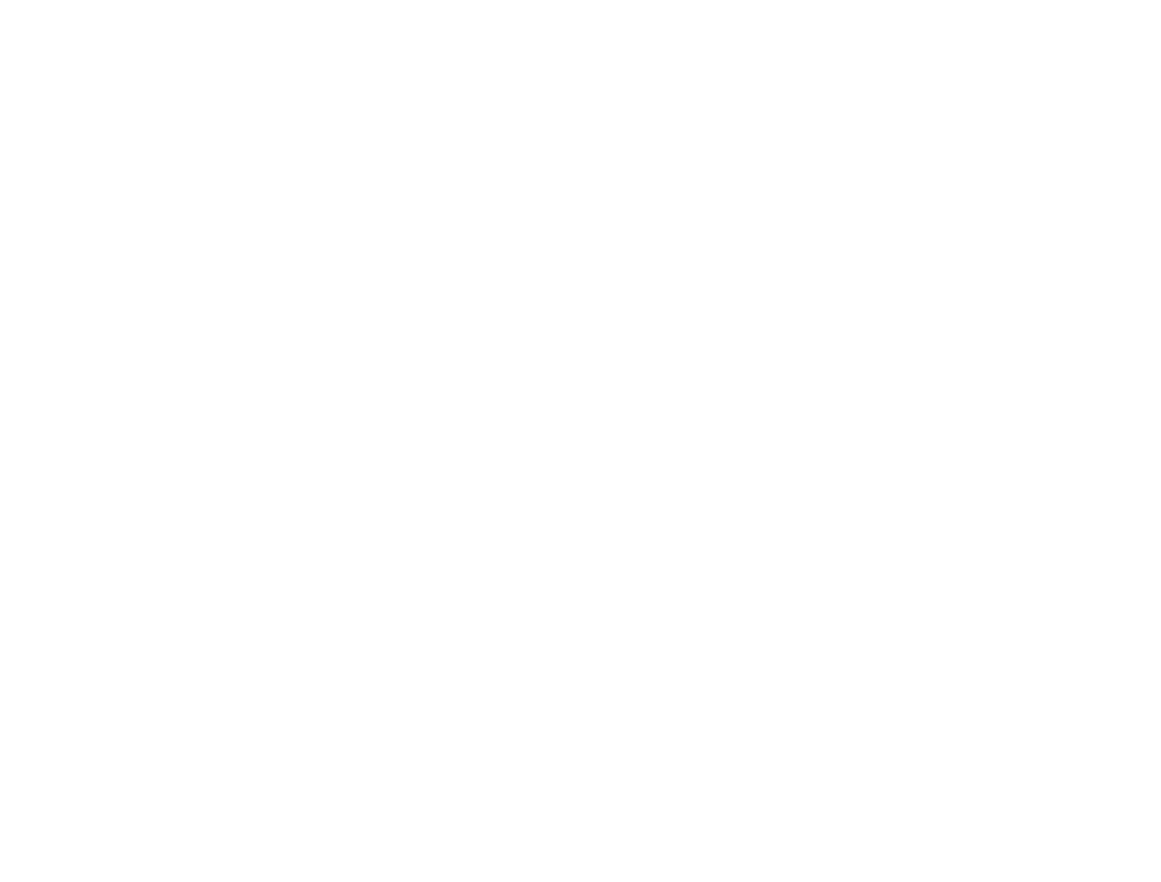
click at [319, 0] on html at bounding box center [580, 0] width 1161 height 0
click at [375, 0] on html at bounding box center [580, 0] width 1161 height 0
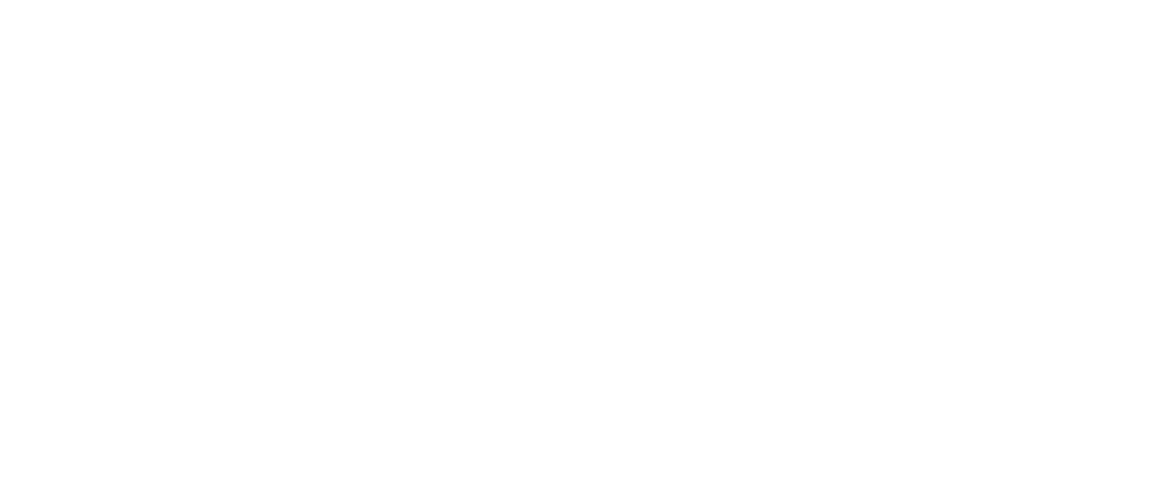
click at [462, 0] on html at bounding box center [580, 0] width 1161 height 0
click at [420, 0] on html at bounding box center [580, 0] width 1161 height 0
click at [351, 0] on html at bounding box center [580, 0] width 1161 height 0
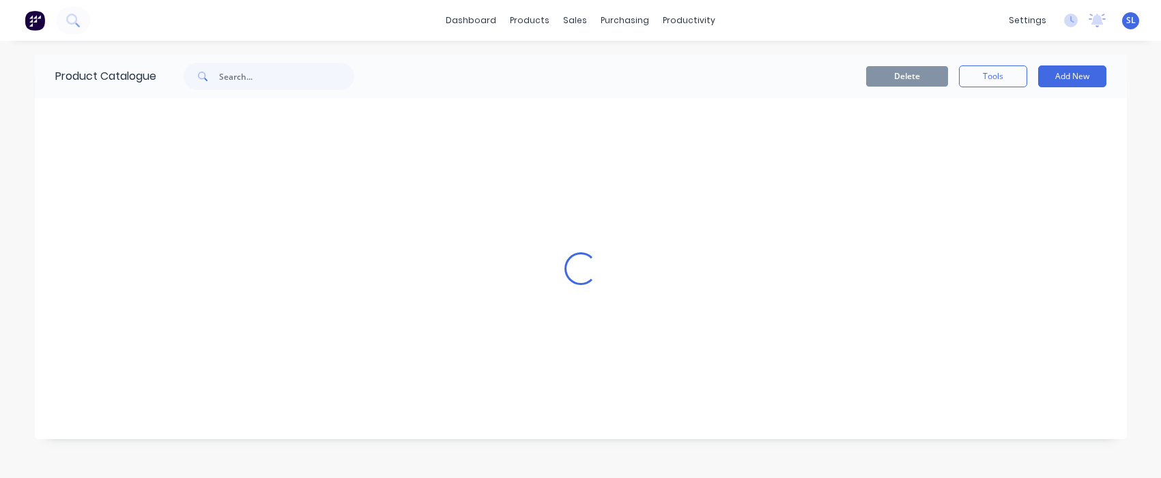
click at [420, 73] on div "Delete Tools Add New" at bounding box center [747, 76] width 718 height 22
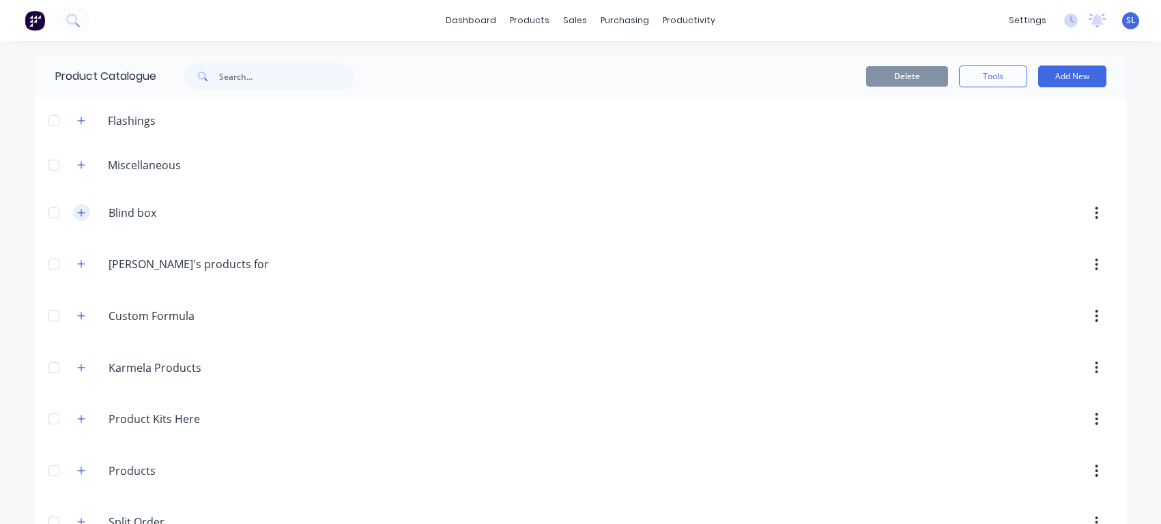
click at [77, 217] on icon "button" at bounding box center [81, 213] width 8 height 10
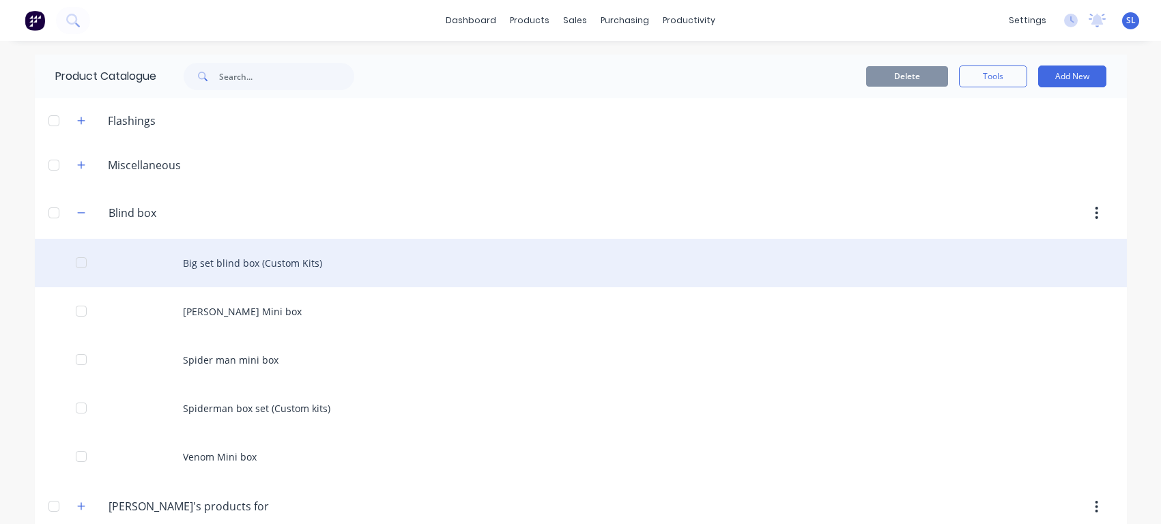
click at [234, 274] on div "Big set blind box (Custom Kits)" at bounding box center [581, 263] width 1092 height 48
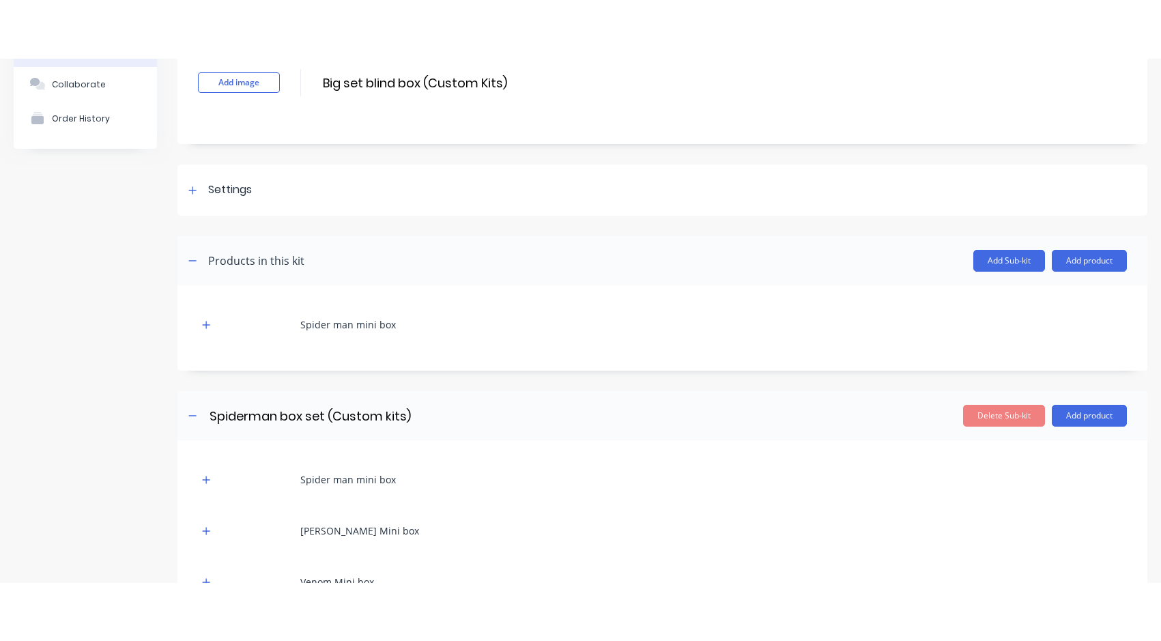
scroll to position [188, 0]
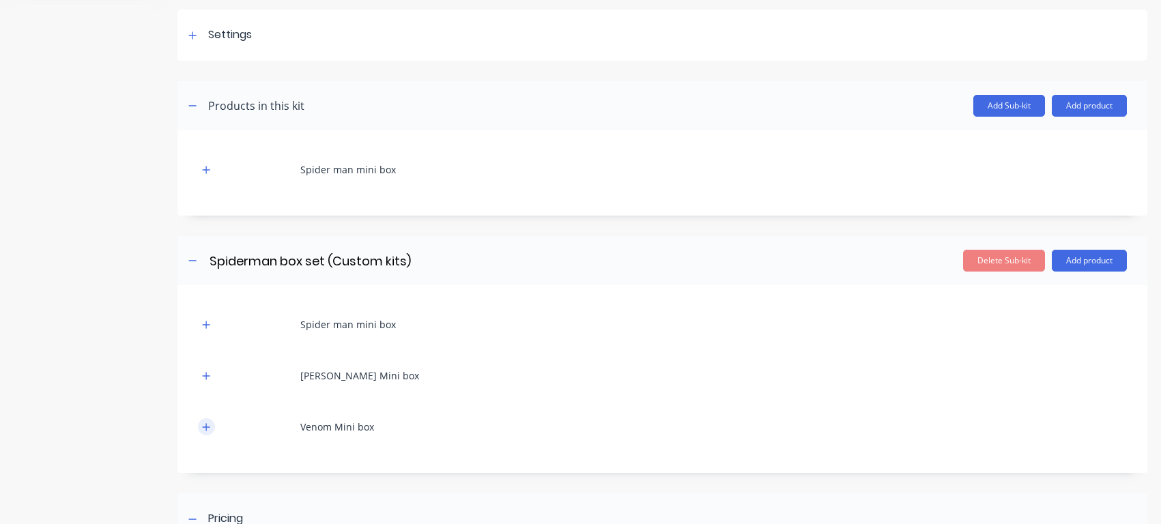
click at [207, 424] on icon "button" at bounding box center [206, 427] width 8 height 10
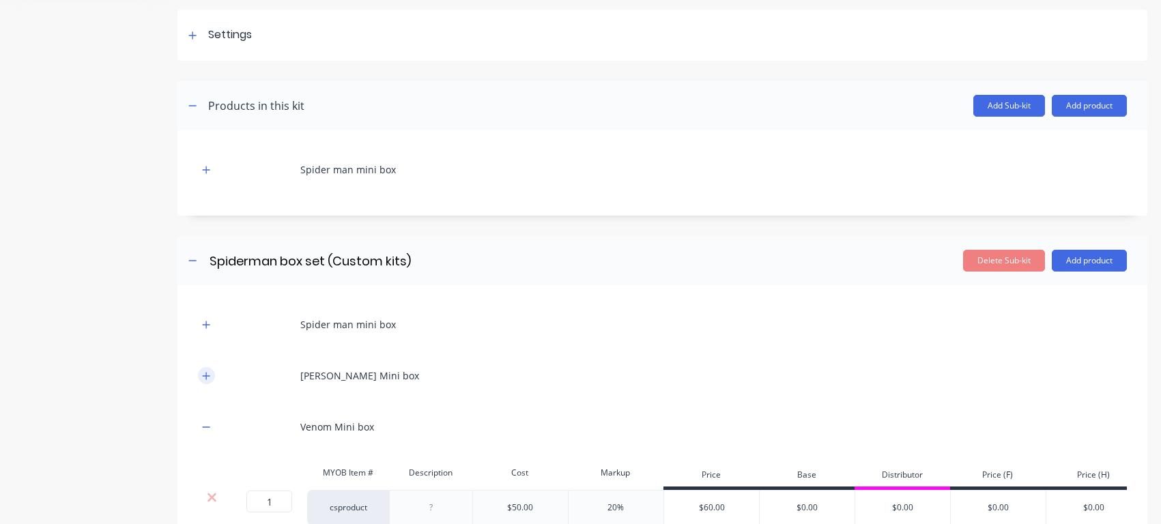
click at [198, 375] on button "button" at bounding box center [206, 375] width 17 height 17
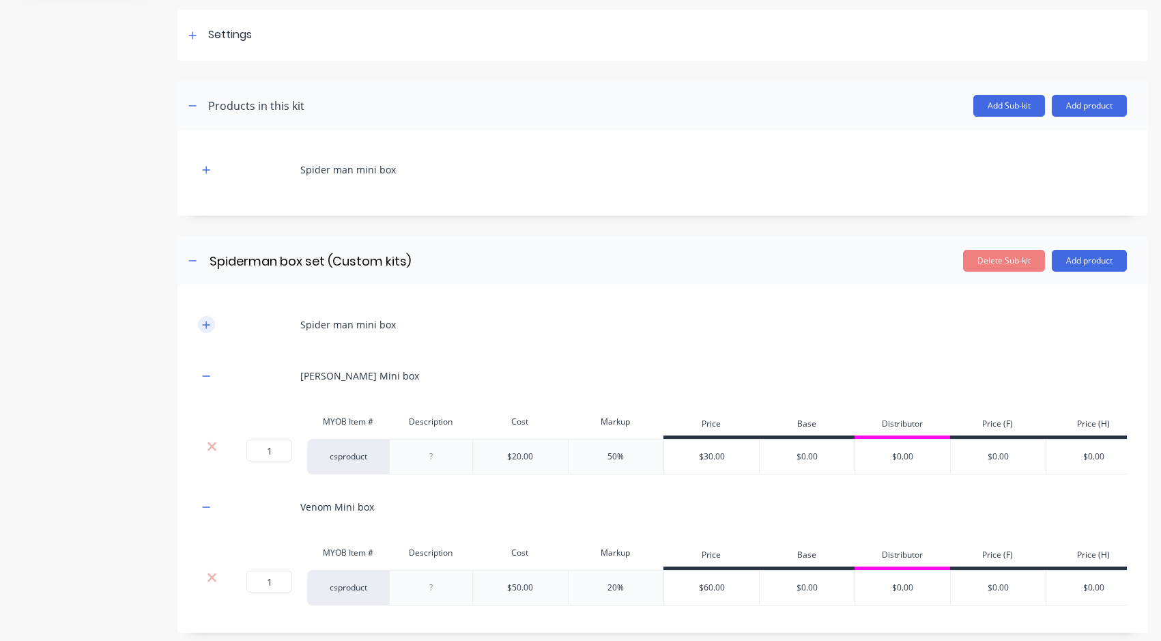
click at [200, 323] on button "button" at bounding box center [206, 324] width 17 height 17
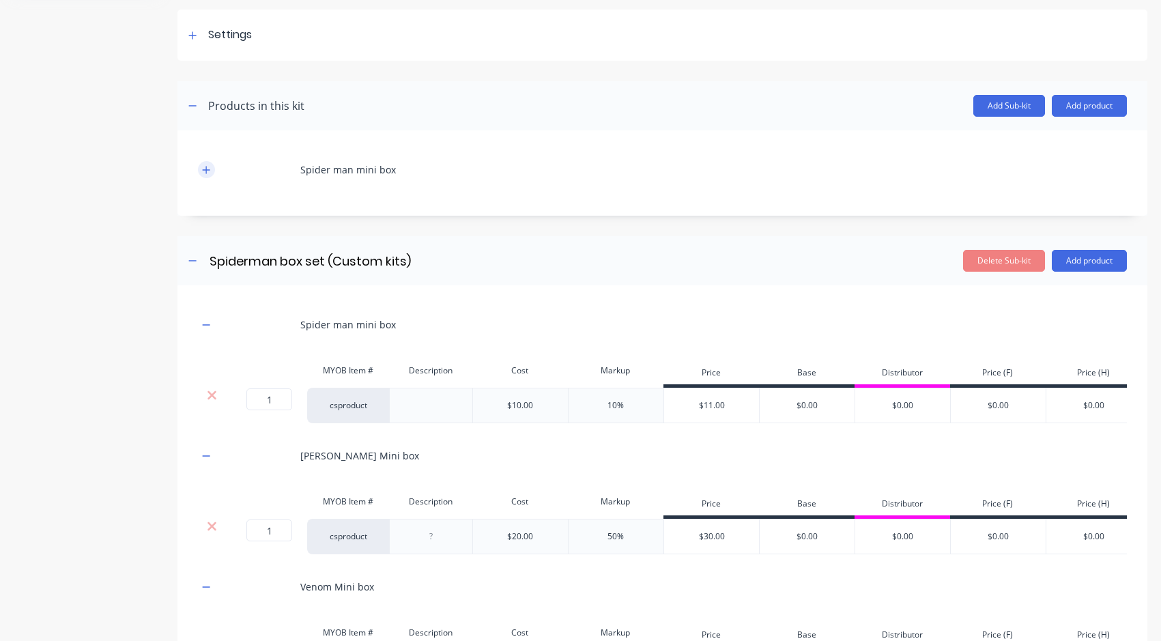
click at [209, 172] on icon "button" at bounding box center [206, 170] width 8 height 10
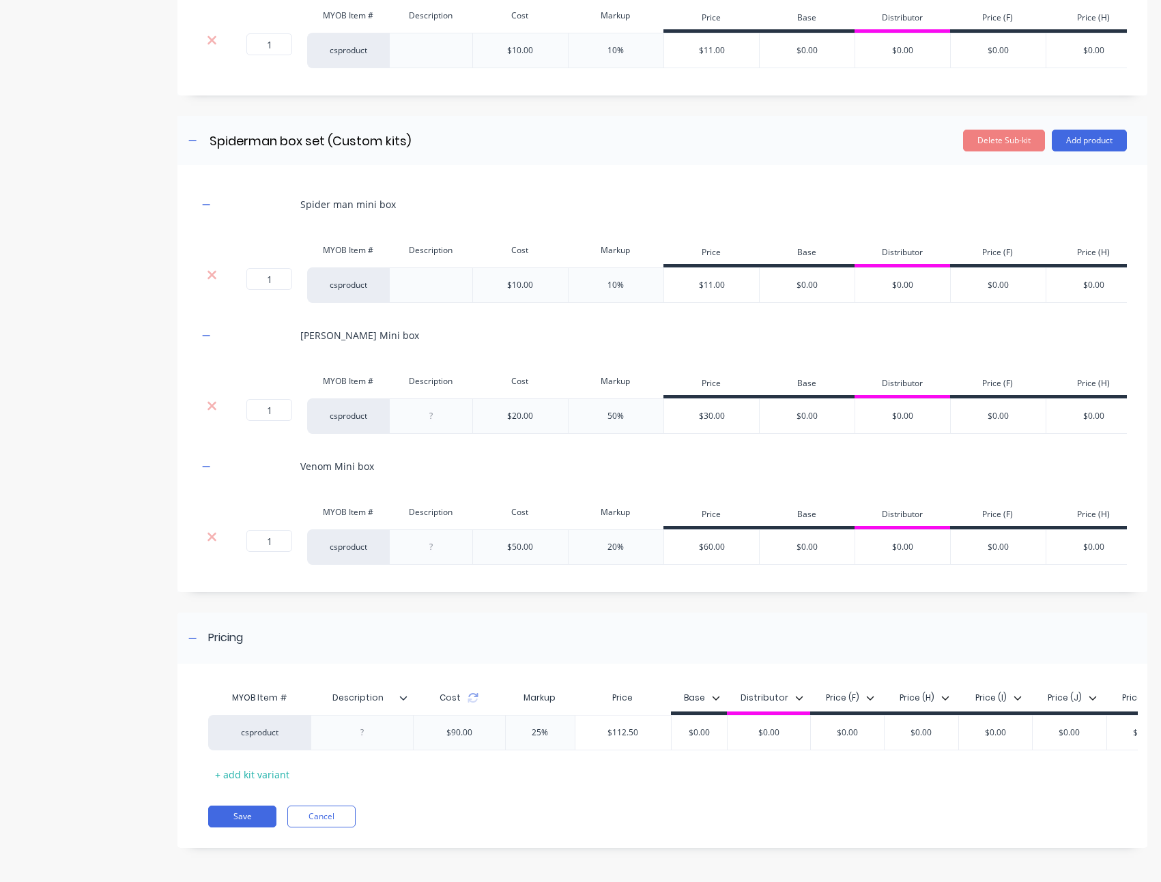
scroll to position [437, 0]
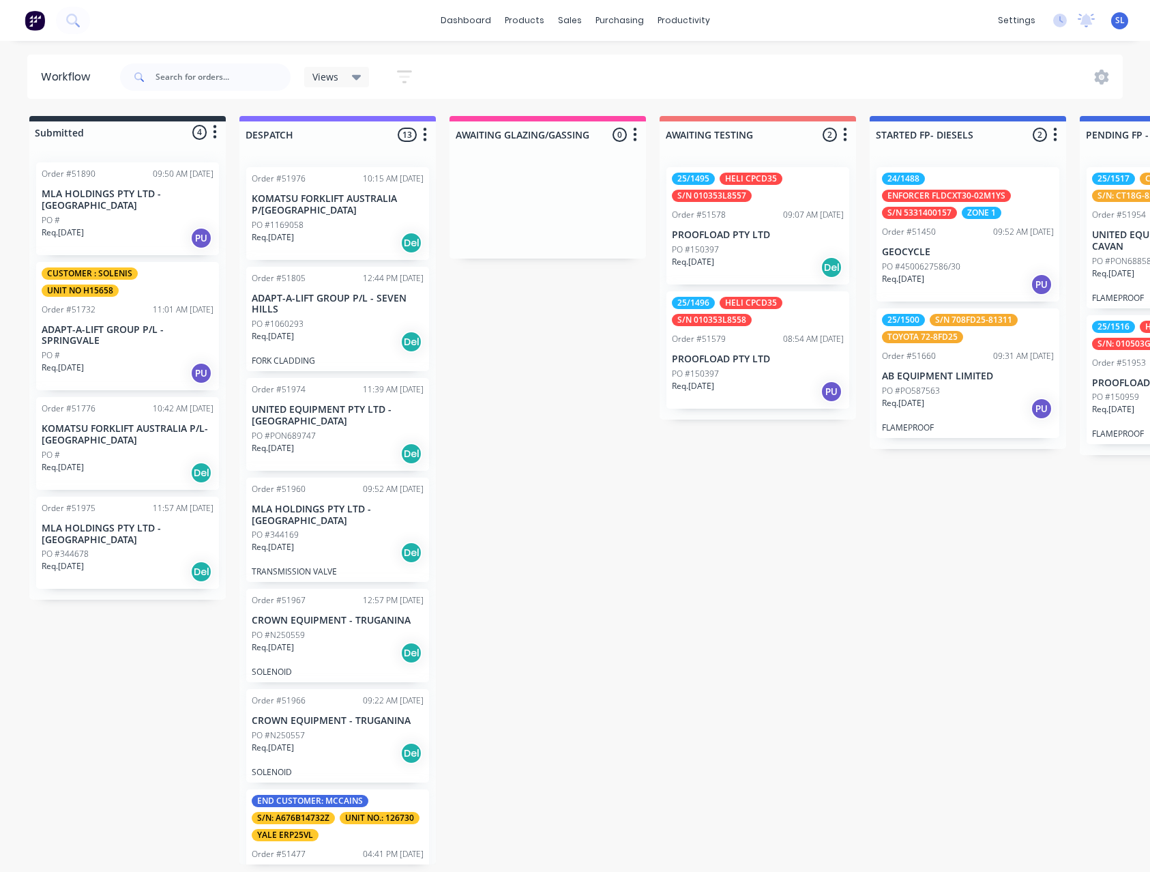
click at [216, 129] on icon "button" at bounding box center [215, 131] width 4 height 17
click at [178, 179] on button "Summaries" at bounding box center [155, 184] width 136 height 23
click at [212, 132] on button "button" at bounding box center [215, 132] width 16 height 16
click at [174, 177] on button "Summaries" at bounding box center [155, 184] width 136 height 23
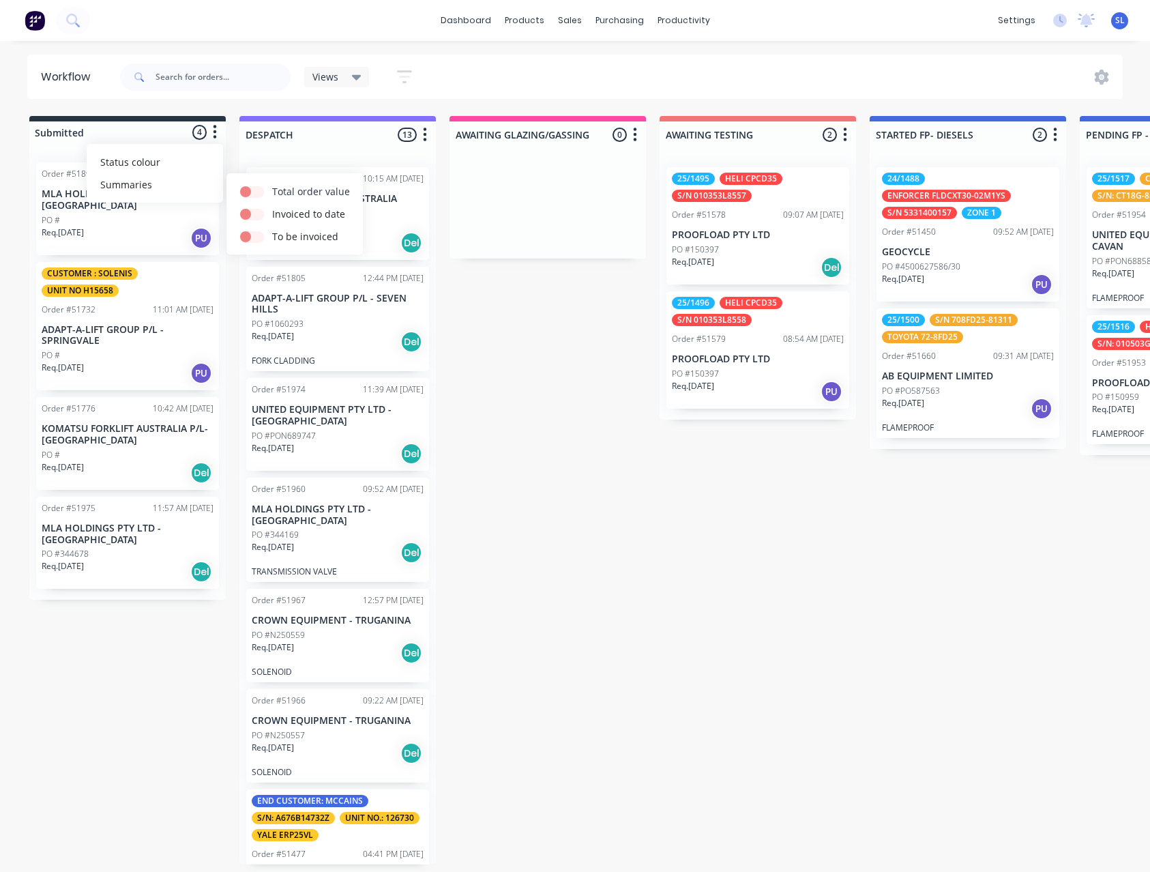
click at [272, 184] on label at bounding box center [272, 184] width 0 height 0
click at [248, 191] on input "checkbox" at bounding box center [245, 190] width 11 height 13
checkbox input "true"
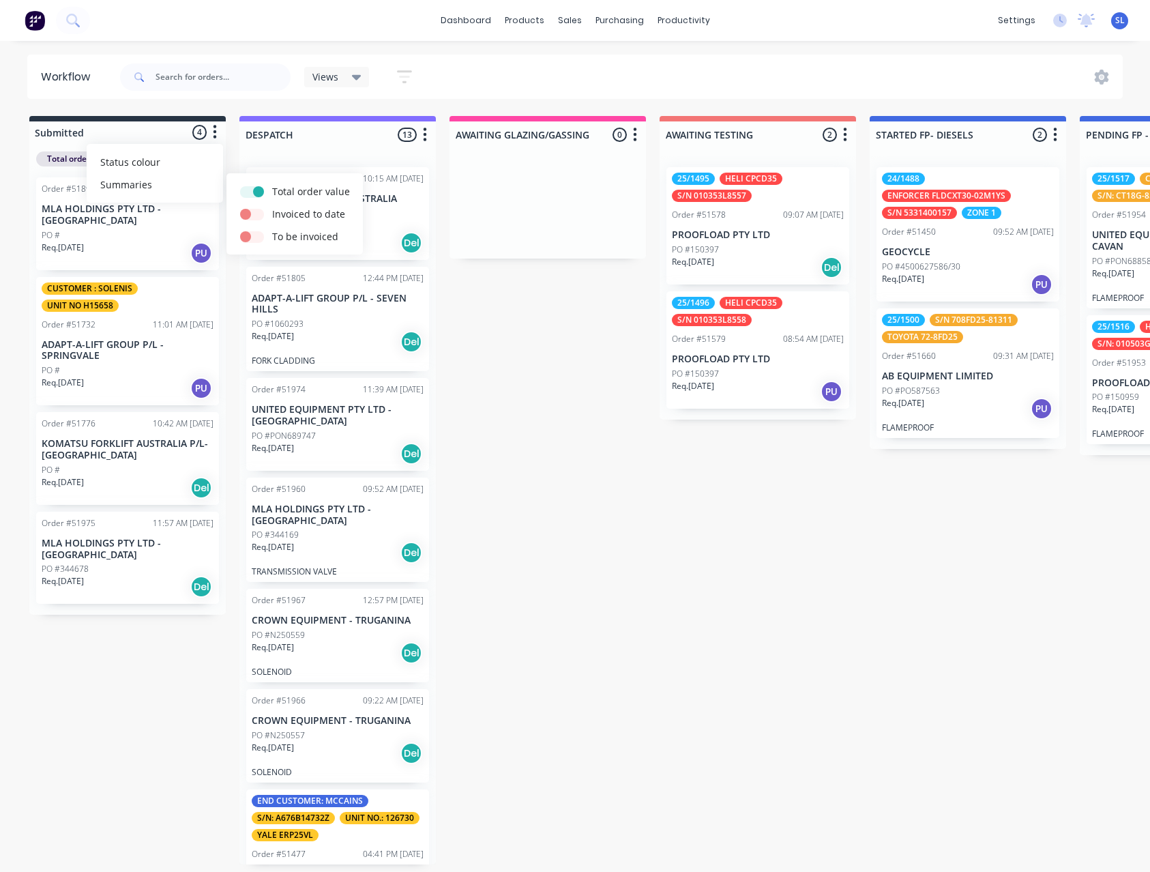
click at [141, 160] on div "Total order value: $330.00" at bounding box center [127, 158] width 183 height 15
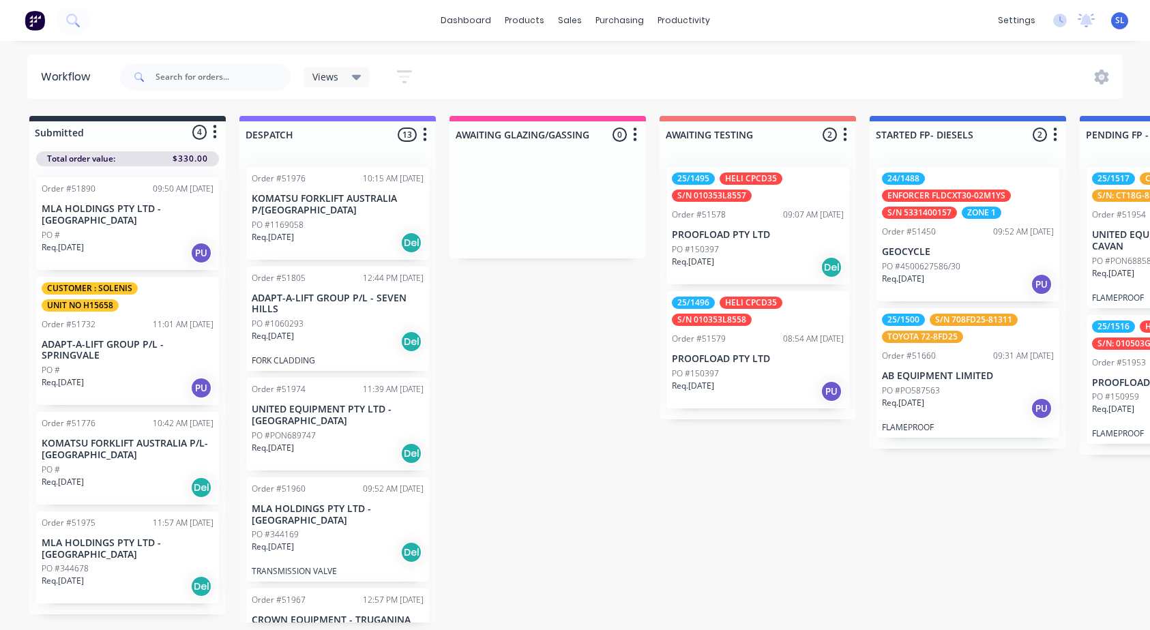
click at [216, 129] on icon "button" at bounding box center [215, 131] width 4 height 17
click at [400, 78] on icon "button" at bounding box center [404, 77] width 11 height 2
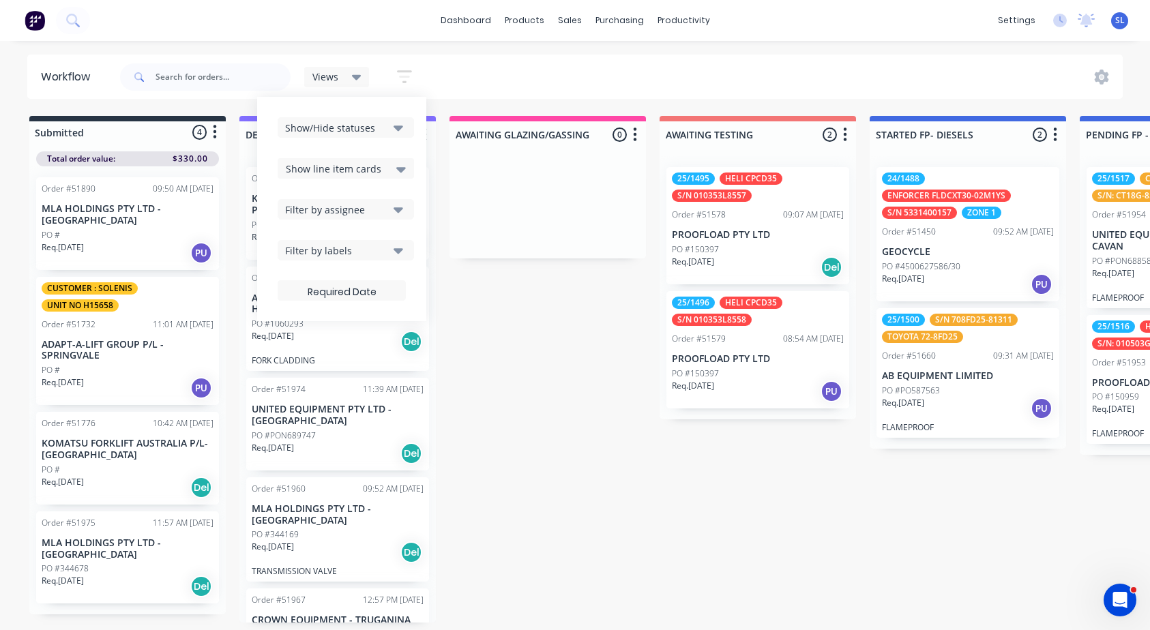
click at [248, 98] on header "Workflow Views Save new view None (Default) edit Show/Hide statuses Show line i…" at bounding box center [575, 77] width 1096 height 44
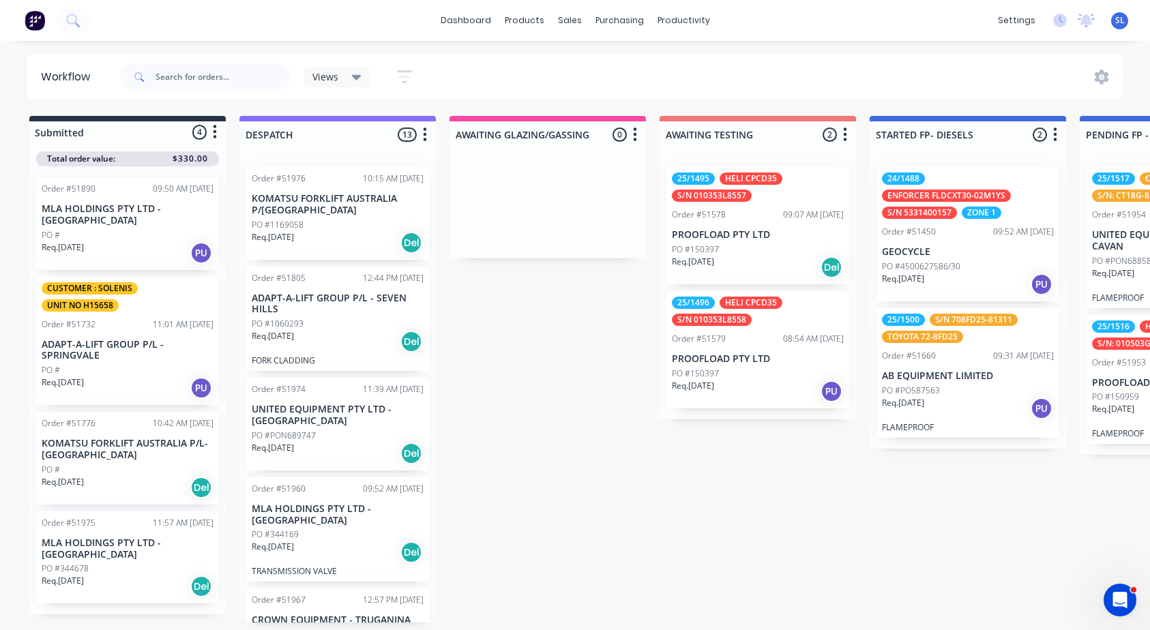
click at [218, 128] on button "button" at bounding box center [215, 132] width 16 height 16
click at [426, 133] on icon "button" at bounding box center [425, 134] width 4 height 17
click at [217, 137] on button "button" at bounding box center [215, 132] width 16 height 16
click at [188, 177] on button "Summaries" at bounding box center [155, 184] width 136 height 23
click at [272, 184] on label at bounding box center [272, 184] width 0 height 0
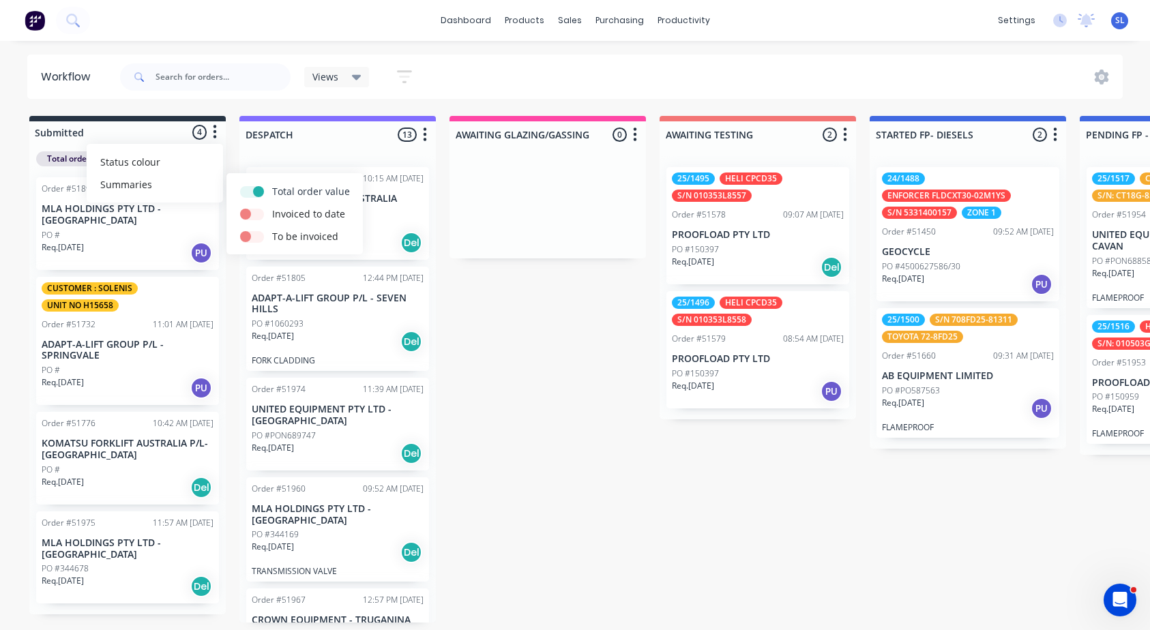
click at [251, 190] on input "checkbox" at bounding box center [245, 190] width 11 height 13
checkbox input "false"
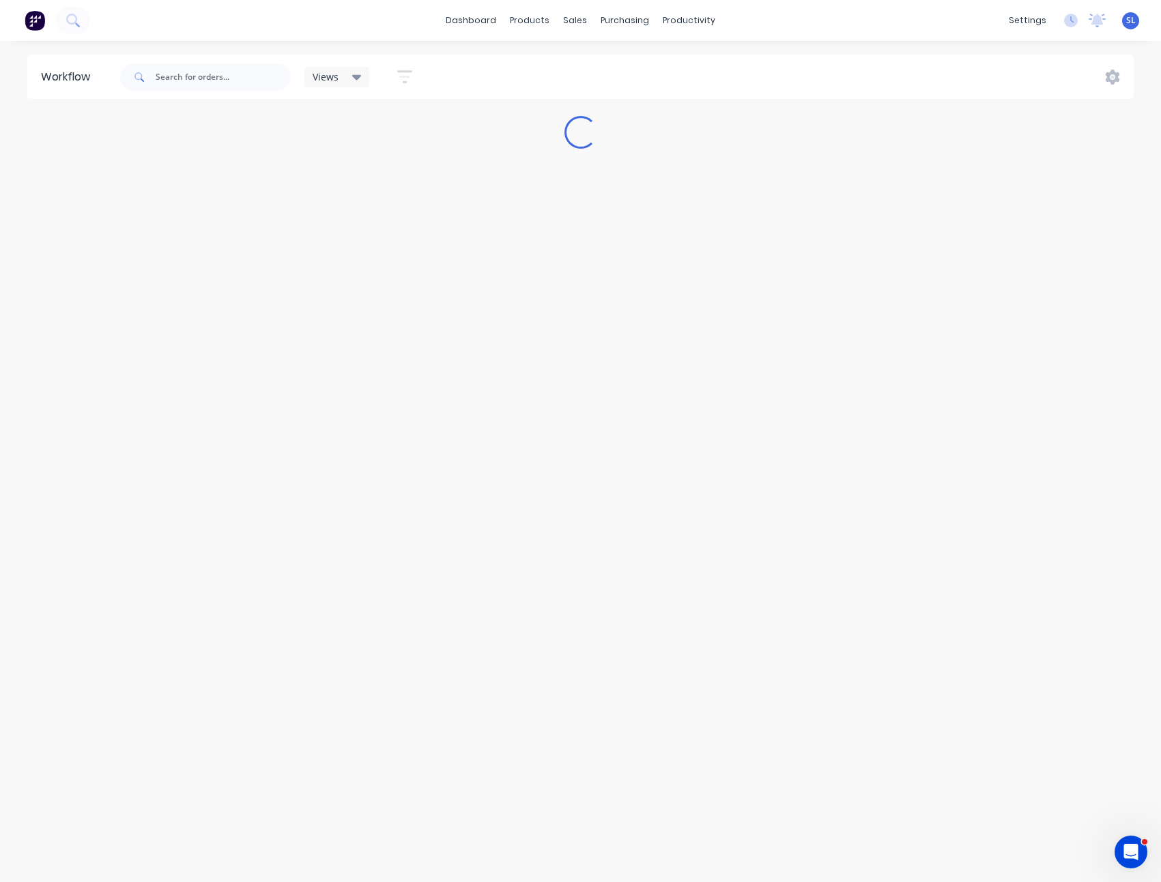
click at [992, 46] on div "dashboard products sales purchasing productivity dashboard products Product Cat…" at bounding box center [580, 400] width 1161 height 800
